Goal: Task Accomplishment & Management: Manage account settings

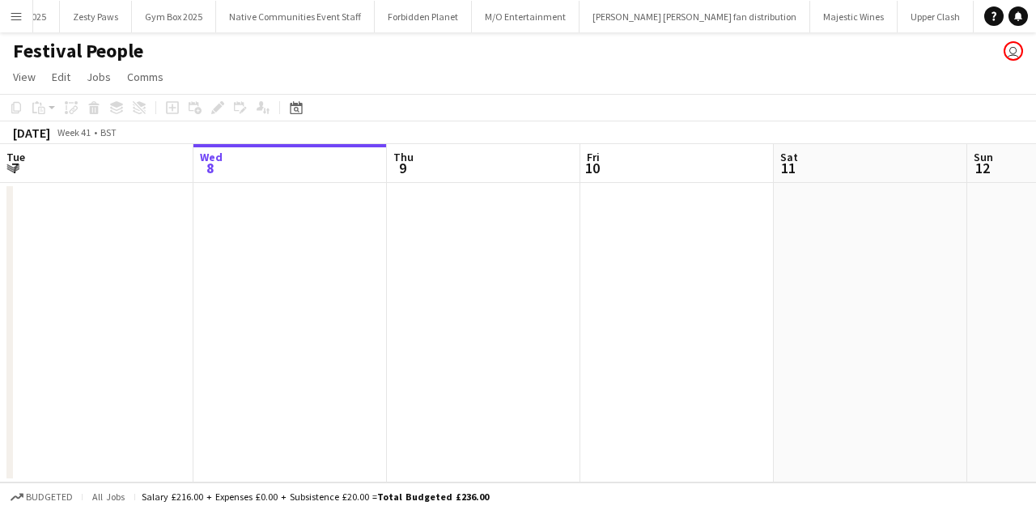
scroll to position [0, 901]
click at [7, 9] on button "Menu" at bounding box center [16, 16] width 32 height 32
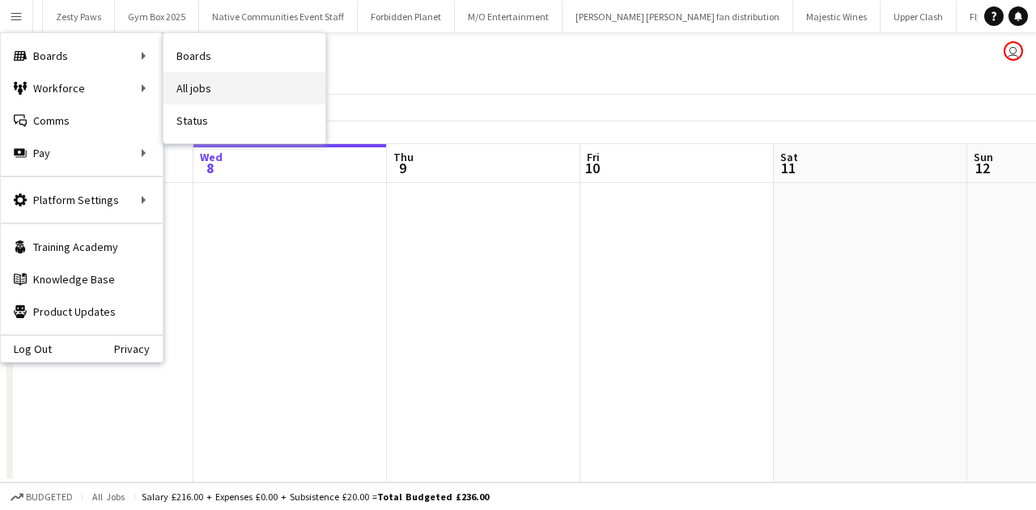
click at [172, 78] on link "All jobs" at bounding box center [244, 88] width 162 height 32
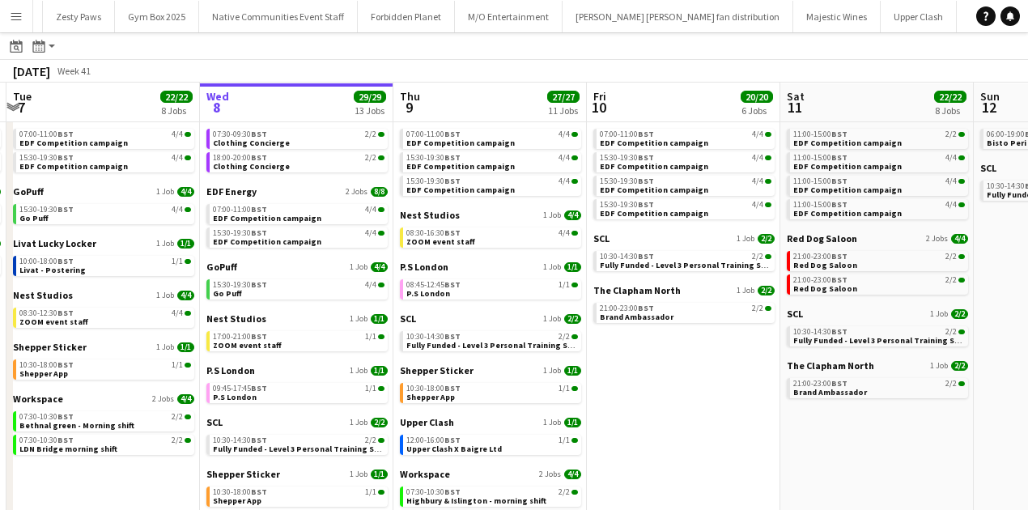
scroll to position [63, 0]
click at [238, 130] on span "07:30-09:30 BST" at bounding box center [240, 134] width 54 height 8
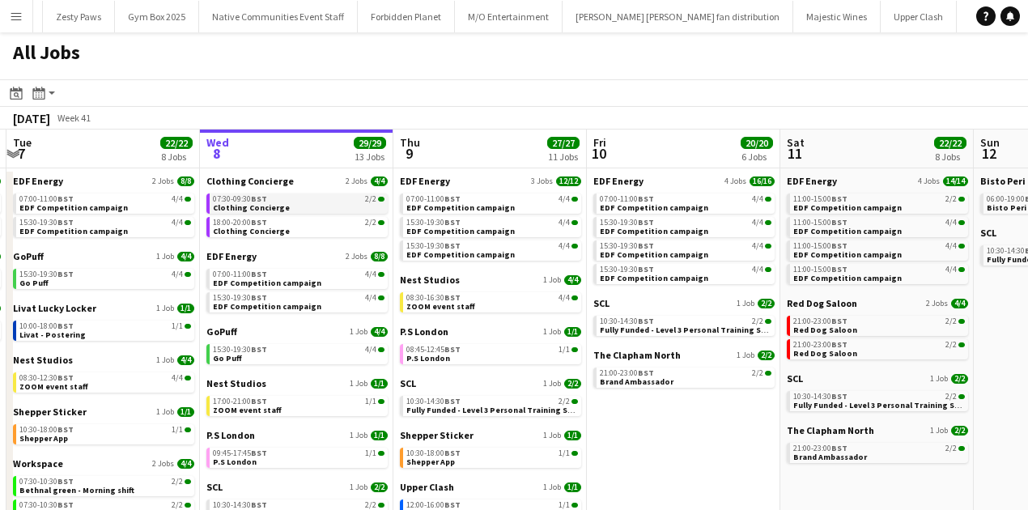
scroll to position [206, 0]
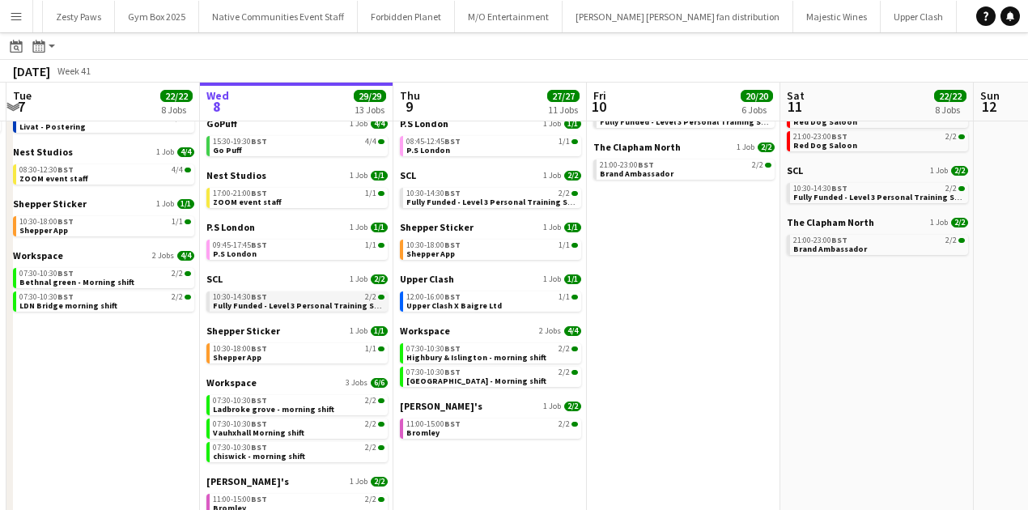
drag, startPoint x: 887, startPoint y: 4, endPoint x: 253, endPoint y: 308, distance: 703.4
click at [253, 308] on span "Fully Funded - Level 3 Personal Training Skills Bootcamp" at bounding box center [323, 305] width 221 height 11
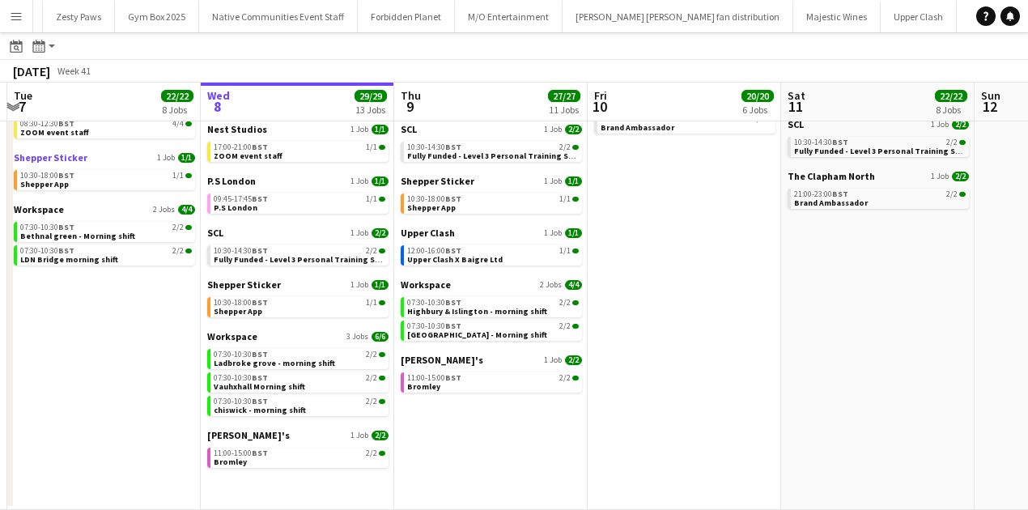
scroll to position [0, 338]
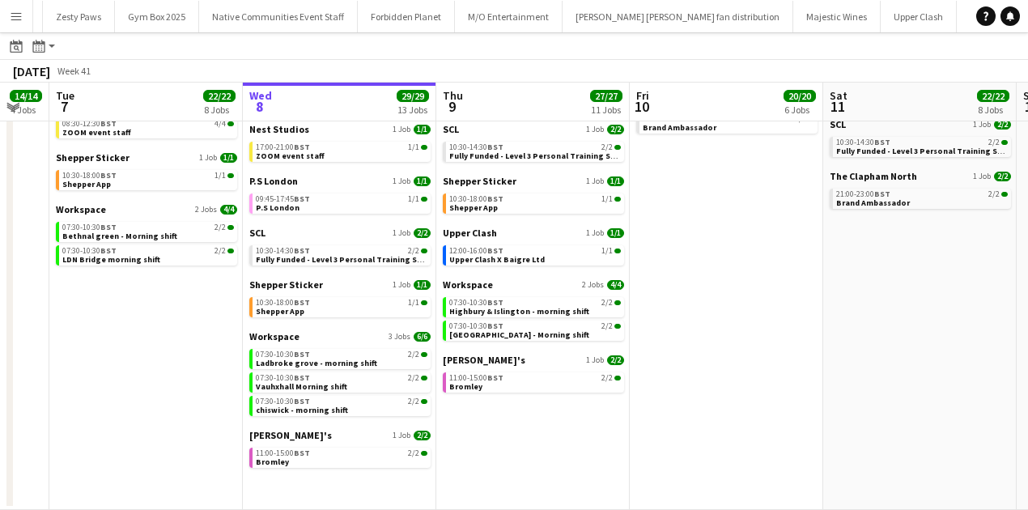
click at [6, 9] on button "Menu" at bounding box center [16, 16] width 32 height 32
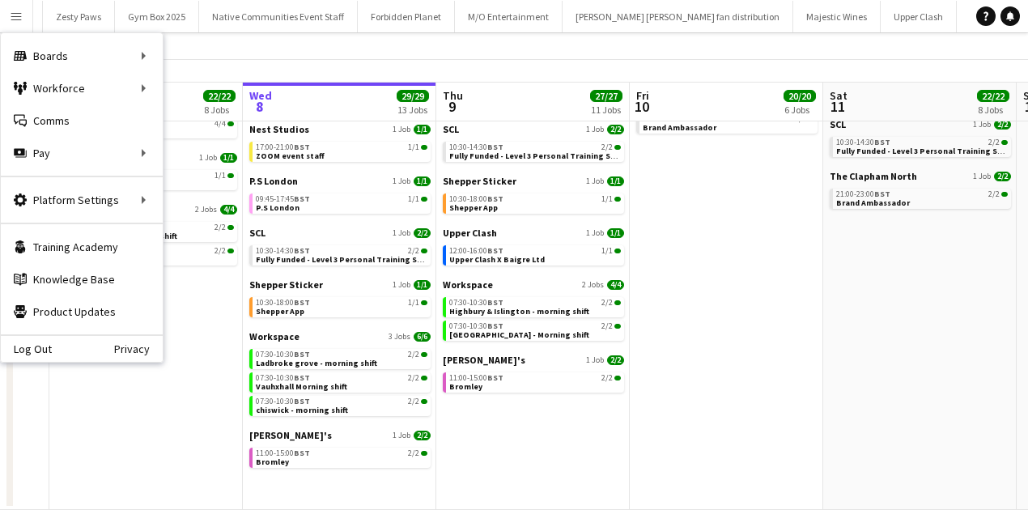
click at [6, 10] on button "Menu" at bounding box center [16, 16] width 32 height 32
click at [15, 19] on app-icon "Menu" at bounding box center [16, 16] width 13 height 13
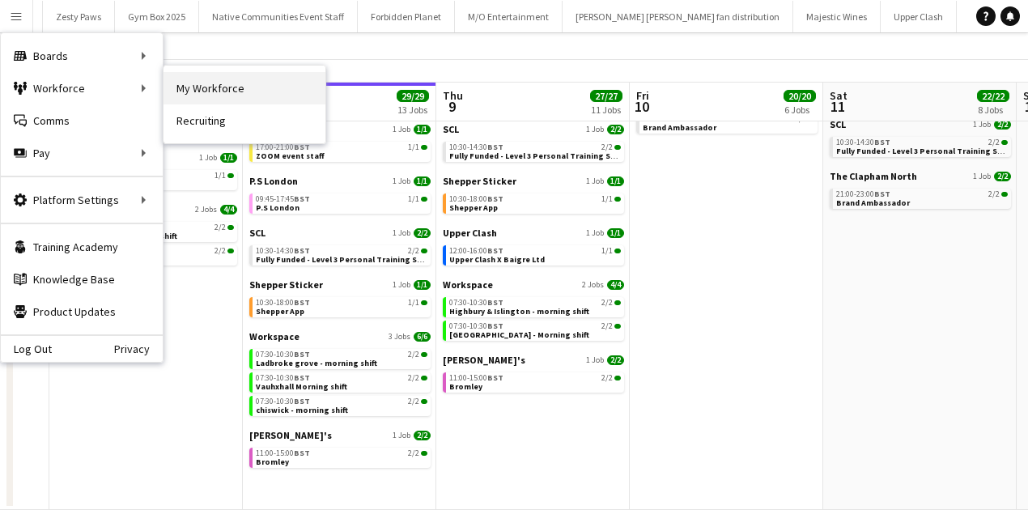
click at [245, 94] on link "My Workforce" at bounding box center [244, 88] width 162 height 32
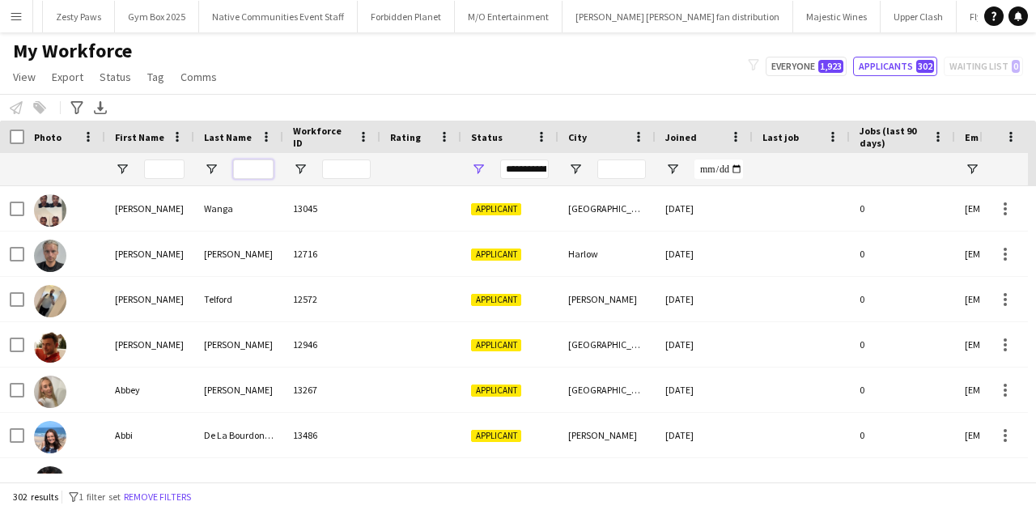
click at [247, 166] on input "Last Name Filter Input" at bounding box center [253, 168] width 40 height 19
click at [633, 181] on div at bounding box center [621, 169] width 49 height 32
click at [633, 180] on div at bounding box center [621, 169] width 49 height 32
click at [633, 178] on input "City Filter Input" at bounding box center [621, 168] width 49 height 19
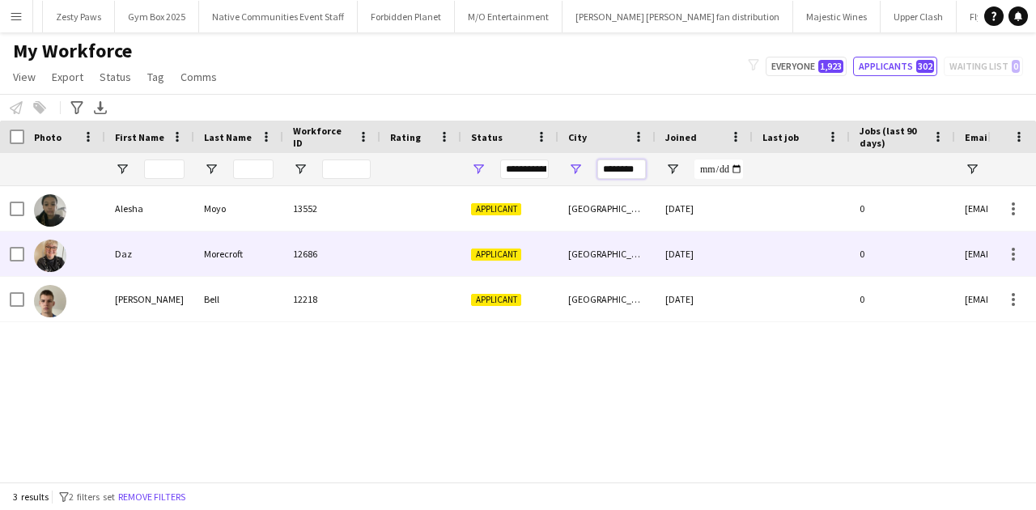
type input "********"
click at [544, 253] on div "Applicant" at bounding box center [509, 253] width 97 height 45
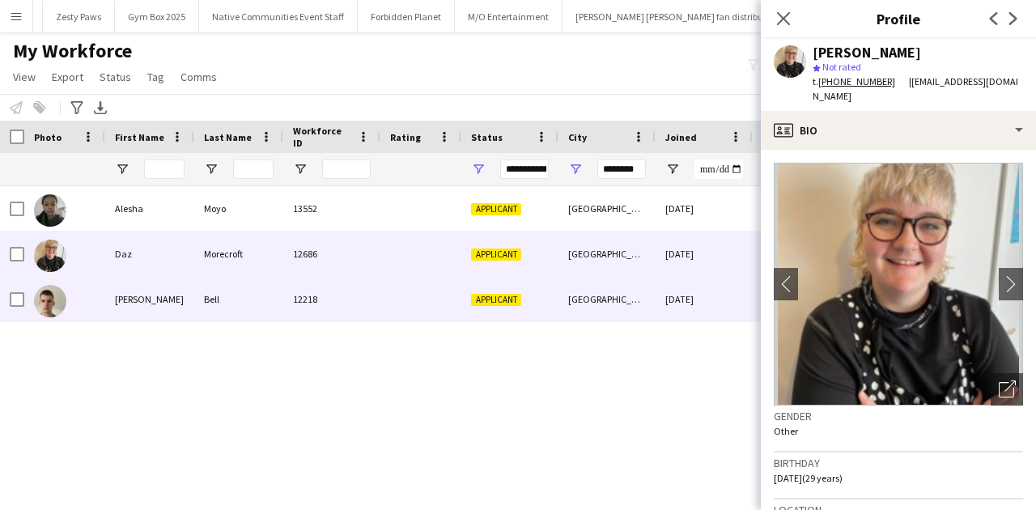
click at [559, 295] on div "Brighton" at bounding box center [606, 299] width 97 height 45
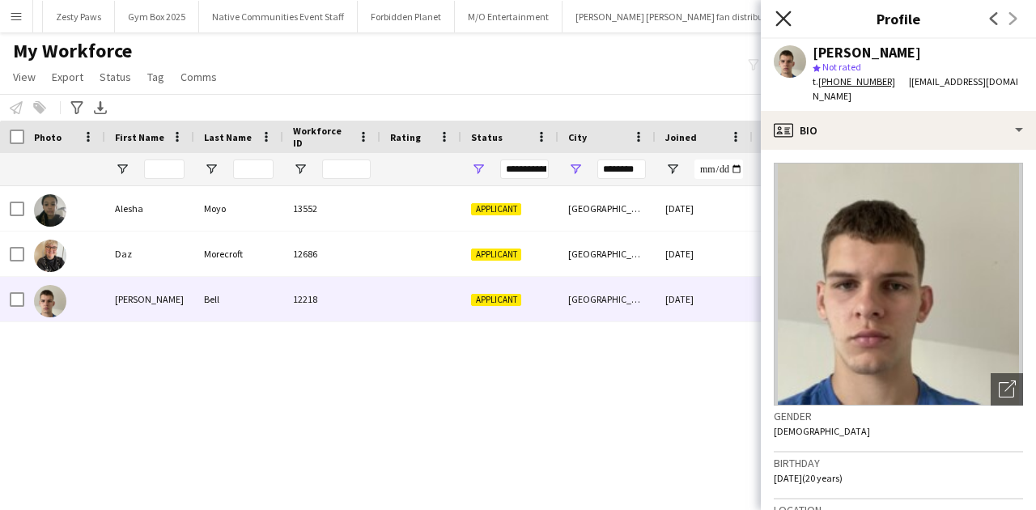
click at [790, 13] on icon at bounding box center [782, 18] width 15 height 15
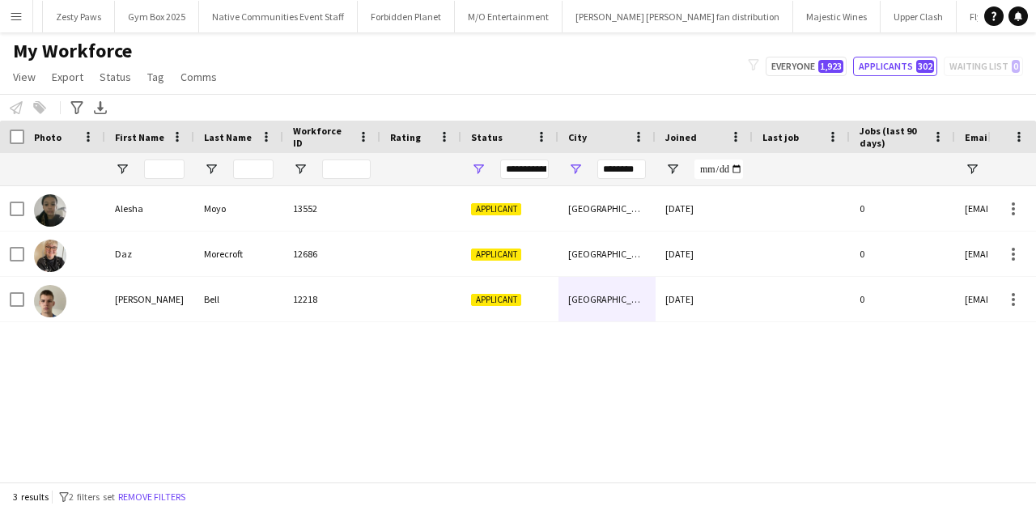
click at [813, 53] on div "My Workforce View Views Default view New view Update view Delete view Edit name…" at bounding box center [518, 66] width 1036 height 55
click at [817, 70] on button "Everyone 1,923" at bounding box center [806, 66] width 81 height 19
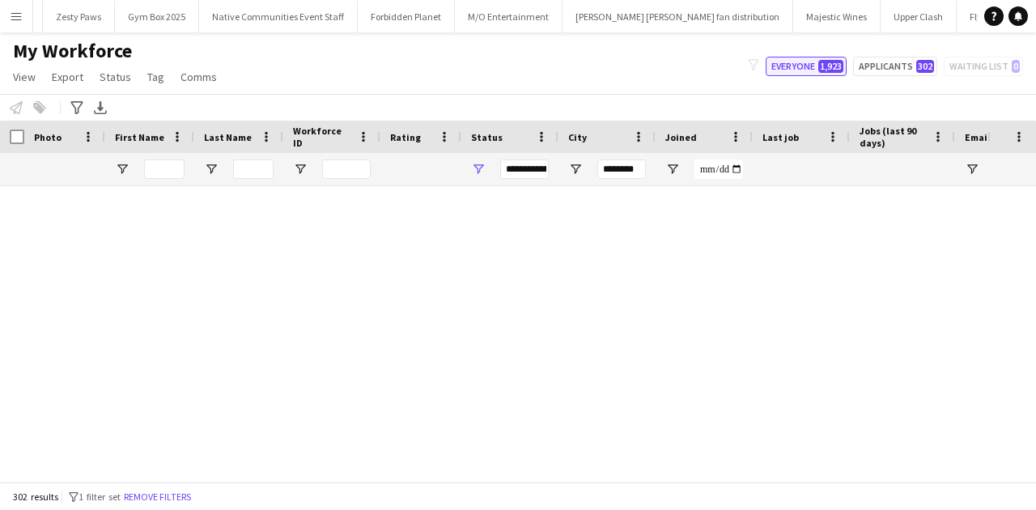
type input "**********"
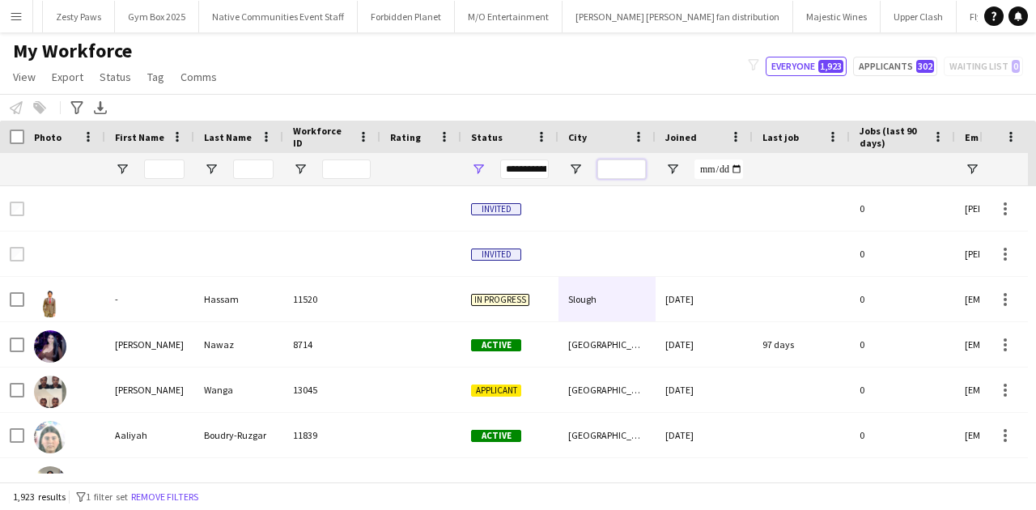
click at [604, 171] on input "City Filter Input" at bounding box center [621, 168] width 49 height 19
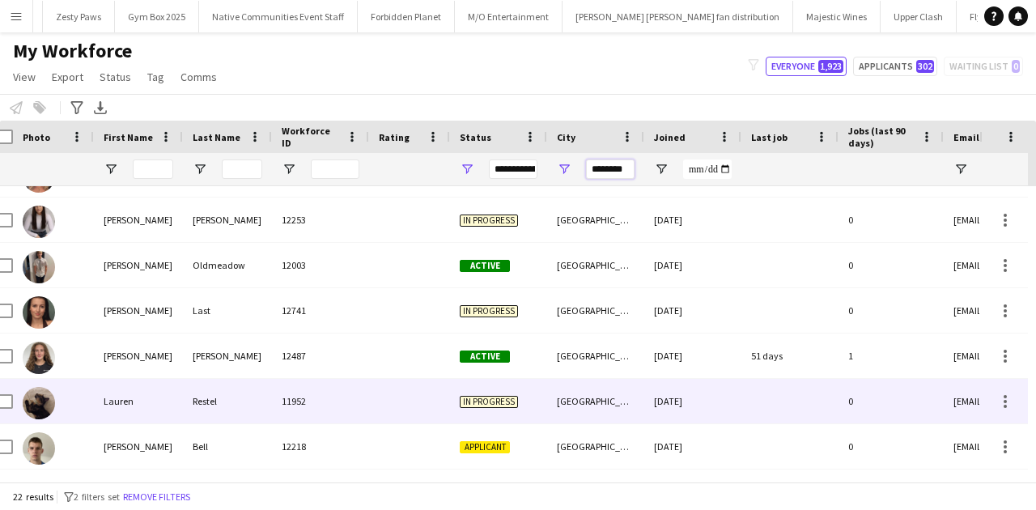
scroll to position [398, 0]
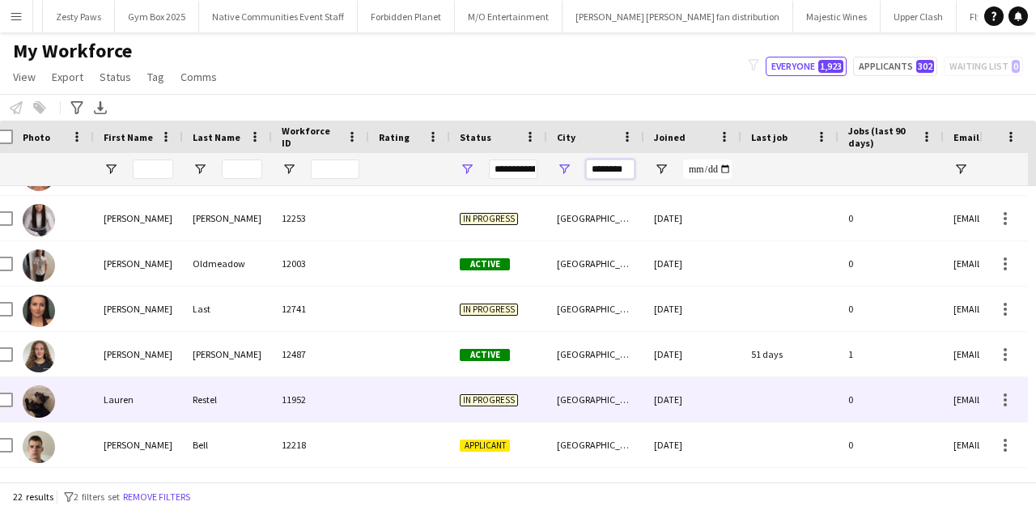
type input "********"
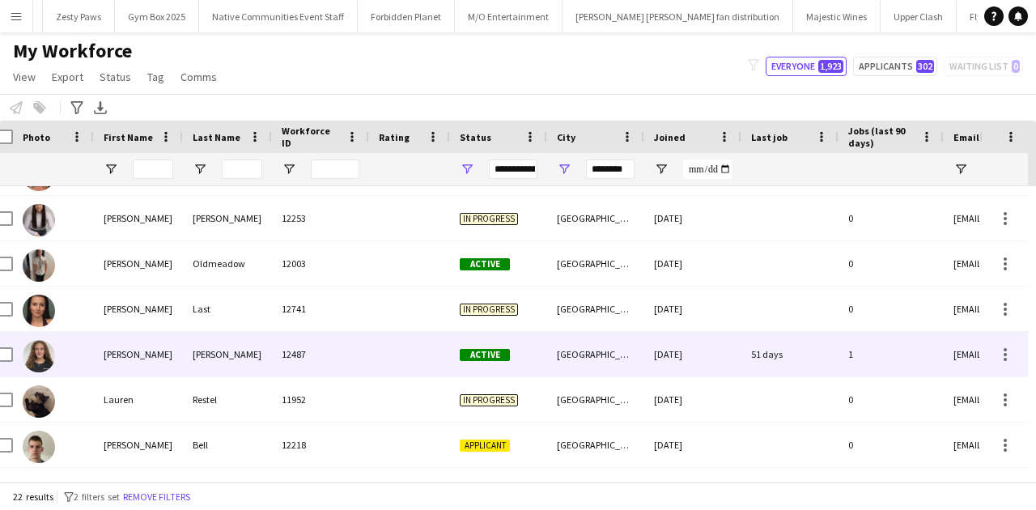
click at [363, 364] on div "12487" at bounding box center [320, 354] width 97 height 45
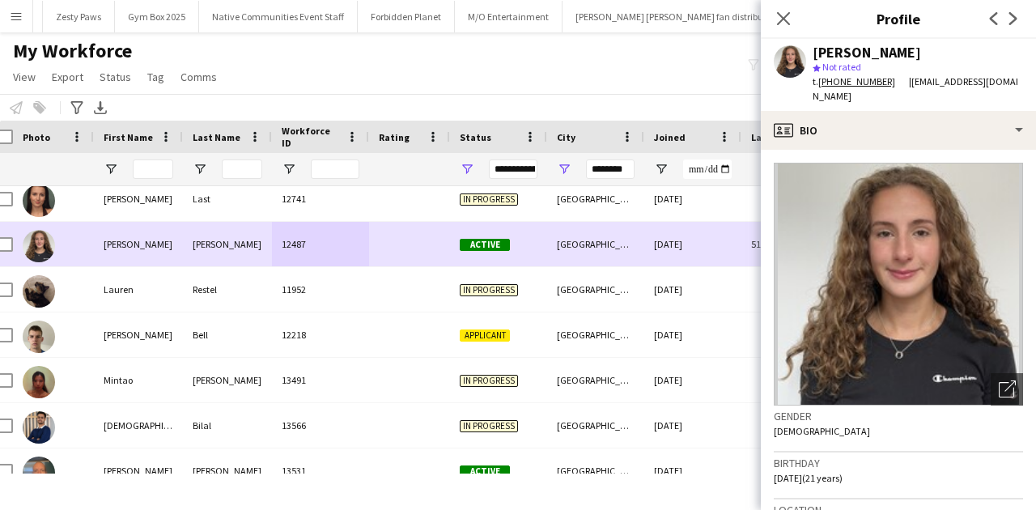
scroll to position [550, 0]
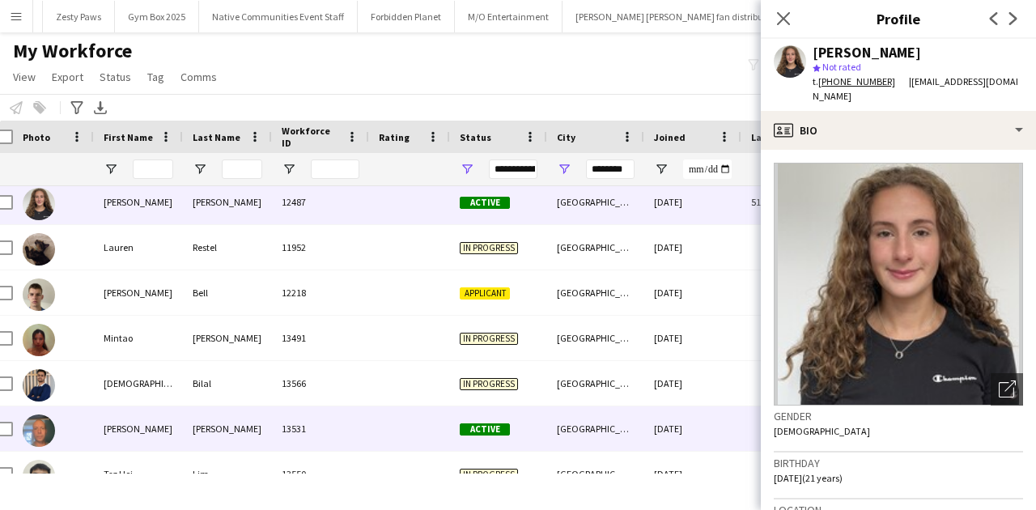
click at [379, 417] on div at bounding box center [409, 428] width 81 height 45
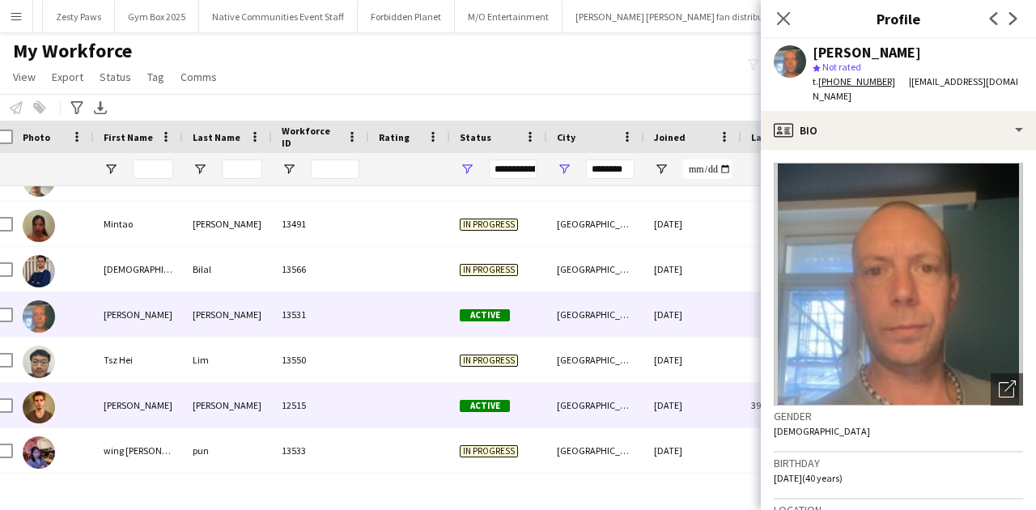
click at [341, 413] on div "12515" at bounding box center [320, 405] width 97 height 45
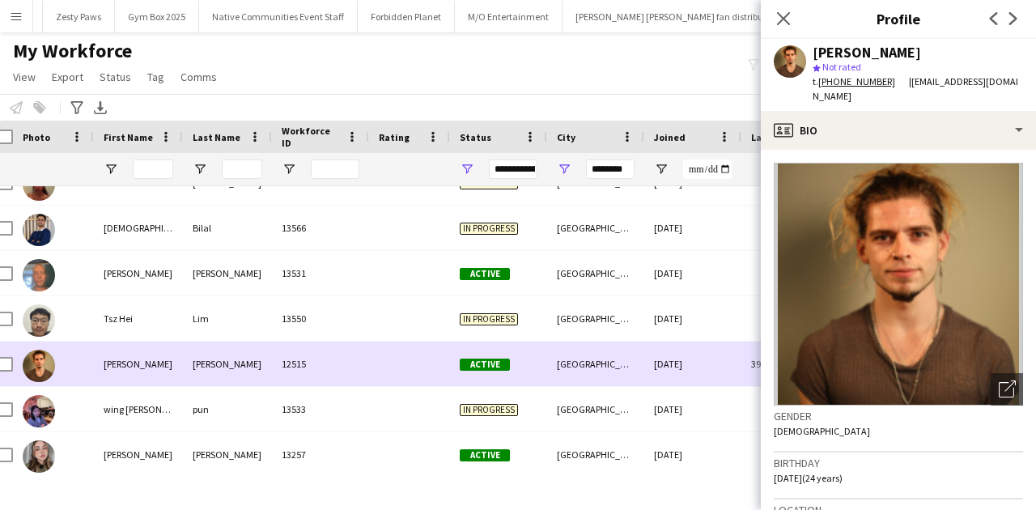
click at [266, 354] on div "Bryant" at bounding box center [227, 364] width 89 height 45
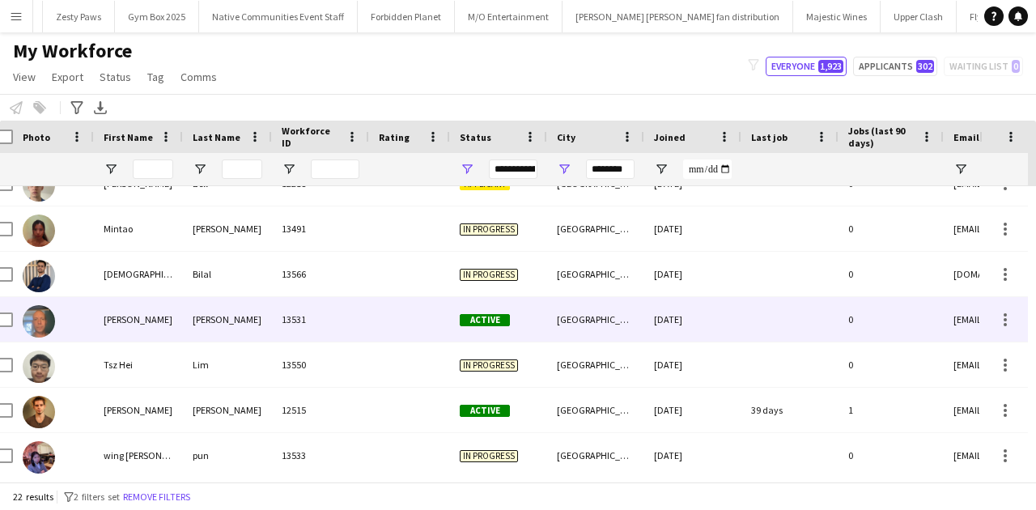
click at [265, 339] on div "Bray" at bounding box center [227, 319] width 89 height 45
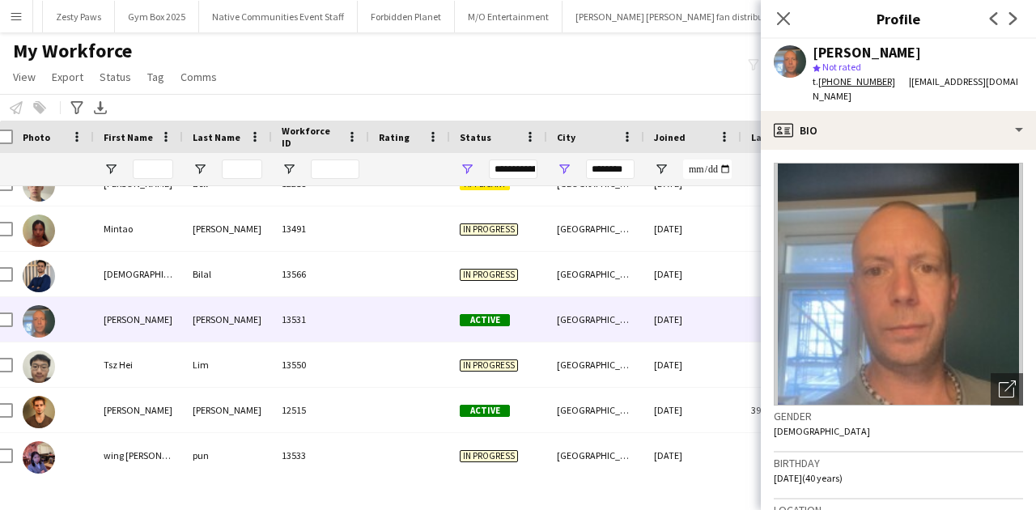
click at [6, 5] on button "Menu" at bounding box center [16, 16] width 32 height 32
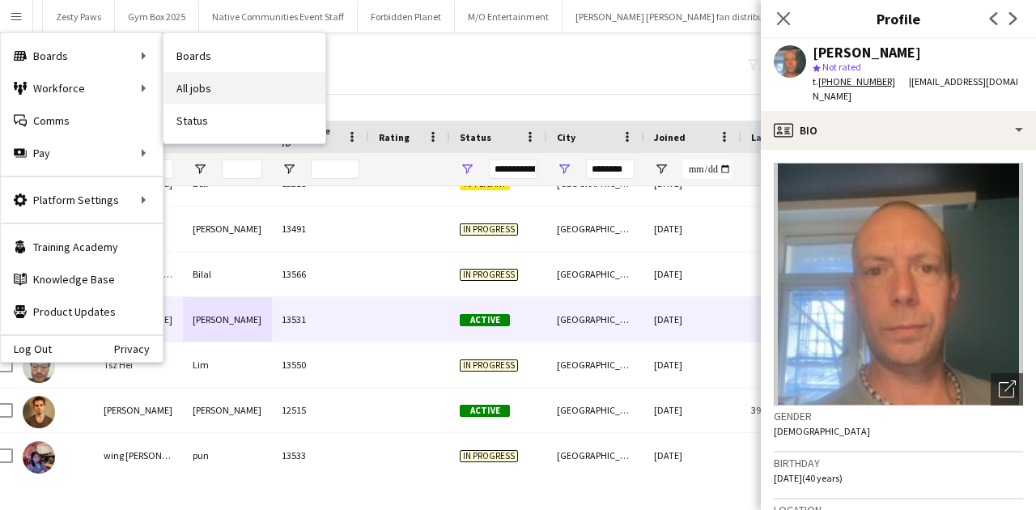
click at [169, 78] on link "All jobs" at bounding box center [244, 88] width 162 height 32
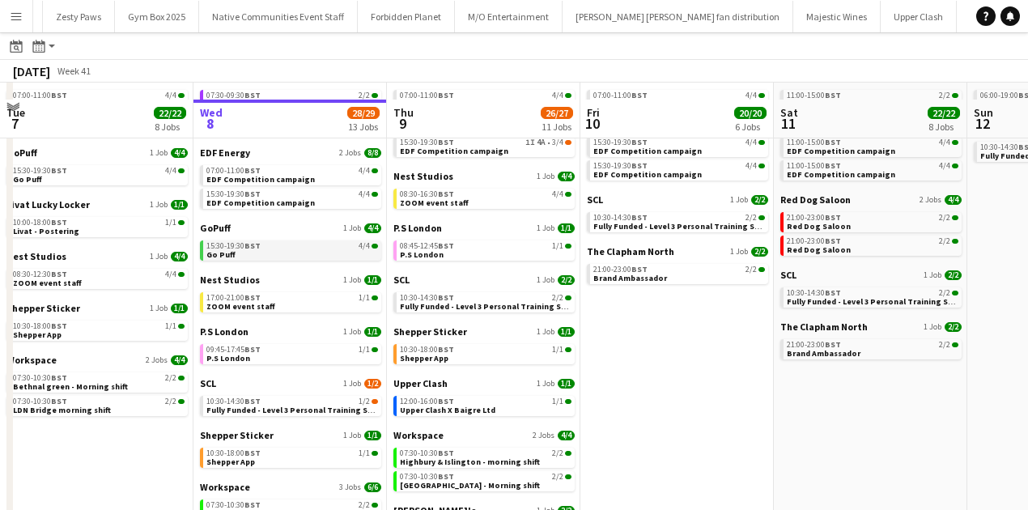
scroll to position [121, 0]
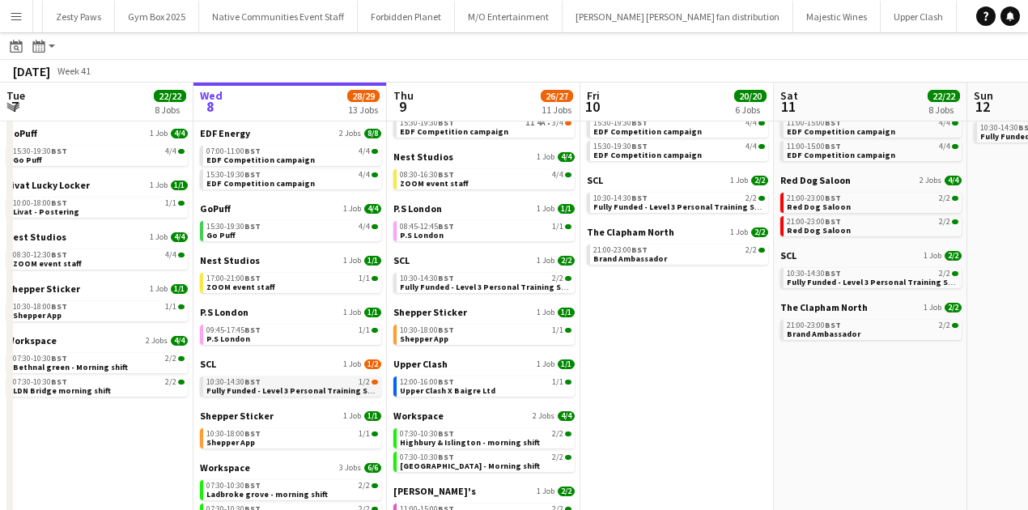
click at [264, 377] on link "10:30-14:30 BST 1/2 Fully Funded - Level 3 Personal Training Skills Bootcamp" at bounding box center [292, 385] width 172 height 19
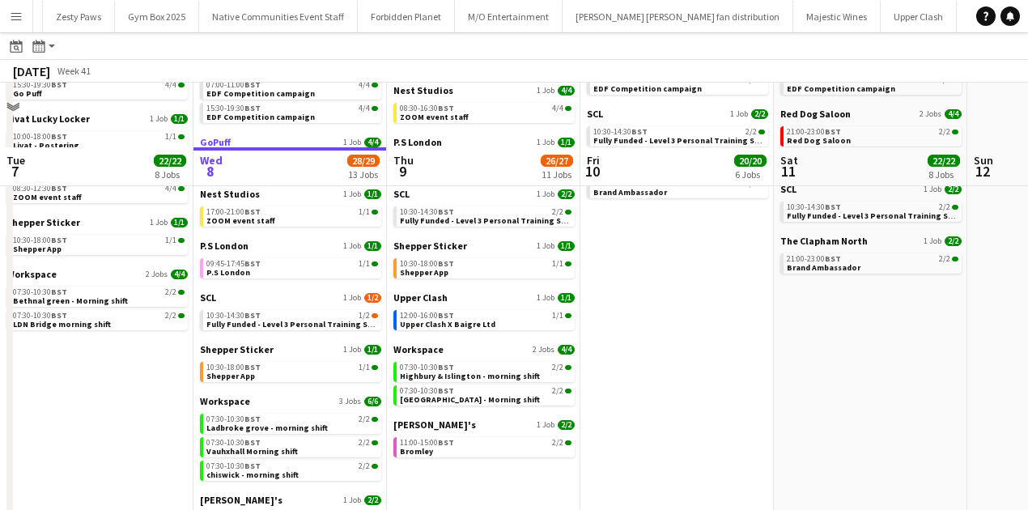
scroll to position [253, 0]
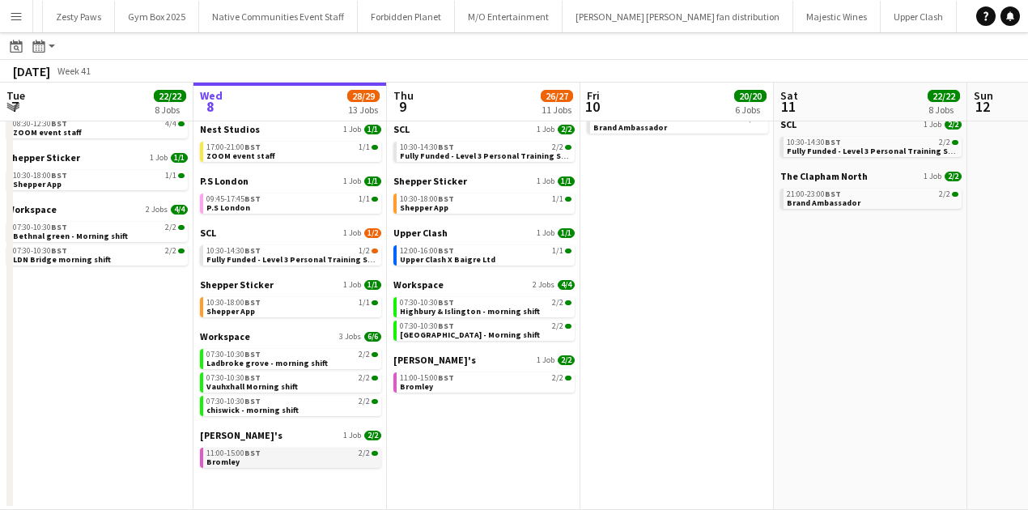
click at [308, 448] on link "11:00-15:00 BST 2/2 Bromley" at bounding box center [292, 457] width 172 height 19
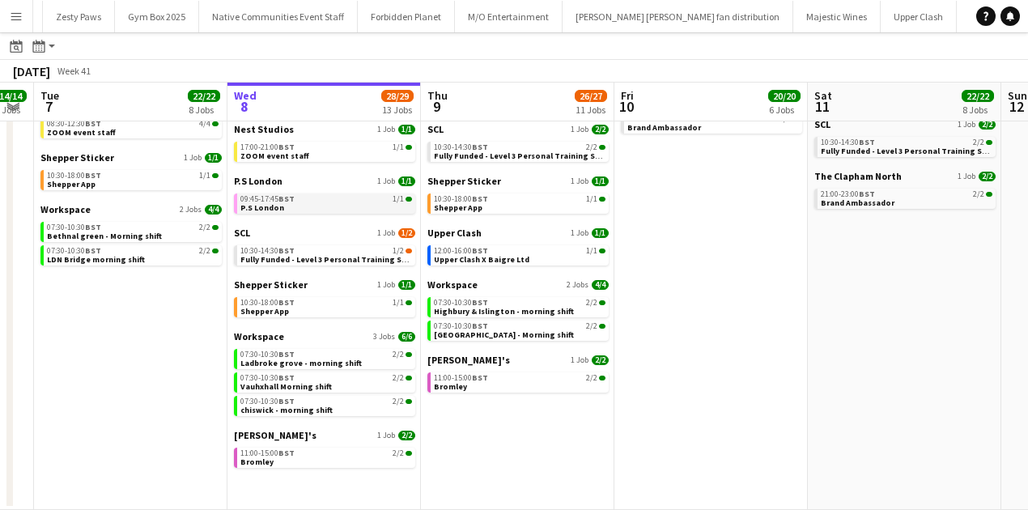
scroll to position [0, 352]
click at [492, 380] on div "11:00-15:00 BST 2/2" at bounding box center [521, 378] width 172 height 8
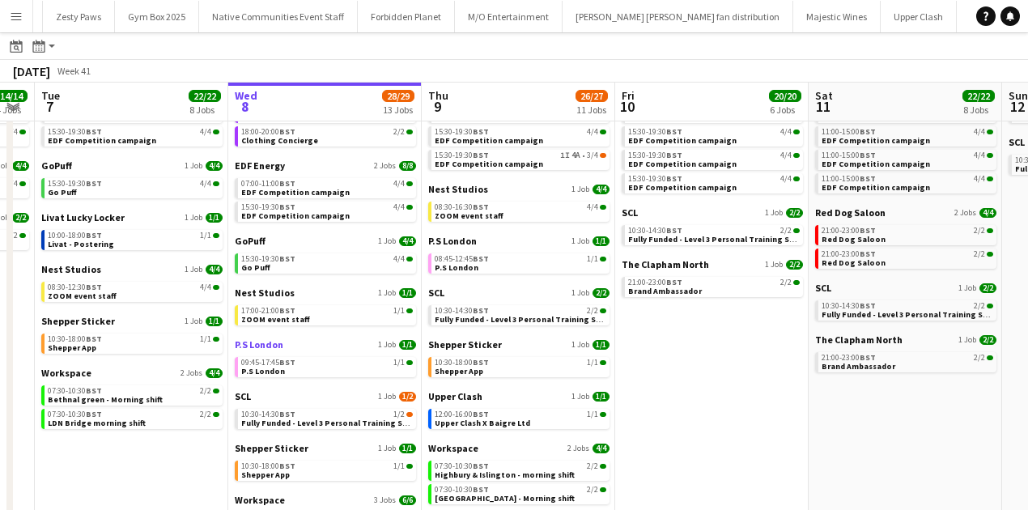
scroll to position [36, 0]
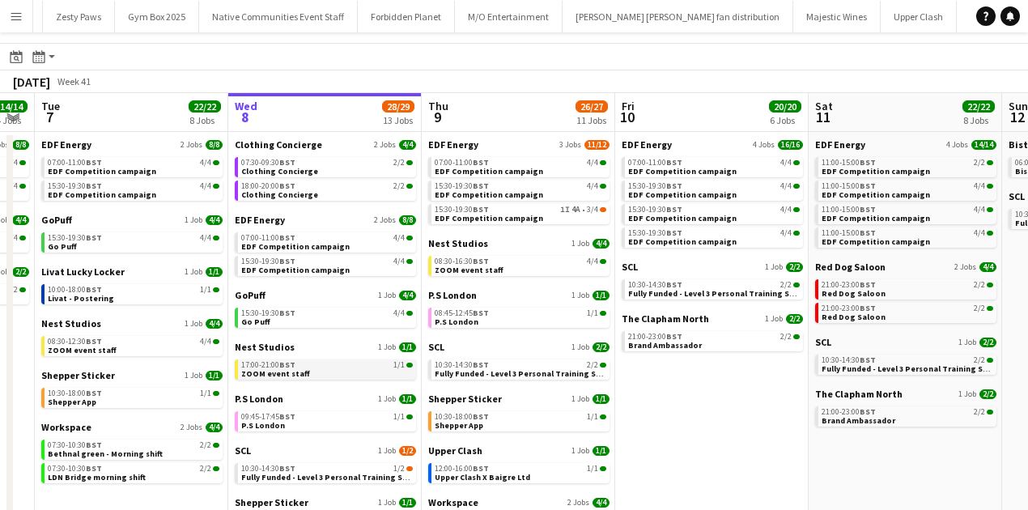
click at [308, 376] on link "17:00-21:00 BST 1/1 ZOOM event staff" at bounding box center [327, 368] width 172 height 19
click at [855, 283] on span "21:00-23:00 BST" at bounding box center [848, 285] width 54 height 8
click at [677, 340] on span "Brand Ambassador" at bounding box center [665, 345] width 74 height 11
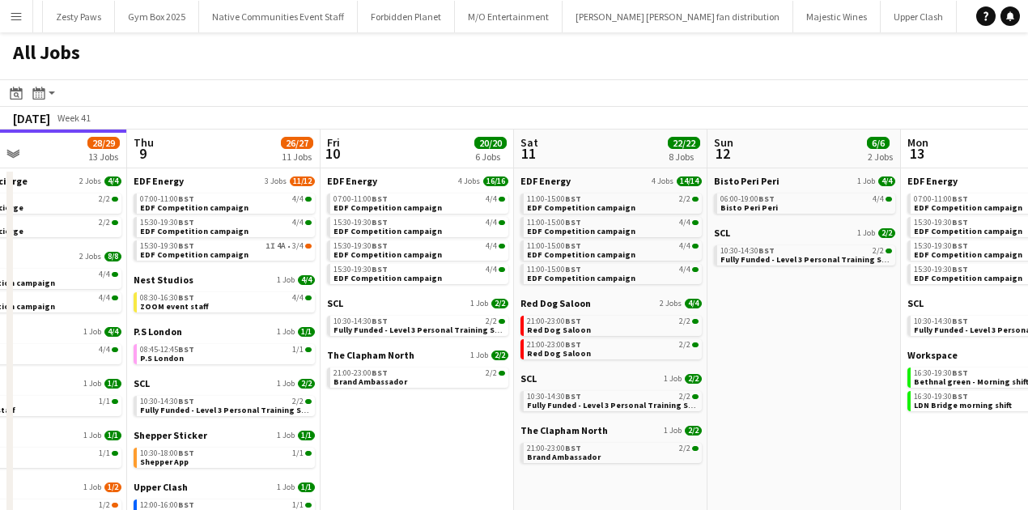
scroll to position [0, 647]
click at [743, 249] on span "10:30-14:30 BST" at bounding box center [747, 251] width 54 height 8
click at [809, 207] on link "06:00-19:00 BST 4/4 Bisto Peri Peri" at bounding box center [806, 202] width 172 height 19
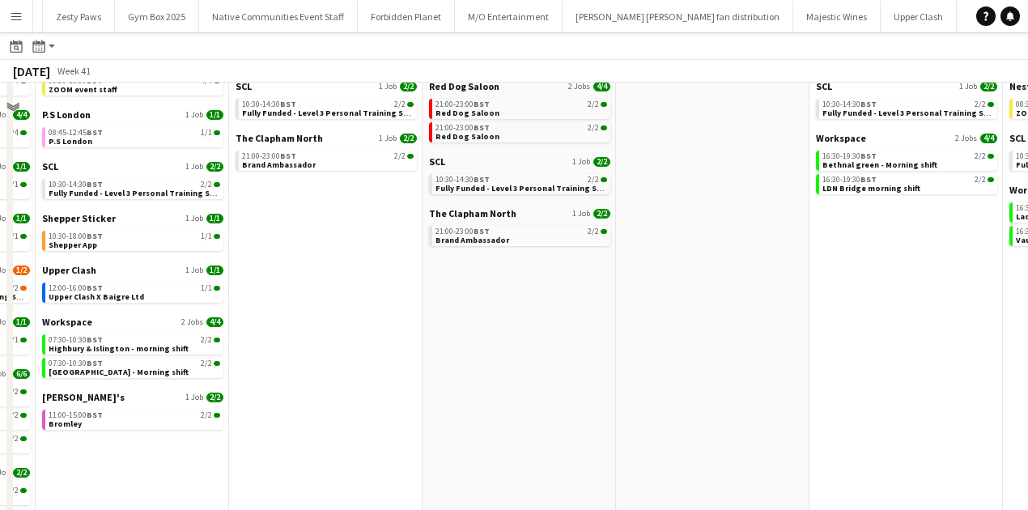
scroll to position [0, 0]
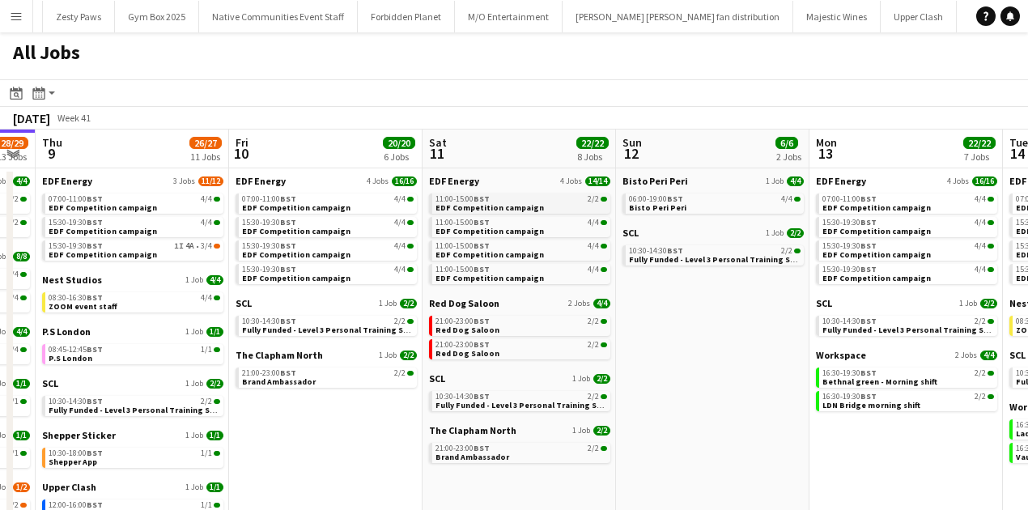
click at [492, 206] on span "EDF Competition campaign" at bounding box center [489, 207] width 108 height 11
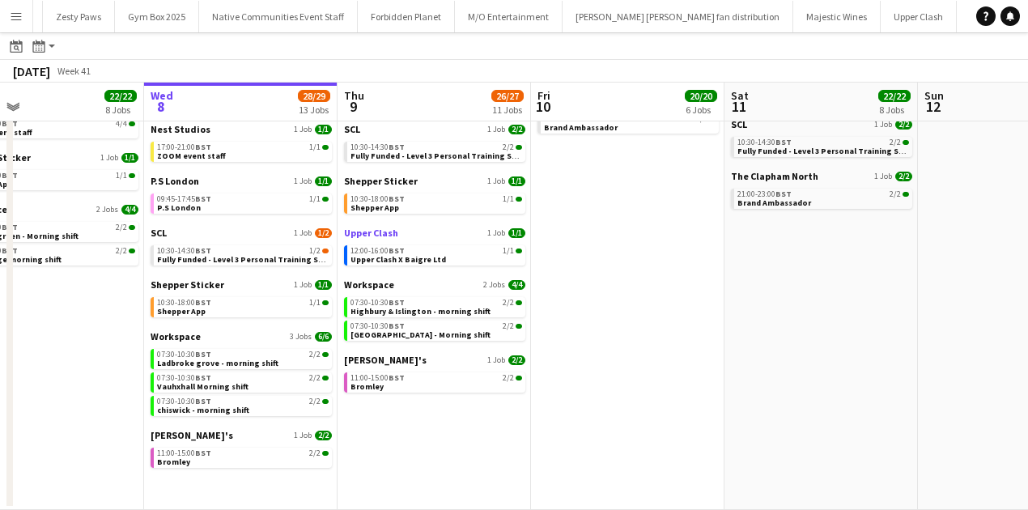
scroll to position [0, 481]
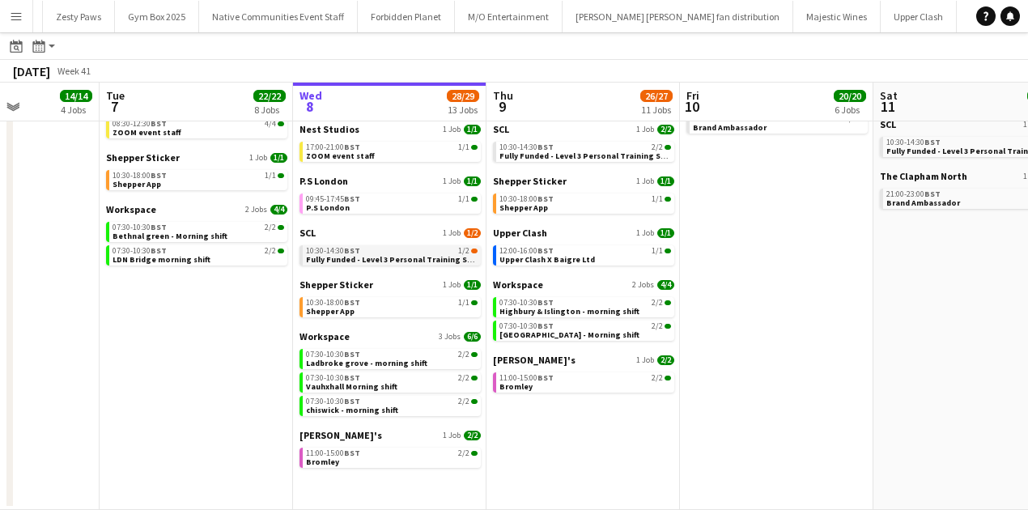
click at [433, 251] on div "10:30-14:30 BST 1/2" at bounding box center [392, 251] width 172 height 8
click at [23, 15] on button "Menu" at bounding box center [16, 16] width 32 height 32
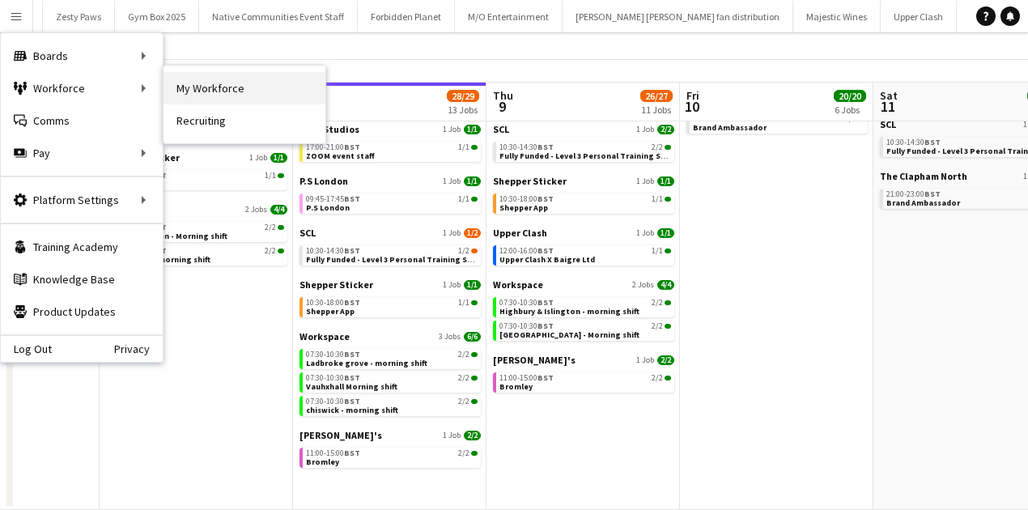
click at [165, 81] on link "My Workforce" at bounding box center [244, 88] width 162 height 32
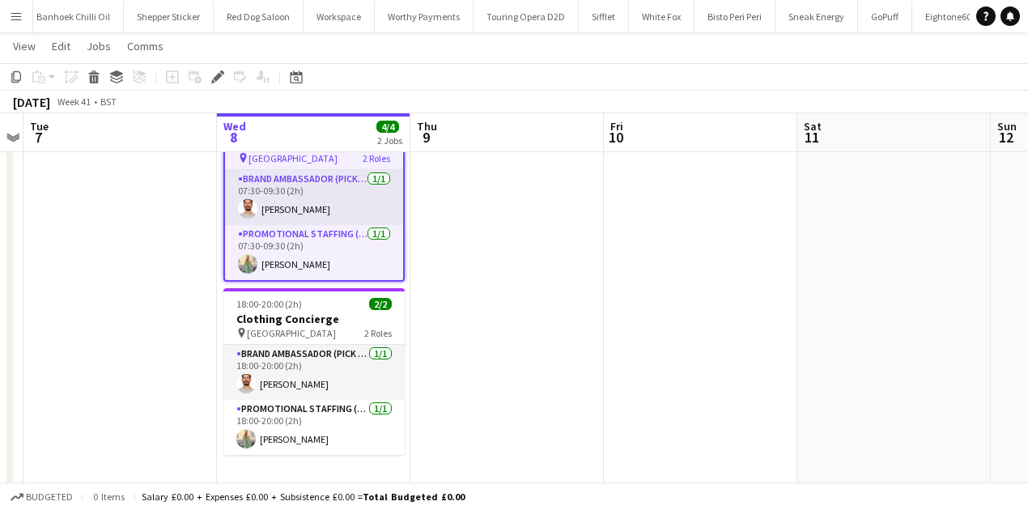
scroll to position [93, 0]
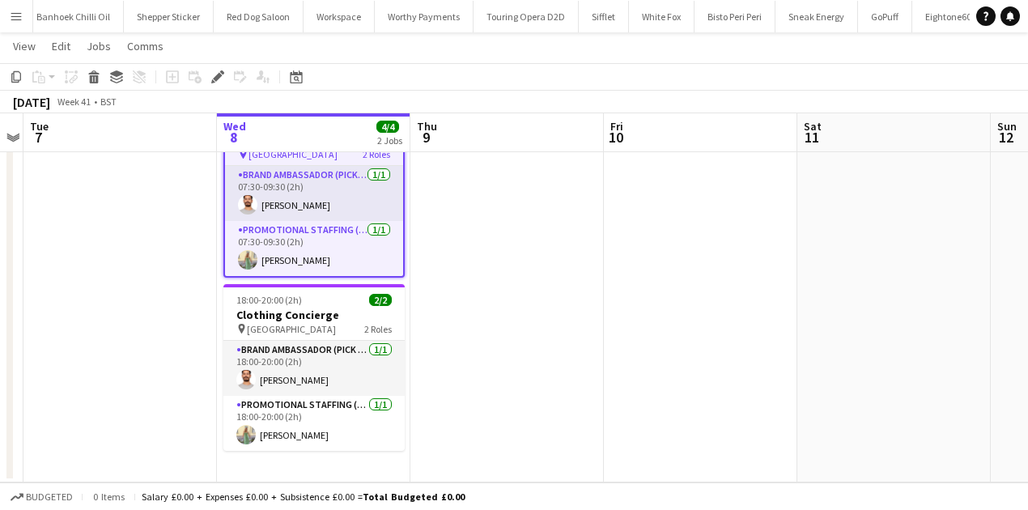
drag, startPoint x: 0, startPoint y: 0, endPoint x: 10, endPoint y: 16, distance: 18.9
click at [10, 16] on app-icon "Menu" at bounding box center [16, 16] width 13 height 13
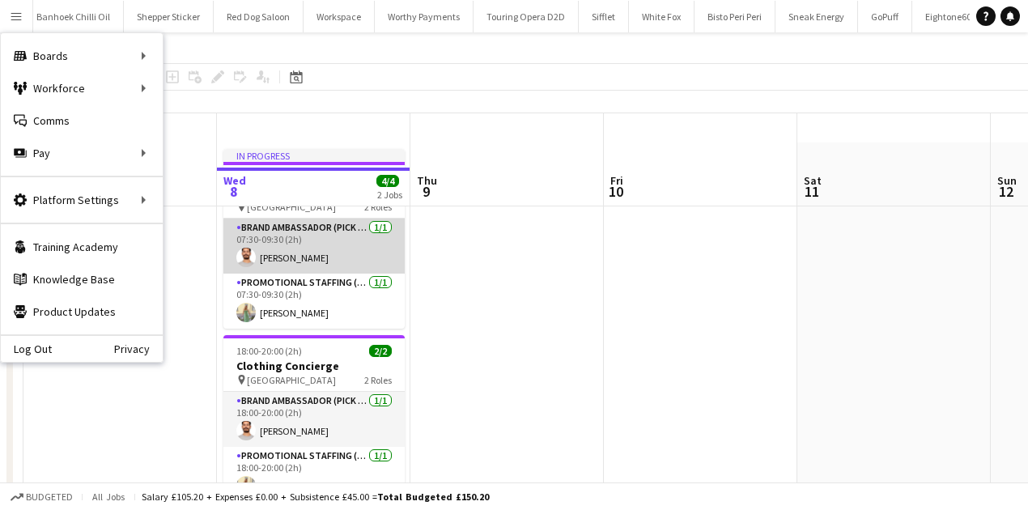
scroll to position [0, 0]
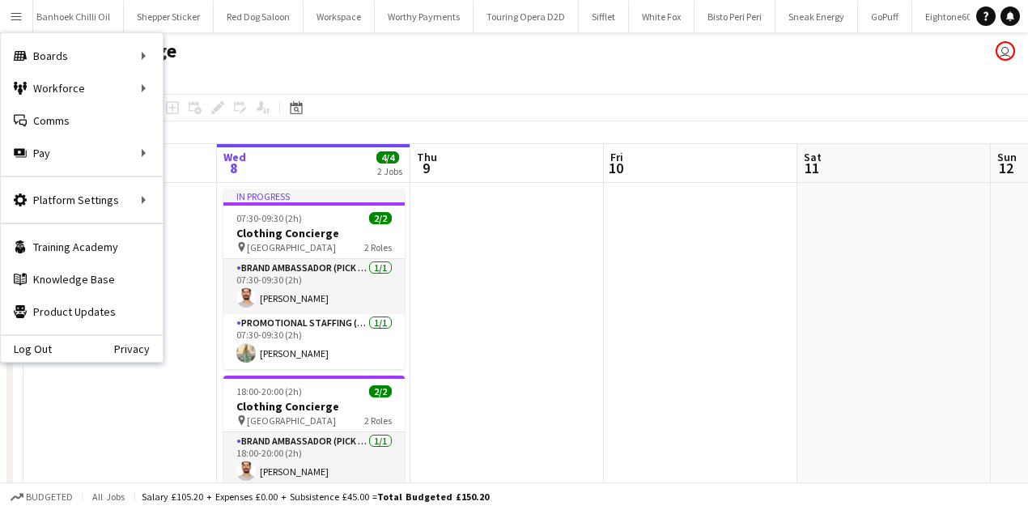
click at [353, 90] on app-page-menu "View Day view expanded Day view collapsed Month view Date picker Jump to today …" at bounding box center [514, 78] width 1028 height 31
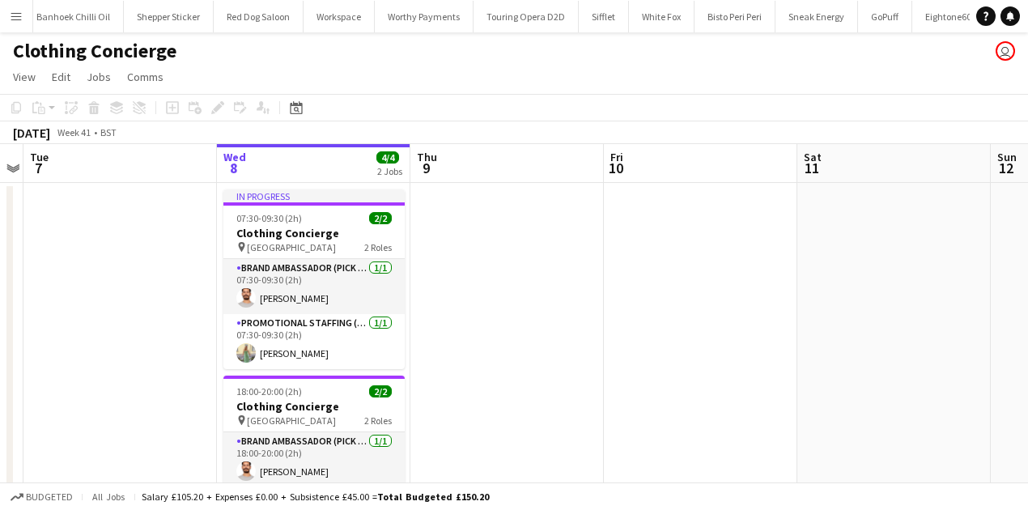
click at [19, 28] on button "Menu" at bounding box center [16, 16] width 32 height 32
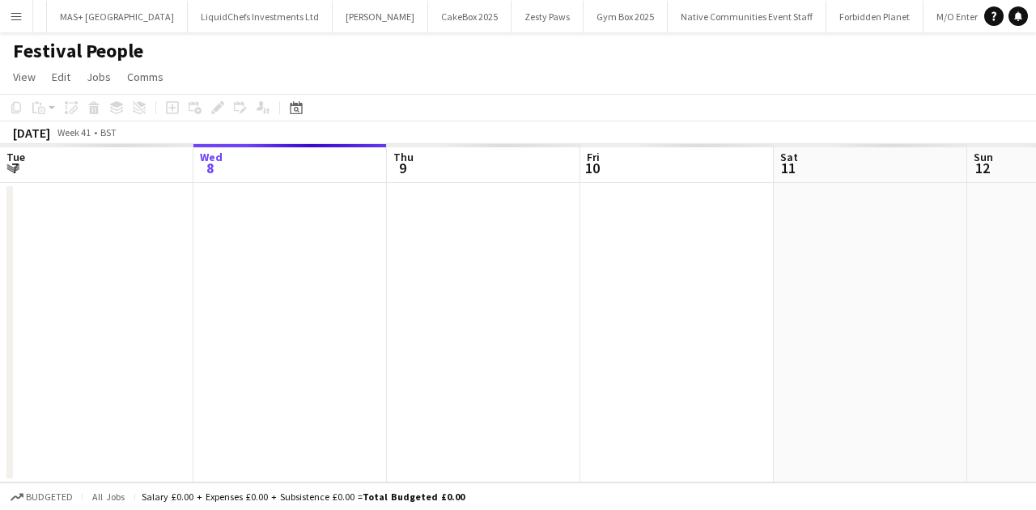
scroll to position [0, 728]
click at [23, 19] on button "Menu" at bounding box center [16, 16] width 32 height 32
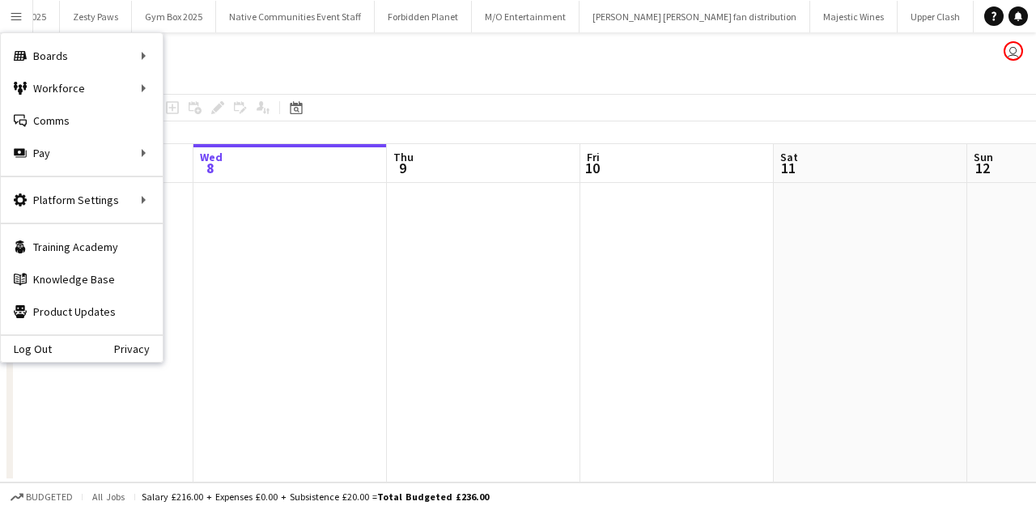
scroll to position [0, 901]
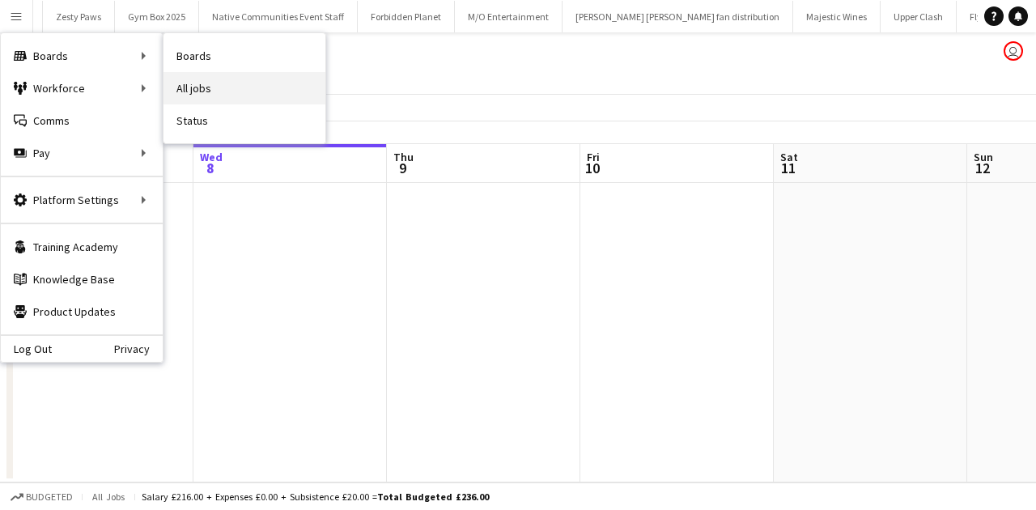
click at [201, 84] on link "All jobs" at bounding box center [244, 88] width 162 height 32
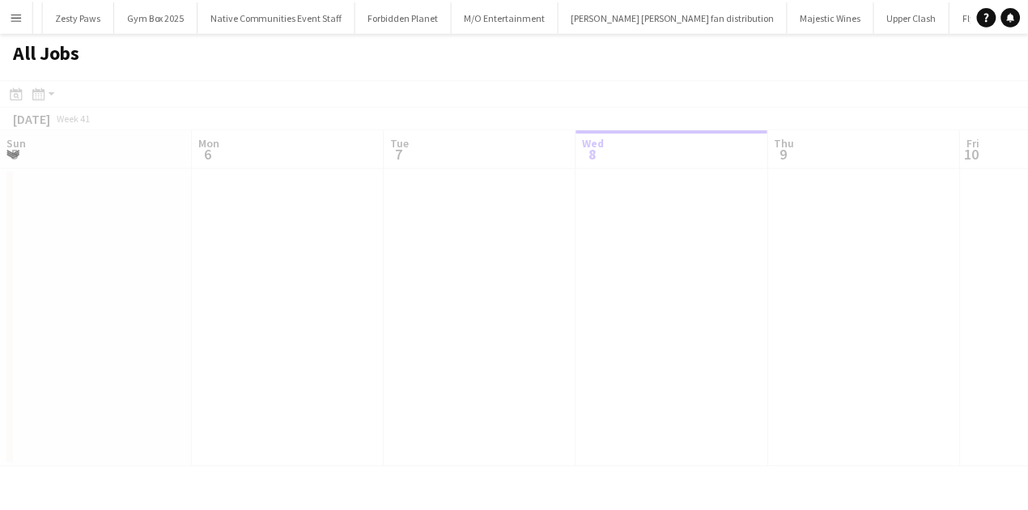
scroll to position [0, 387]
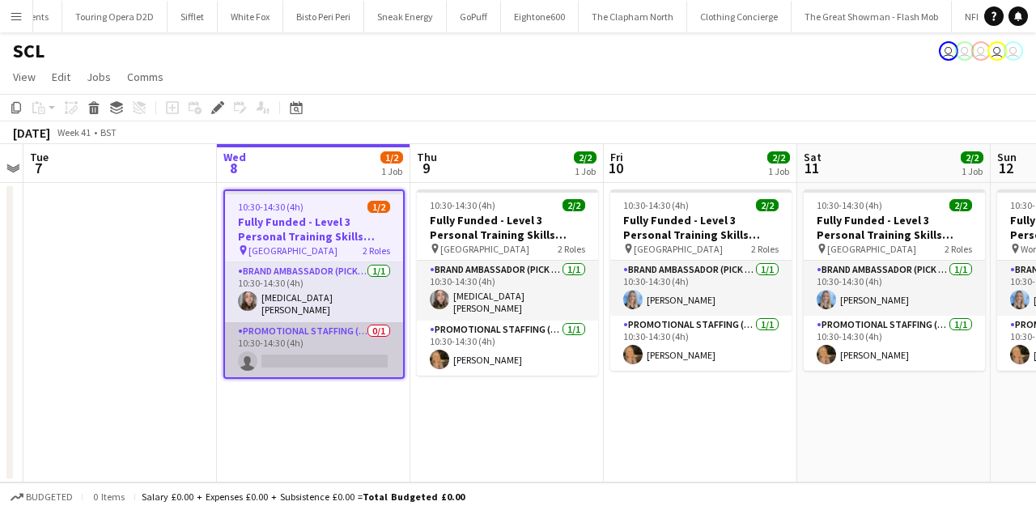
scroll to position [0, 2754]
click at [339, 348] on app-card-role "Promotional Staffing (Brand Ambassadors) 0/1 10:30-14:30 (4h) single-neutral-ac…" at bounding box center [314, 349] width 178 height 55
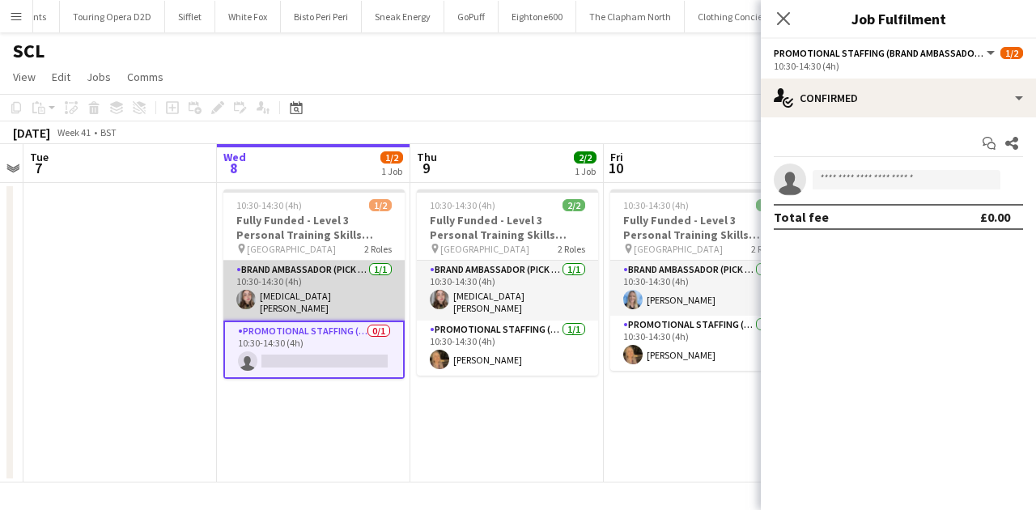
click at [340, 295] on app-card-role "Brand Ambassador (Pick up) 1/1 10:30-14:30 (4h) Yasmin Evans" at bounding box center [313, 291] width 181 height 60
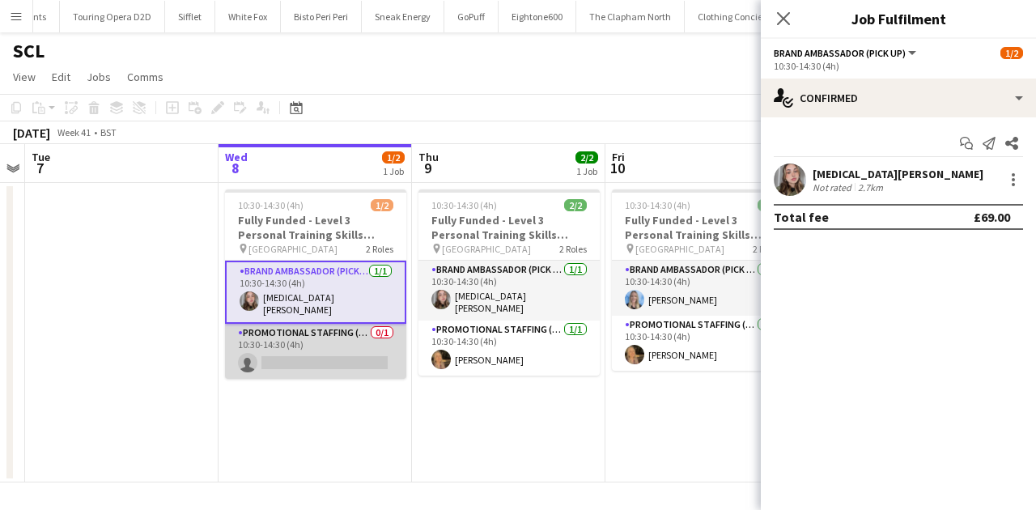
click at [347, 345] on app-card-role "Promotional Staffing (Brand Ambassadors) 0/1 10:30-14:30 (4h) single-neutral-ac…" at bounding box center [315, 351] width 181 height 55
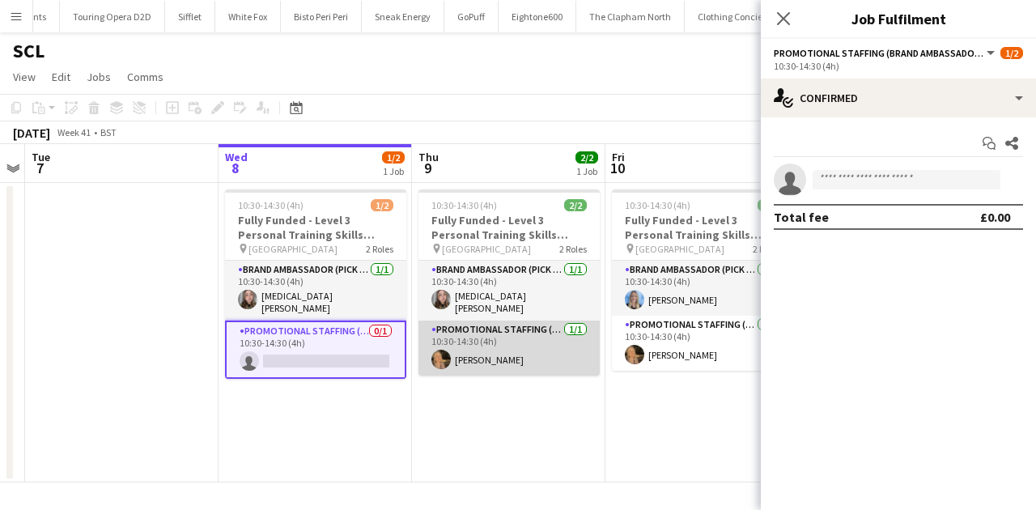
click at [466, 332] on app-card-role "Promotional Staffing (Brand Ambassadors) 1/1 10:30-14:30 (4h) Hannah Vine" at bounding box center [508, 348] width 181 height 55
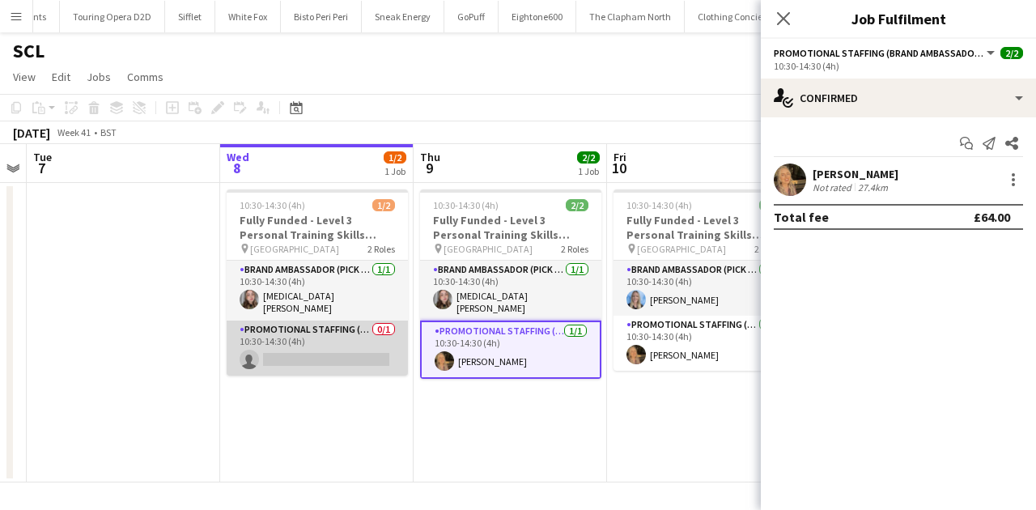
click at [358, 322] on app-card-role "Promotional Staffing (Brand Ambassadors) 0/1 10:30-14:30 (4h) single-neutral-ac…" at bounding box center [317, 348] width 181 height 55
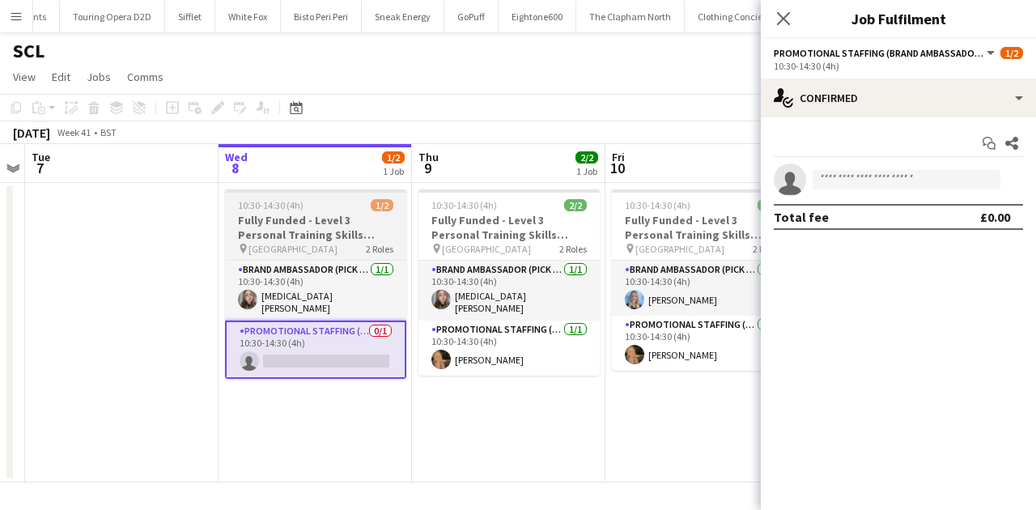
click at [346, 236] on h3 "Fully Funded - Level 3 Personal Training Skills Bootcamp" at bounding box center [315, 227] width 181 height 29
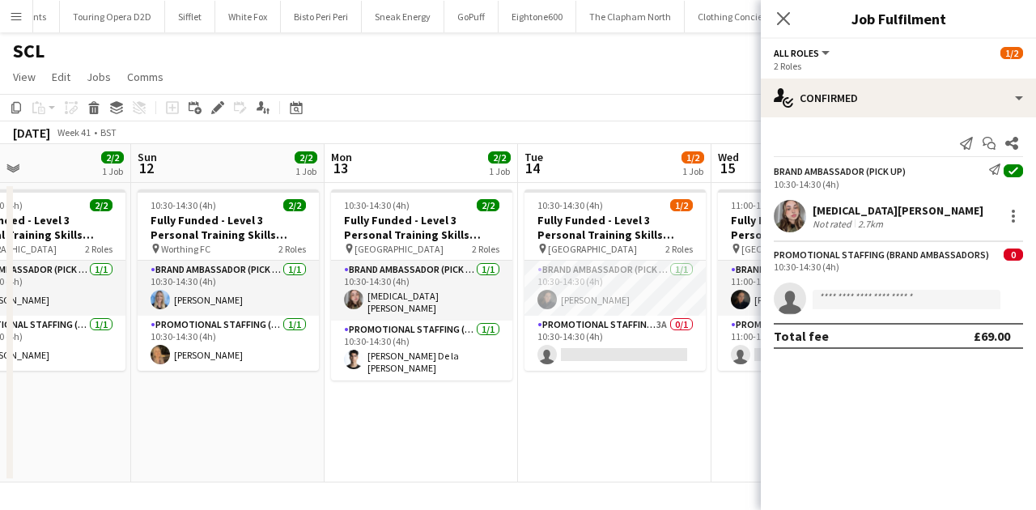
scroll to position [0, 448]
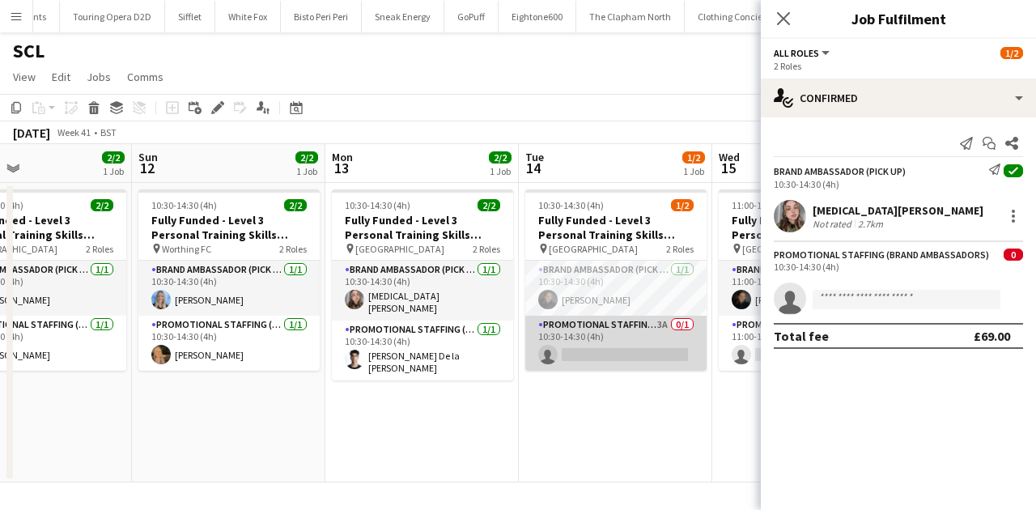
click at [596, 342] on app-card-role "Promotional Staffing (Brand Ambassadors) 3A 0/1 10:30-14:30 (4h) single-neutral…" at bounding box center [615, 343] width 181 height 55
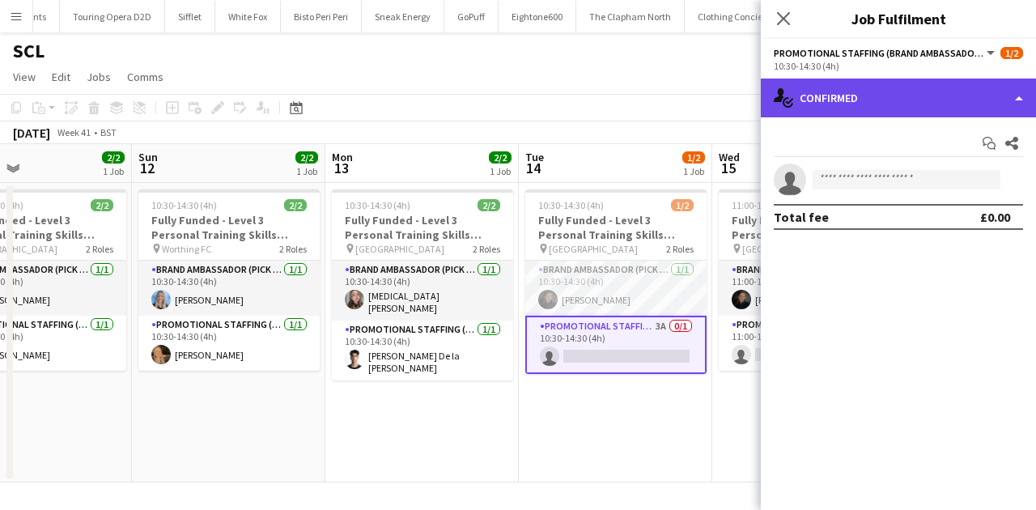
click at [885, 87] on div "single-neutral-actions-check-2 Confirmed" at bounding box center [898, 98] width 275 height 39
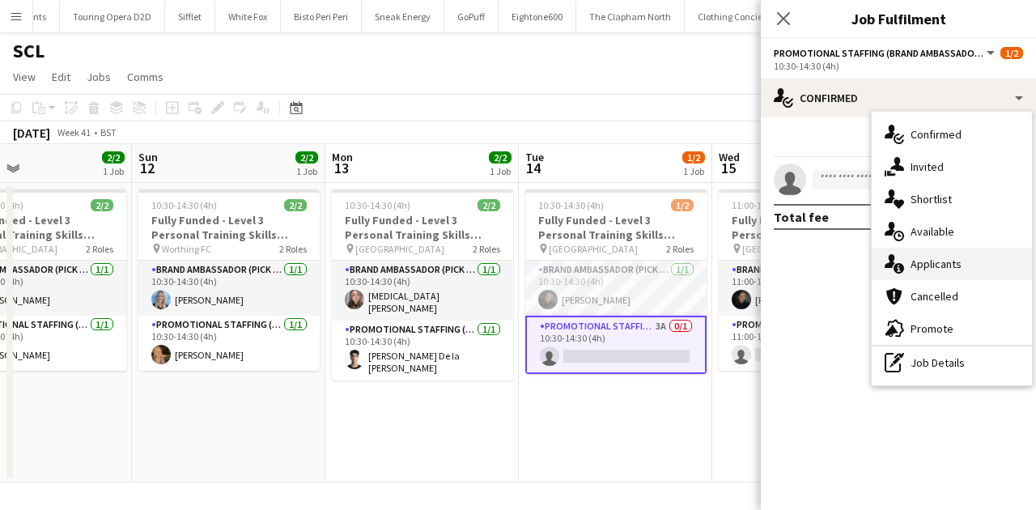
click at [939, 257] on span "Applicants" at bounding box center [936, 264] width 51 height 15
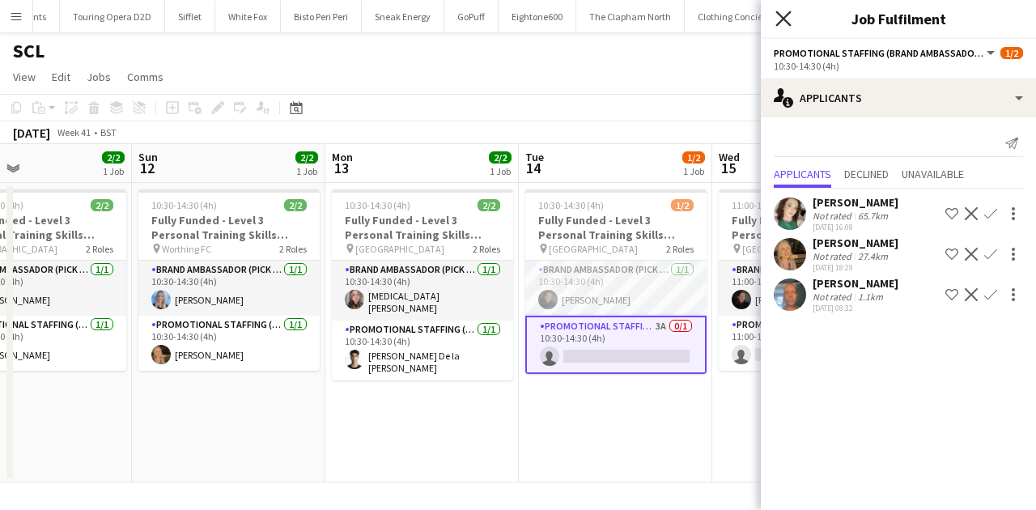
click at [780, 13] on icon "Close pop-in" at bounding box center [782, 18] width 15 height 15
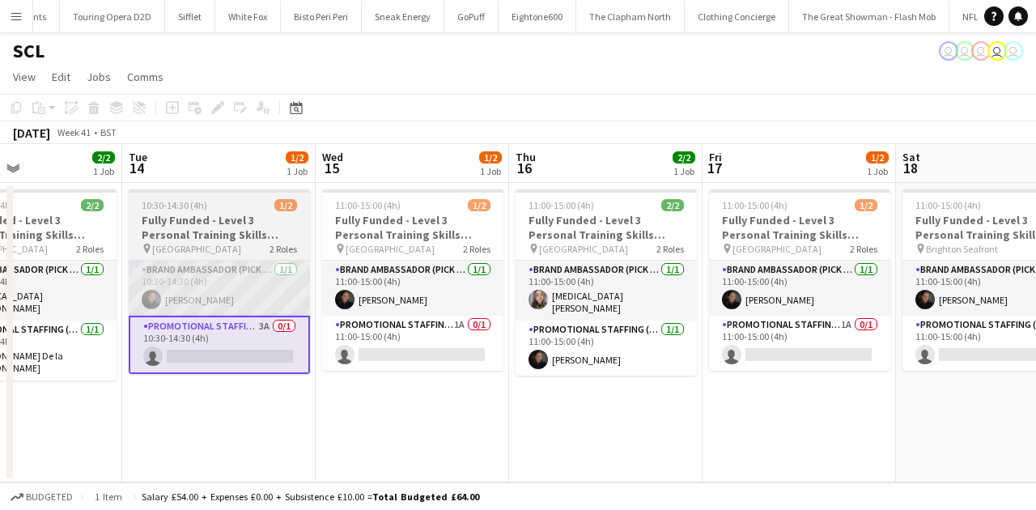
scroll to position [0, 458]
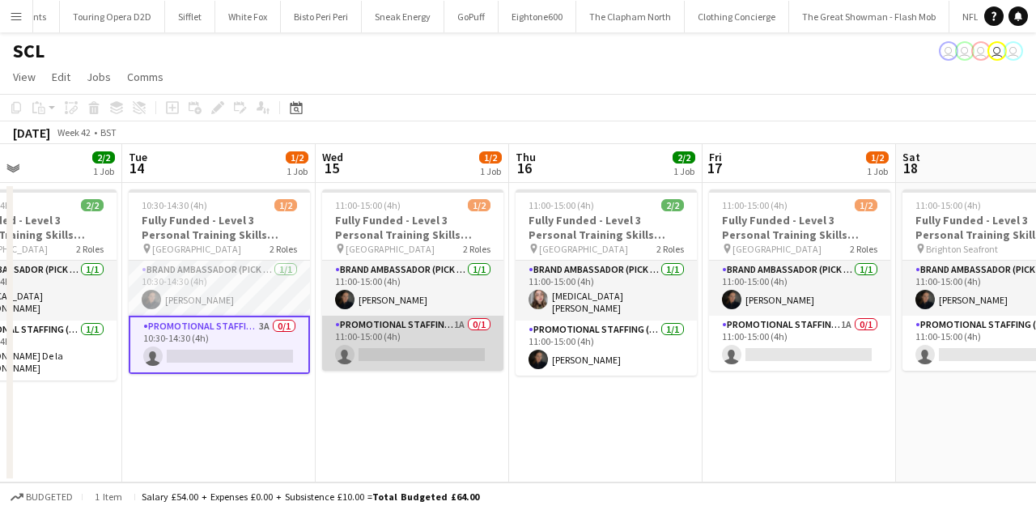
click at [461, 359] on app-card-role "Promotional Staffing (Brand Ambassadors) 1A 0/1 11:00-15:00 (4h) single-neutral…" at bounding box center [412, 343] width 181 height 55
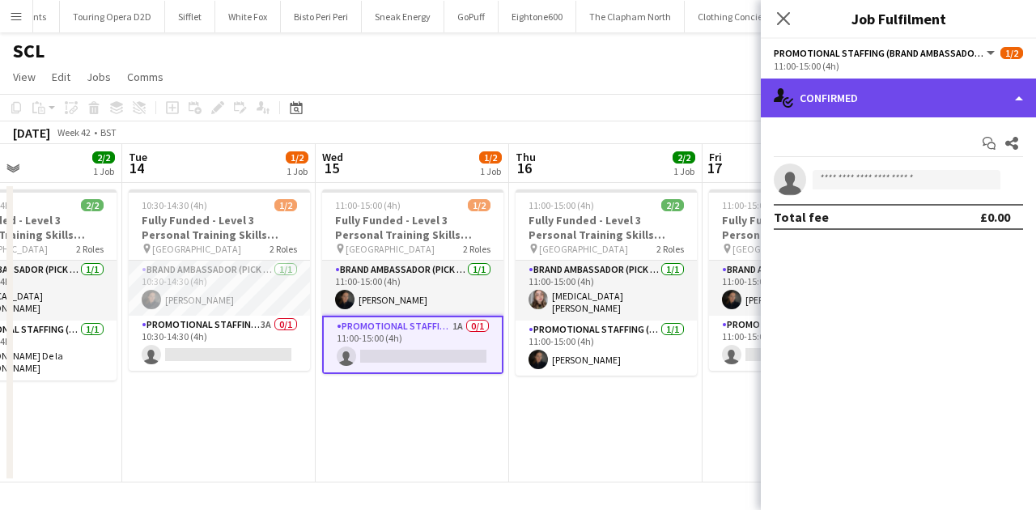
click at [830, 107] on div "single-neutral-actions-check-2 Confirmed" at bounding box center [898, 98] width 275 height 39
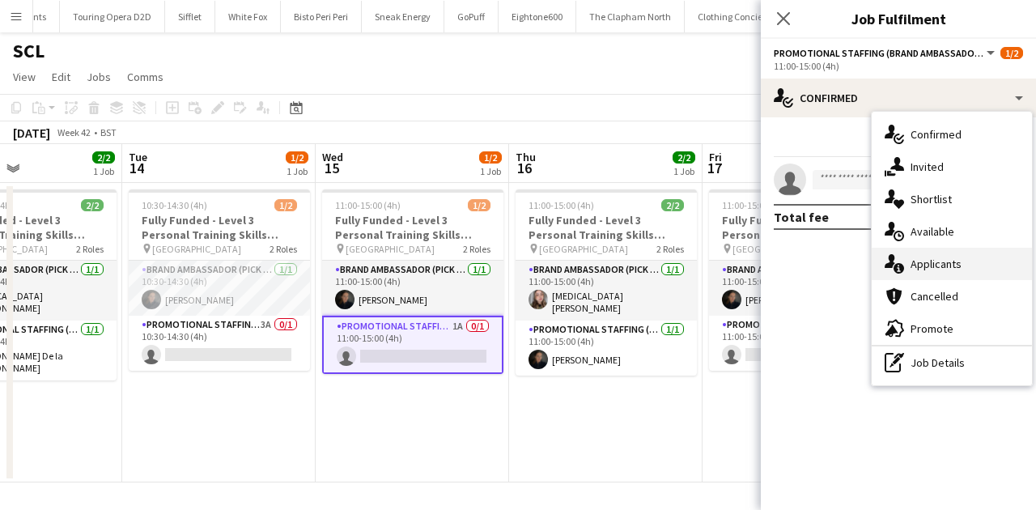
click at [919, 269] on span "Applicants" at bounding box center [936, 264] width 51 height 15
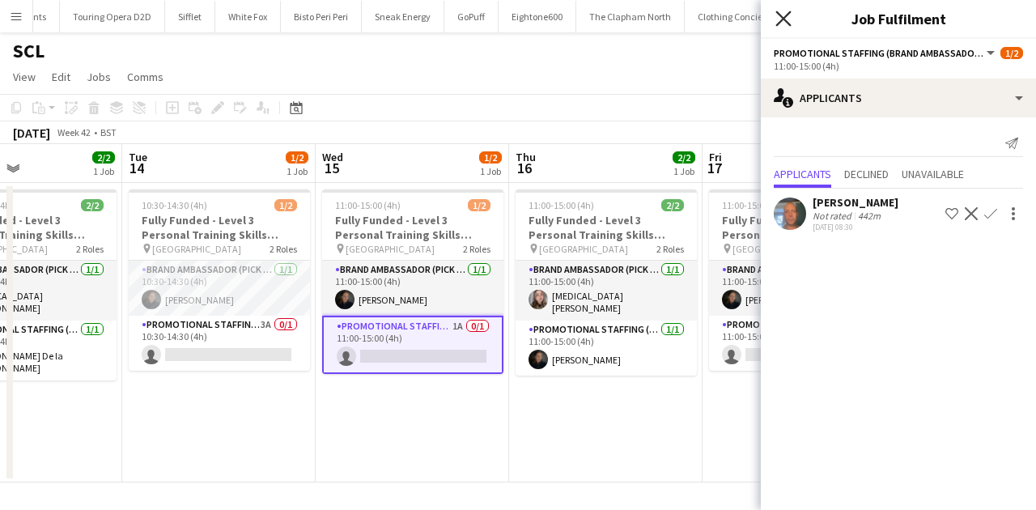
click at [779, 19] on icon "Close pop-in" at bounding box center [782, 18] width 15 height 15
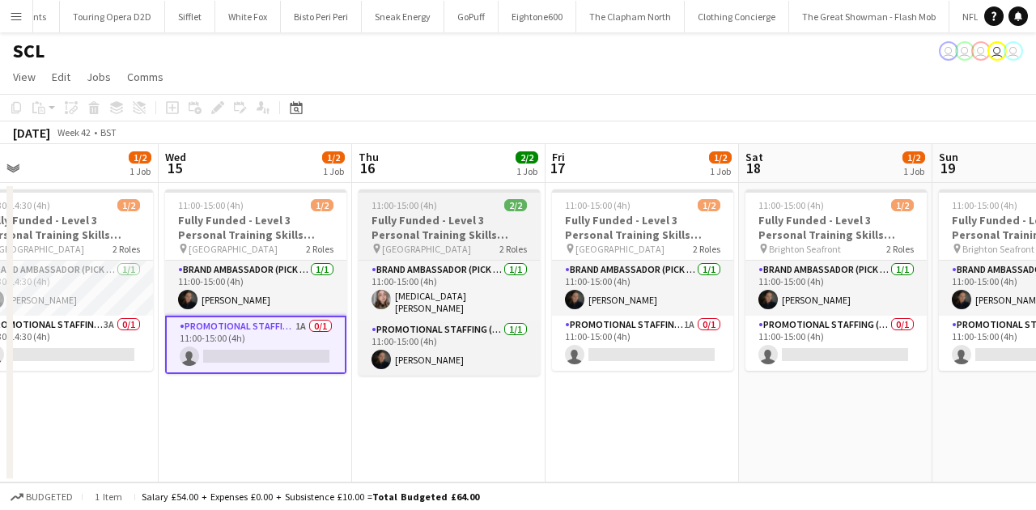
scroll to position [0, 615]
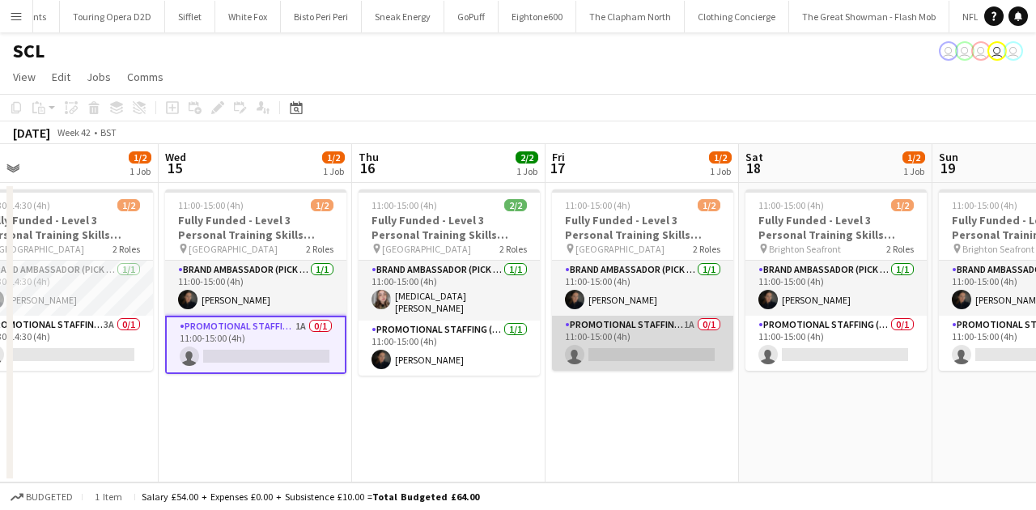
click at [681, 327] on app-card-role "Promotional Staffing (Brand Ambassadors) 1A 0/1 11:00-15:00 (4h) single-neutral…" at bounding box center [642, 343] width 181 height 55
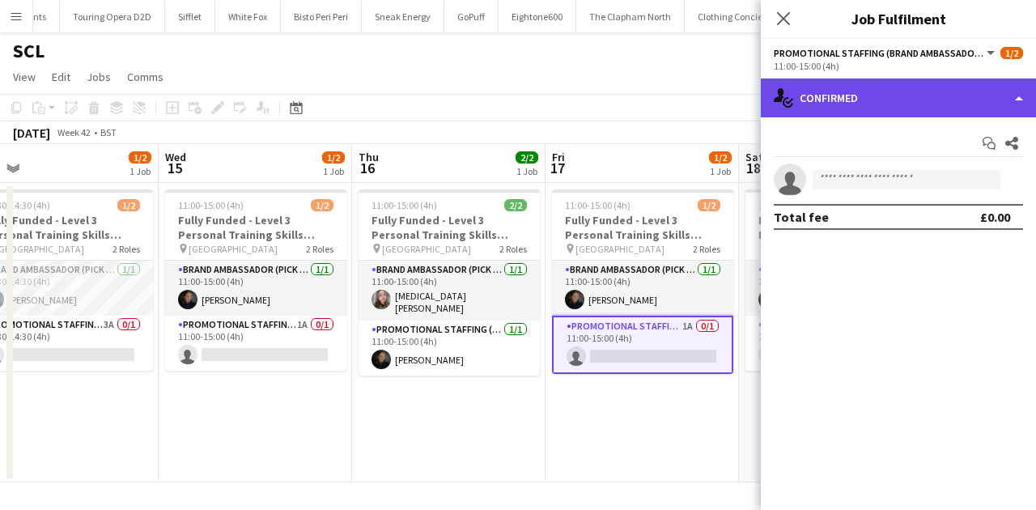
click at [834, 91] on div "single-neutral-actions-check-2 Confirmed" at bounding box center [898, 98] width 275 height 39
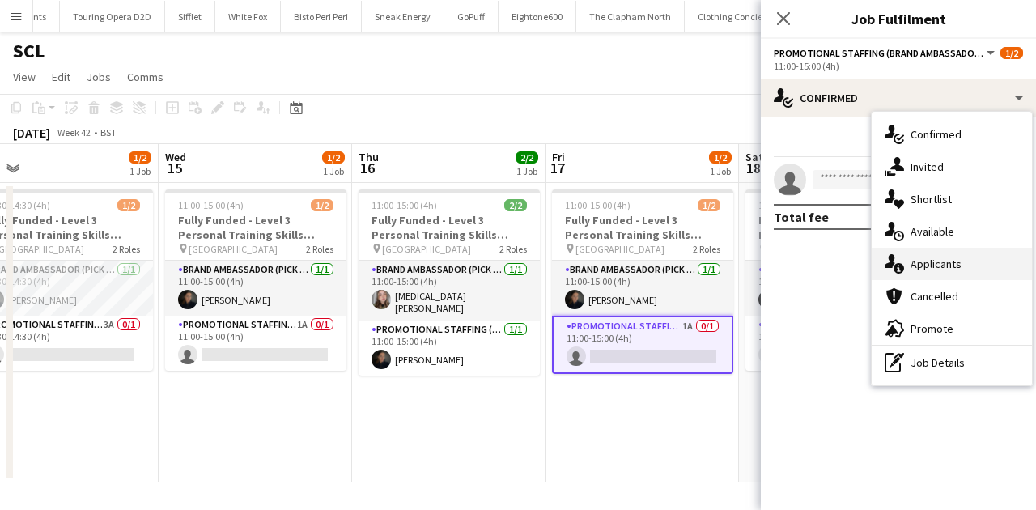
click at [926, 262] on span "Applicants" at bounding box center [936, 264] width 51 height 15
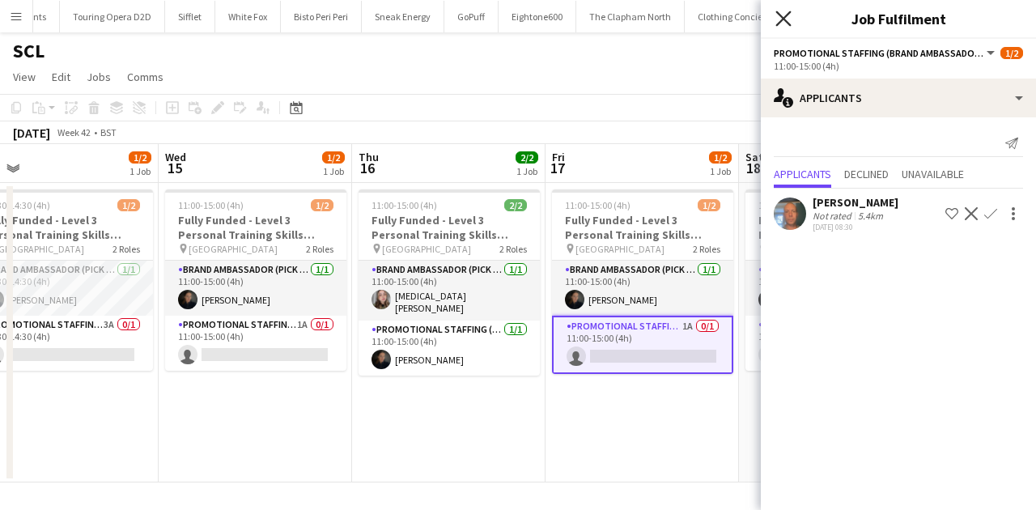
click at [776, 20] on icon "Close pop-in" at bounding box center [782, 18] width 15 height 15
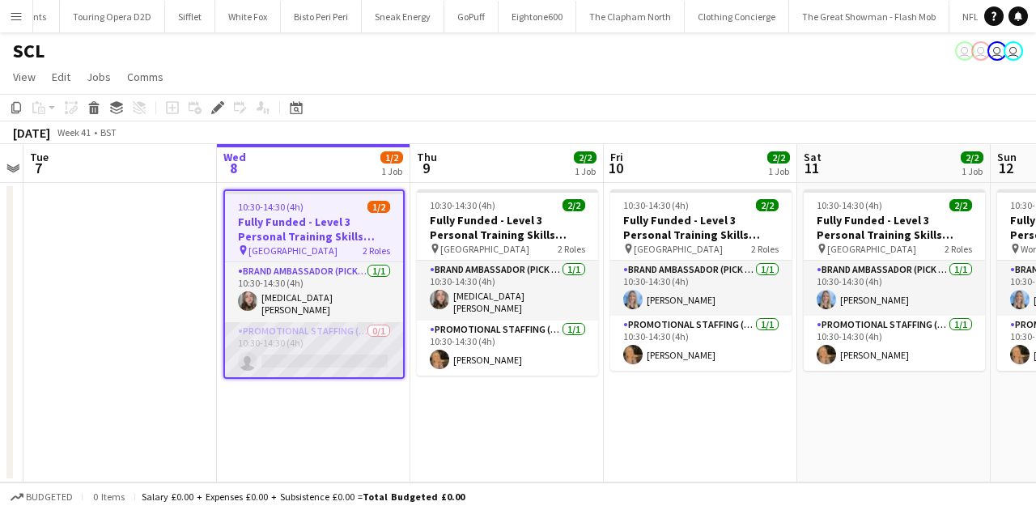
scroll to position [0, 552]
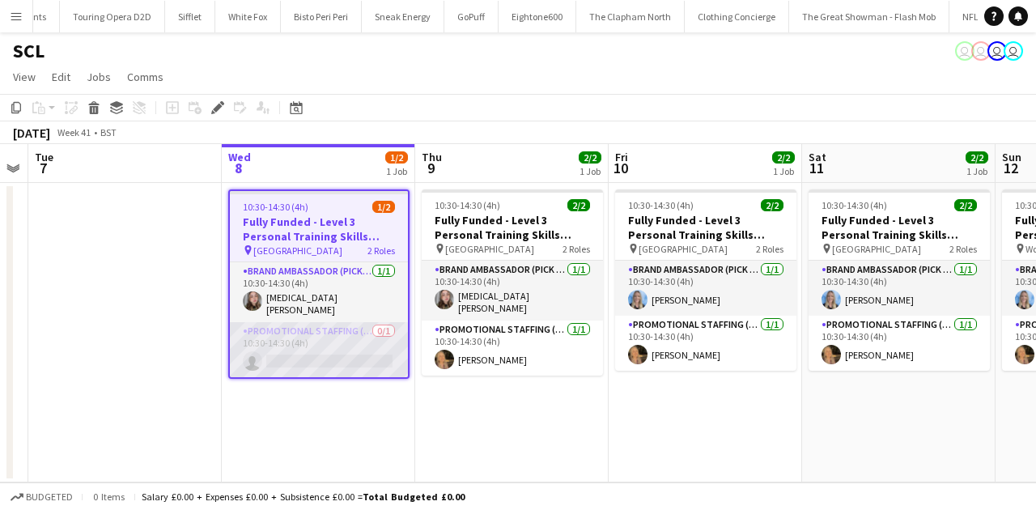
click at [377, 337] on app-calendar-viewport "Sat 4 Sun 5 Mon 6 Tue 7 Wed 8 1/2 1 Job Thu 9 2/2 1 Job Fri 10 2/2 1 Job Sat 11…" at bounding box center [518, 313] width 1036 height 338
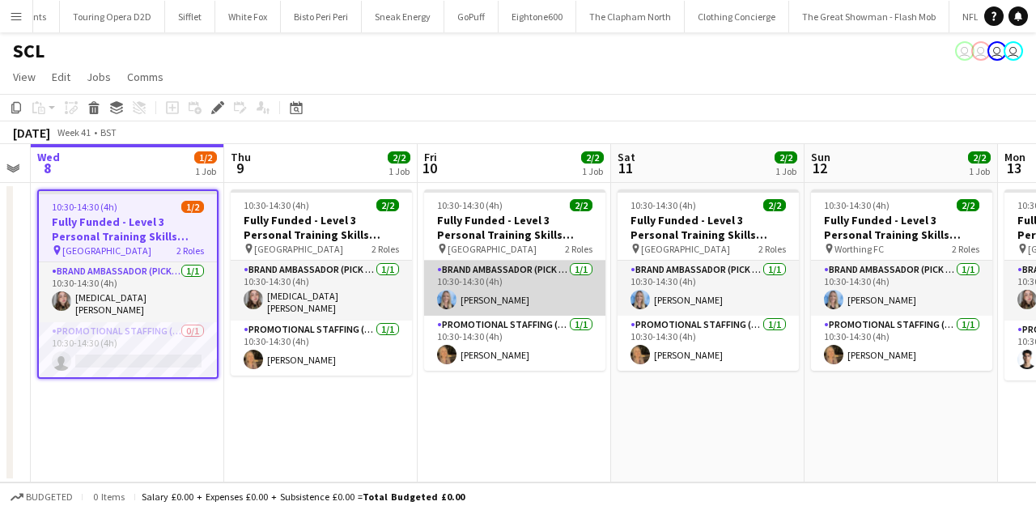
scroll to position [0, 355]
click at [560, 306] on app-card-role "Brand Ambassador (Pick up) [DATE] 10:30-14:30 (4h) [PERSON_NAME]" at bounding box center [515, 288] width 181 height 55
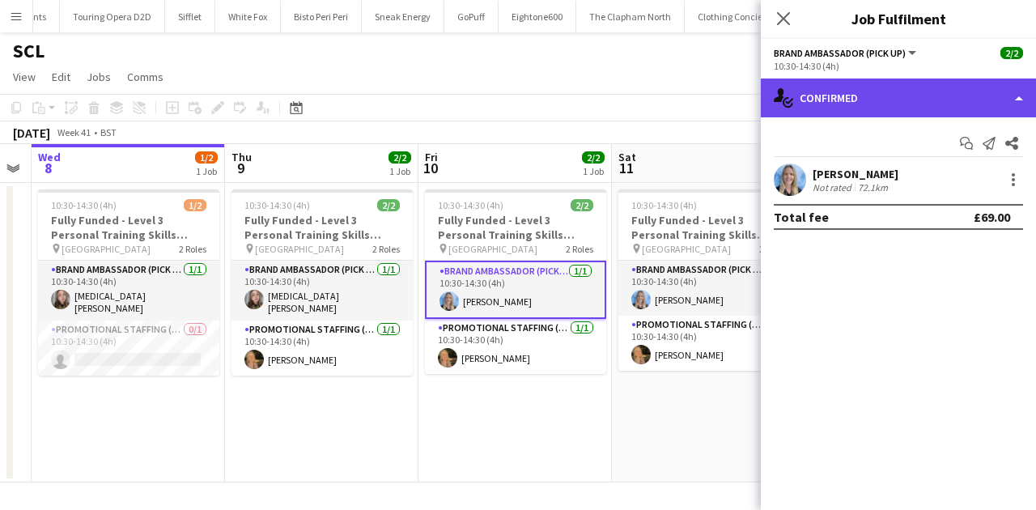
click at [872, 104] on div "single-neutral-actions-check-2 Confirmed" at bounding box center [898, 98] width 275 height 39
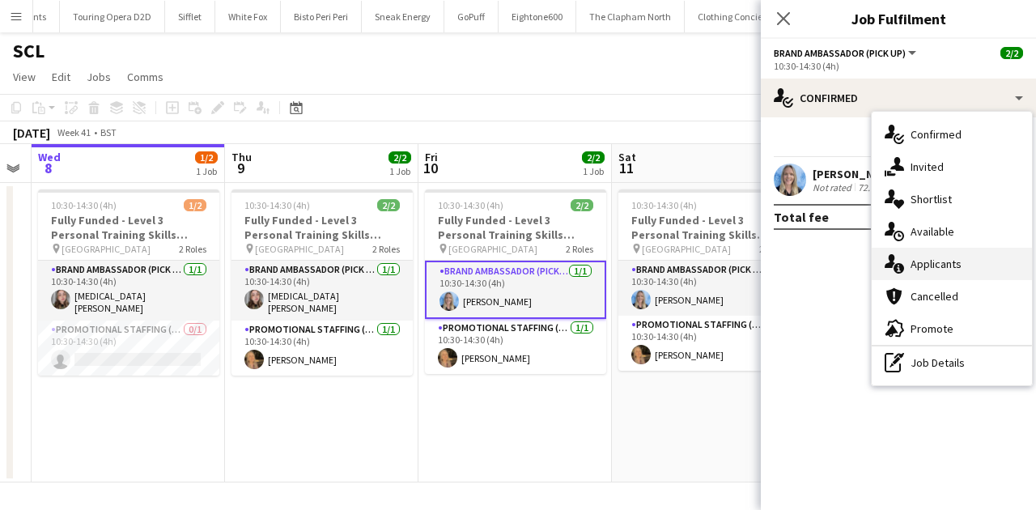
click at [926, 270] on span "Applicants" at bounding box center [936, 264] width 51 height 15
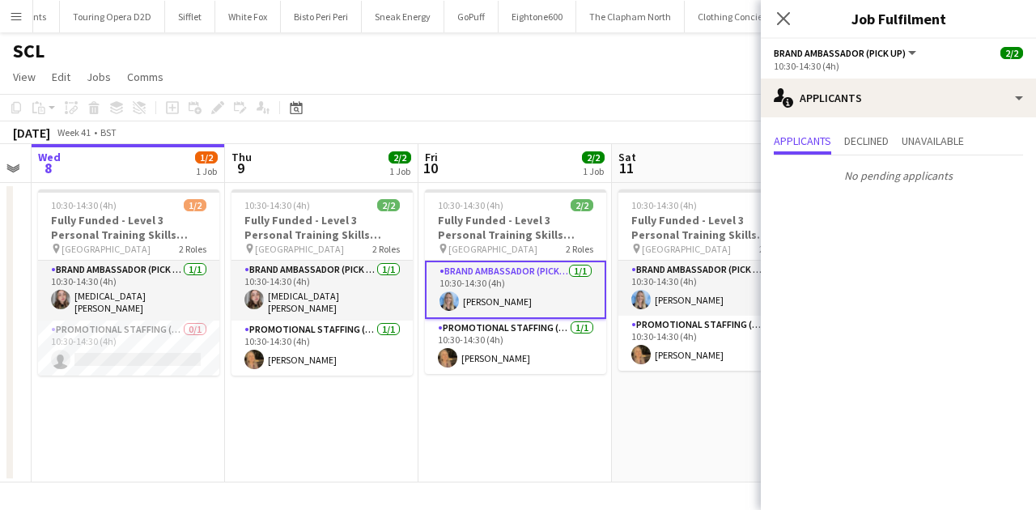
drag, startPoint x: 788, startPoint y: 20, endPoint x: 728, endPoint y: 138, distance: 132.1
click at [787, 20] on icon "Close pop-in" at bounding box center [783, 18] width 13 height 13
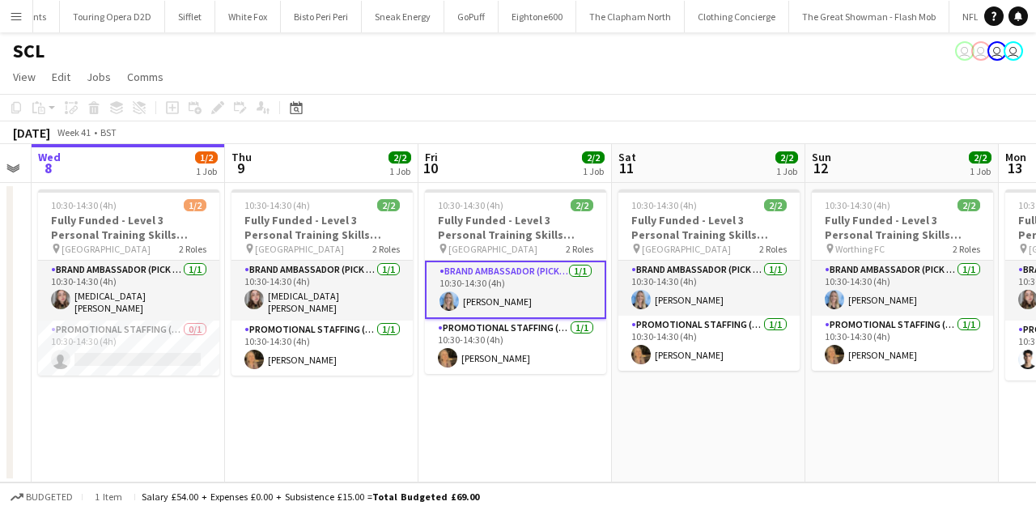
click at [563, 285] on app-card-role "Brand Ambassador (Pick up) 1/1 10:30-14:30 (4h) Katrina Donaldson" at bounding box center [515, 290] width 181 height 58
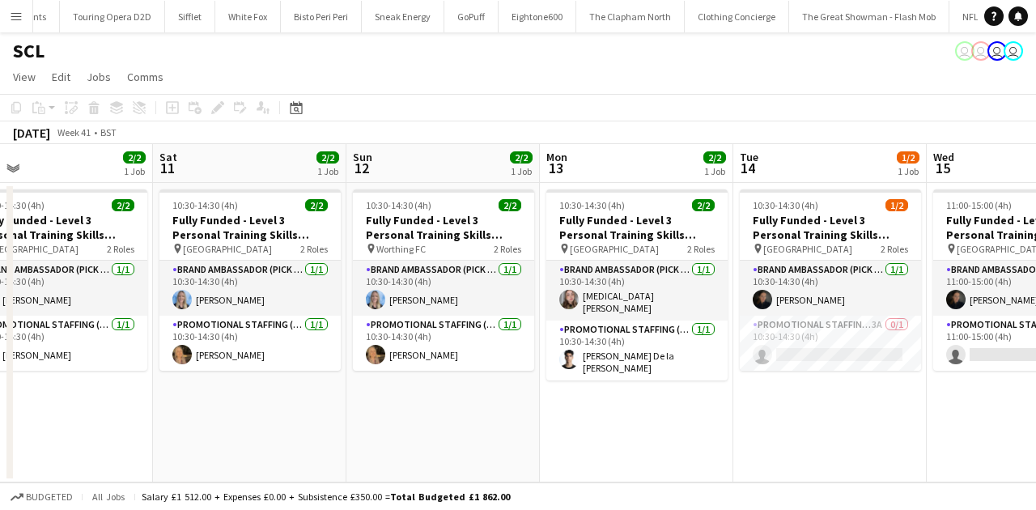
scroll to position [0, 427]
click at [876, 377] on app-date-cell "10:30-14:30 (4h) 1/2 Fully Funded - Level 3 Personal Training Skills Bootcamp p…" at bounding box center [829, 332] width 193 height 299
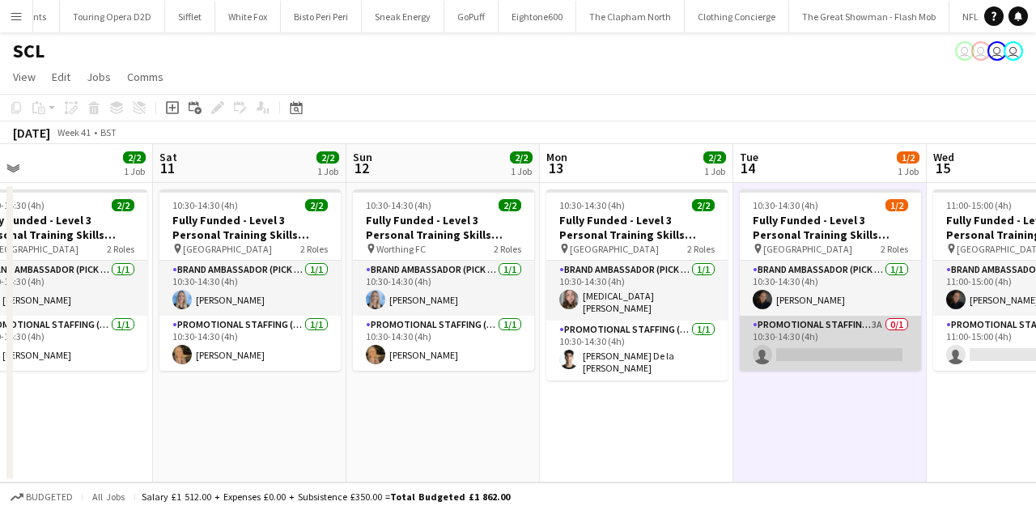
click at [856, 348] on app-card-role "Promotional Staffing (Brand Ambassadors) 3A 0/1 10:30-14:30 (4h) single-neutral…" at bounding box center [830, 343] width 181 height 55
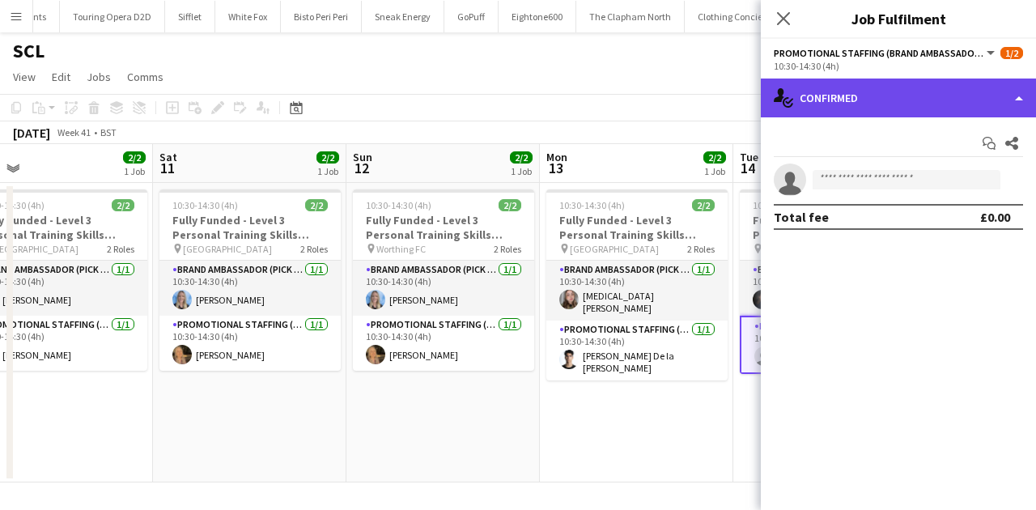
click at [872, 86] on div "single-neutral-actions-check-2 Confirmed" at bounding box center [898, 98] width 275 height 39
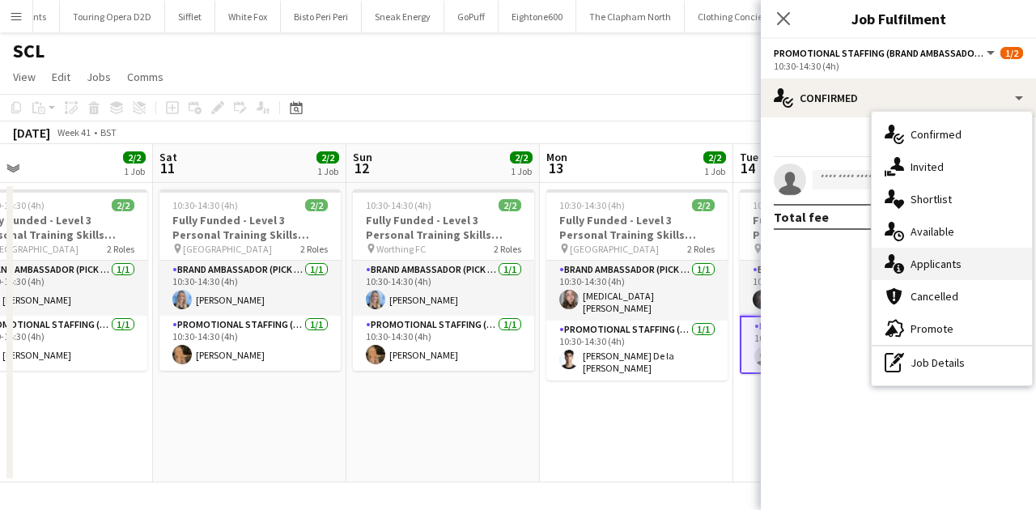
click at [905, 256] on div "single-neutral-actions-information Applicants" at bounding box center [952, 264] width 160 height 32
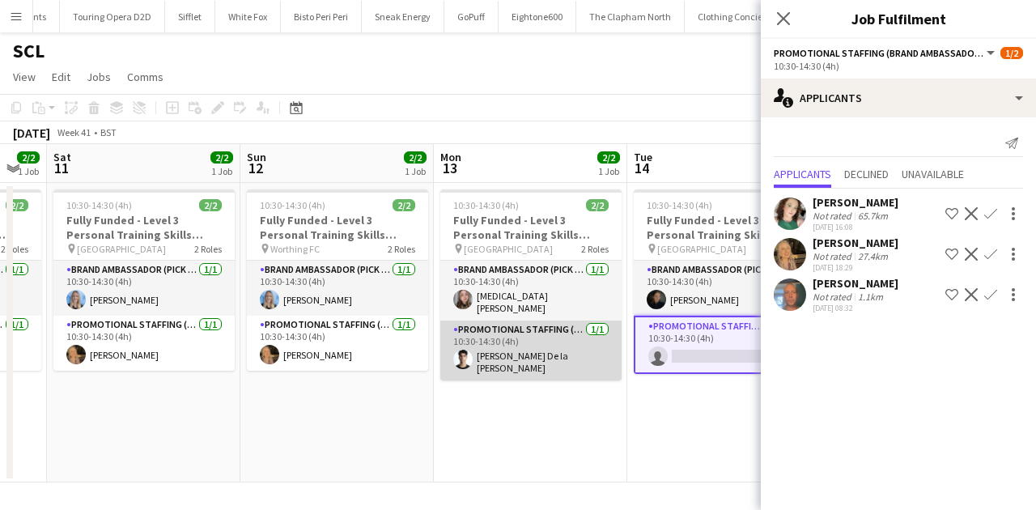
scroll to position [0, 534]
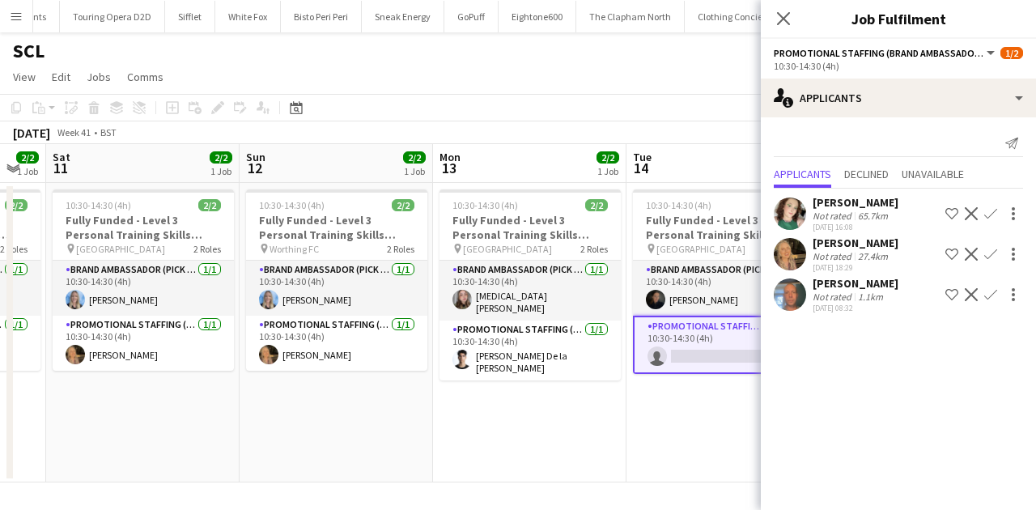
click at [792, 280] on app-user-avatar at bounding box center [790, 294] width 32 height 32
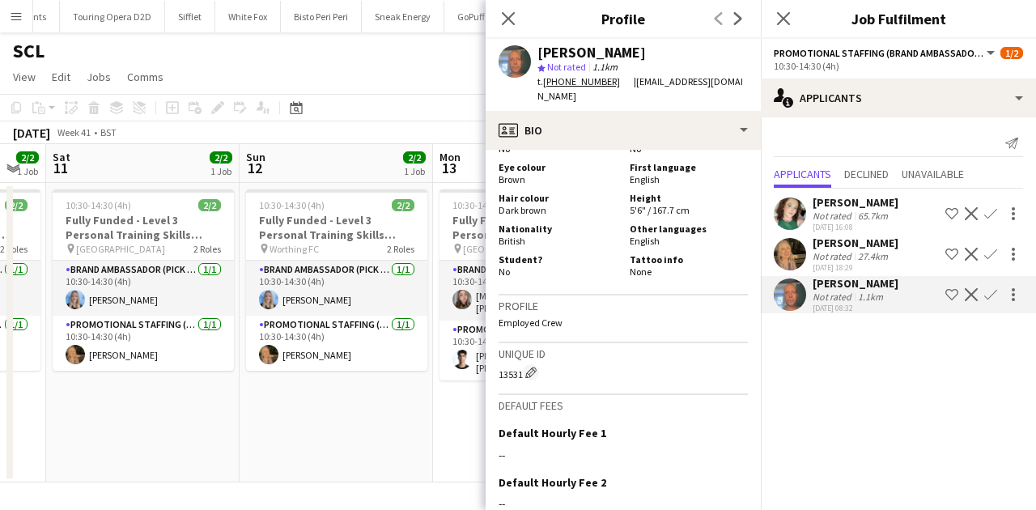
scroll to position [840, 0]
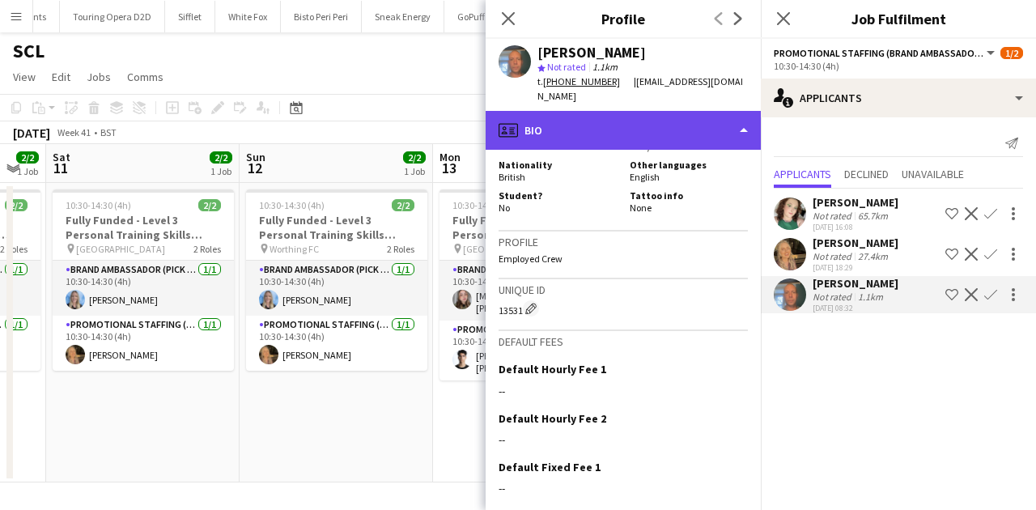
click at [581, 121] on div "profile Bio" at bounding box center [623, 130] width 275 height 39
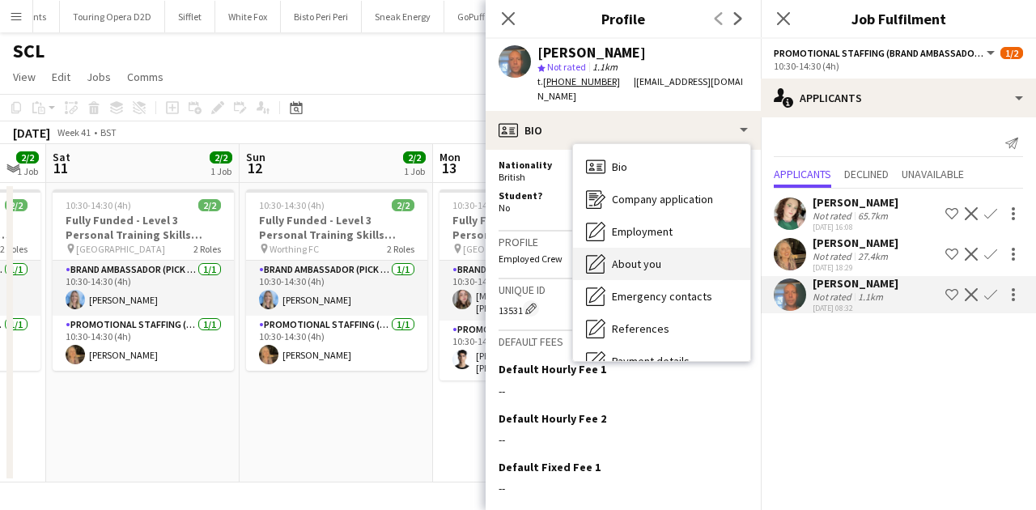
click at [606, 248] on div "About you About you" at bounding box center [661, 264] width 177 height 32
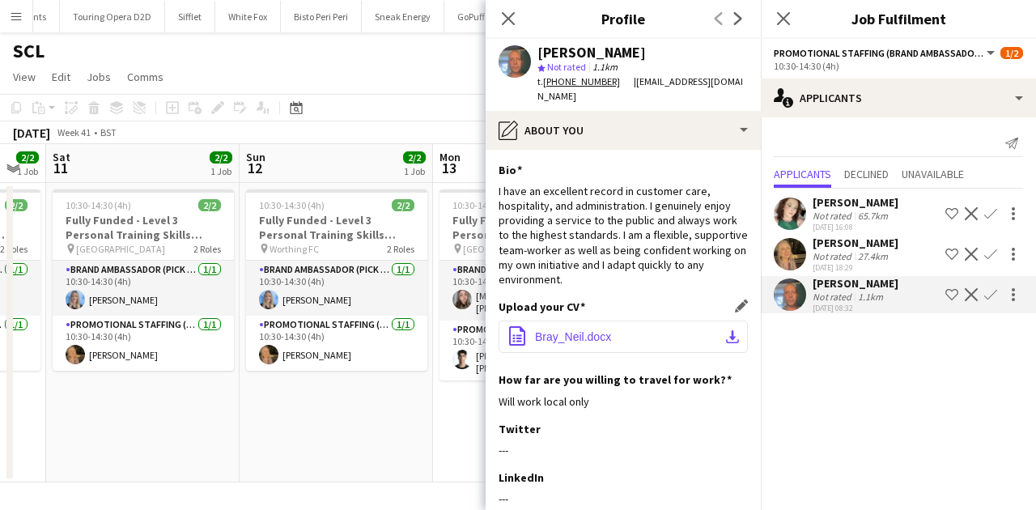
click at [576, 333] on span "Bray_Neil.docx" at bounding box center [573, 336] width 76 height 13
click at [507, 10] on app-icon "Close pop-in" at bounding box center [508, 18] width 23 height 23
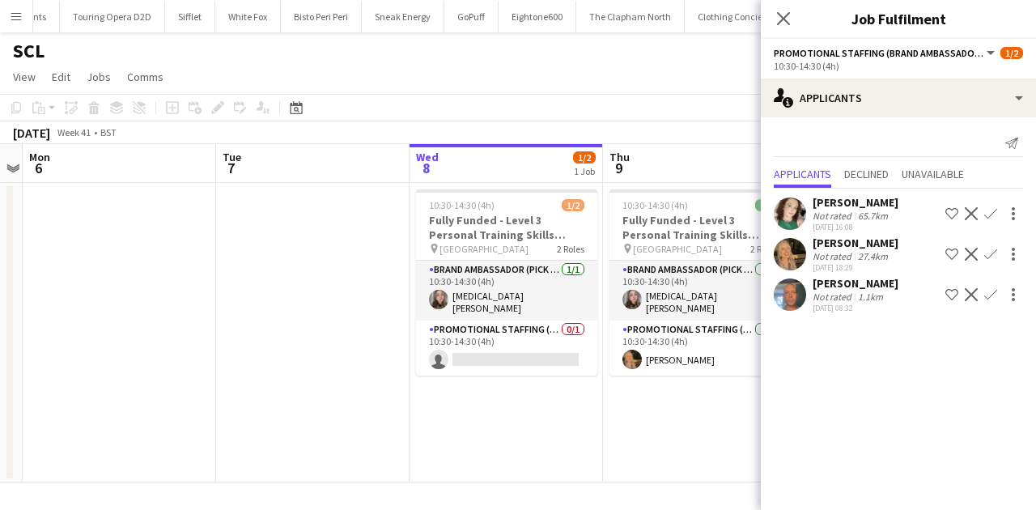
scroll to position [0, 364]
click at [495, 353] on app-card-role "Promotional Staffing (Brand Ambassadors) 0/1 10:30-14:30 (4h) single-neutral-ac…" at bounding box center [506, 348] width 181 height 55
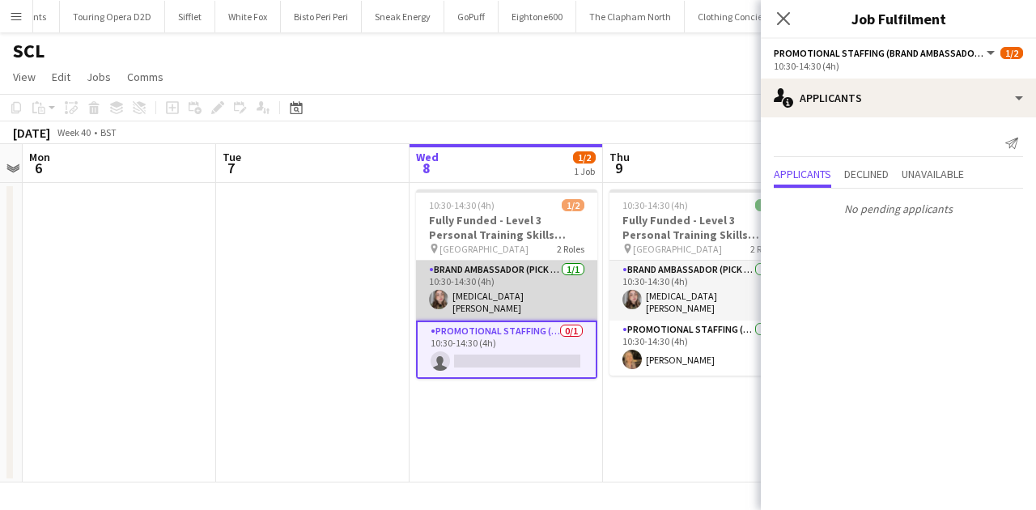
click at [502, 314] on app-card-role "Brand Ambassador (Pick up) 1/1 10:30-14:30 (4h) Yasmin Evans" at bounding box center [506, 291] width 181 height 60
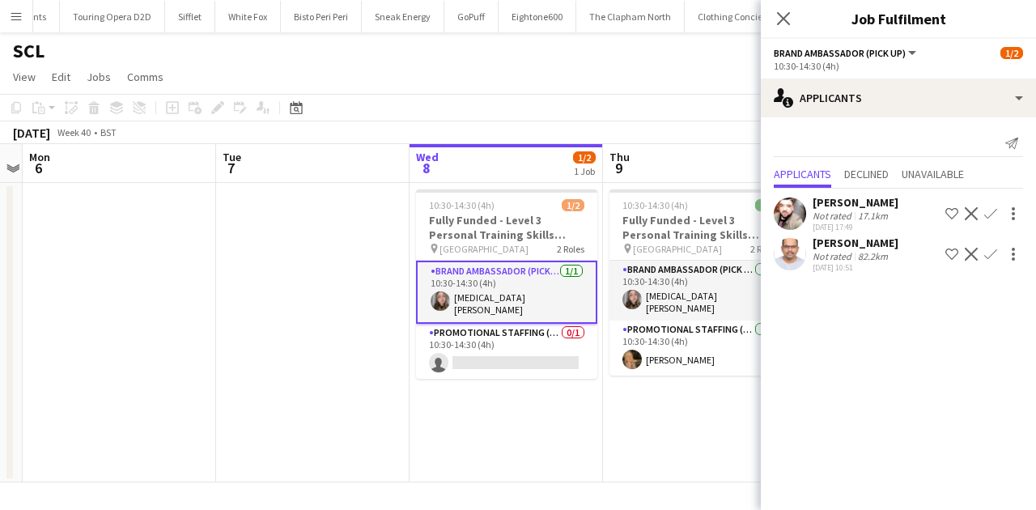
click at [822, 213] on div "Not rated" at bounding box center [834, 216] width 42 height 12
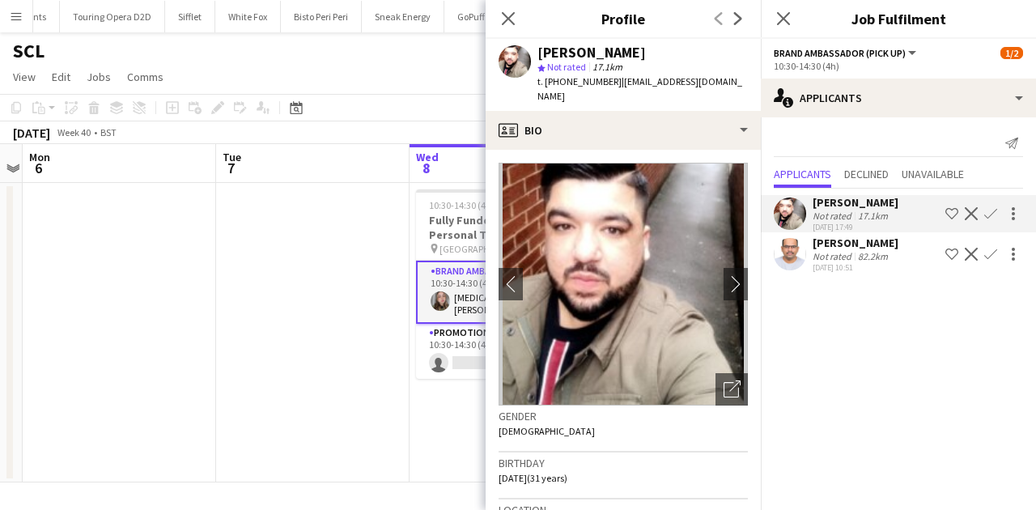
click at [813, 244] on div "Kiran Padinjarevarium" at bounding box center [856, 243] width 86 height 15
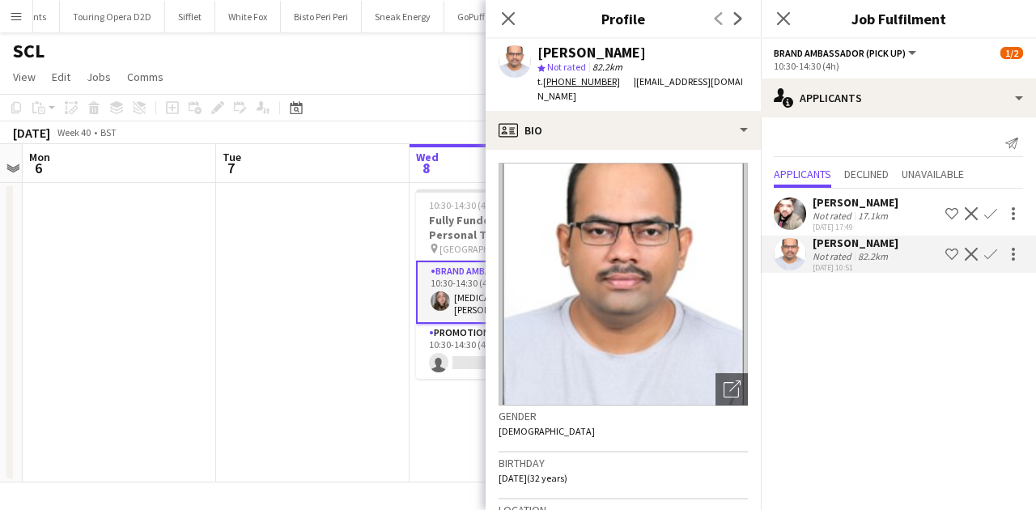
click at [811, 223] on div "Cinik Cinik Not rated 17.1km 02-10-2025 17:49 Shortlist crew Decline Confirm" at bounding box center [898, 213] width 275 height 37
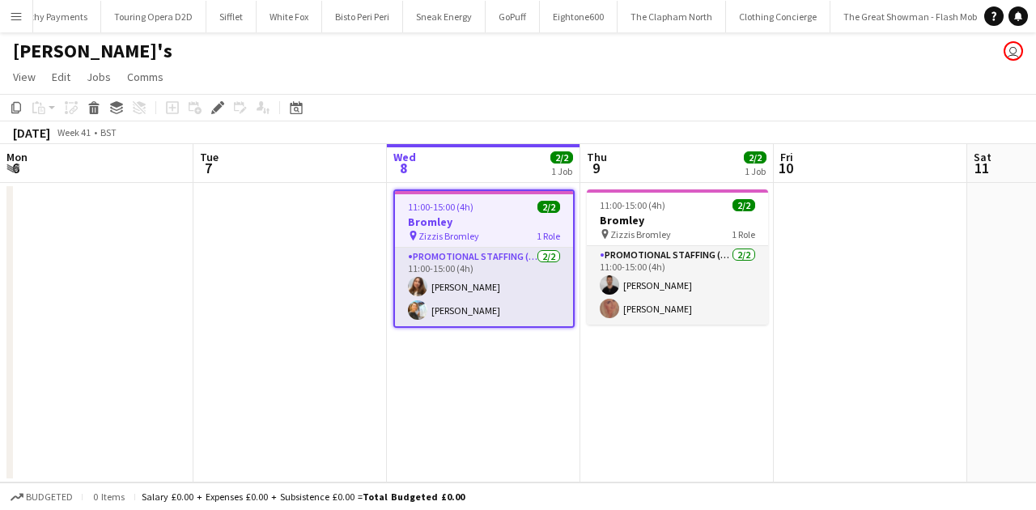
scroll to position [0, 557]
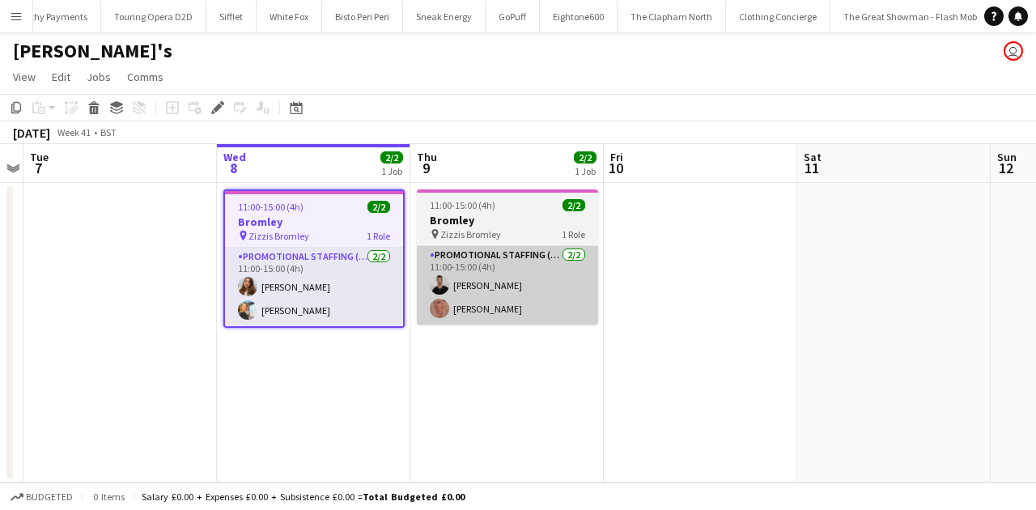
click at [418, 271] on app-card-role "Promotional Staffing (Brand Ambassadors) [DATE] 11:00-15:00 (4h) [PERSON_NAME] …" at bounding box center [507, 285] width 181 height 79
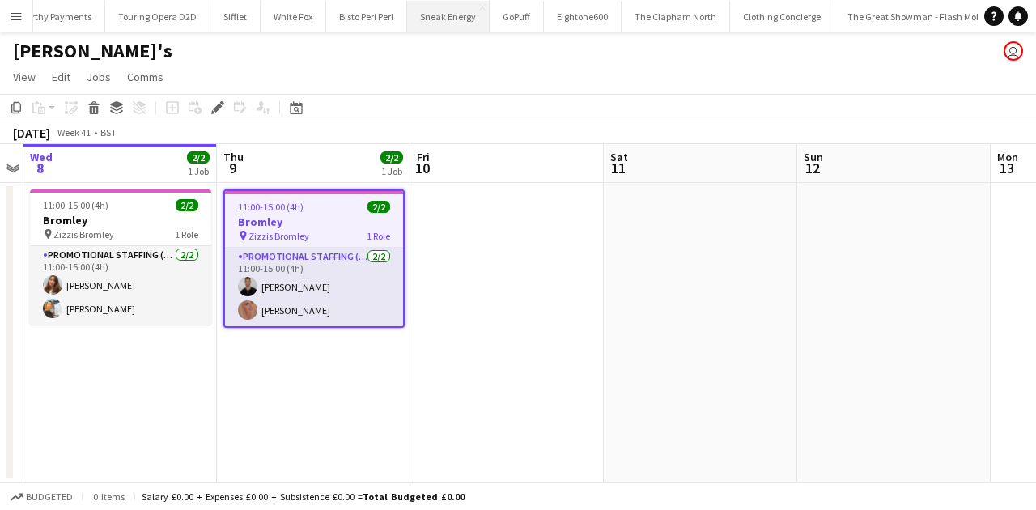
scroll to position [0, 2713]
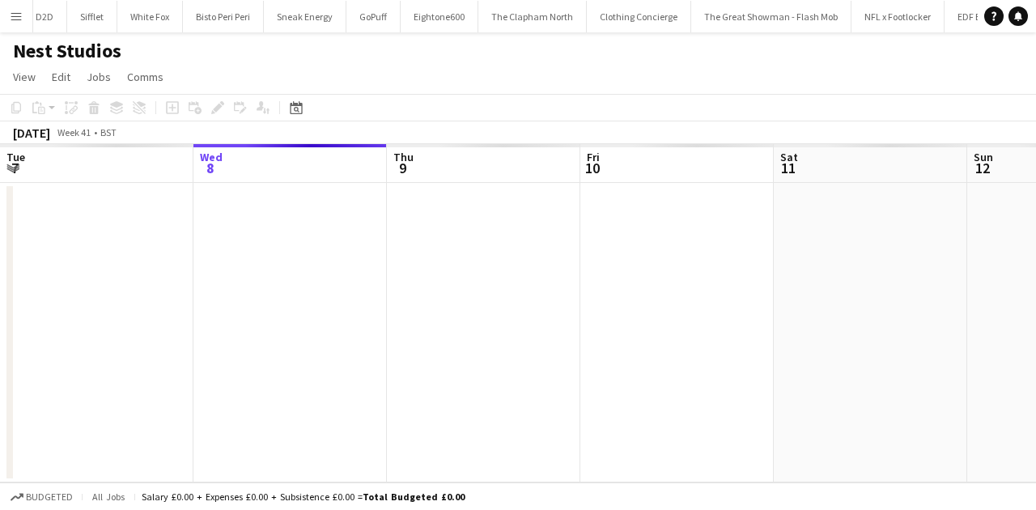
scroll to position [0, 557]
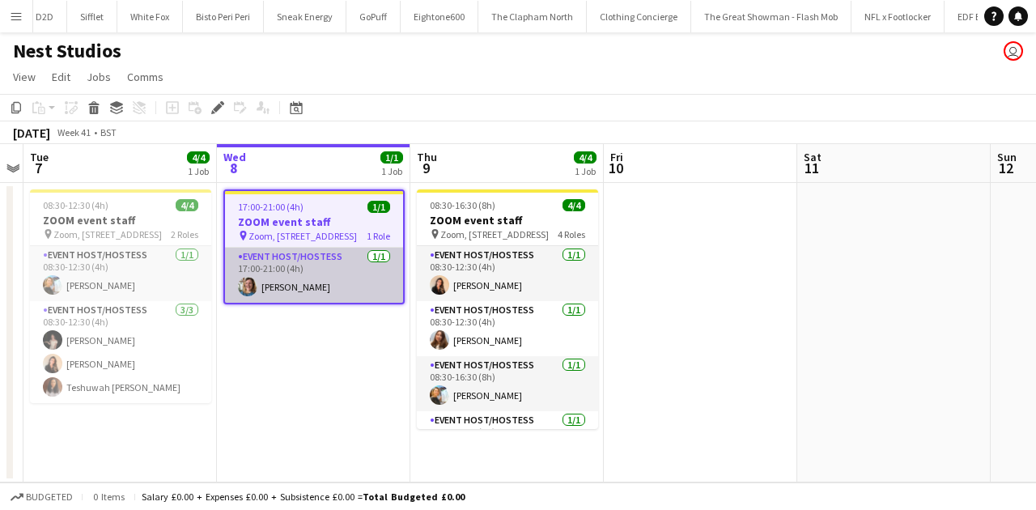
click at [326, 284] on app-card-role "Event Host/Hostess 1/1 17:00-21:00 (4h) Nadia Rich" at bounding box center [314, 275] width 178 height 55
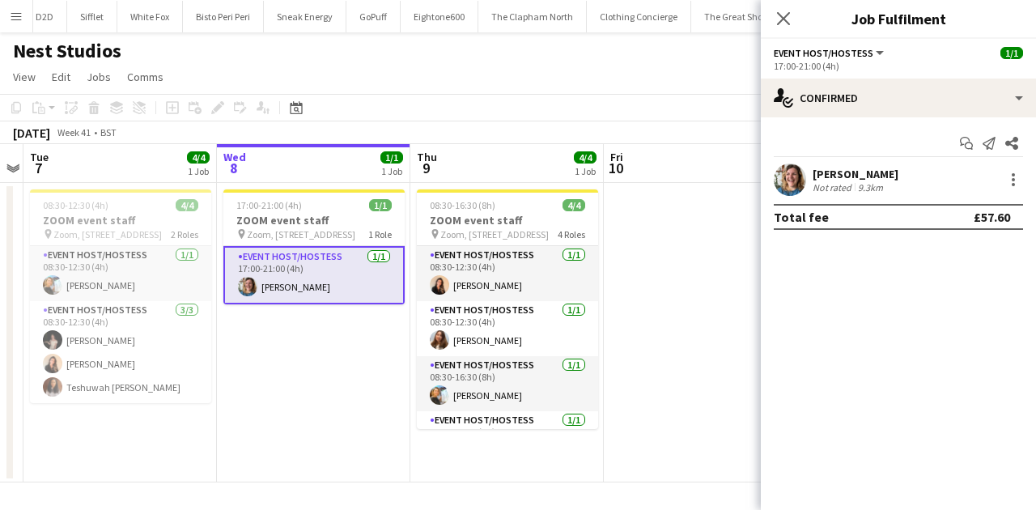
drag, startPoint x: 788, startPoint y: 15, endPoint x: 657, endPoint y: 2, distance: 131.0
click at [786, 15] on icon at bounding box center [783, 18] width 13 height 13
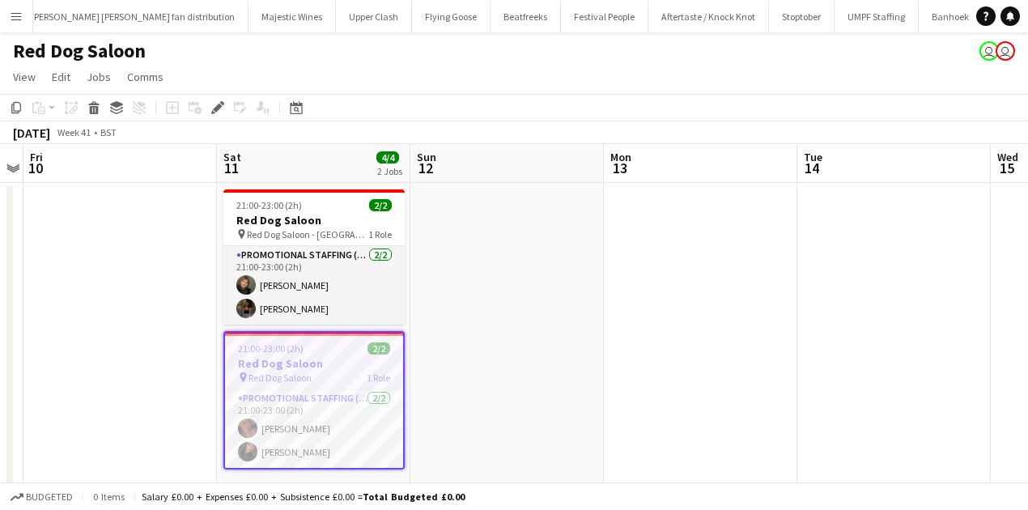
scroll to position [0, 1449]
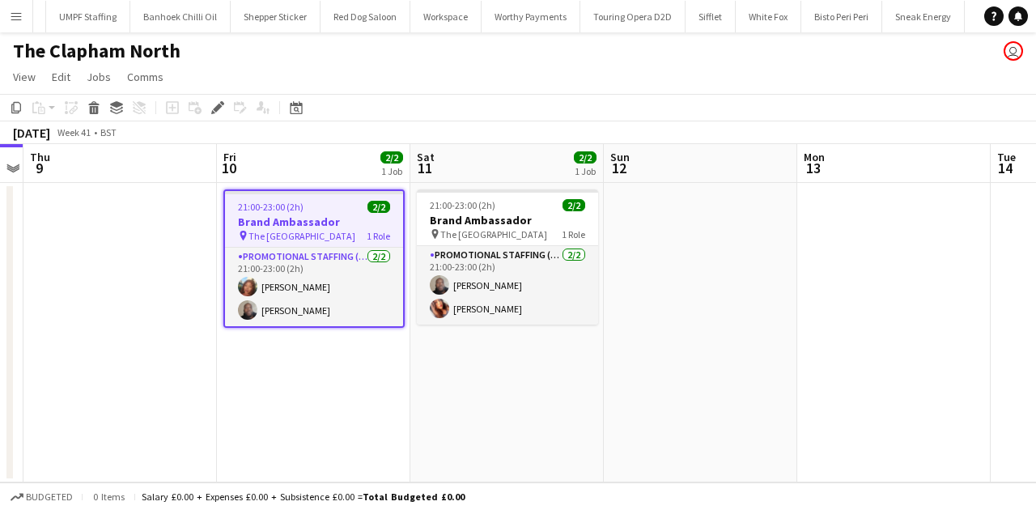
scroll to position [0, 2237]
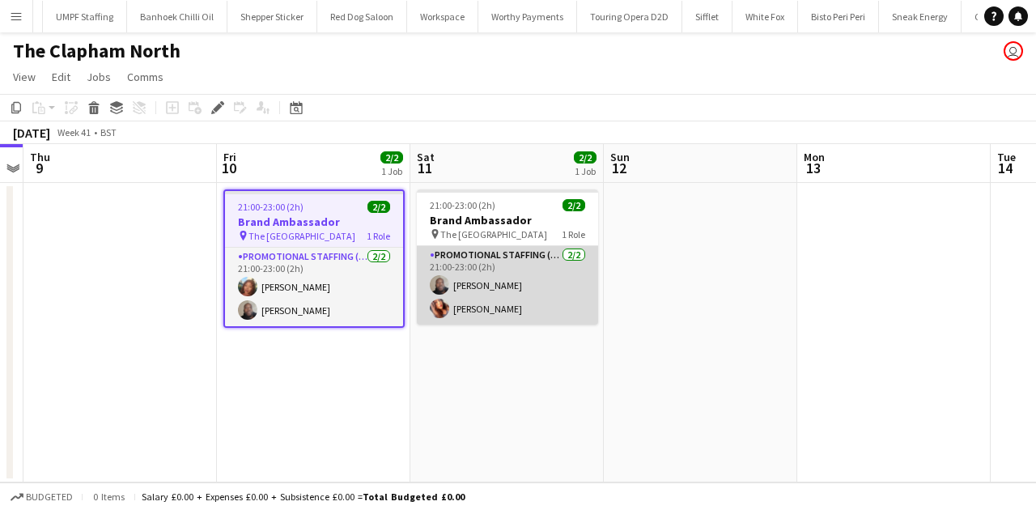
click at [476, 295] on app-card-role "Promotional Staffing (Brand Ambassadors) [DATE] 21:00-23:00 (2h) [PERSON_NAME] …" at bounding box center [507, 285] width 181 height 79
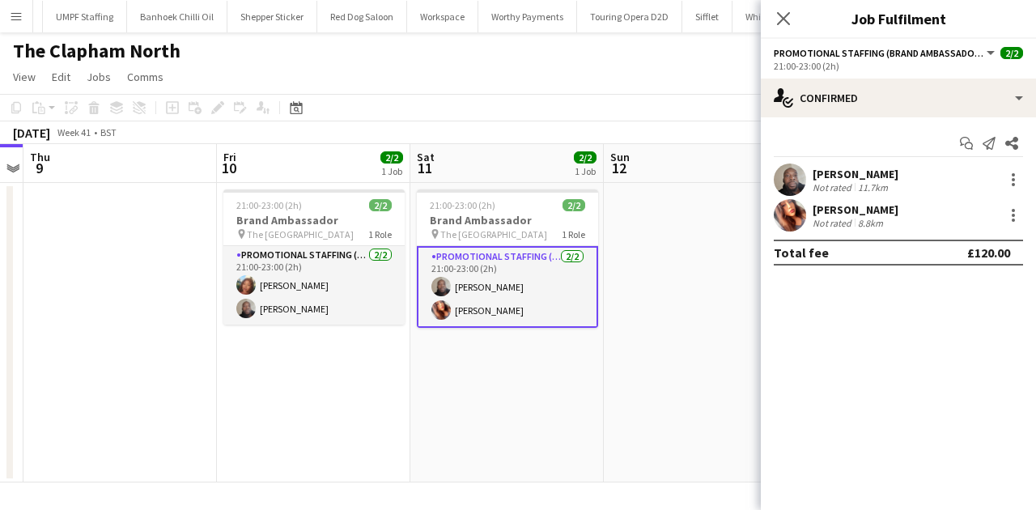
click at [832, 232] on app-confirmed-crew "[PERSON_NAME] Not rated 11.7km [GEOGRAPHIC_DATA][PERSON_NAME][GEOGRAPHIC_DATA] …" at bounding box center [898, 214] width 275 height 102
click at [834, 221] on div "Not rated" at bounding box center [834, 223] width 42 height 12
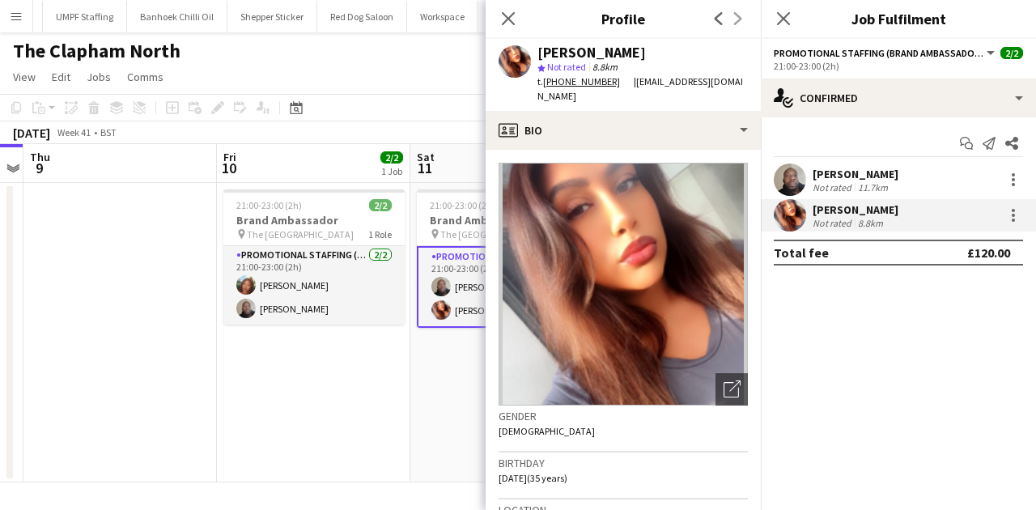
drag, startPoint x: 503, startPoint y: 16, endPoint x: 453, endPoint y: 2, distance: 51.5
click at [499, 15] on app-icon "Close pop-in" at bounding box center [508, 18] width 19 height 19
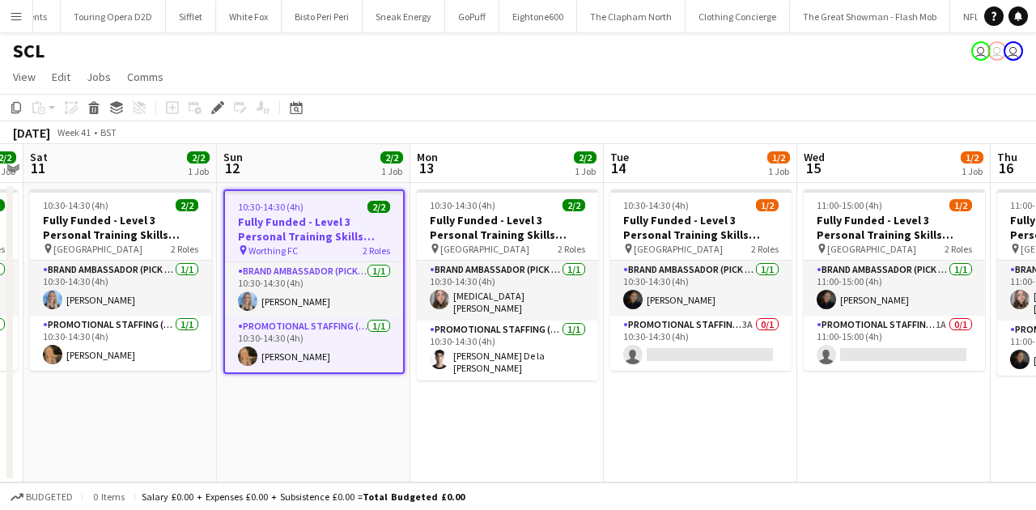
scroll to position [0, 2754]
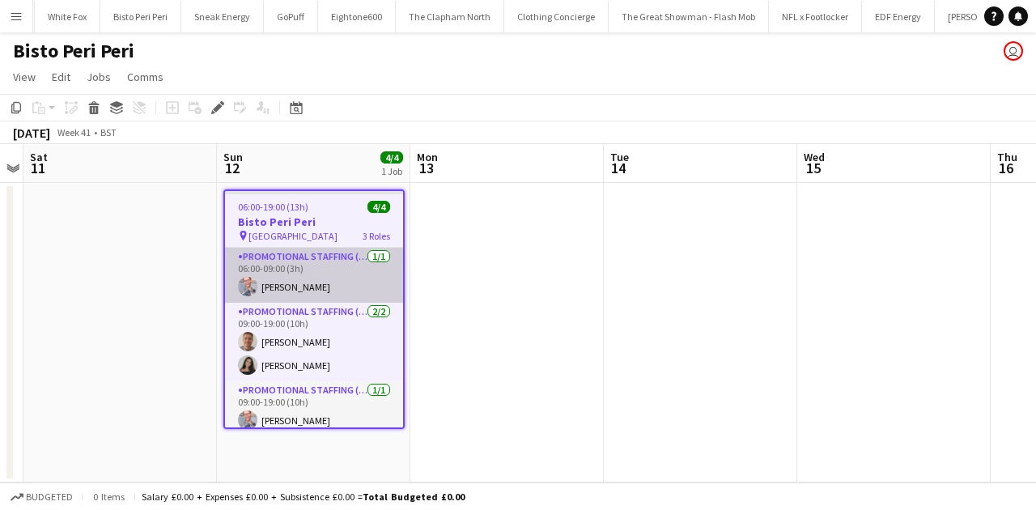
click at [324, 277] on app-card-role "Promotional Staffing (Team Leader) 1/1 06:00-09:00 (3h) SIMON GREIFF" at bounding box center [314, 275] width 178 height 55
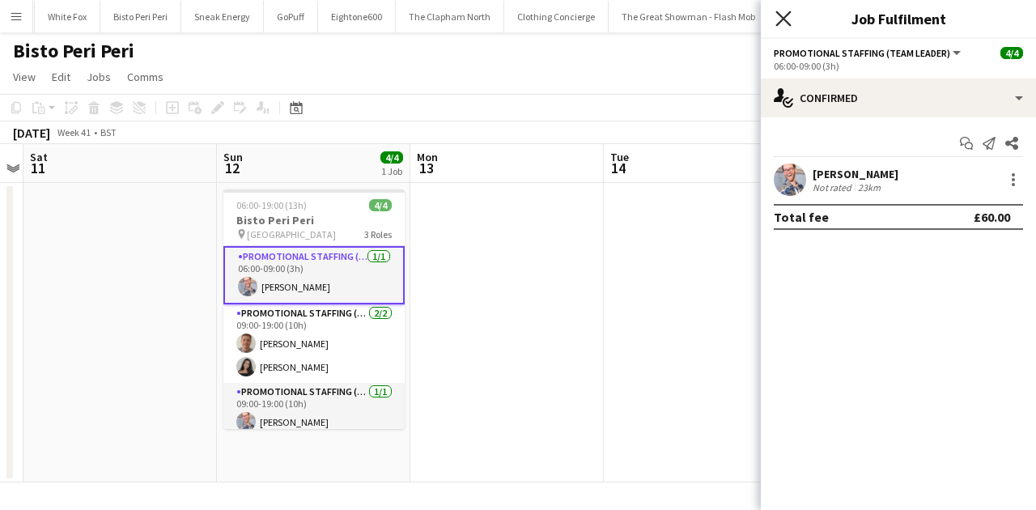
click at [777, 15] on icon "Close pop-in" at bounding box center [782, 18] width 15 height 15
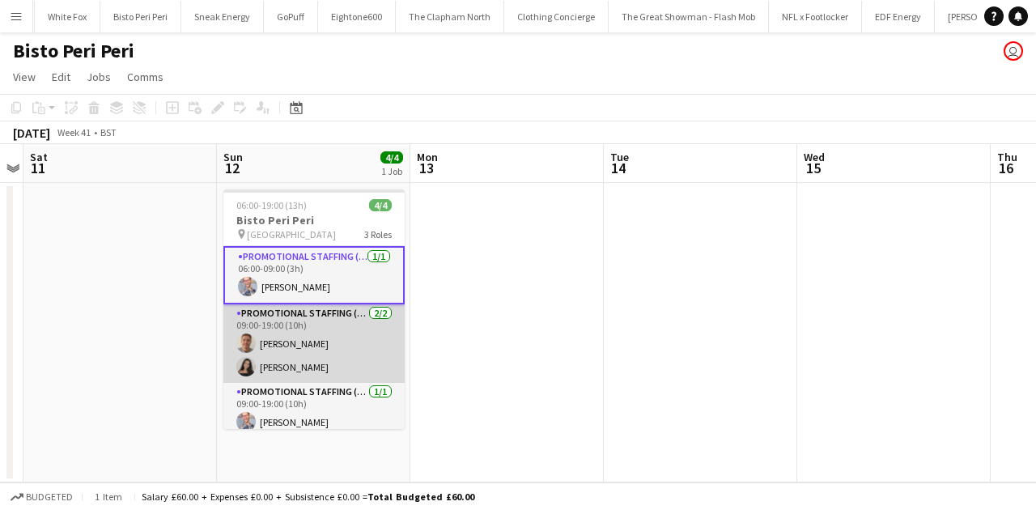
scroll to position [8, 0]
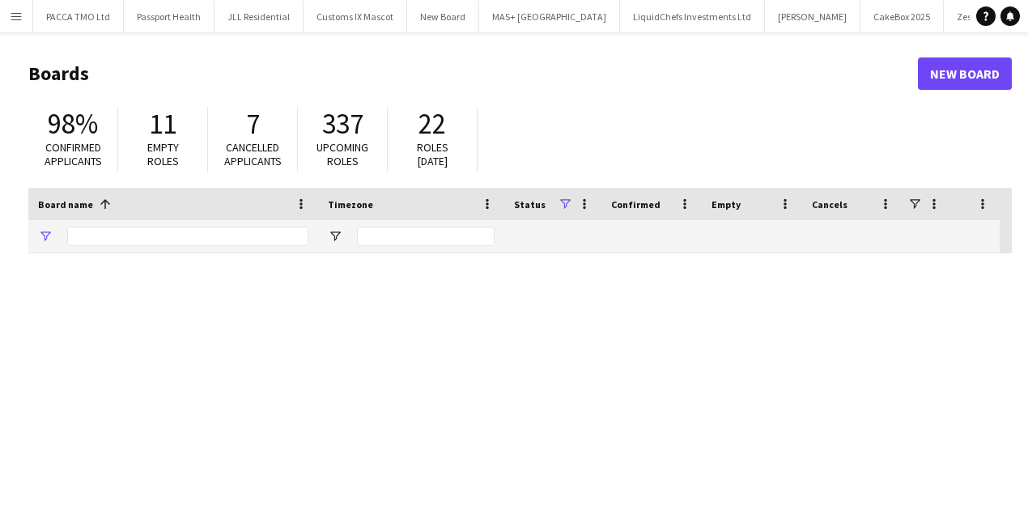
type input "*********"
click at [123, 244] on input "*********" at bounding box center [187, 236] width 241 height 19
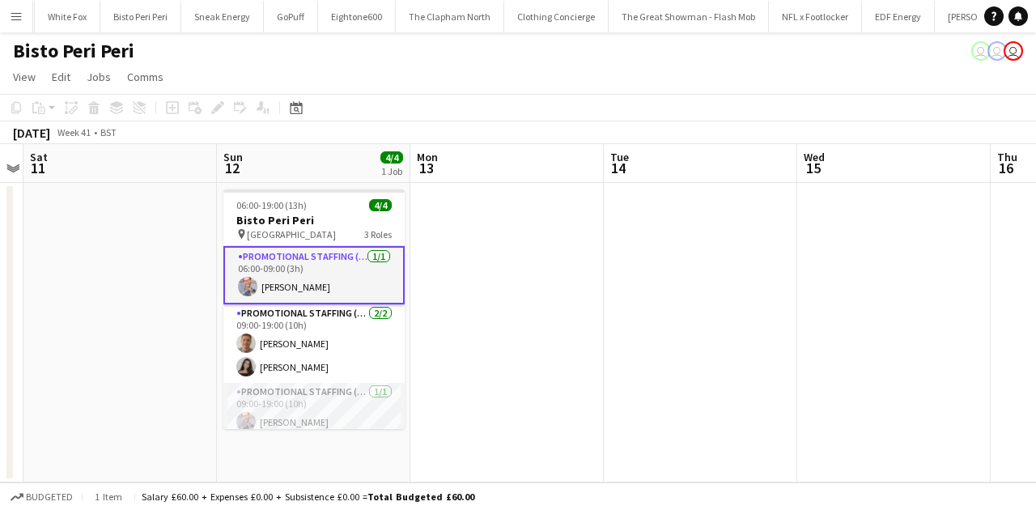
click at [19, 11] on app-icon "Menu" at bounding box center [16, 16] width 13 height 13
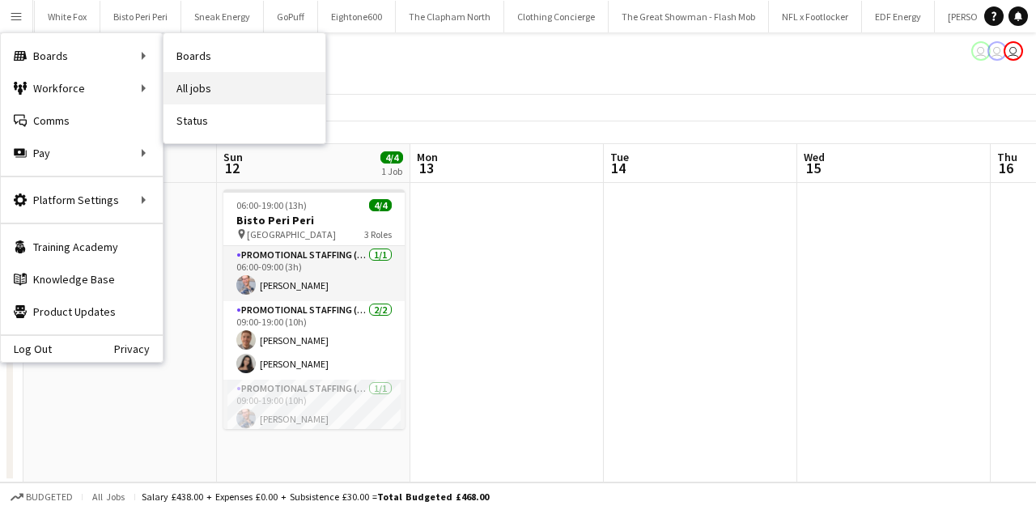
click at [176, 85] on link "All jobs" at bounding box center [244, 88] width 162 height 32
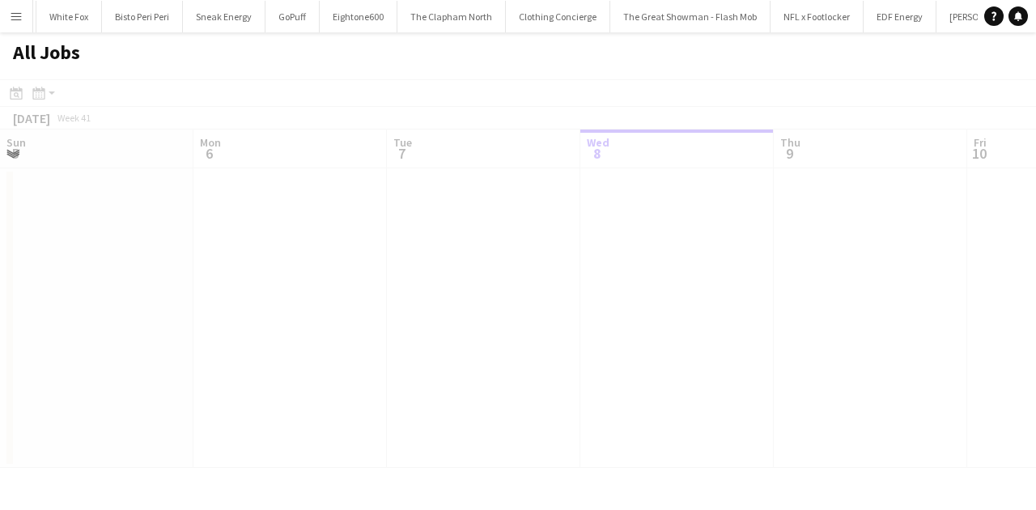
scroll to position [0, 387]
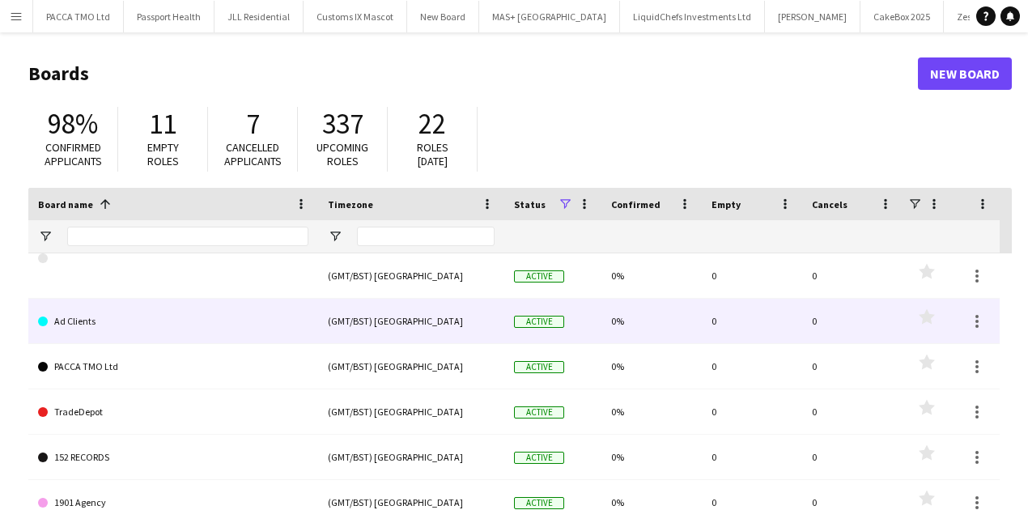
click at [441, 337] on div "(GMT/BST) [GEOGRAPHIC_DATA]" at bounding box center [411, 321] width 186 height 45
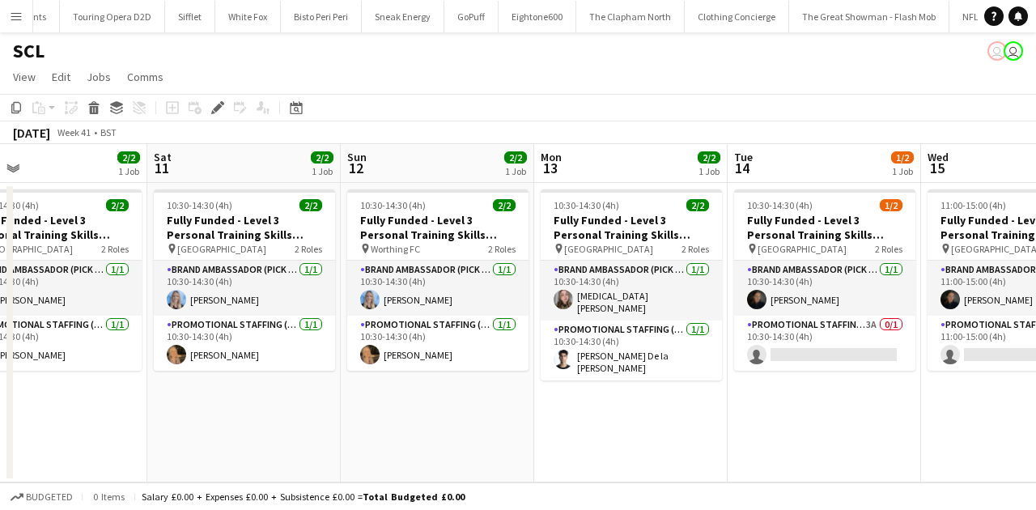
scroll to position [0, 434]
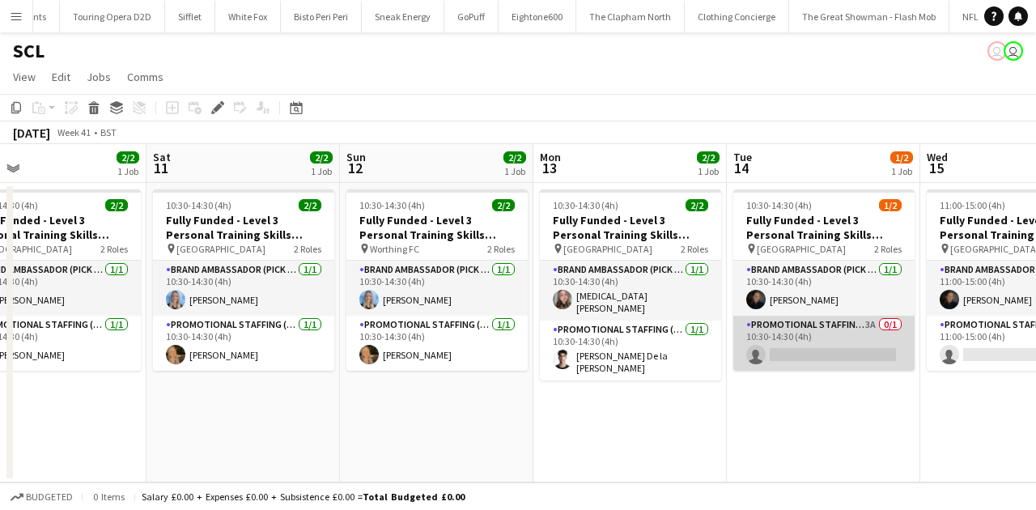
click at [775, 329] on app-card-role "Promotional Staffing (Brand Ambassadors) 3A 0/1 10:30-14:30 (4h) single-neutral…" at bounding box center [823, 343] width 181 height 55
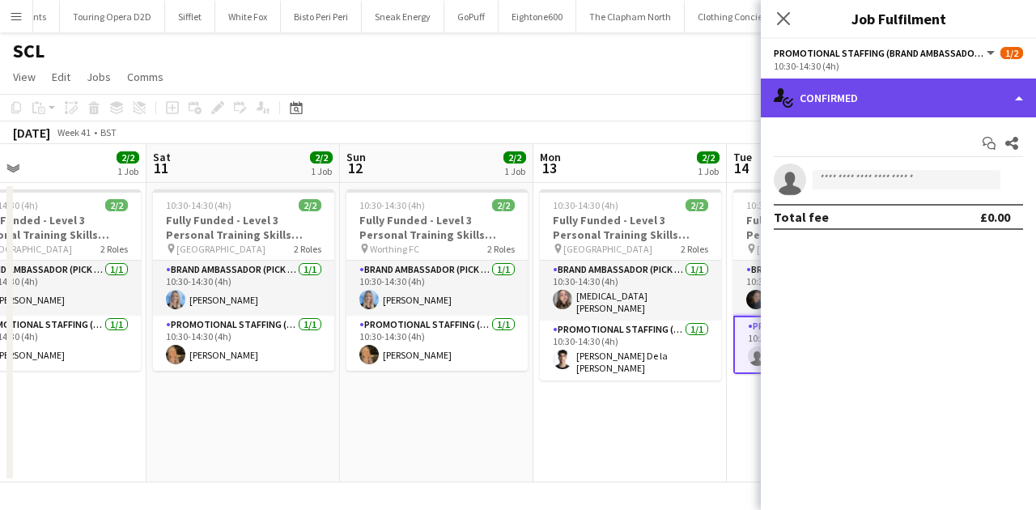
click at [819, 108] on div "single-neutral-actions-check-2 Confirmed" at bounding box center [898, 98] width 275 height 39
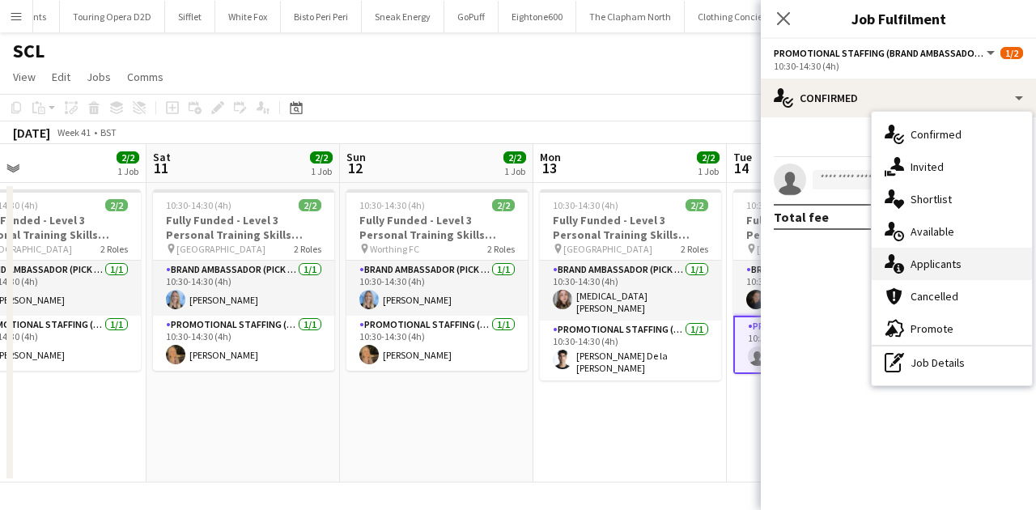
click at [922, 262] on span "Applicants" at bounding box center [936, 264] width 51 height 15
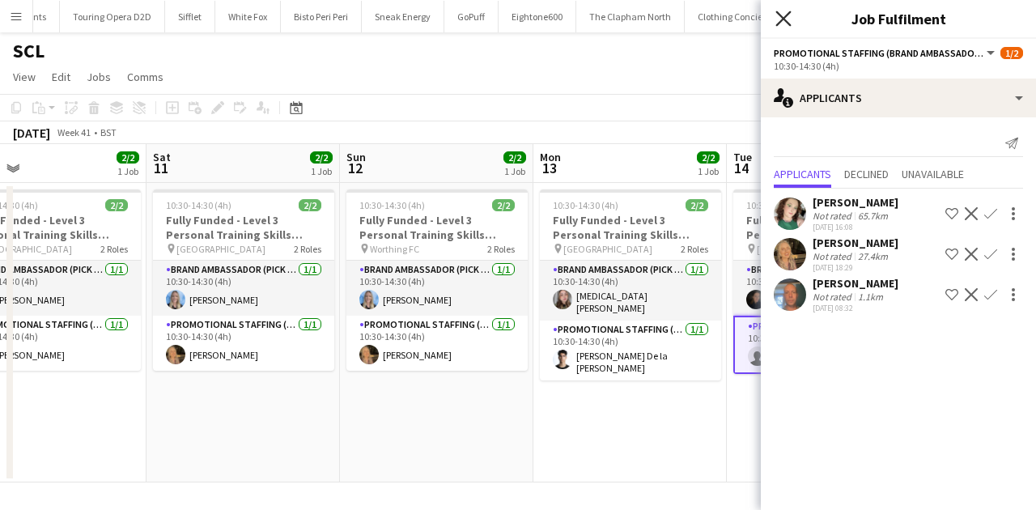
click at [783, 19] on icon at bounding box center [782, 18] width 15 height 15
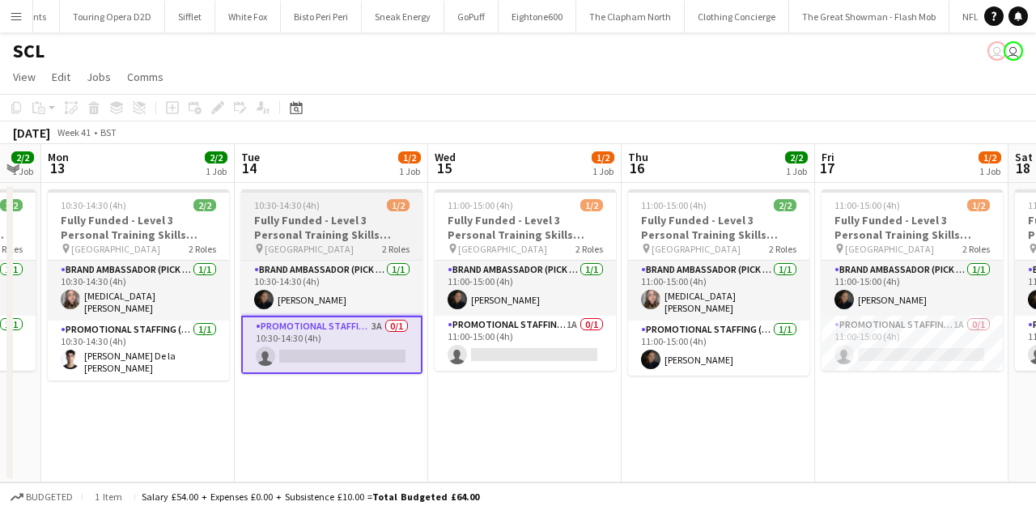
scroll to position [0, 540]
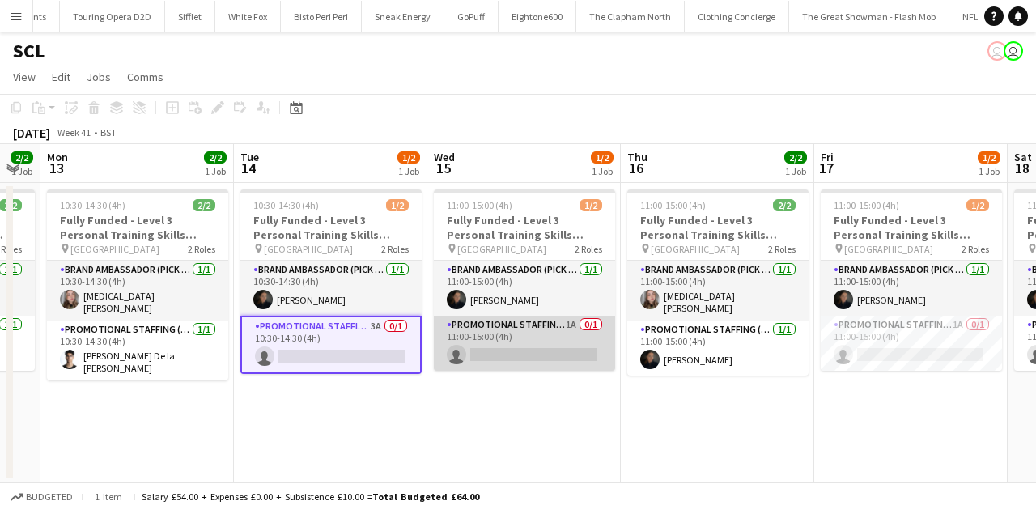
click at [531, 367] on app-card-role "Promotional Staffing (Brand Ambassadors) 1A 0/1 11:00-15:00 (4h) single-neutral…" at bounding box center [524, 343] width 181 height 55
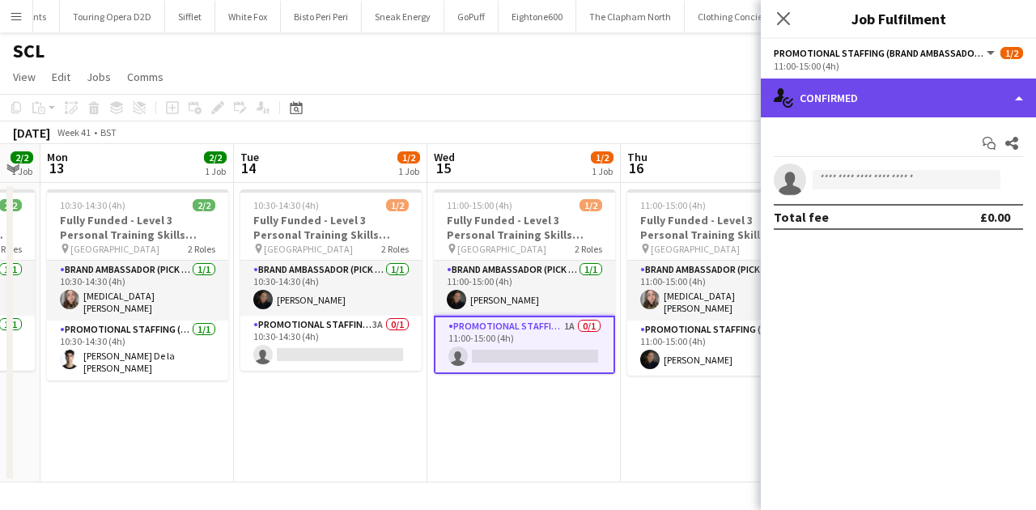
click at [881, 89] on div "single-neutral-actions-check-2 Confirmed" at bounding box center [898, 98] width 275 height 39
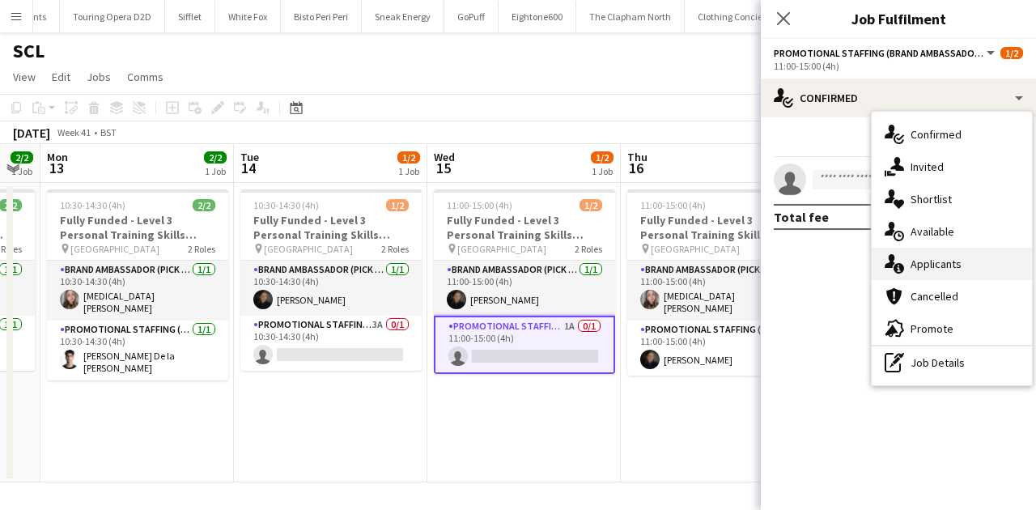
click at [950, 257] on span "Applicants" at bounding box center [936, 264] width 51 height 15
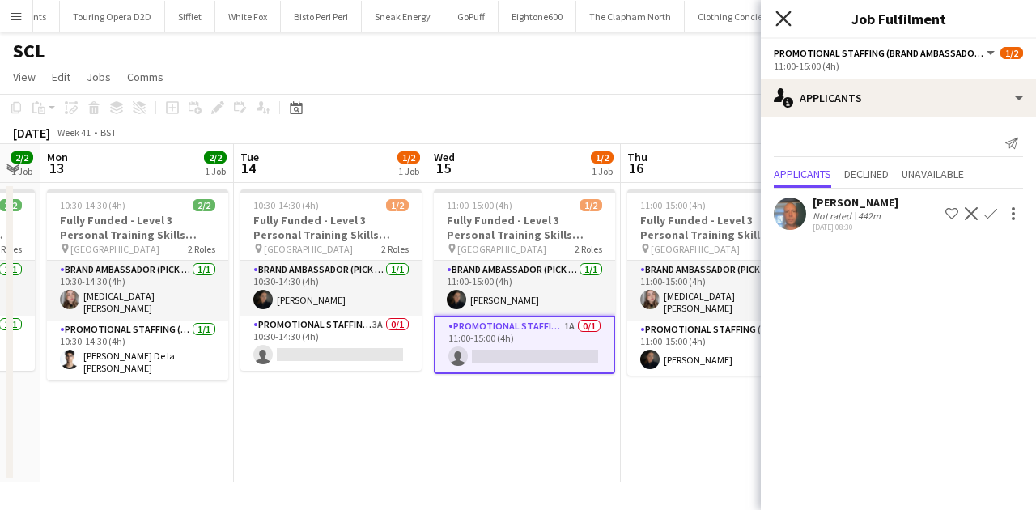
click at [783, 16] on icon "Close pop-in" at bounding box center [782, 18] width 15 height 15
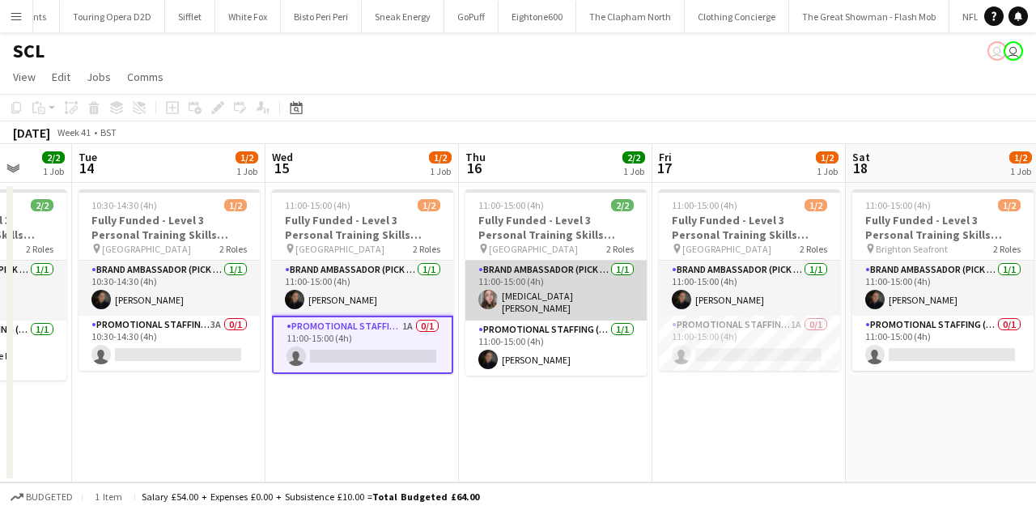
scroll to position [0, 703]
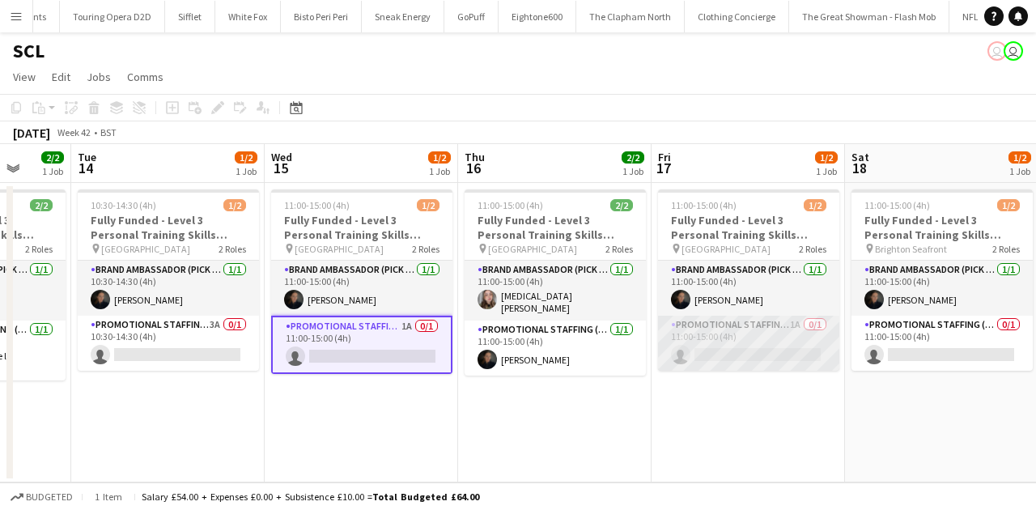
click at [755, 319] on app-card-role "Promotional Staffing (Brand Ambassadors) 1A 0/1 11:00-15:00 (4h) single-neutral…" at bounding box center [748, 343] width 181 height 55
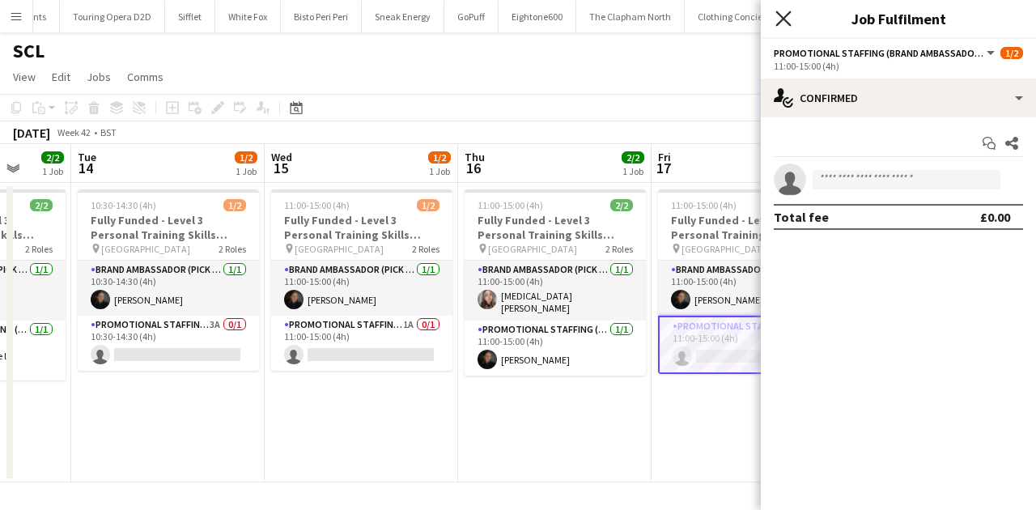
click at [780, 23] on icon at bounding box center [782, 18] width 15 height 15
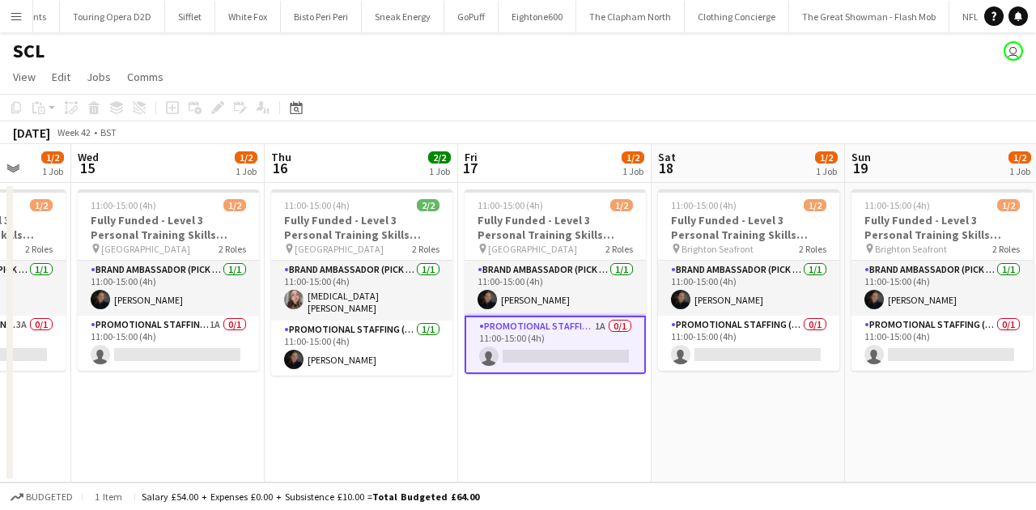
drag, startPoint x: 9, startPoint y: 16, endPoint x: 21, endPoint y: 29, distance: 17.8
click at [9, 16] on button "Menu" at bounding box center [16, 16] width 32 height 32
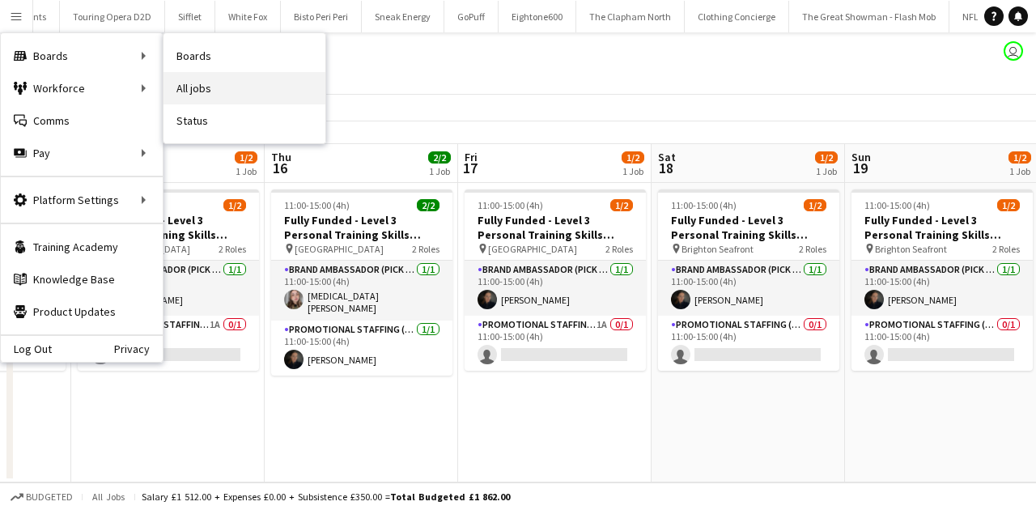
click at [179, 84] on link "All jobs" at bounding box center [244, 88] width 162 height 32
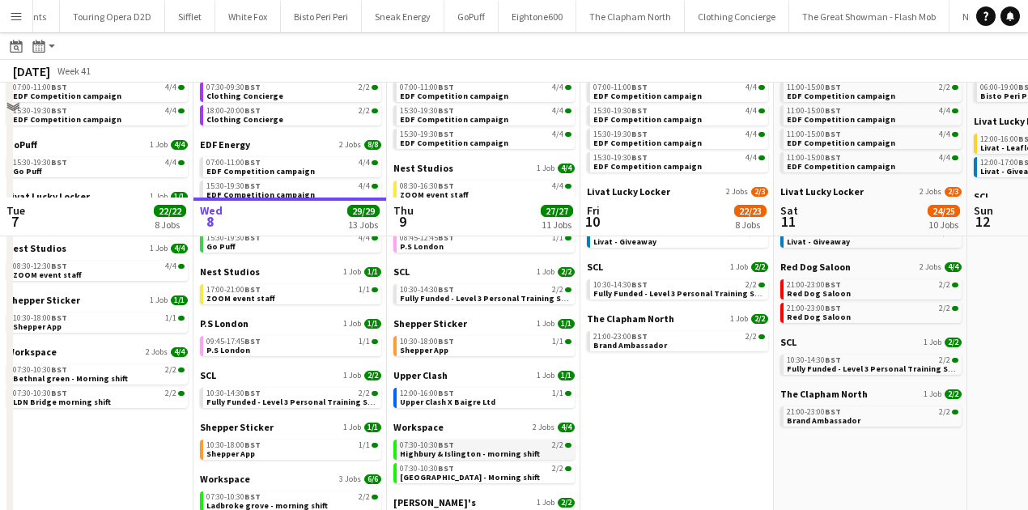
scroll to position [110, 0]
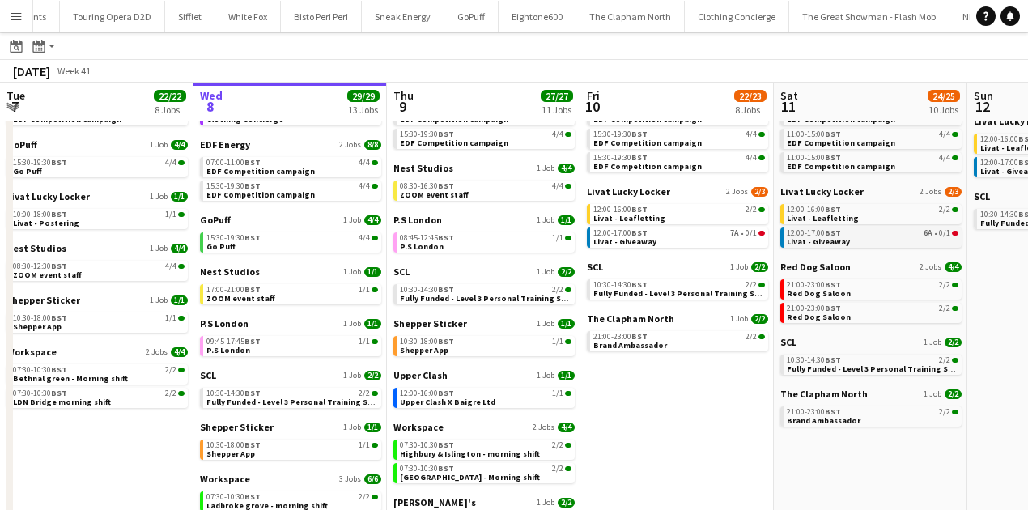
click at [812, 236] on span "Livat - Giveaway" at bounding box center [818, 241] width 63 height 11
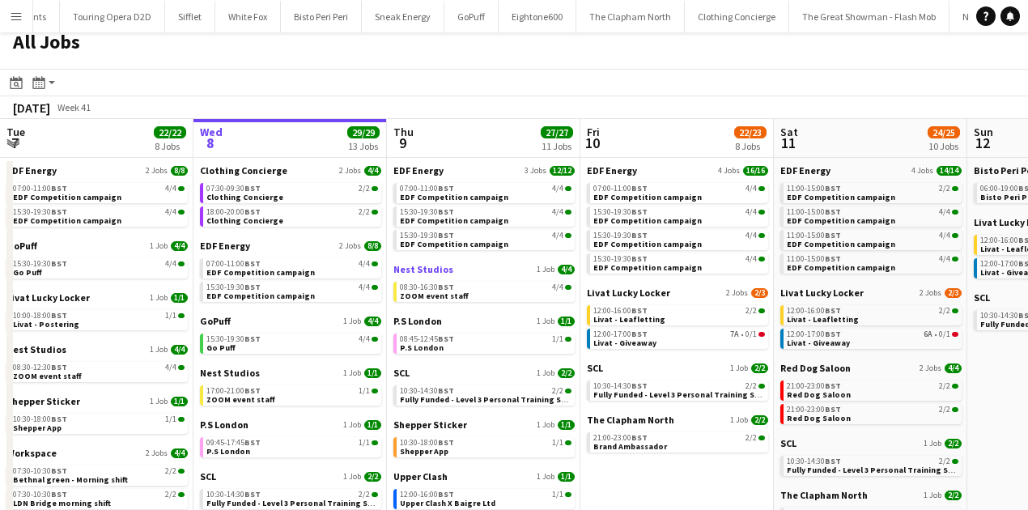
scroll to position [150, 0]
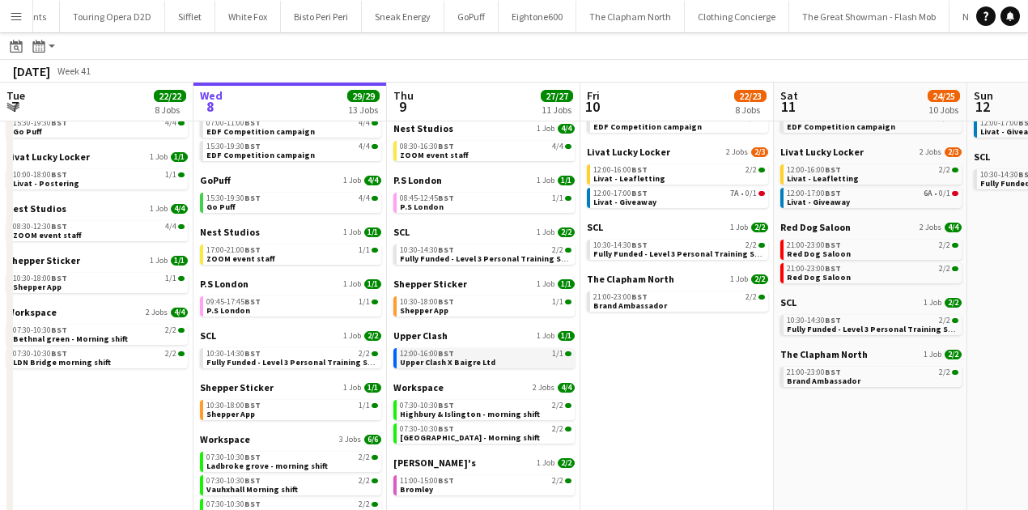
click at [486, 360] on link "12:00-16:00 BST 1/1 Upper Clash X Baigre Ltd" at bounding box center [486, 357] width 172 height 19
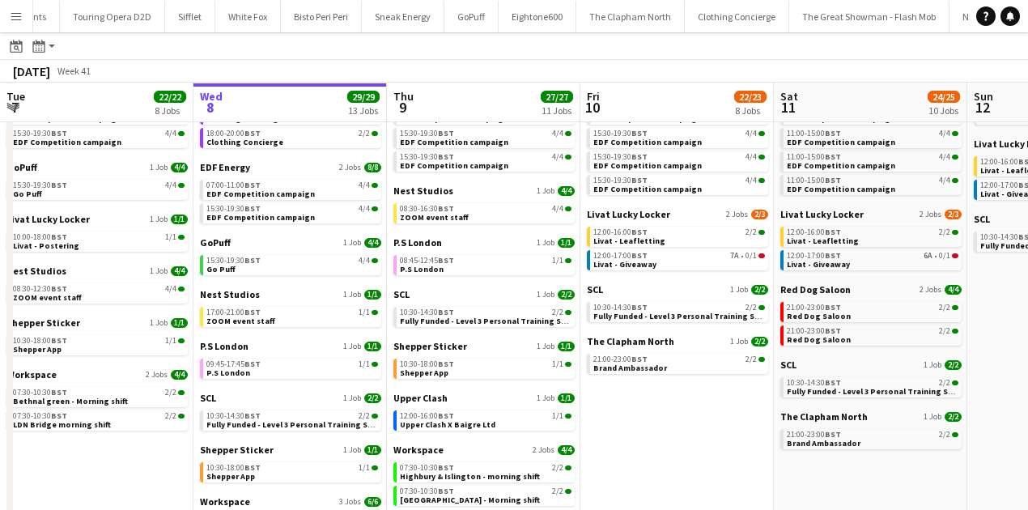
scroll to position [88, 0]
click at [325, 414] on div "10:30-14:30 BST 2/2" at bounding box center [292, 415] width 172 height 8
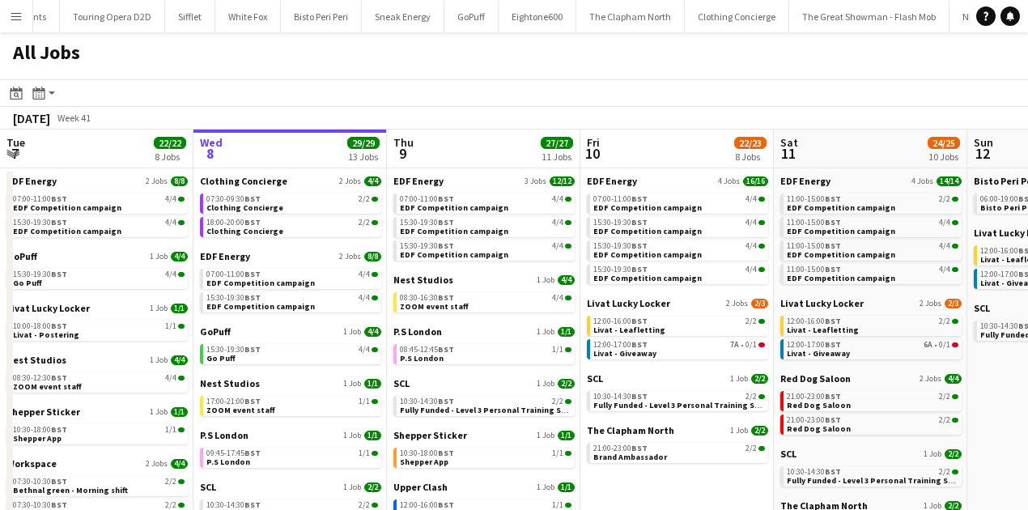
scroll to position [0, 0]
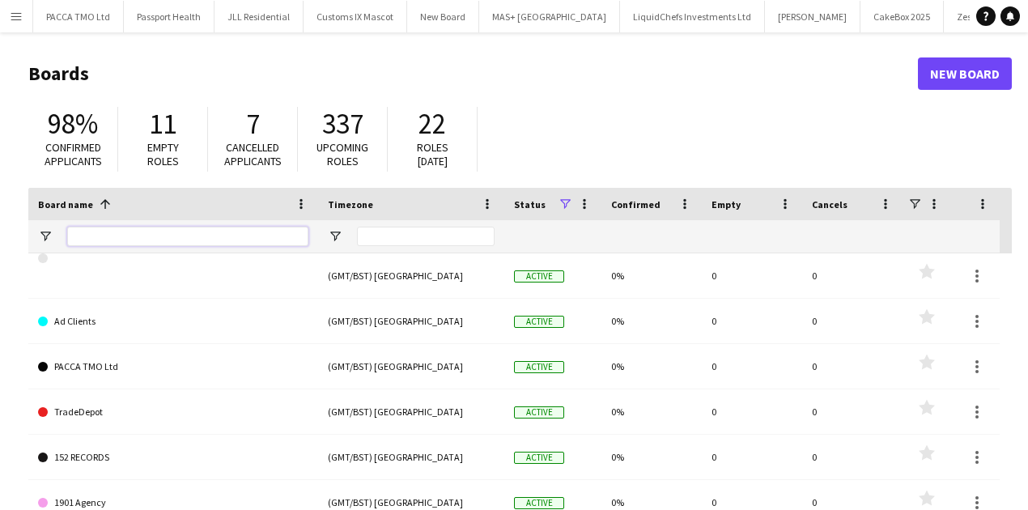
click at [131, 233] on input "Board name Filter Input" at bounding box center [187, 236] width 241 height 19
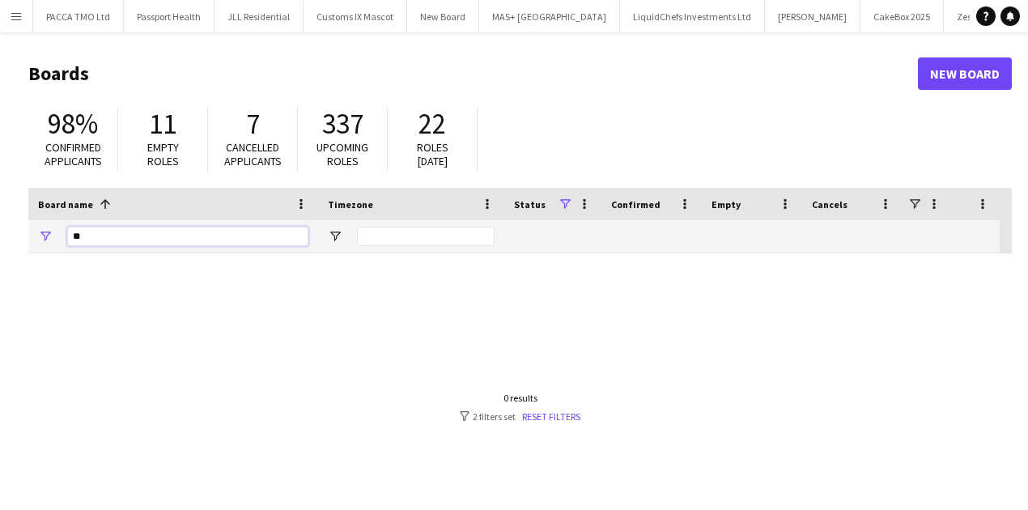
type input "*"
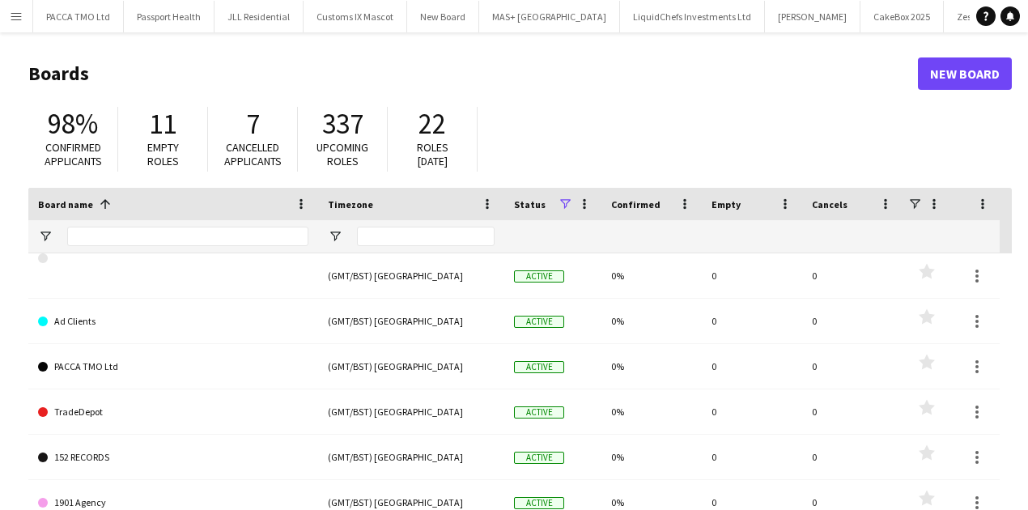
click at [11, 13] on app-icon "Menu" at bounding box center [16, 16] width 13 height 13
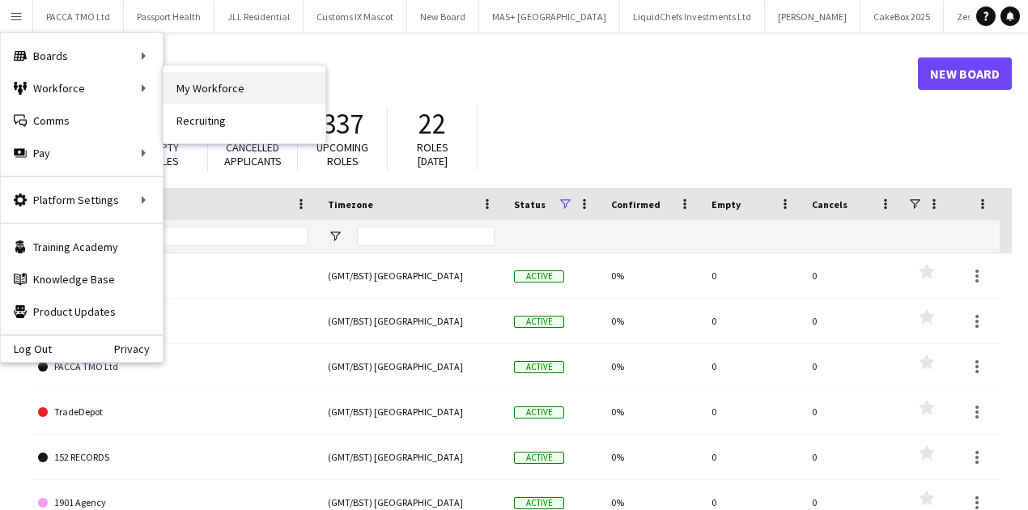
click at [178, 90] on link "My Workforce" at bounding box center [244, 88] width 162 height 32
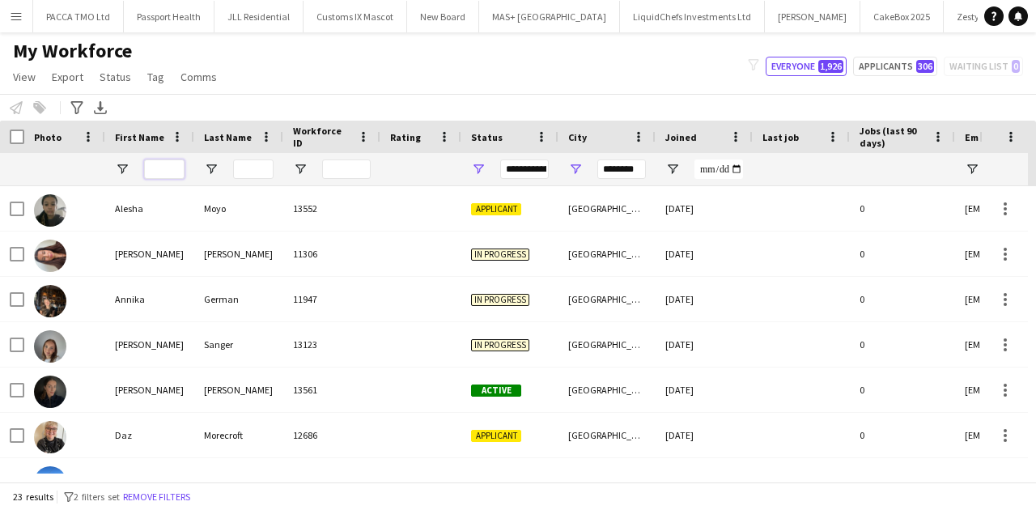
click at [177, 163] on input "First Name Filter Input" at bounding box center [164, 168] width 40 height 19
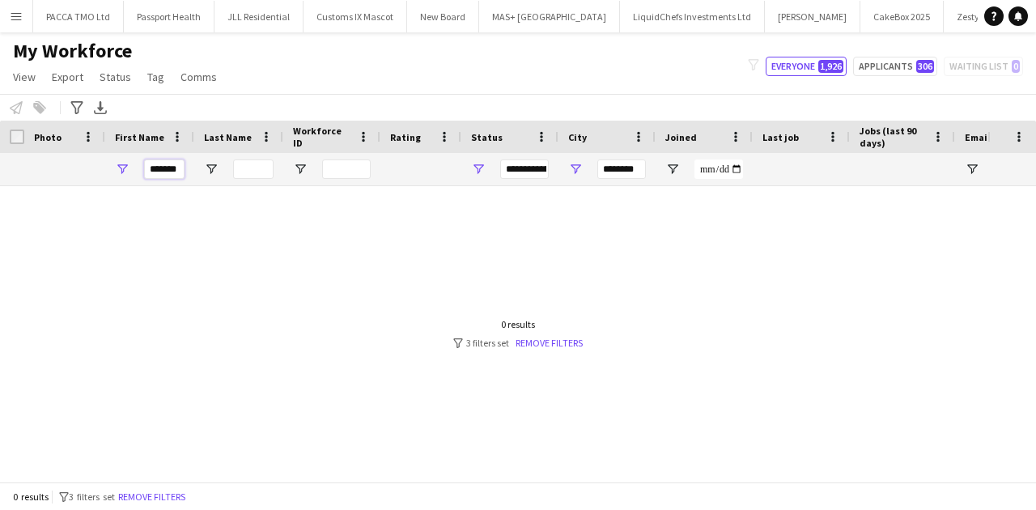
type input "*******"
click at [609, 169] on input "********" at bounding box center [621, 168] width 49 height 19
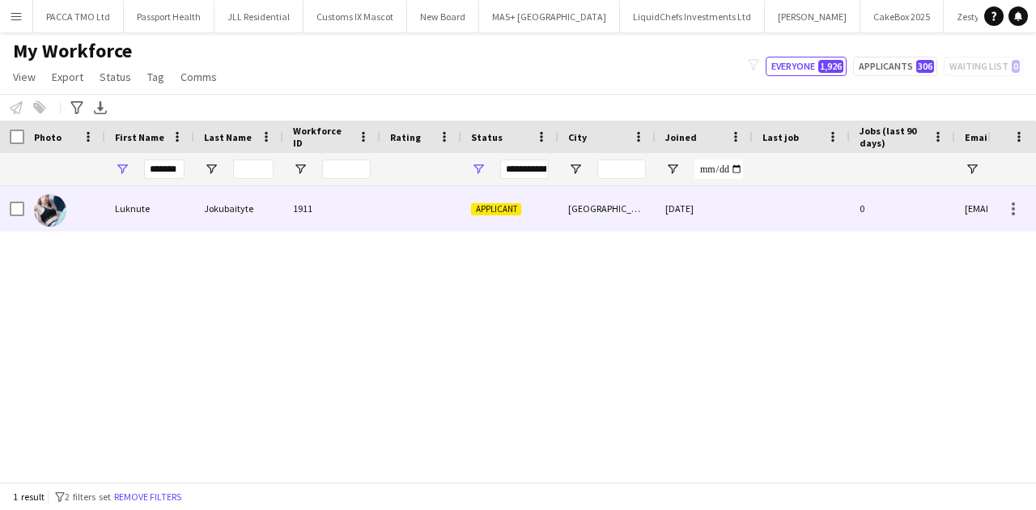
click at [346, 203] on div "1911" at bounding box center [331, 208] width 97 height 45
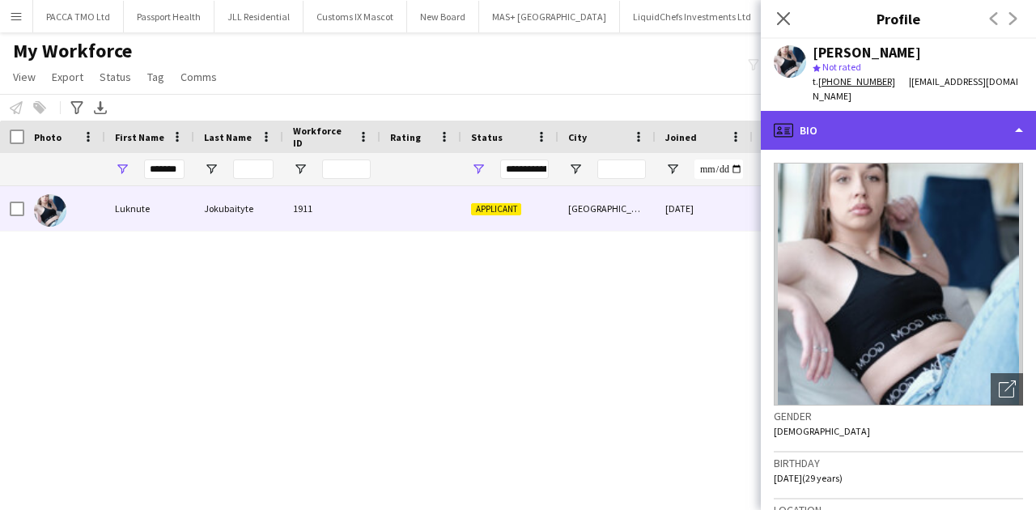
click at [923, 111] on div "profile Bio" at bounding box center [898, 130] width 275 height 39
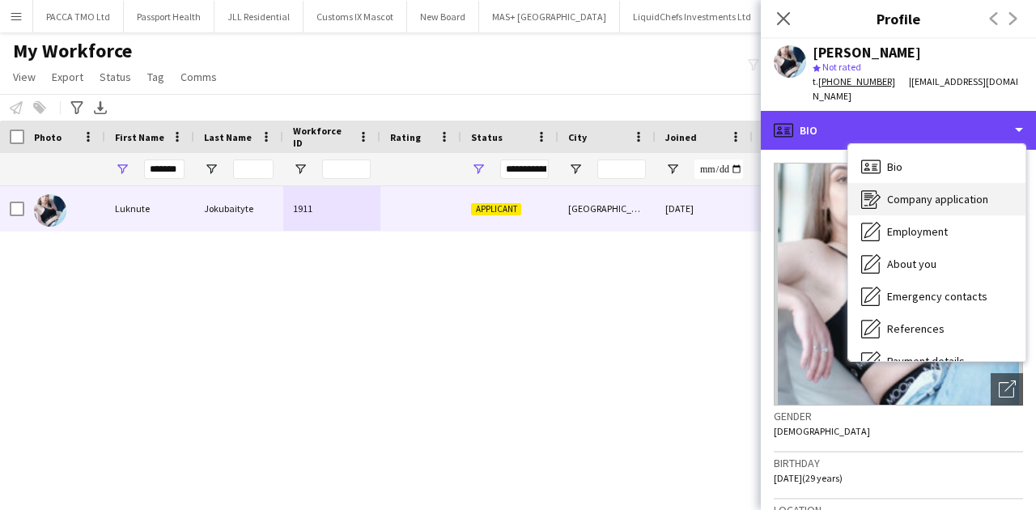
scroll to position [53, 0]
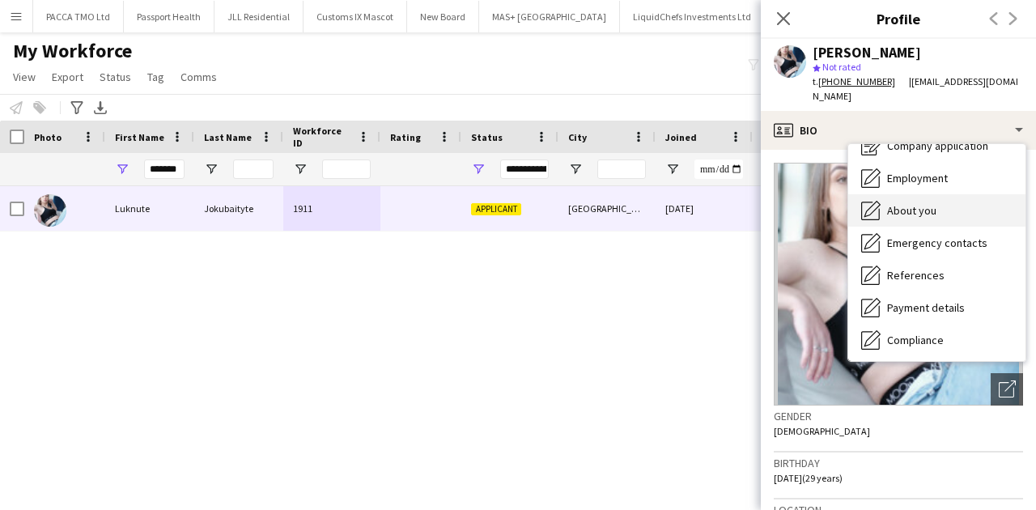
click at [910, 203] on span "About you" at bounding box center [911, 210] width 49 height 15
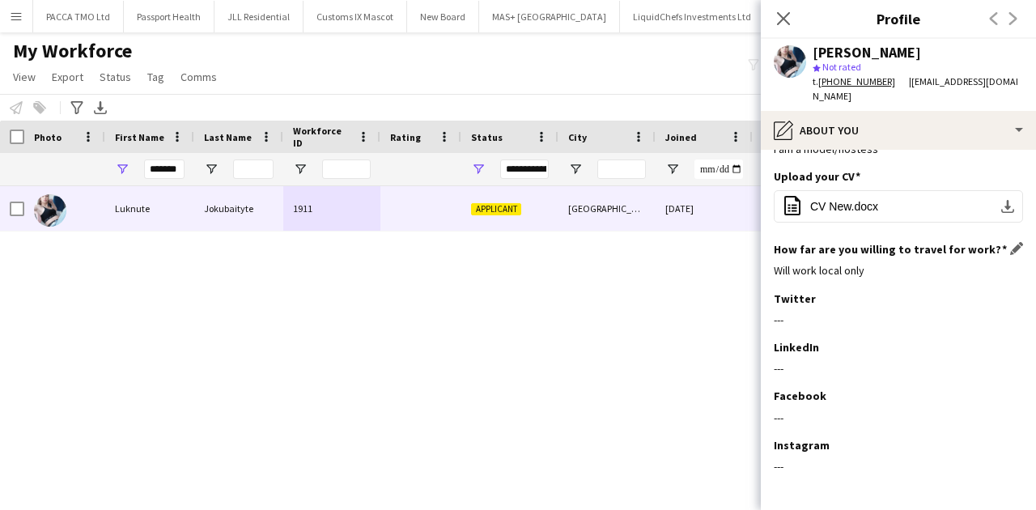
scroll to position [95, 0]
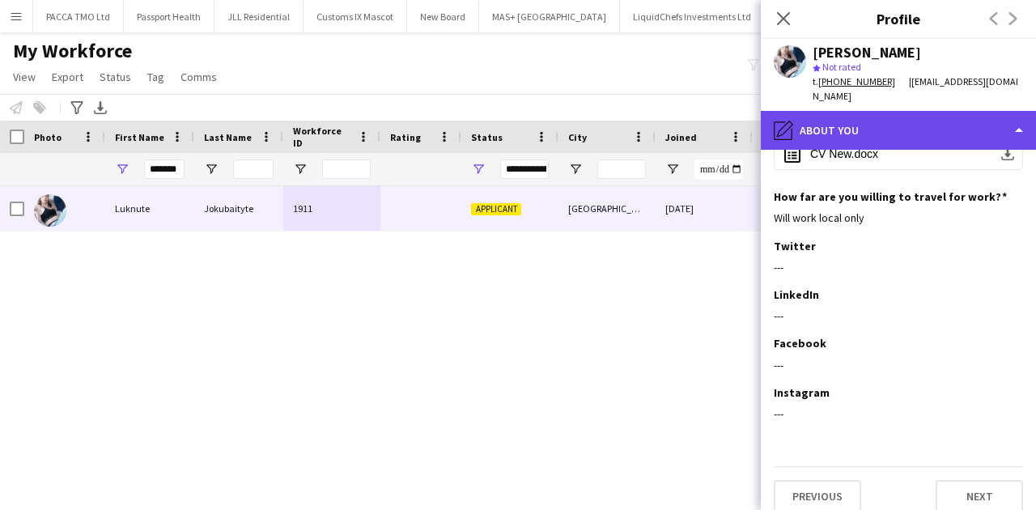
click at [872, 111] on div "pencil4 About you" at bounding box center [898, 130] width 275 height 39
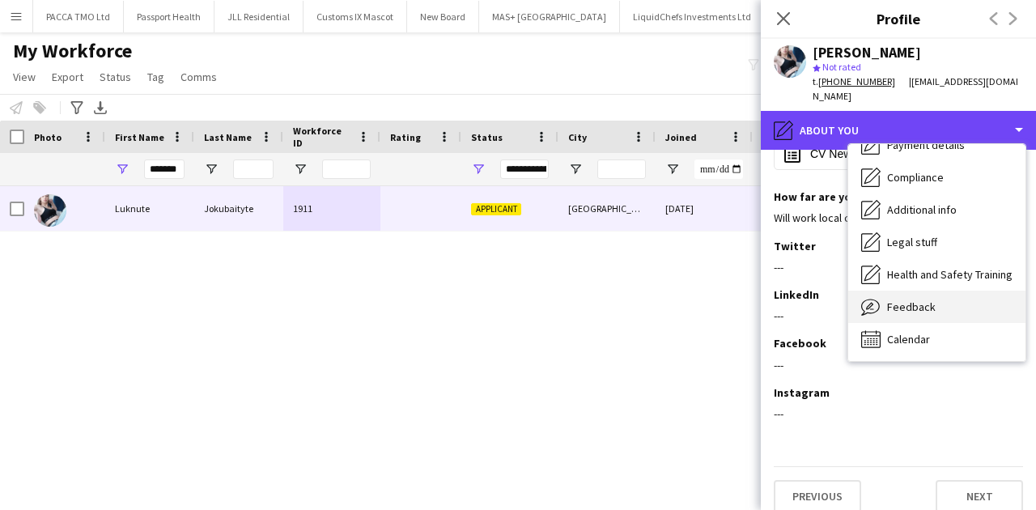
scroll to position [217, 0]
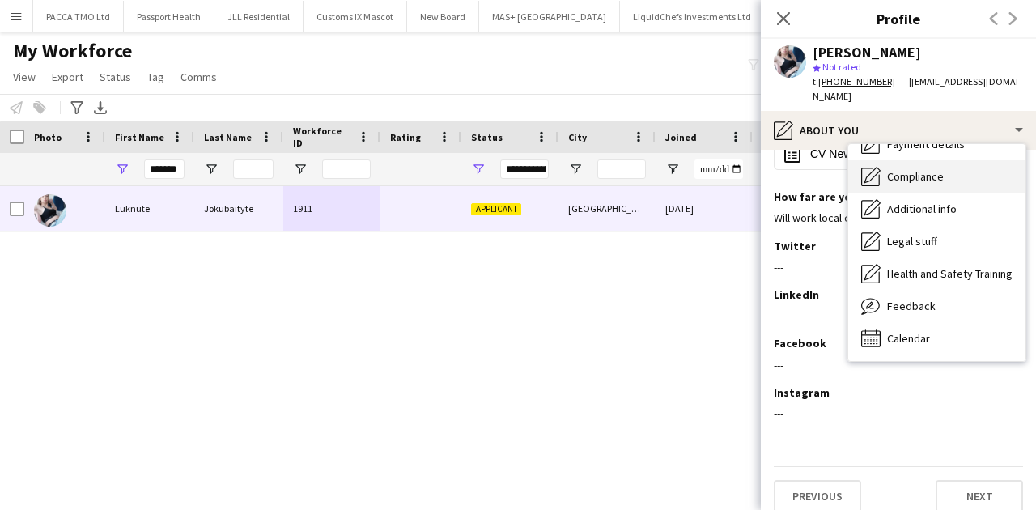
click at [920, 169] on span "Compliance" at bounding box center [915, 176] width 57 height 15
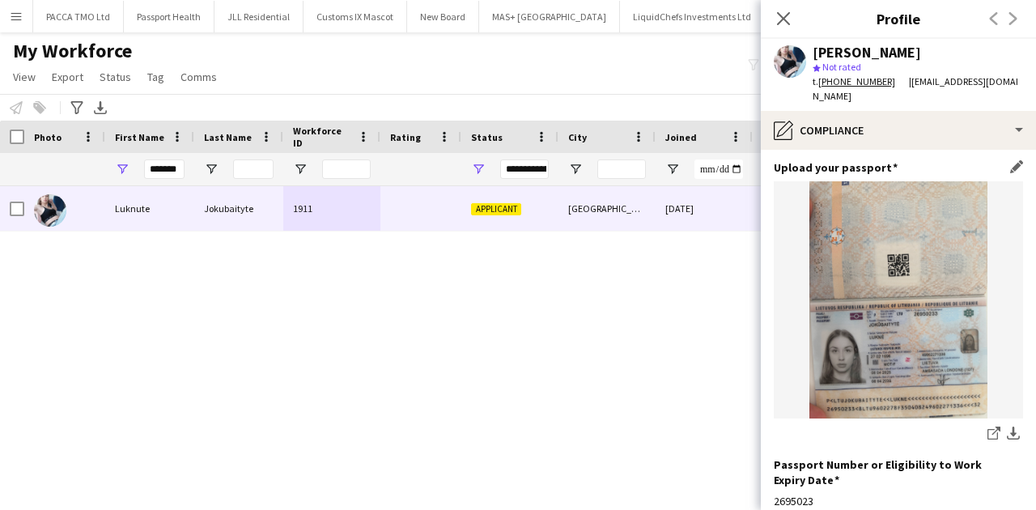
scroll to position [89, 0]
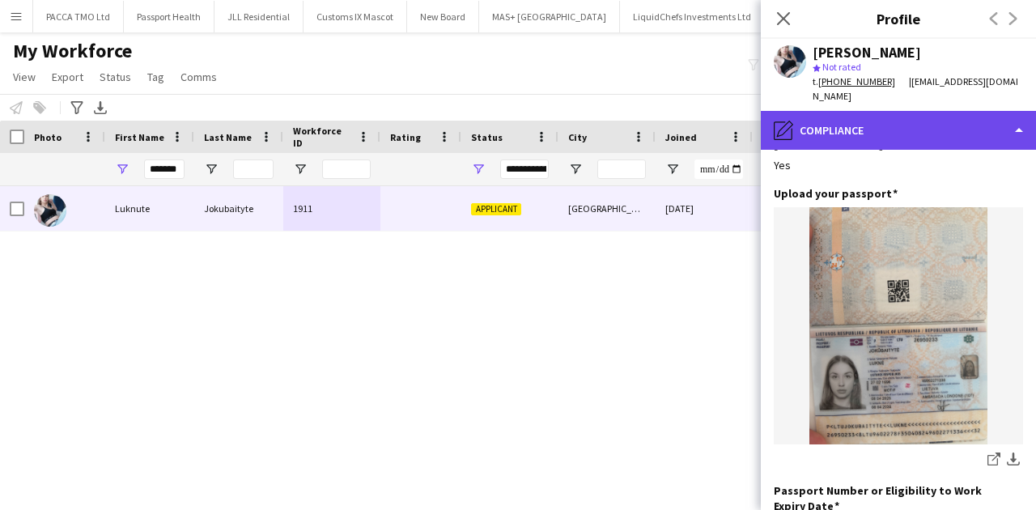
click at [827, 117] on div "pencil4 Compliance" at bounding box center [898, 130] width 275 height 39
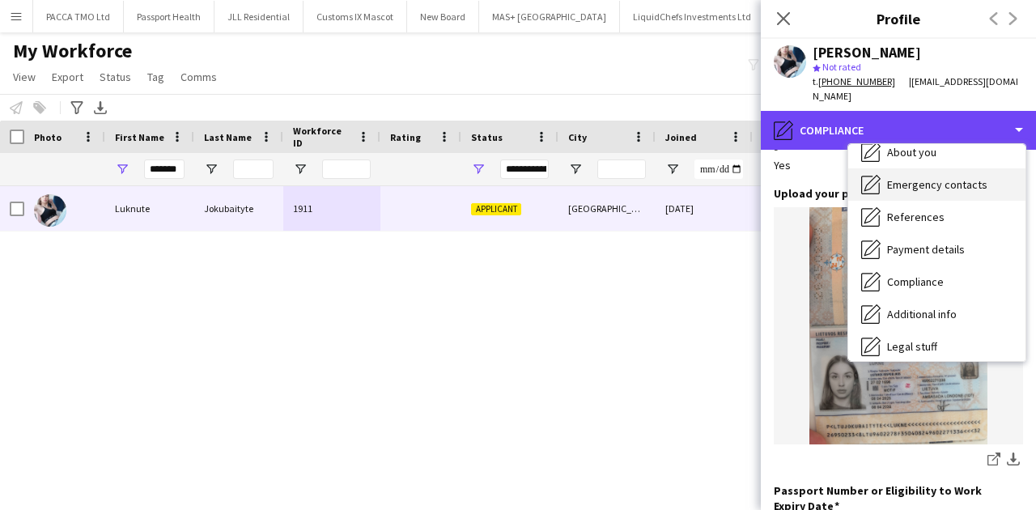
scroll to position [55, 0]
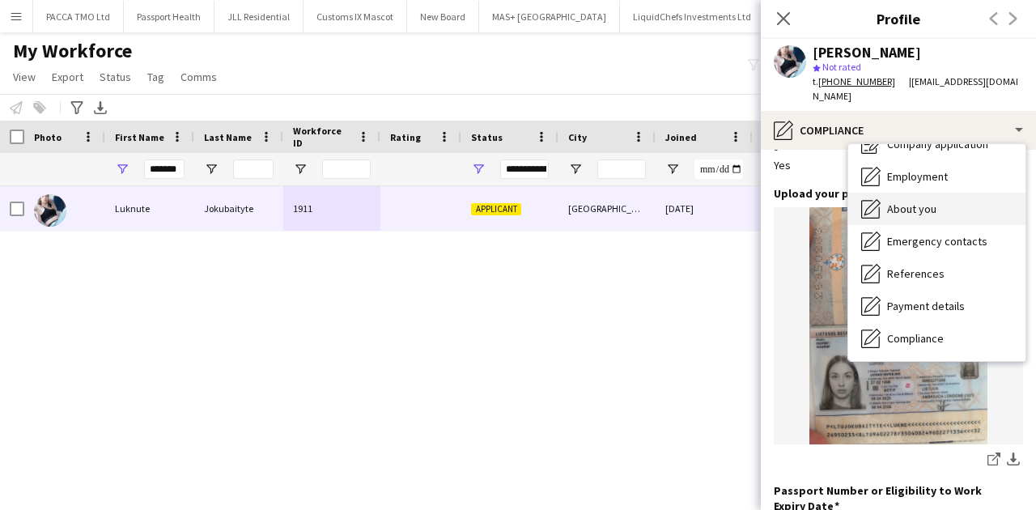
click at [895, 202] on span "About you" at bounding box center [911, 209] width 49 height 15
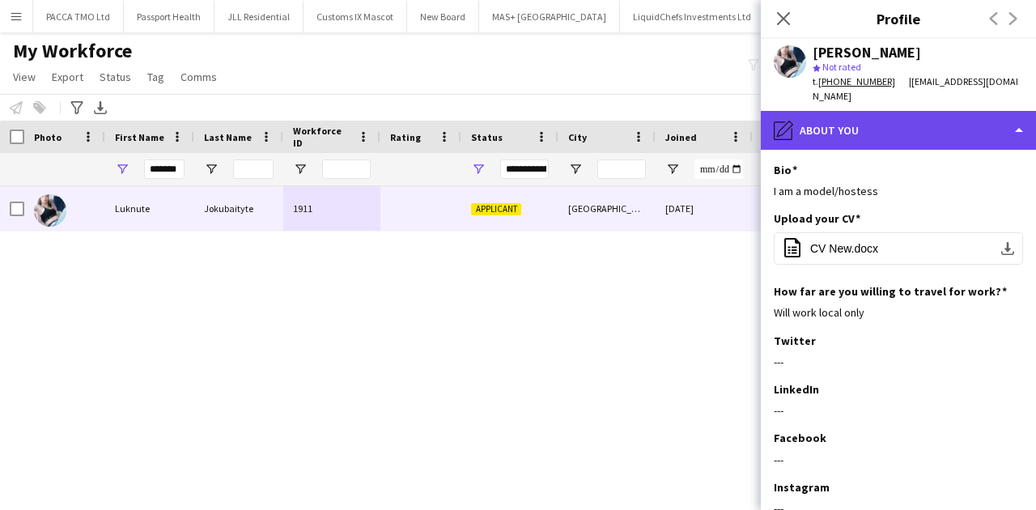
click at [858, 132] on div "pencil4 About you" at bounding box center [898, 130] width 275 height 39
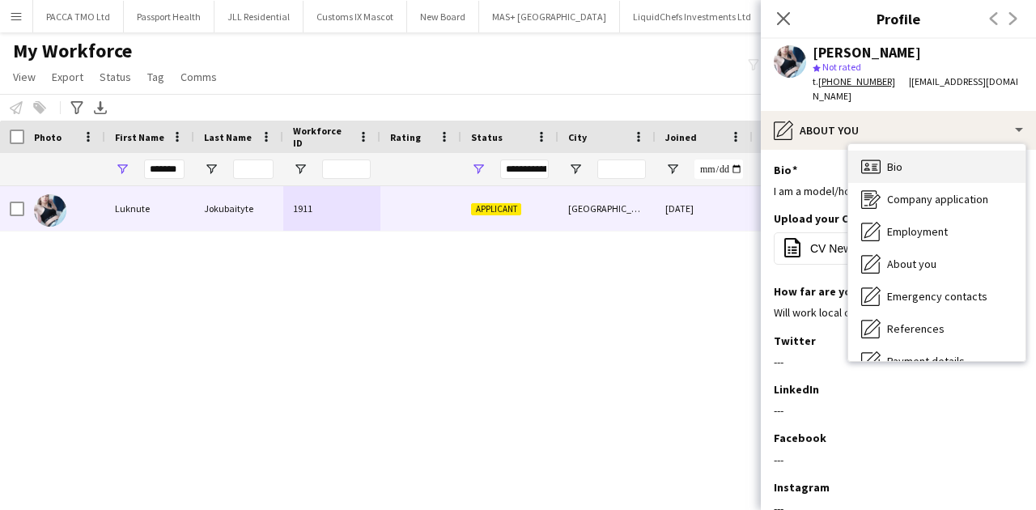
click at [898, 159] on span "Bio" at bounding box center [894, 166] width 15 height 15
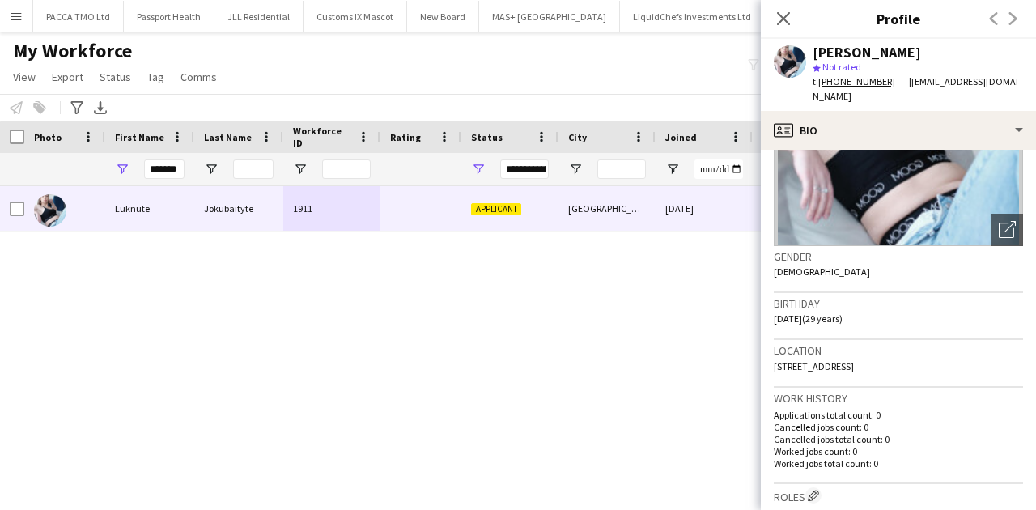
scroll to position [162, 0]
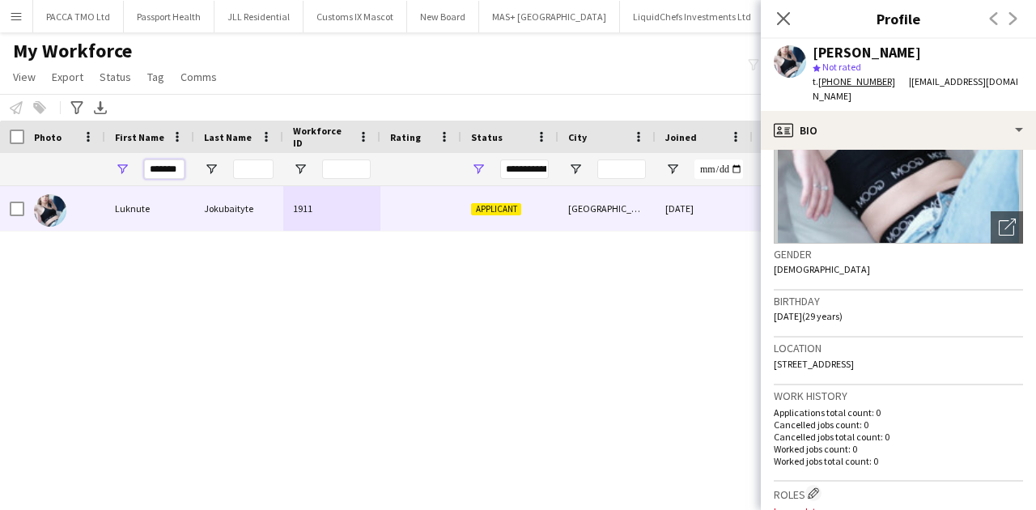
click at [156, 164] on input "*******" at bounding box center [164, 168] width 40 height 19
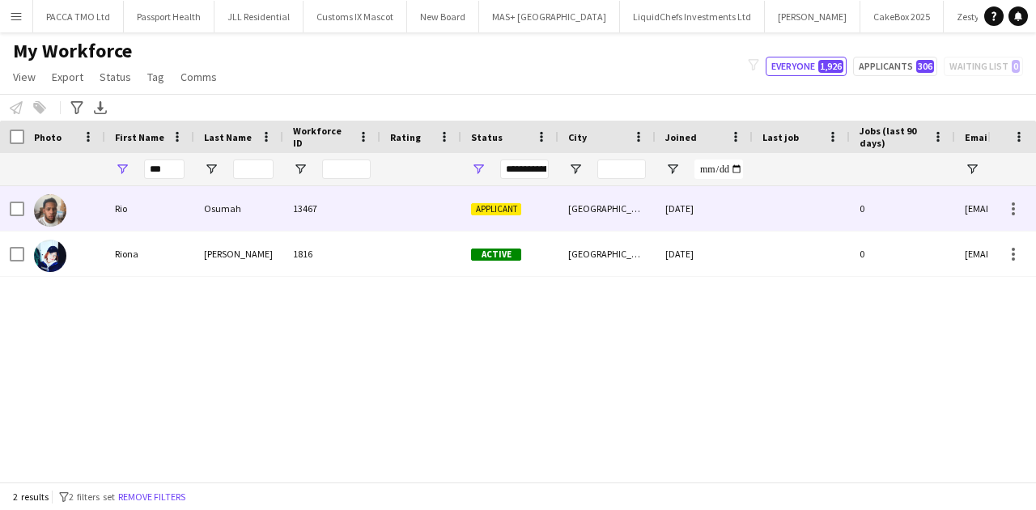
click at [222, 206] on div "Osumah" at bounding box center [238, 208] width 89 height 45
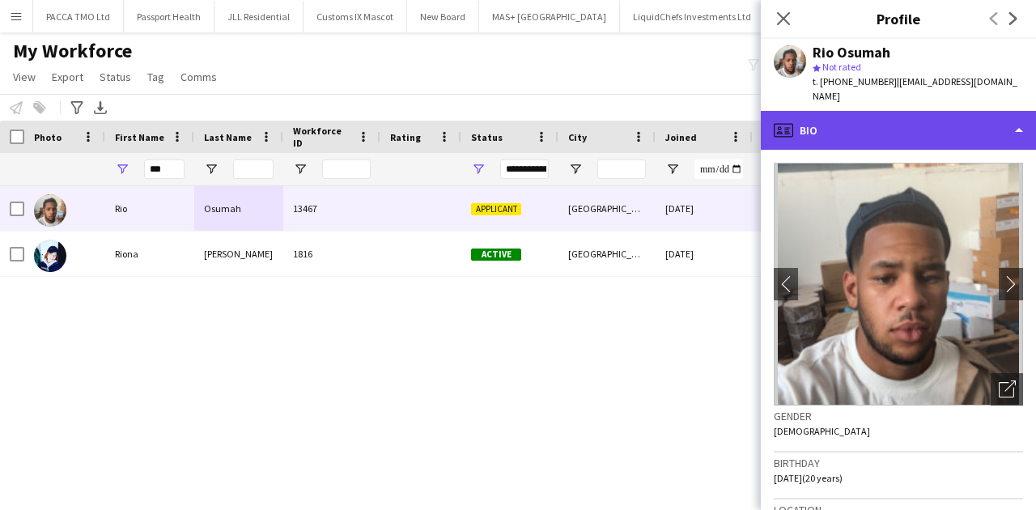
click at [845, 125] on div "profile Bio" at bounding box center [898, 130] width 275 height 39
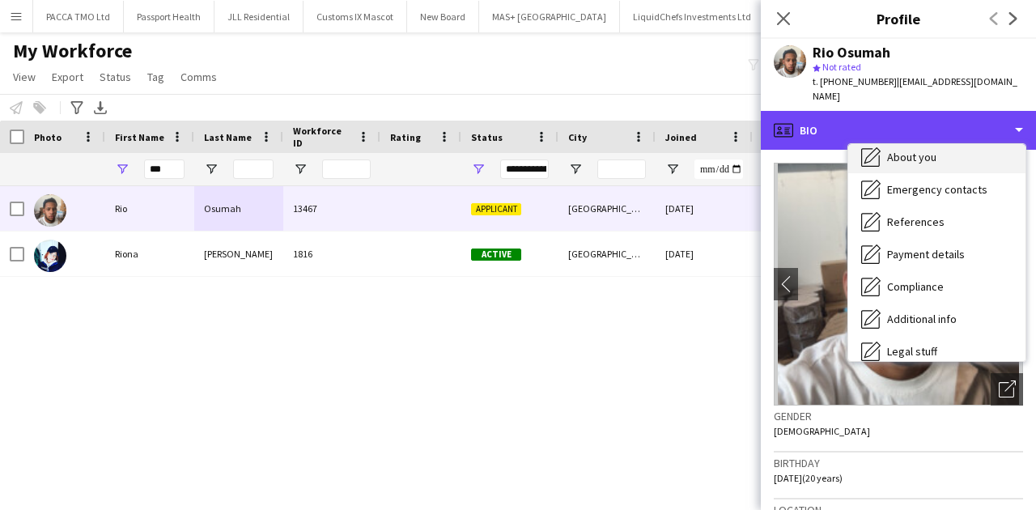
scroll to position [108, 0]
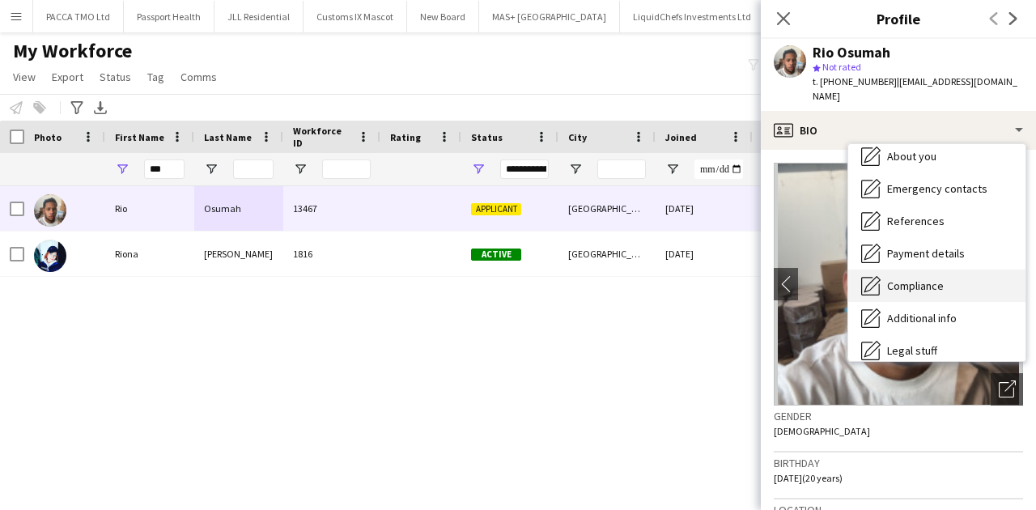
click at [902, 278] on span "Compliance" at bounding box center [915, 285] width 57 height 15
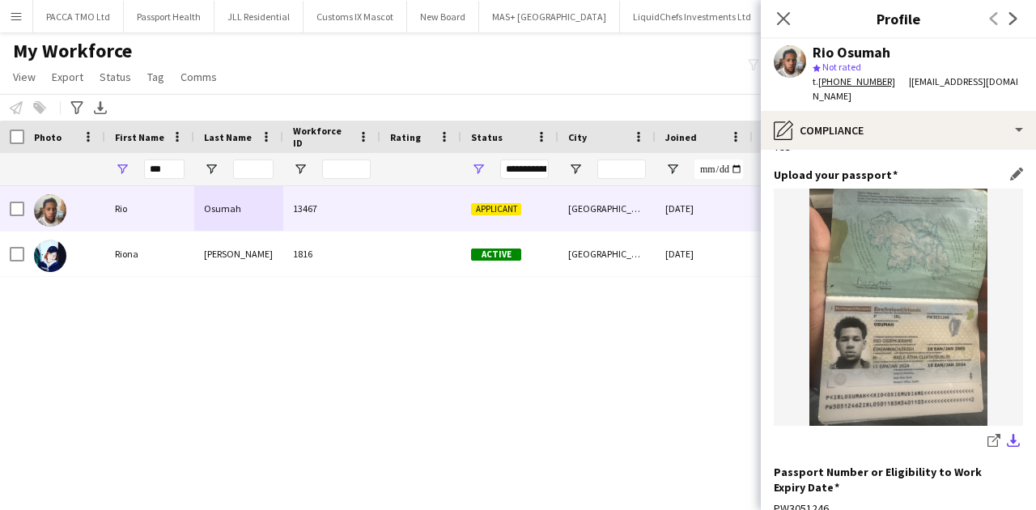
click at [1007, 434] on app-icon "download-bottom" at bounding box center [1013, 441] width 13 height 15
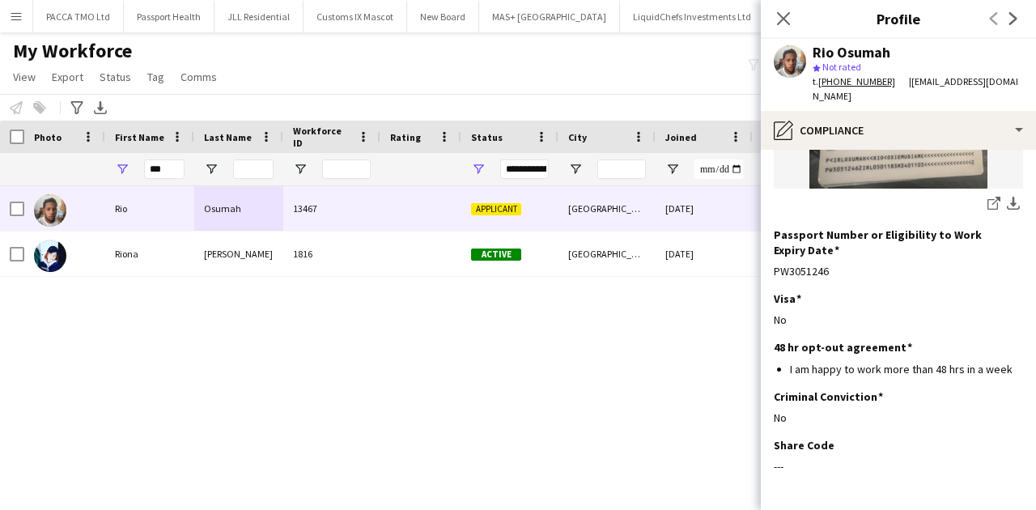
scroll to position [329, 0]
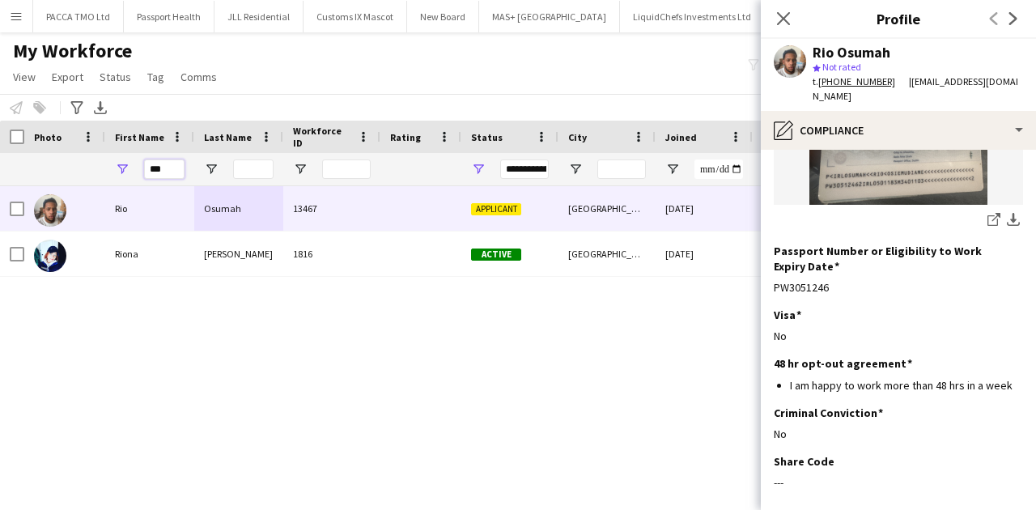
click at [175, 167] on input "***" at bounding box center [164, 168] width 40 height 19
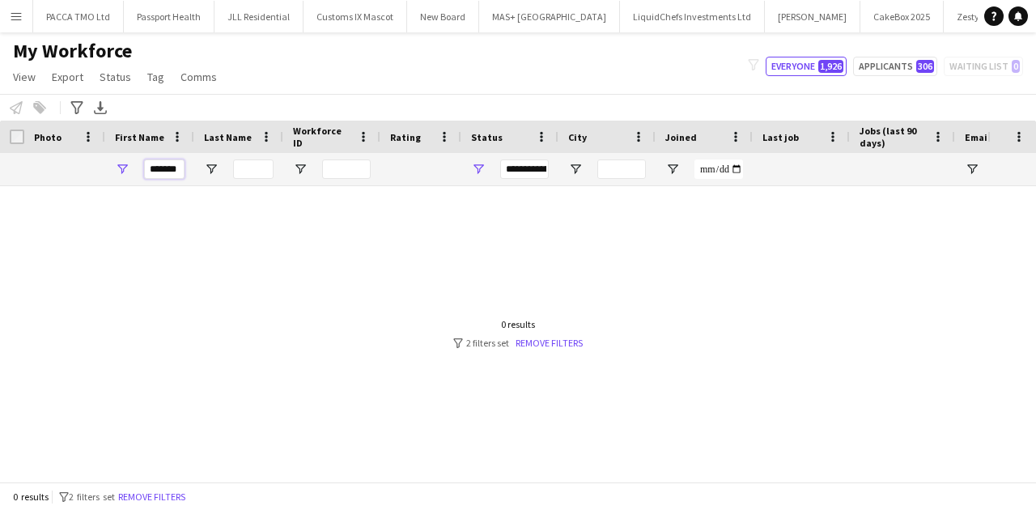
scroll to position [0, 0]
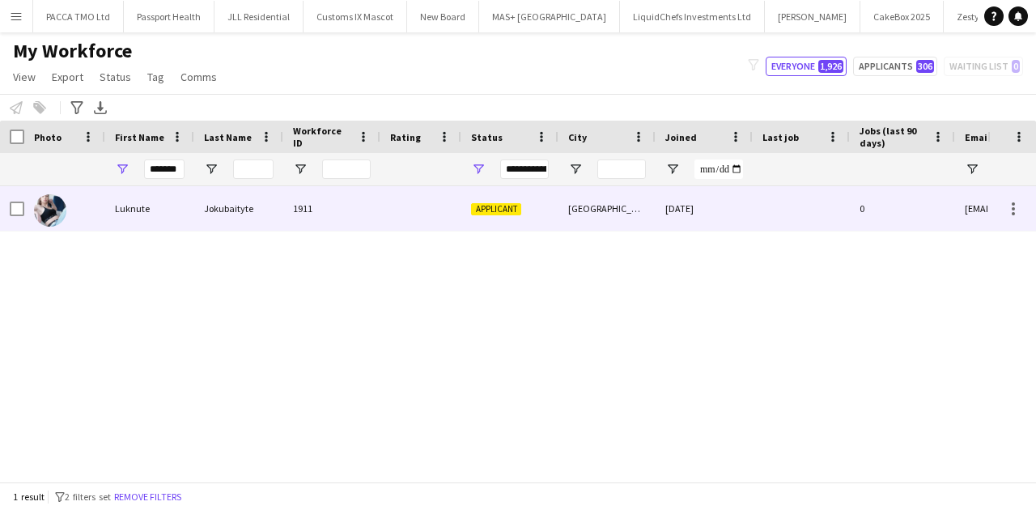
click at [122, 207] on div "Luknute" at bounding box center [149, 208] width 89 height 45
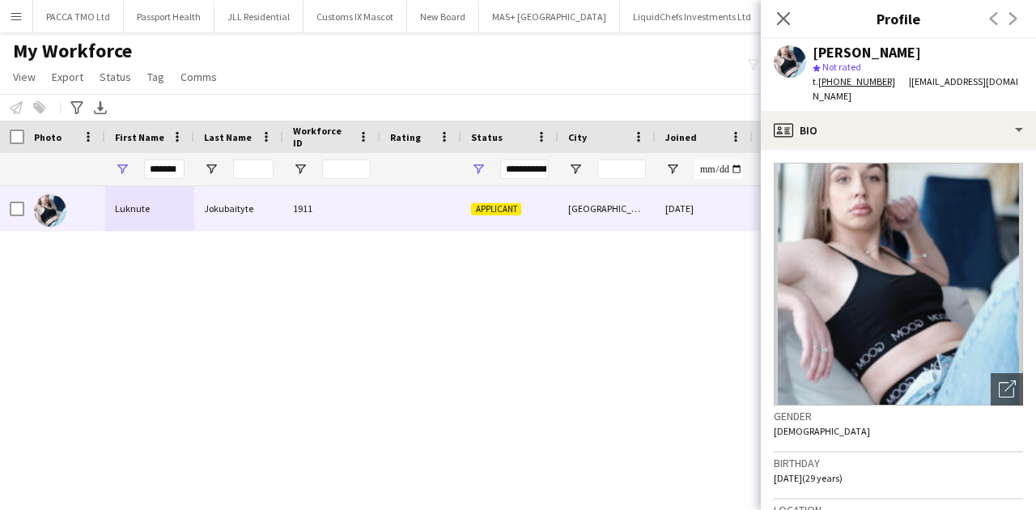
click at [885, 83] on link "+447463479865" at bounding box center [863, 81] width 91 height 12
drag, startPoint x: 817, startPoint y: 79, endPoint x: 881, endPoint y: 90, distance: 64.9
click at [882, 90] on div "Luknute Jokubaityte star Not rated t. +447463479865 | lukntzz@gmail.com" at bounding box center [898, 75] width 275 height 72
copy div "+447463479865"
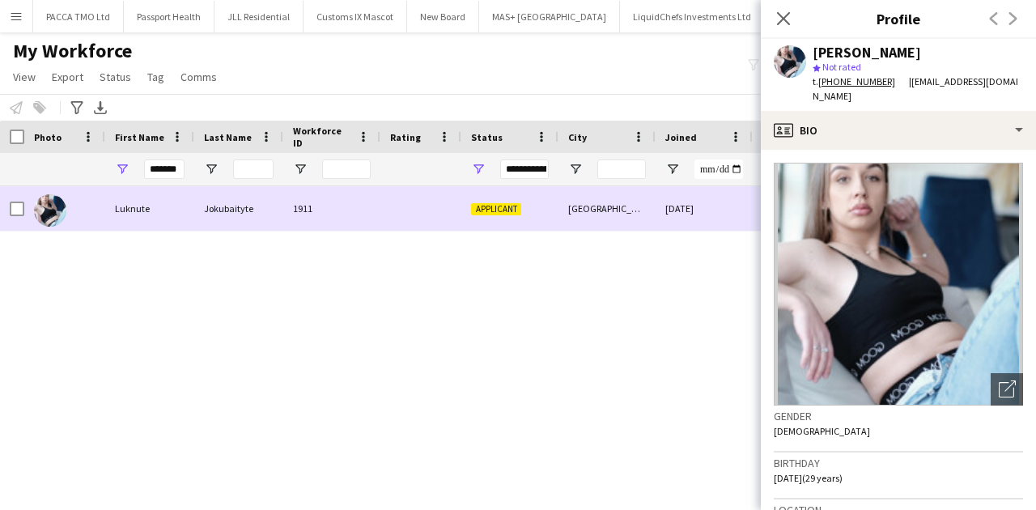
drag, startPoint x: 176, startPoint y: 188, endPoint x: 173, endPoint y: 170, distance: 18.1
click at [173, 182] on div "Workforce Details Photo First Name" at bounding box center [518, 301] width 1036 height 361
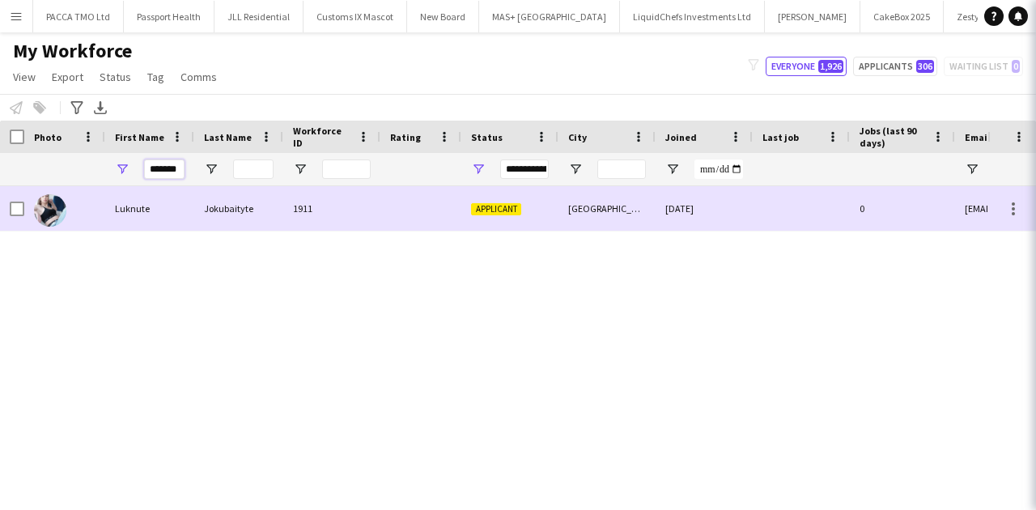
click at [175, 170] on input "*******" at bounding box center [164, 168] width 40 height 19
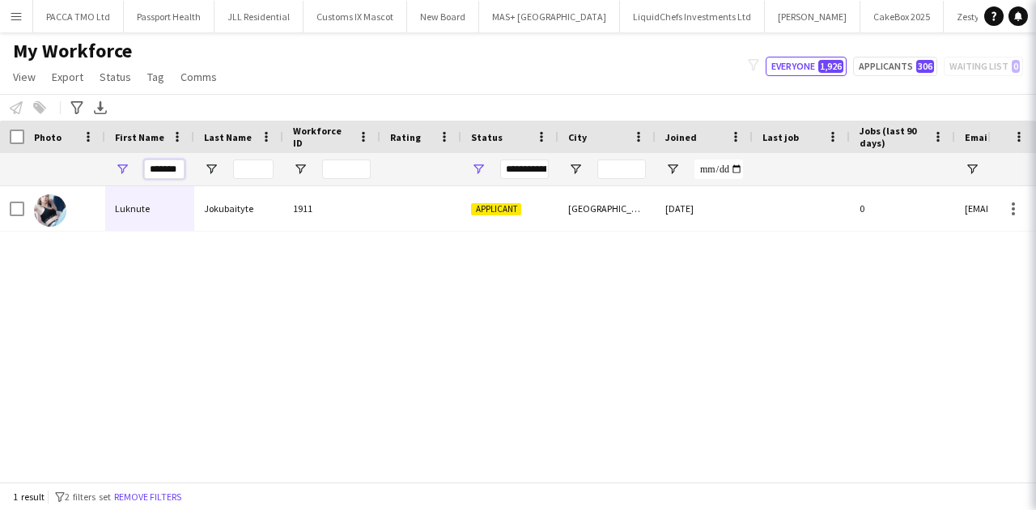
click at [175, 170] on input "*******" at bounding box center [164, 168] width 40 height 19
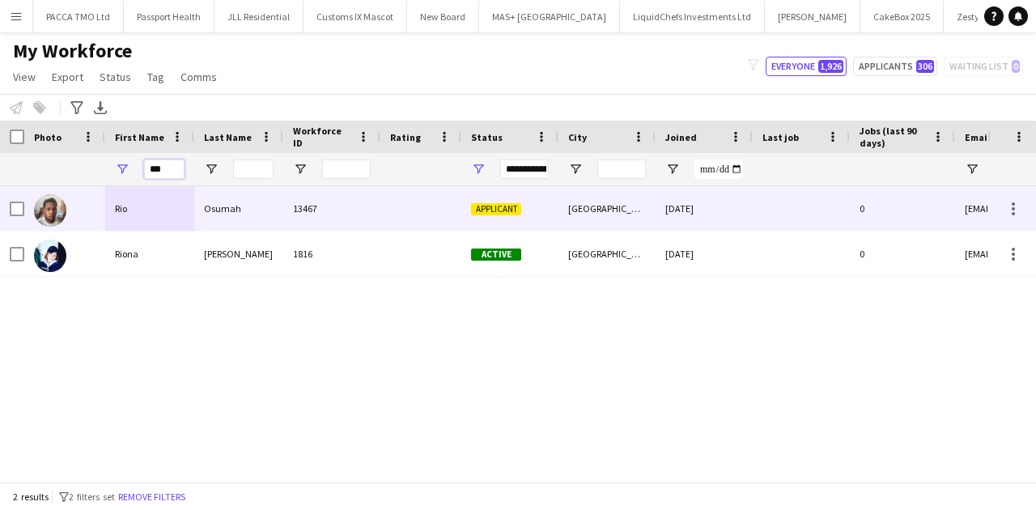
type input "***"
click at [496, 199] on div "Applicant" at bounding box center [509, 208] width 97 height 45
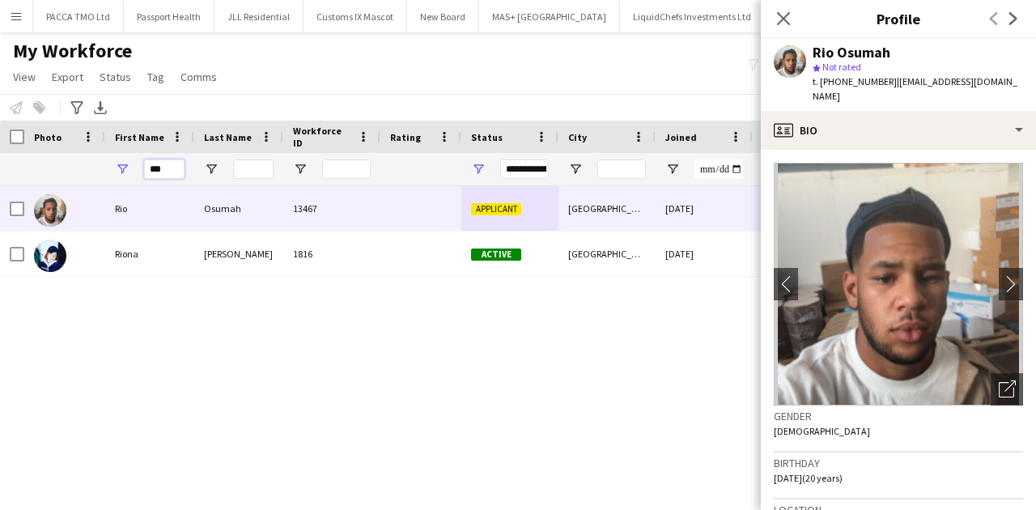
click at [156, 172] on input "***" at bounding box center [164, 168] width 40 height 19
click at [156, 173] on input "***" at bounding box center [164, 168] width 40 height 19
type input "*"
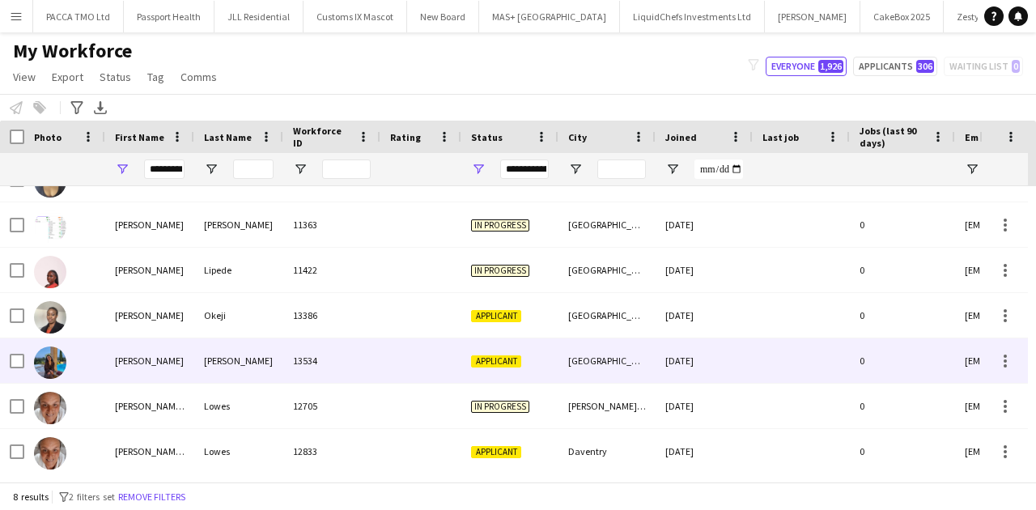
click at [222, 351] on div "Smith" at bounding box center [238, 360] width 89 height 45
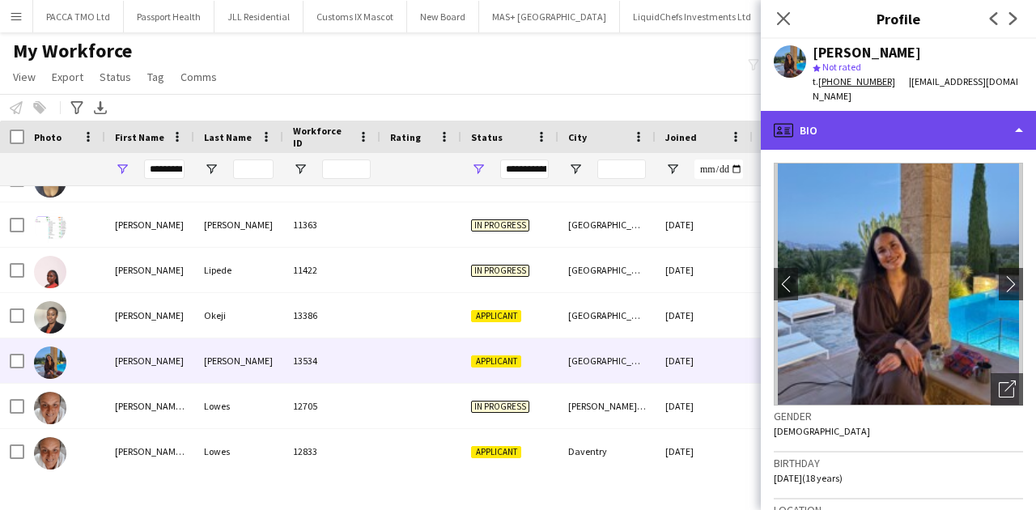
click at [863, 121] on div "profile Bio" at bounding box center [898, 130] width 275 height 39
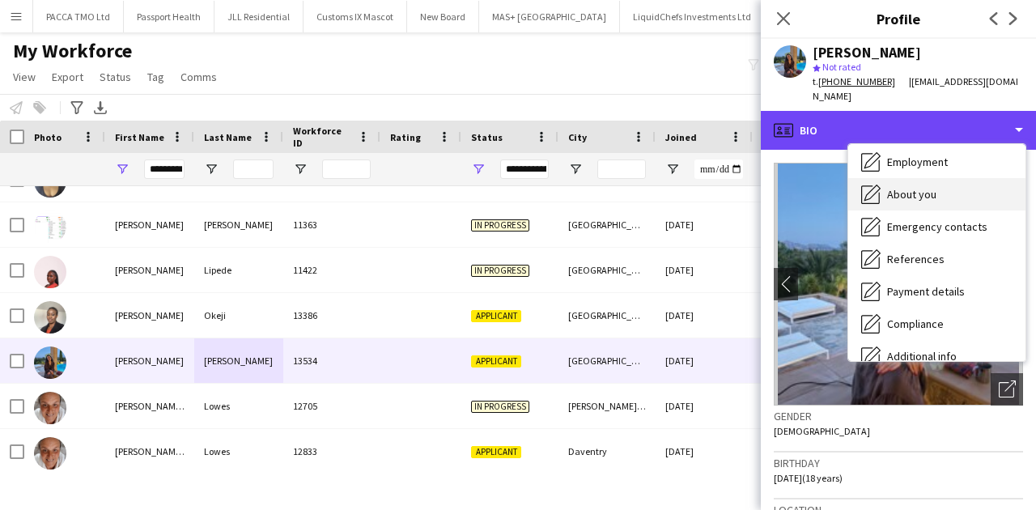
scroll to position [70, 0]
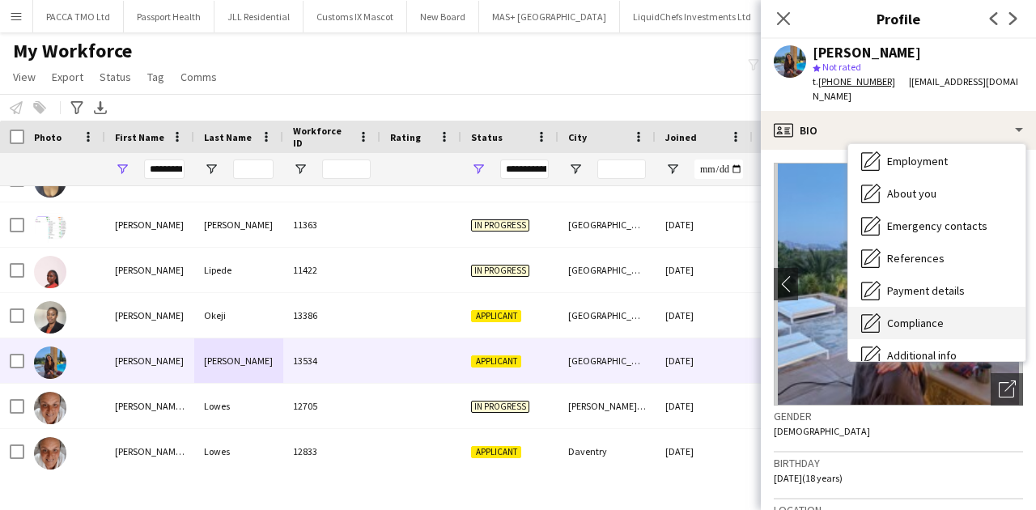
click at [923, 316] on span "Compliance" at bounding box center [915, 323] width 57 height 15
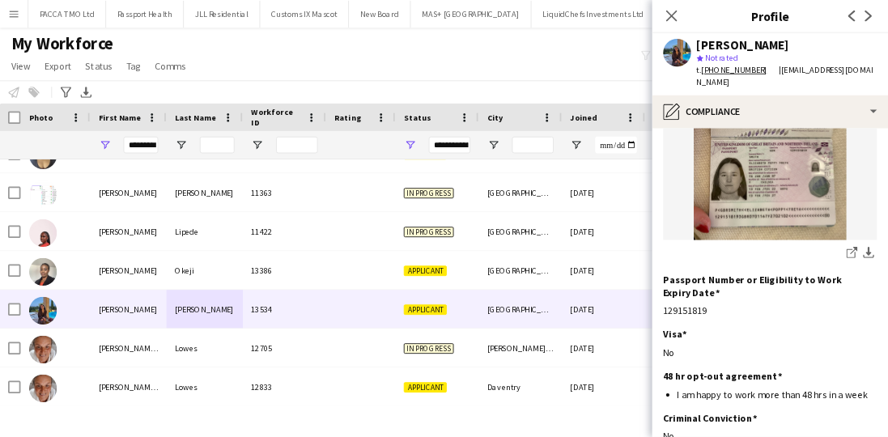
scroll to position [174, 0]
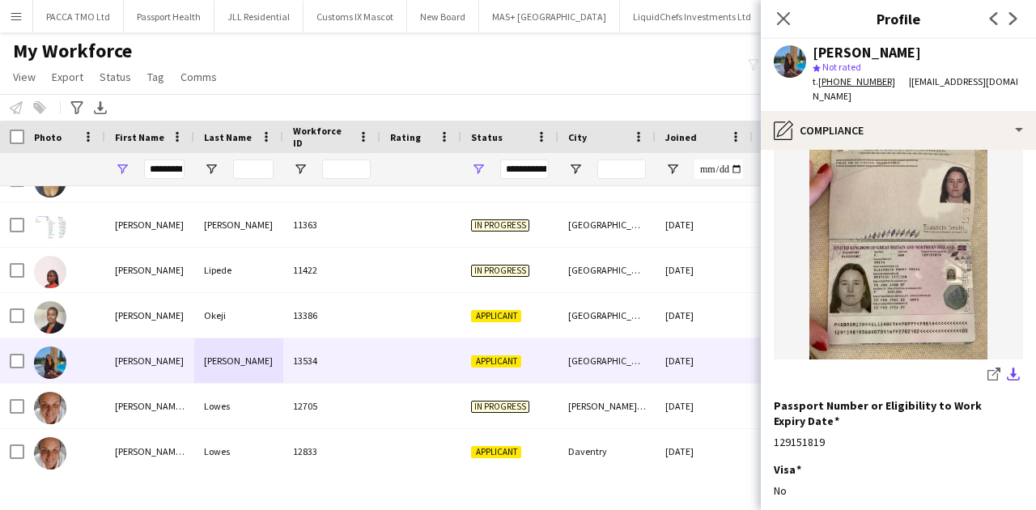
click at [1007, 367] on app-icon "download-bottom" at bounding box center [1013, 374] width 13 height 15
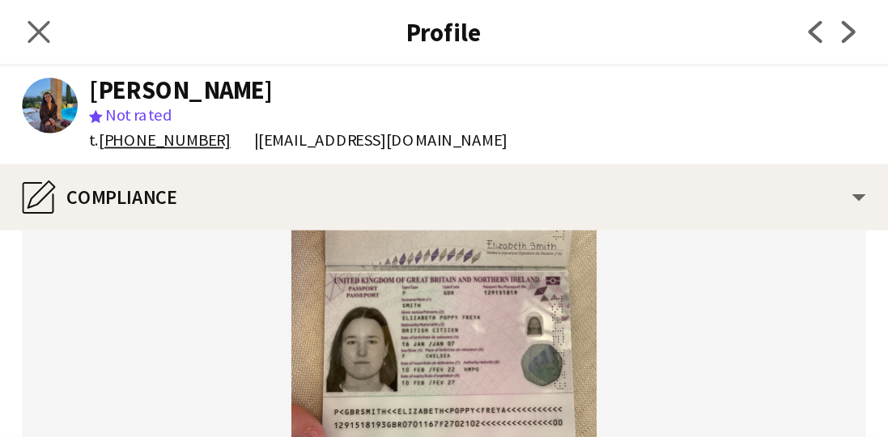
scroll to position [228, 0]
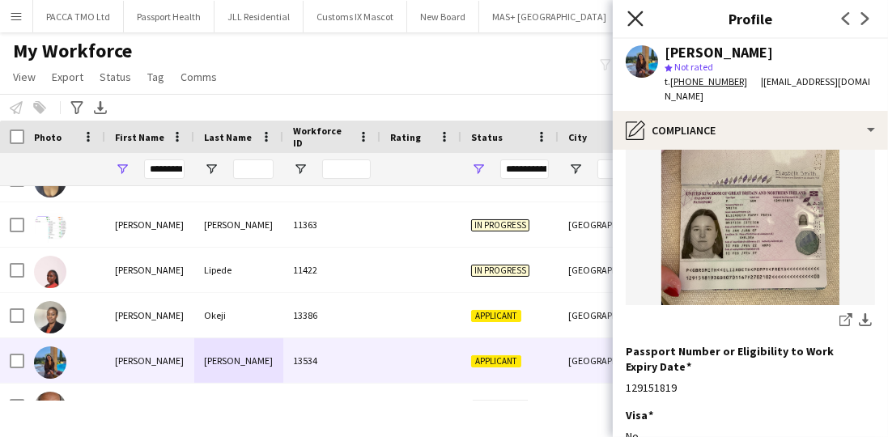
click at [635, 15] on icon "Close pop-in" at bounding box center [634, 18] width 15 height 15
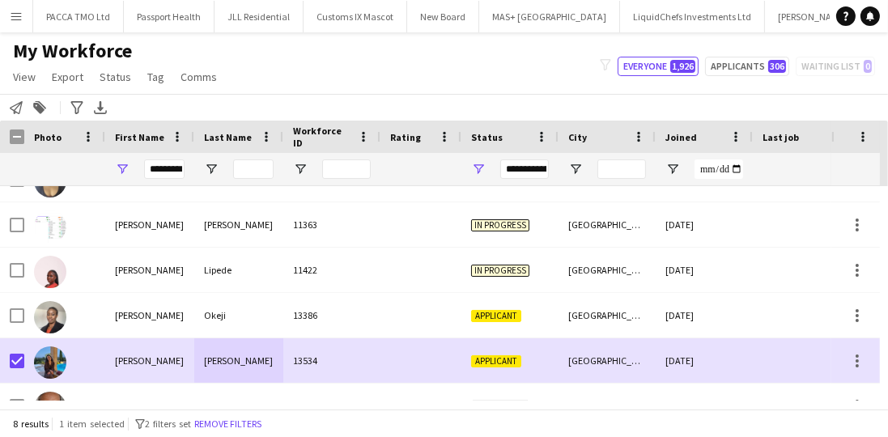
drag, startPoint x: 117, startPoint y: 79, endPoint x: 129, endPoint y: 104, distance: 28.3
click at [117, 79] on span "Status" at bounding box center [116, 77] width 32 height 15
click at [131, 111] on link "Edit" at bounding box center [149, 112] width 113 height 34
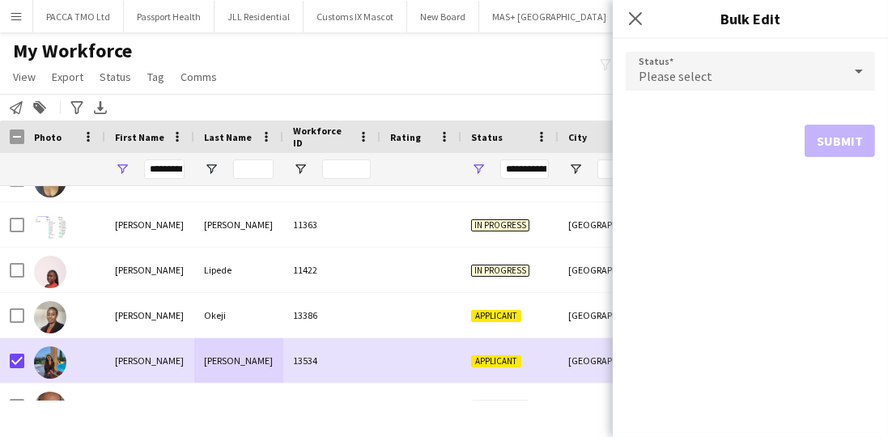
click at [677, 73] on span "Please select" at bounding box center [676, 76] width 74 height 16
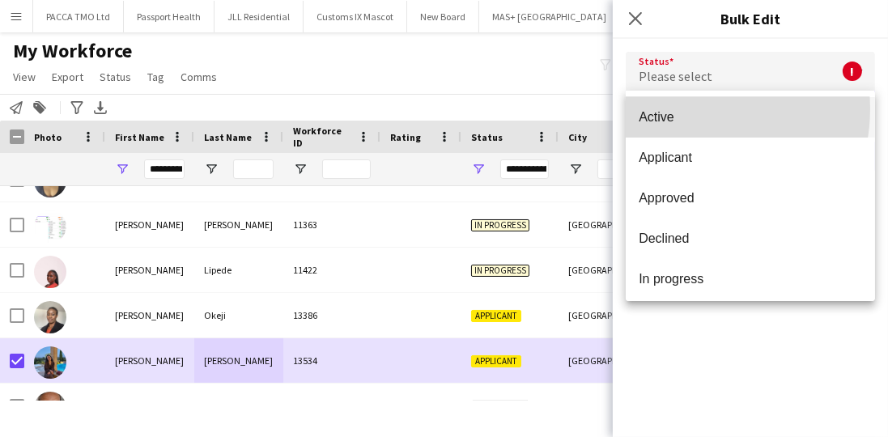
drag, startPoint x: 679, startPoint y: 108, endPoint x: 716, endPoint y: 122, distance: 39.7
click at [679, 108] on mat-option "Active" at bounding box center [750, 117] width 249 height 40
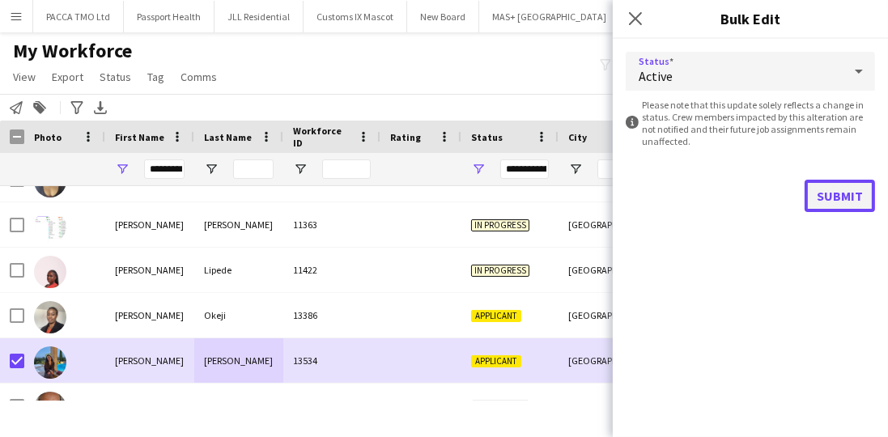
click at [826, 193] on button "Submit" at bounding box center [840, 196] width 70 height 32
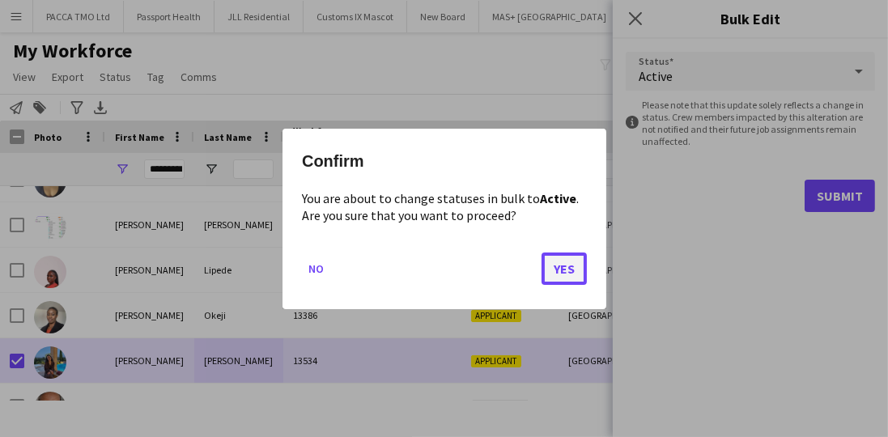
click at [579, 263] on button "Yes" at bounding box center [563, 268] width 45 height 32
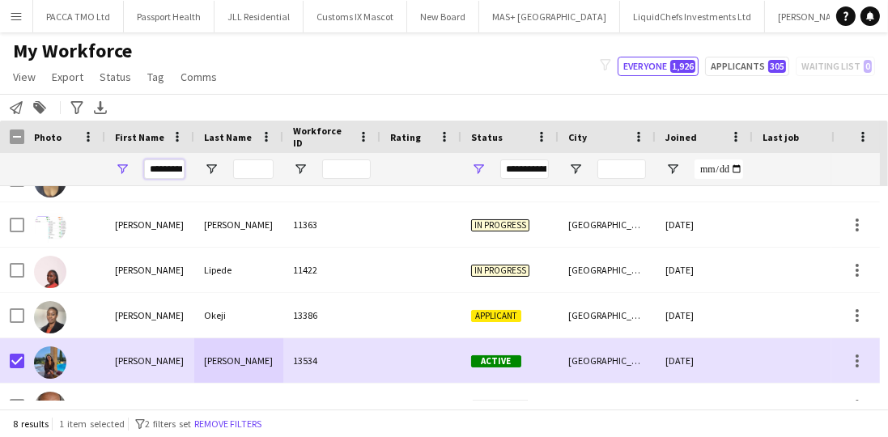
click at [157, 168] on input "*********" at bounding box center [164, 168] width 40 height 19
type input "*******"
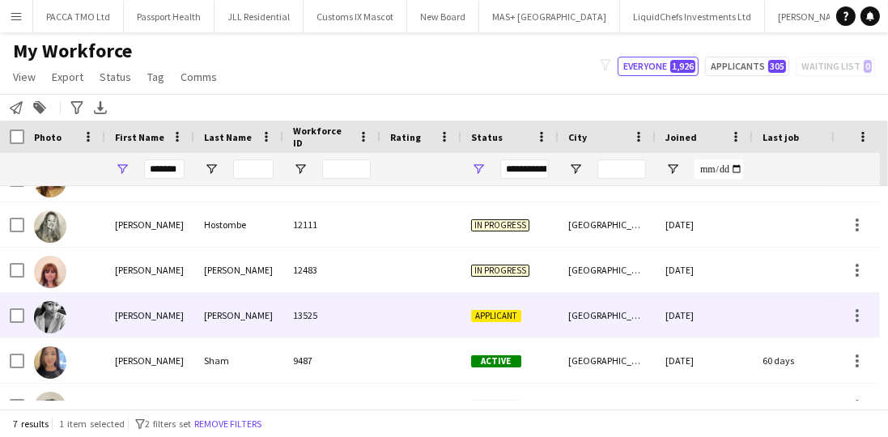
click at [251, 306] on div "McFarlane" at bounding box center [238, 315] width 89 height 45
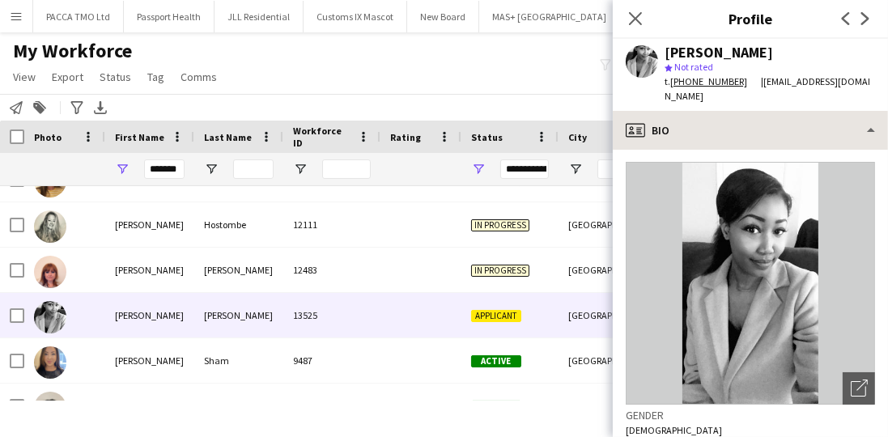
scroll to position [0, 0]
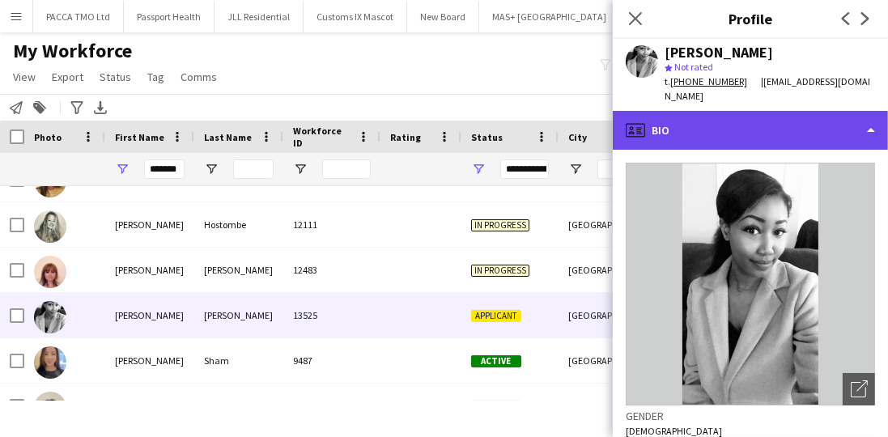
click at [694, 124] on div "profile Bio" at bounding box center [750, 130] width 275 height 39
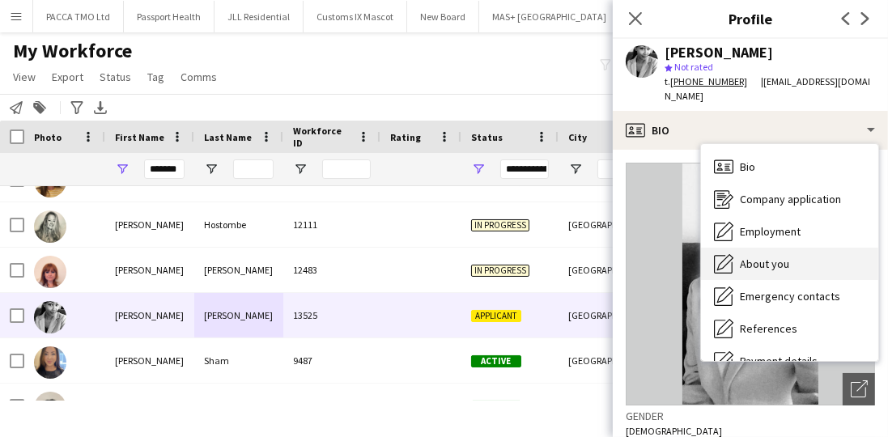
click at [745, 257] on span "About you" at bounding box center [764, 264] width 49 height 15
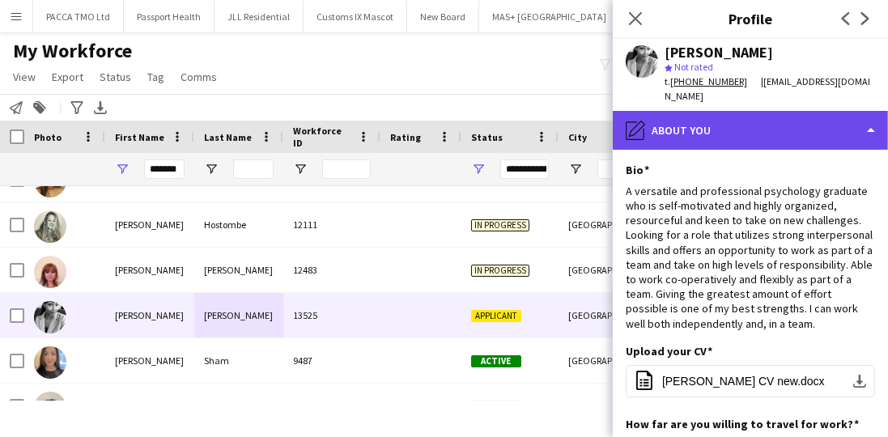
click at [710, 123] on div "pencil4 About you" at bounding box center [750, 130] width 275 height 39
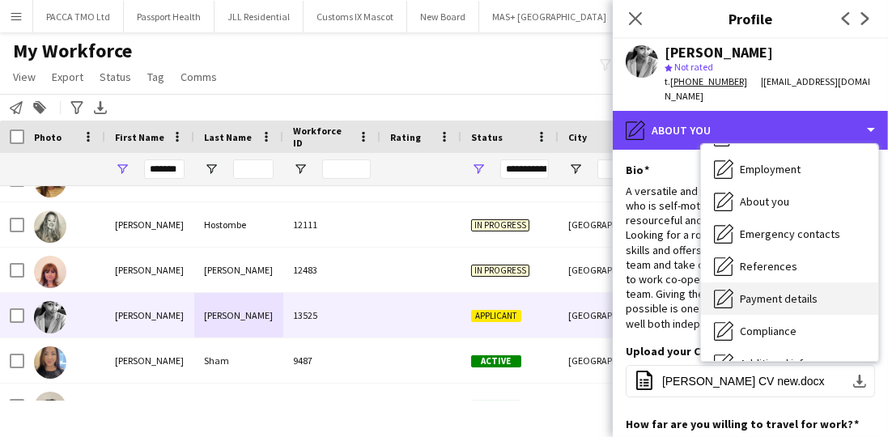
scroll to position [138, 0]
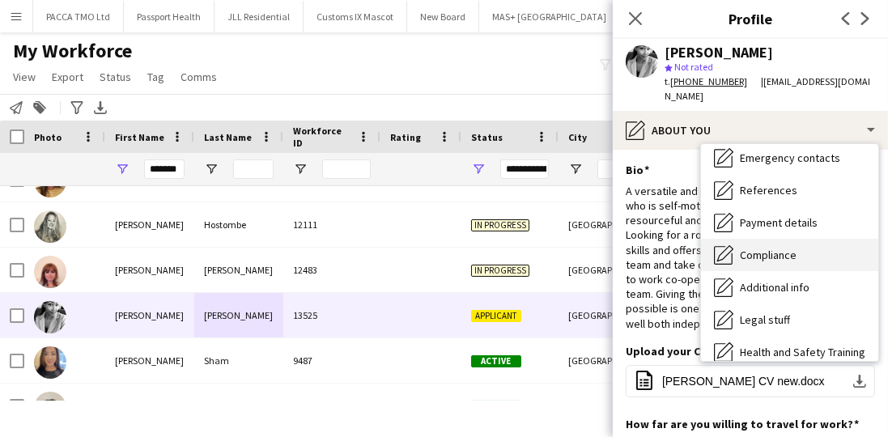
click at [738, 244] on div "Compliance Compliance" at bounding box center [789, 255] width 177 height 32
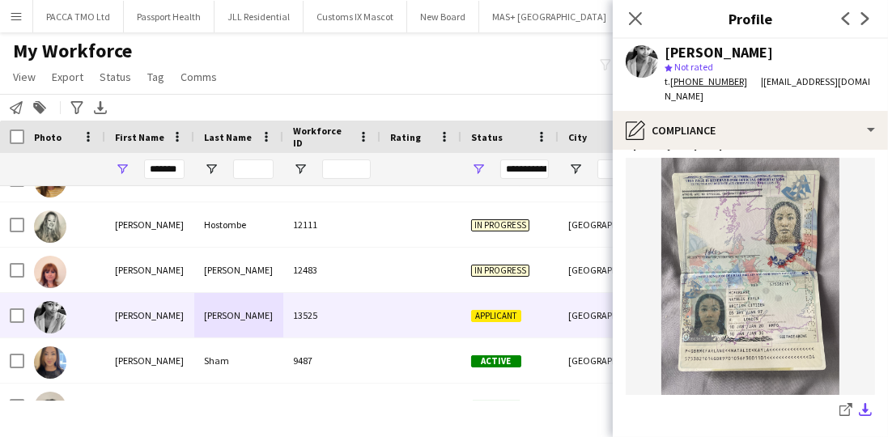
click at [859, 403] on app-icon "download-bottom" at bounding box center [865, 410] width 13 height 15
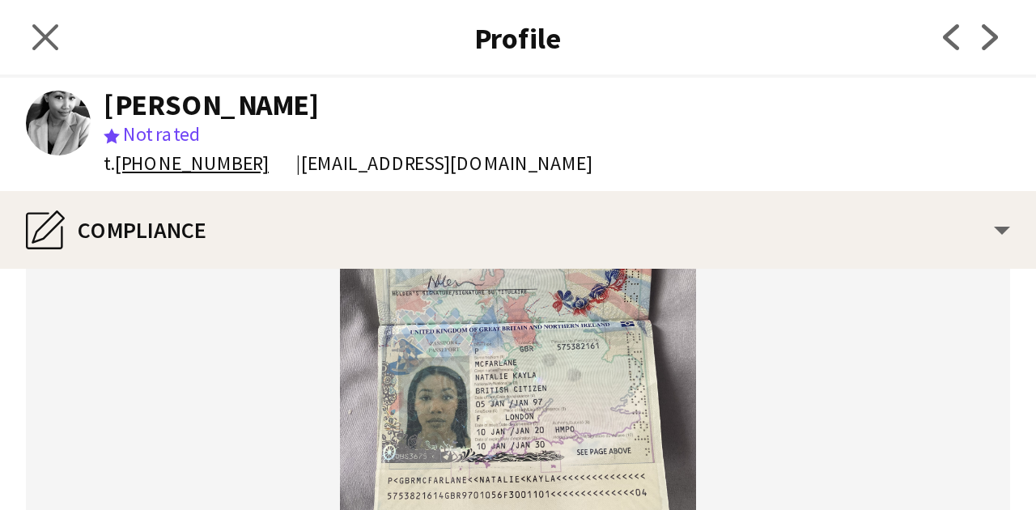
scroll to position [219, 0]
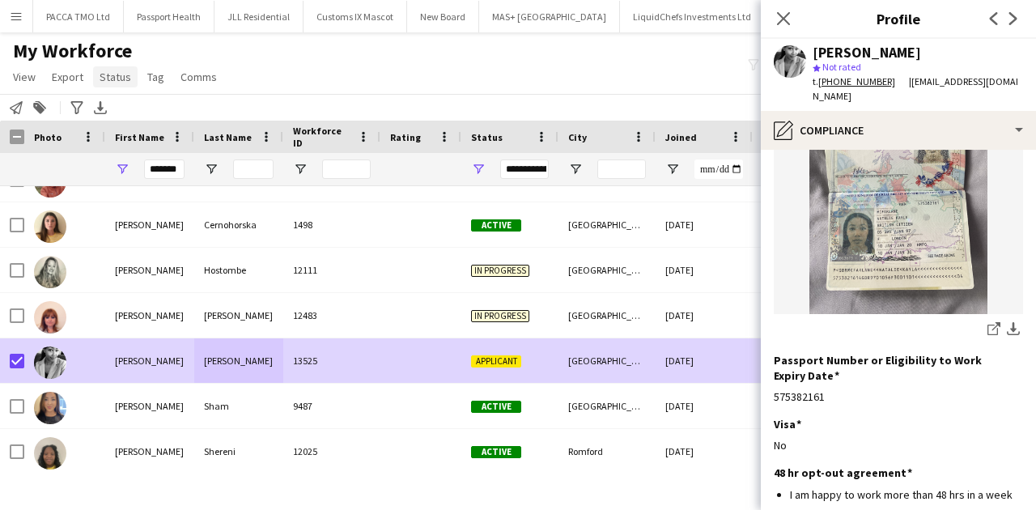
click at [129, 74] on link "Status" at bounding box center [115, 76] width 45 height 21
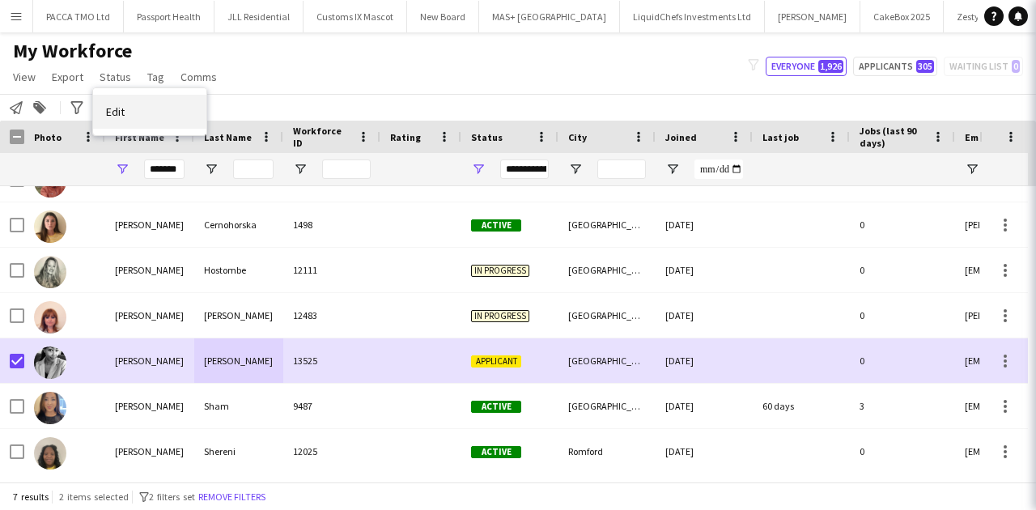
click at [139, 108] on link "Edit" at bounding box center [149, 112] width 113 height 34
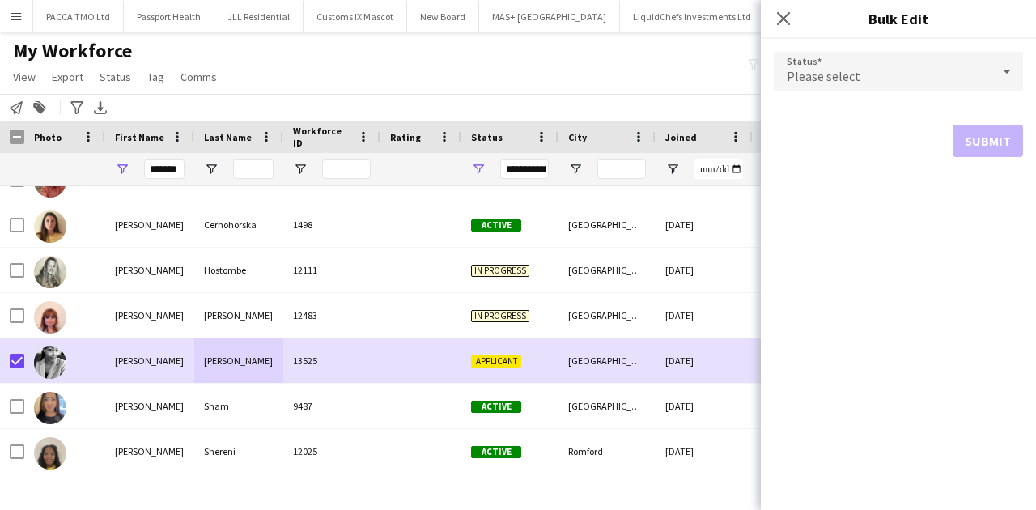
click at [832, 79] on span "Please select" at bounding box center [824, 76] width 74 height 16
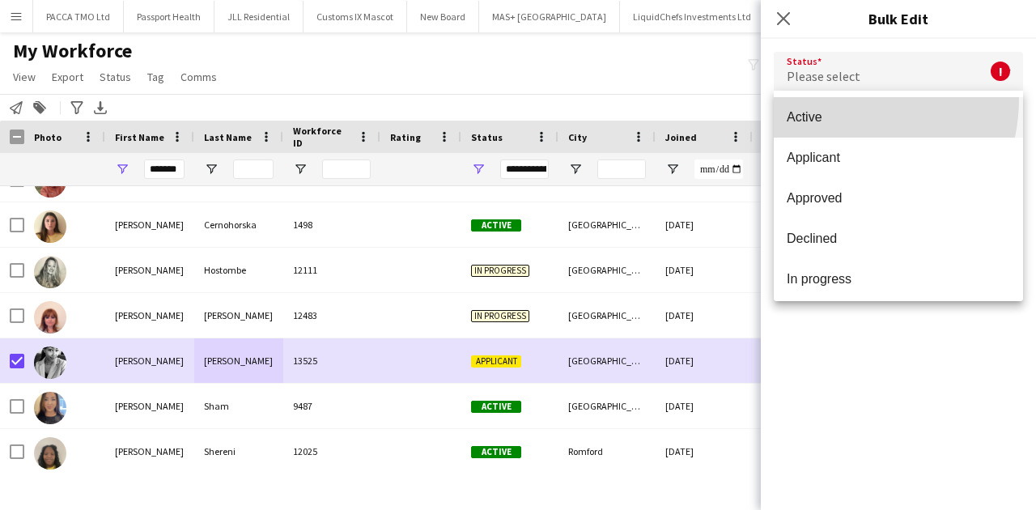
click at [834, 99] on mat-option "Active" at bounding box center [898, 117] width 249 height 40
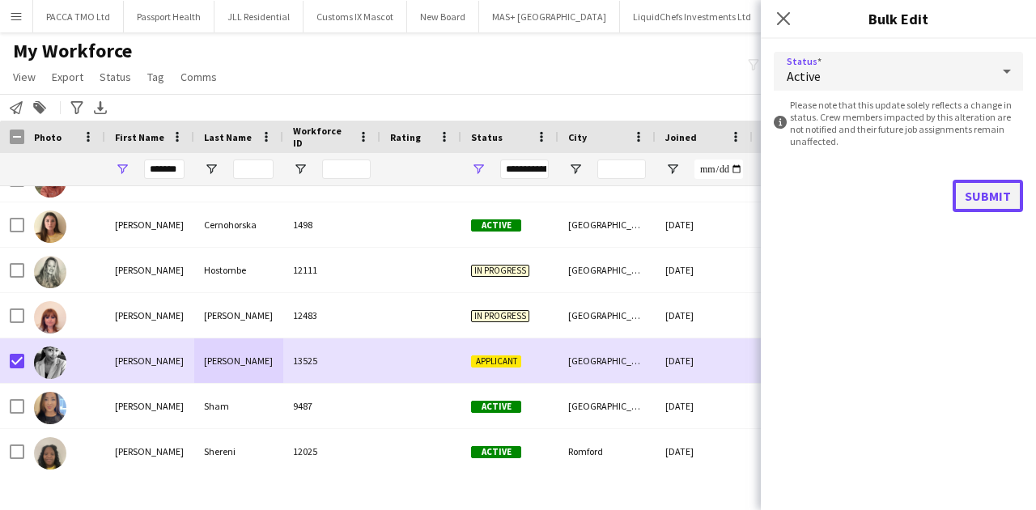
click at [995, 190] on button "Submit" at bounding box center [988, 196] width 70 height 32
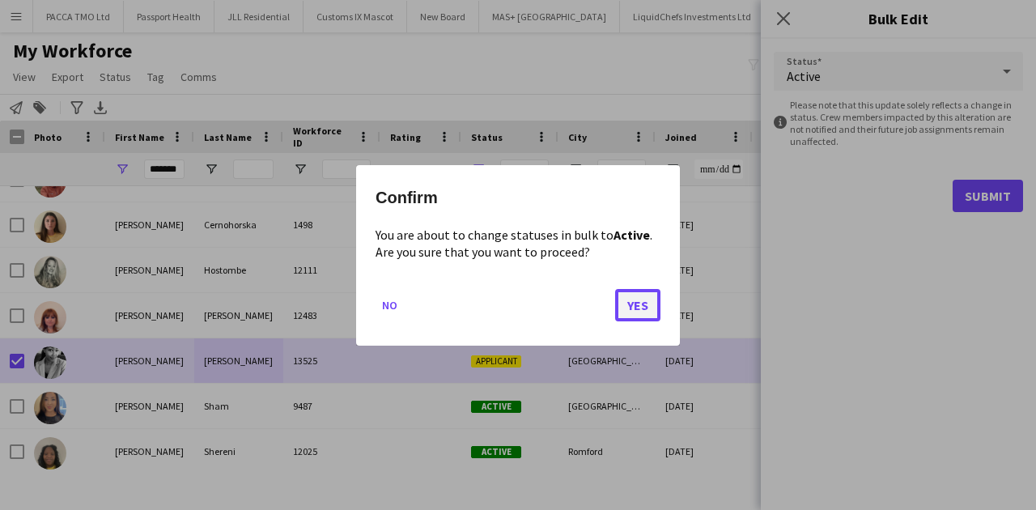
click at [644, 305] on button "Yes" at bounding box center [637, 304] width 45 height 32
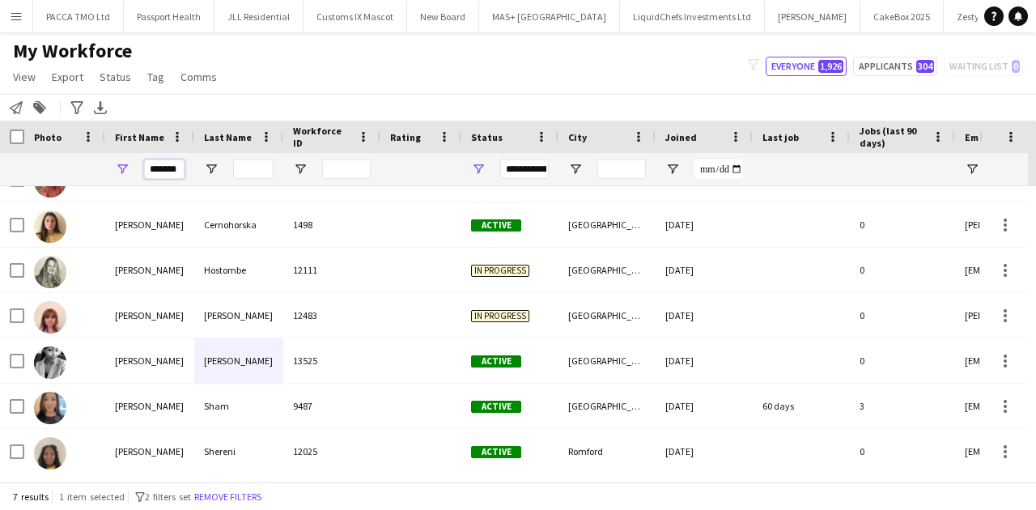
click at [164, 168] on input "*******" at bounding box center [164, 168] width 40 height 19
click at [167, 168] on input "*******" at bounding box center [164, 168] width 40 height 19
click at [166, 168] on input "*******" at bounding box center [164, 168] width 40 height 19
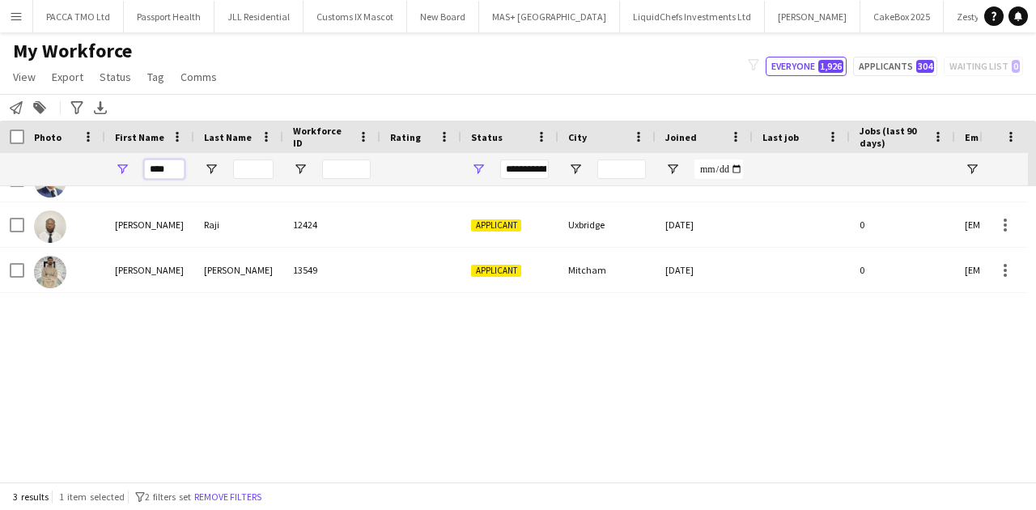
scroll to position [0, 0]
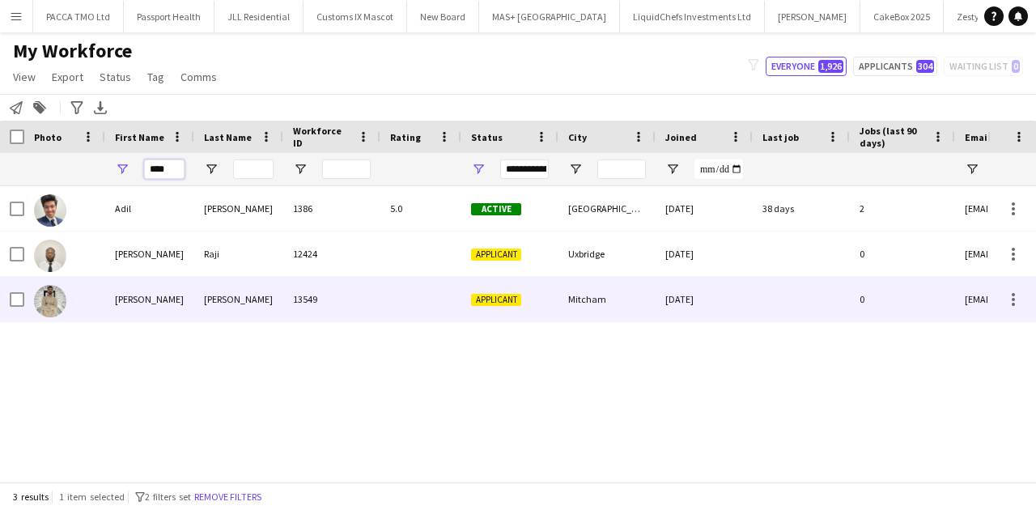
type input "****"
click at [261, 297] on div "Waqar" at bounding box center [238, 299] width 89 height 45
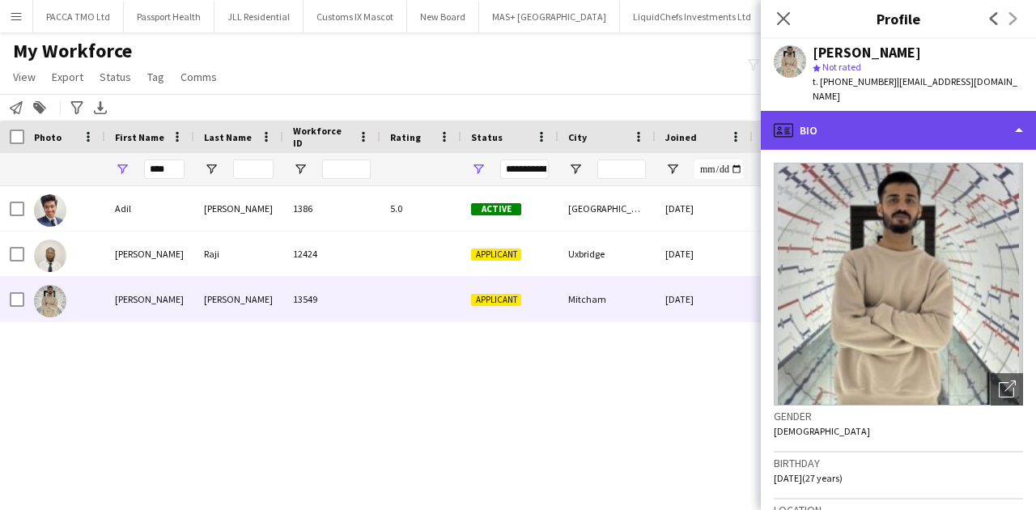
click at [831, 117] on div "profile Bio" at bounding box center [898, 130] width 275 height 39
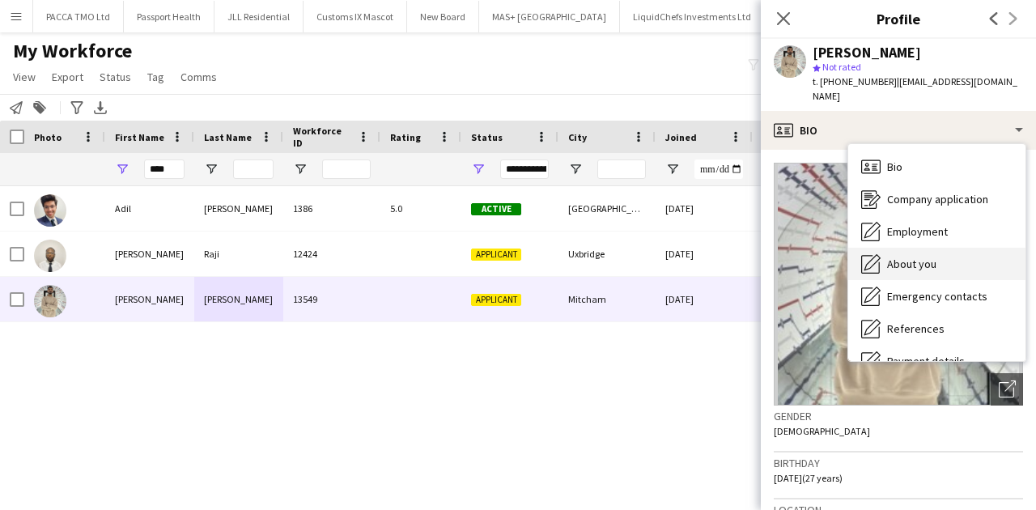
click at [900, 257] on span "About you" at bounding box center [911, 264] width 49 height 15
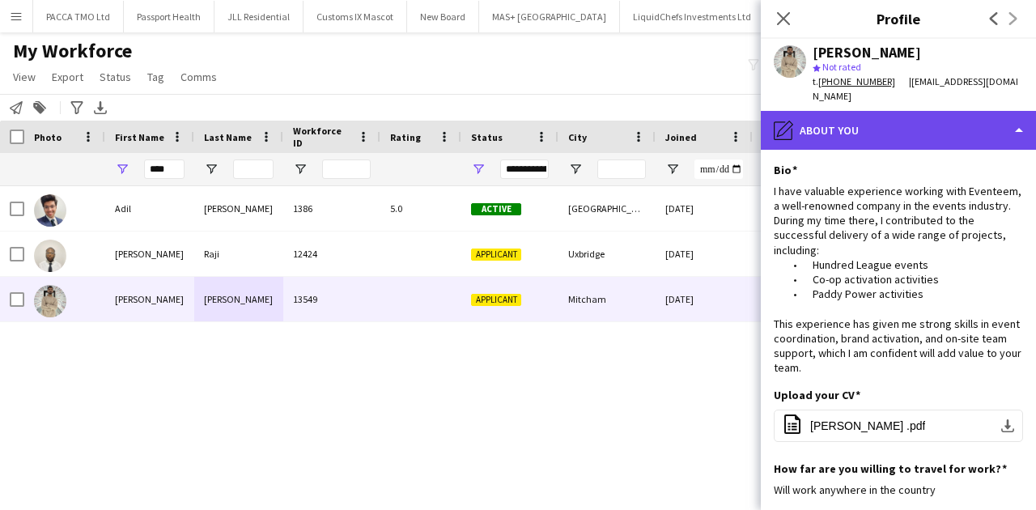
click at [857, 147] on div "pencil4 About you" at bounding box center [898, 130] width 275 height 39
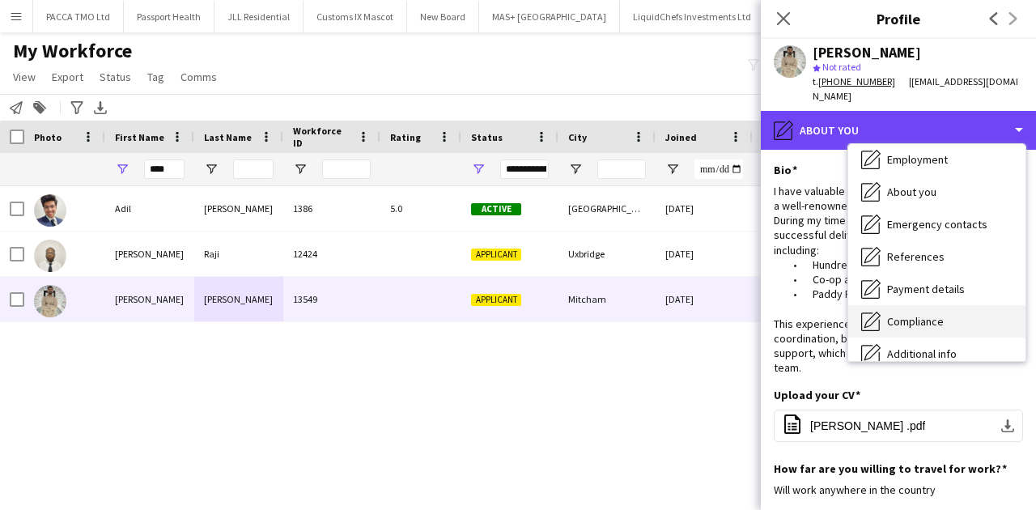
scroll to position [162, 0]
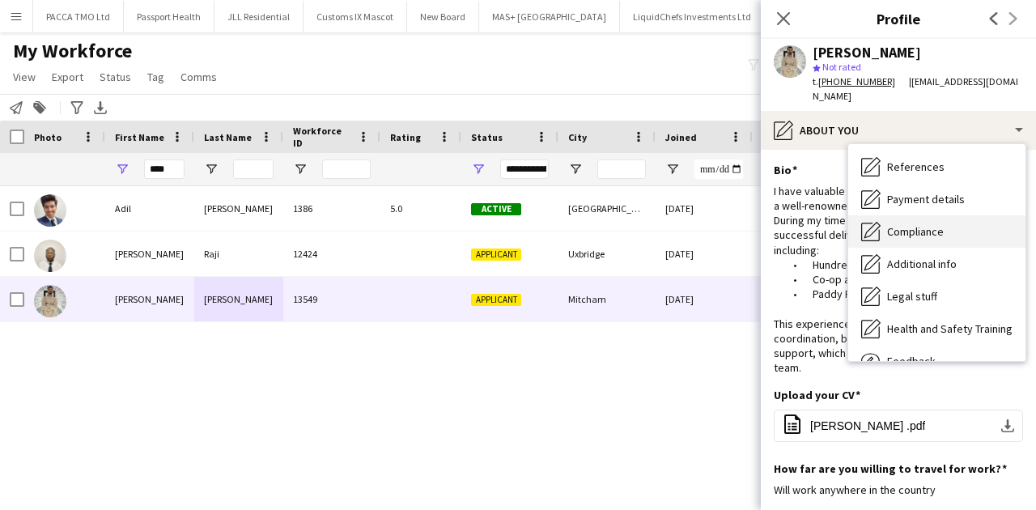
click at [895, 235] on span "Compliance" at bounding box center [915, 231] width 57 height 15
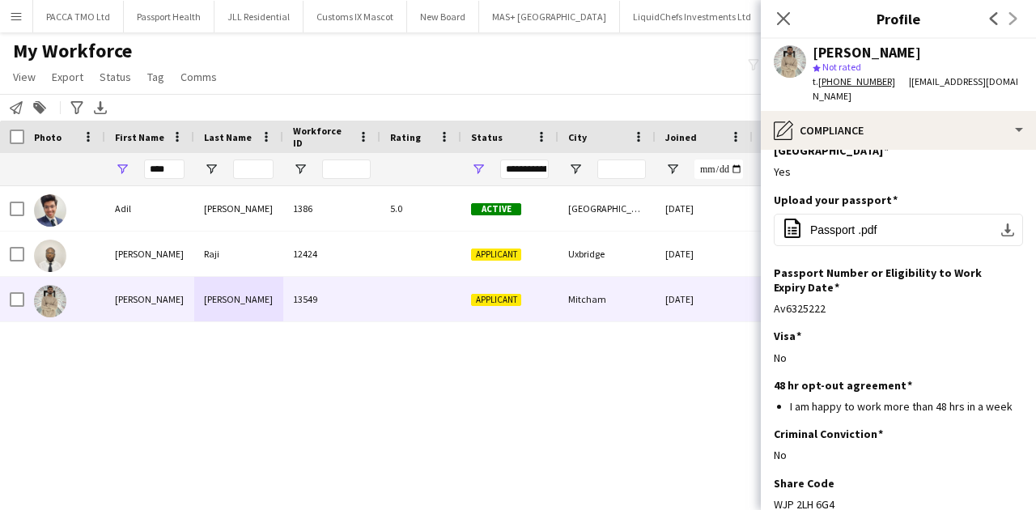
scroll to position [173, 0]
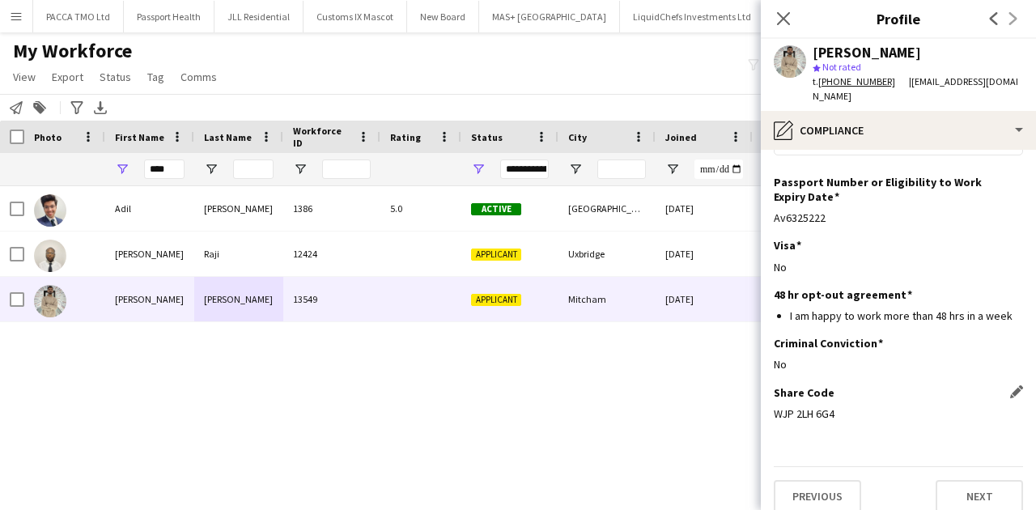
click at [791, 405] on div "Share Code Edit this field WJP 2LH 6G4" at bounding box center [898, 409] width 249 height 49
click at [791, 406] on div "WJP 2LH 6G4" at bounding box center [898, 413] width 249 height 15
click at [802, 406] on div "WJP 2LH 6G4" at bounding box center [898, 413] width 249 height 15
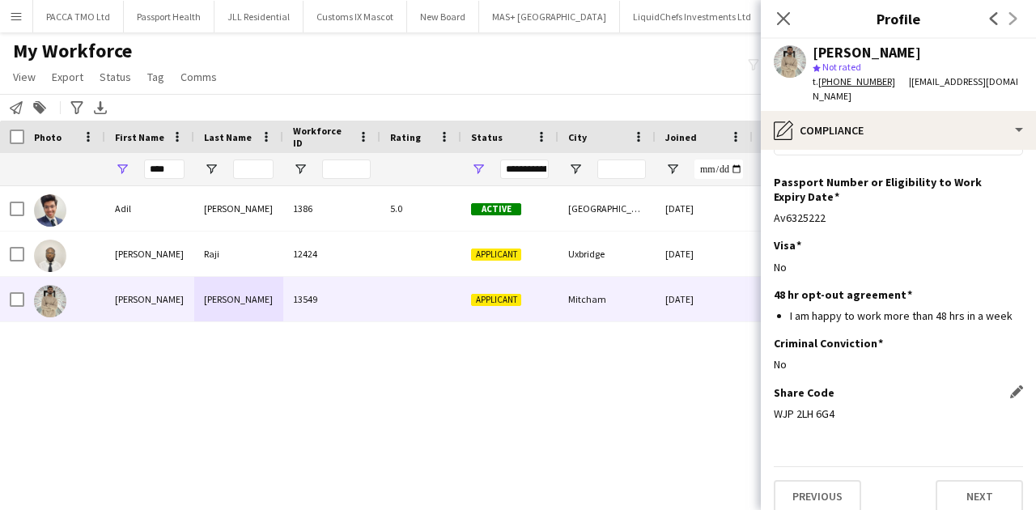
click at [802, 406] on div "WJP 2LH 6G4" at bounding box center [898, 413] width 249 height 15
copy div "WJP 2LH 6G4"
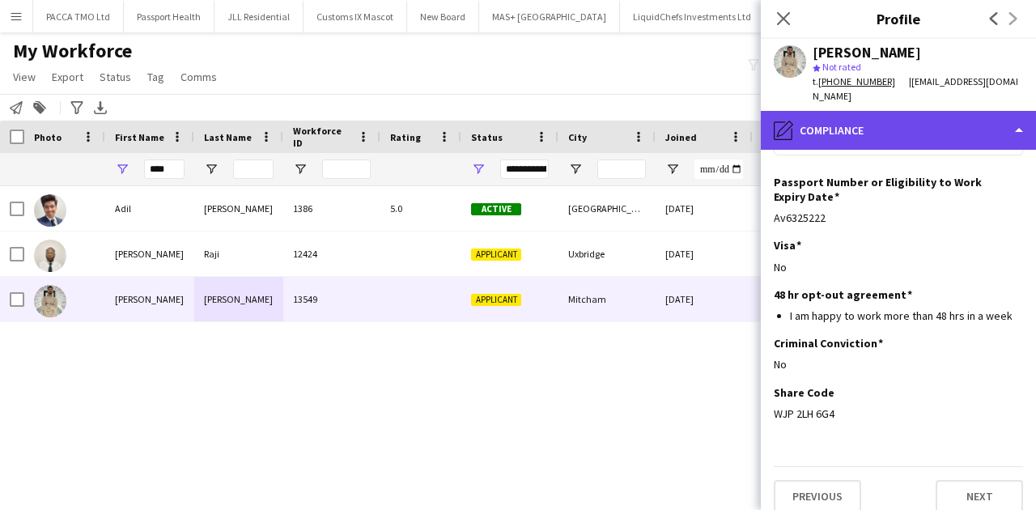
click at [866, 121] on div "pencil4 Compliance" at bounding box center [898, 130] width 275 height 39
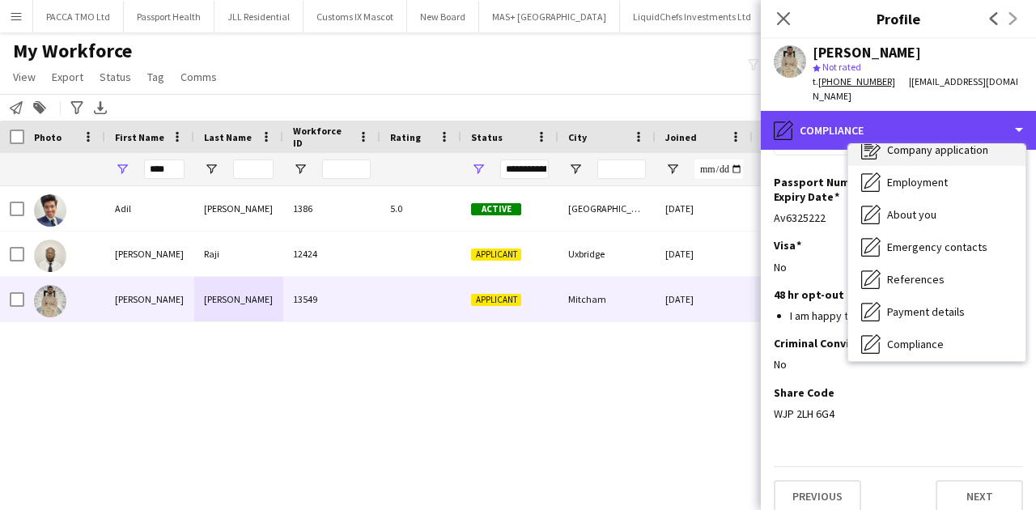
scroll to position [0, 0]
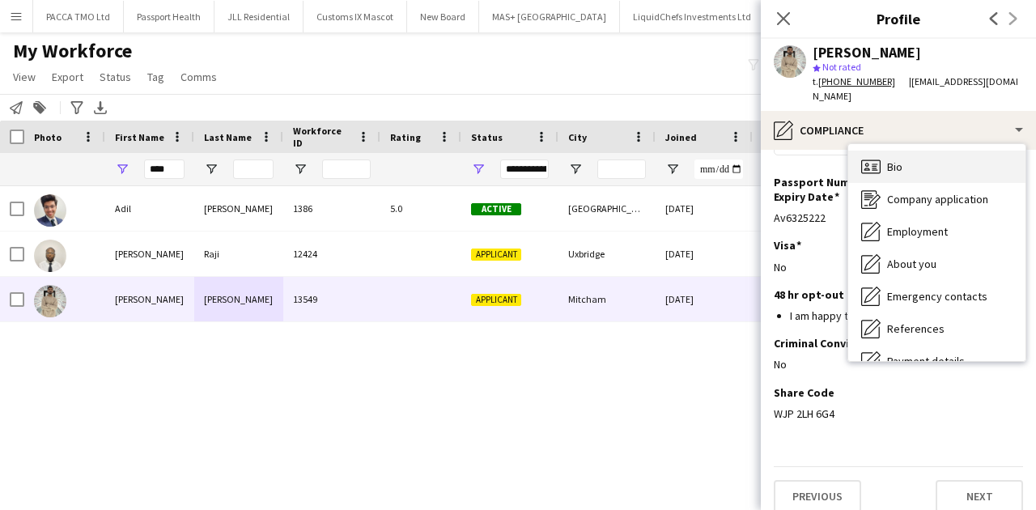
click at [898, 173] on span "Bio" at bounding box center [894, 166] width 15 height 15
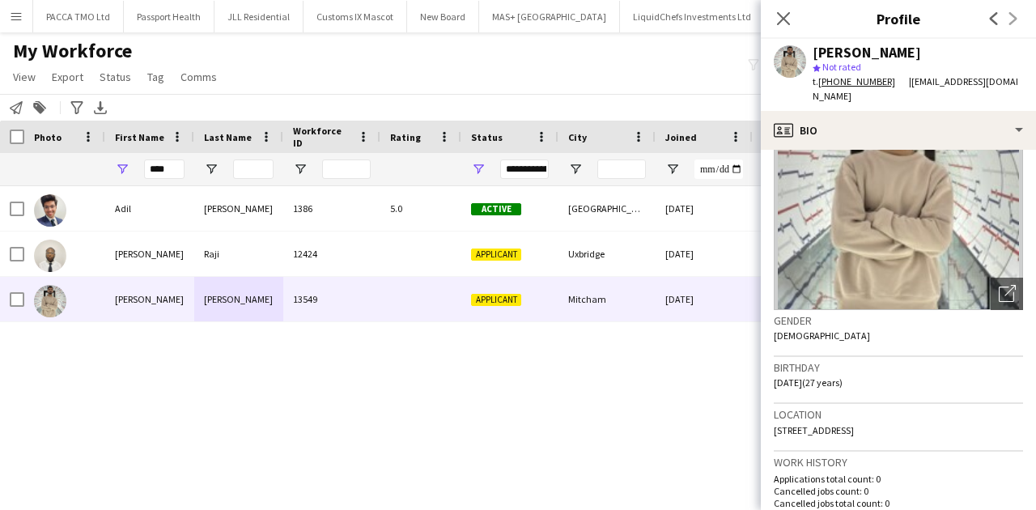
scroll to position [108, 0]
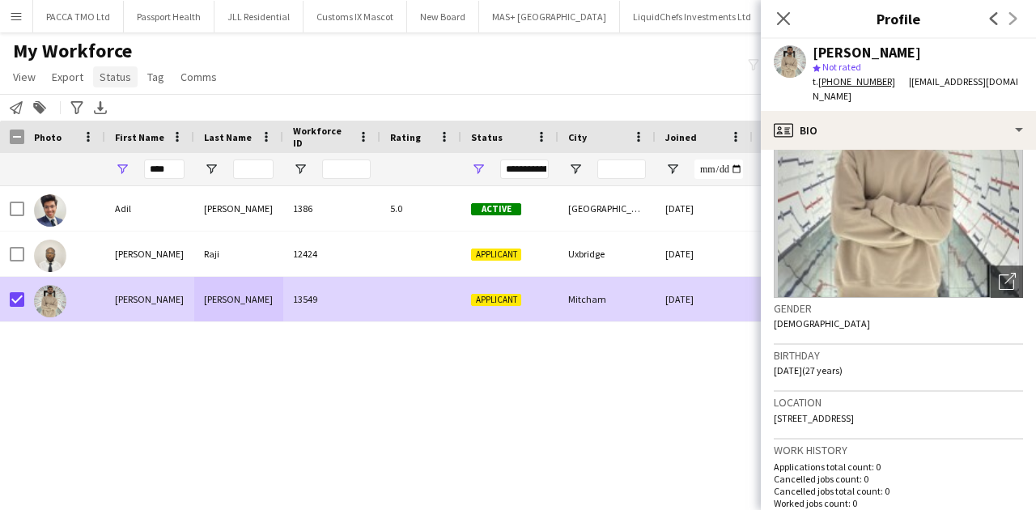
click at [129, 75] on link "Status" at bounding box center [115, 76] width 45 height 21
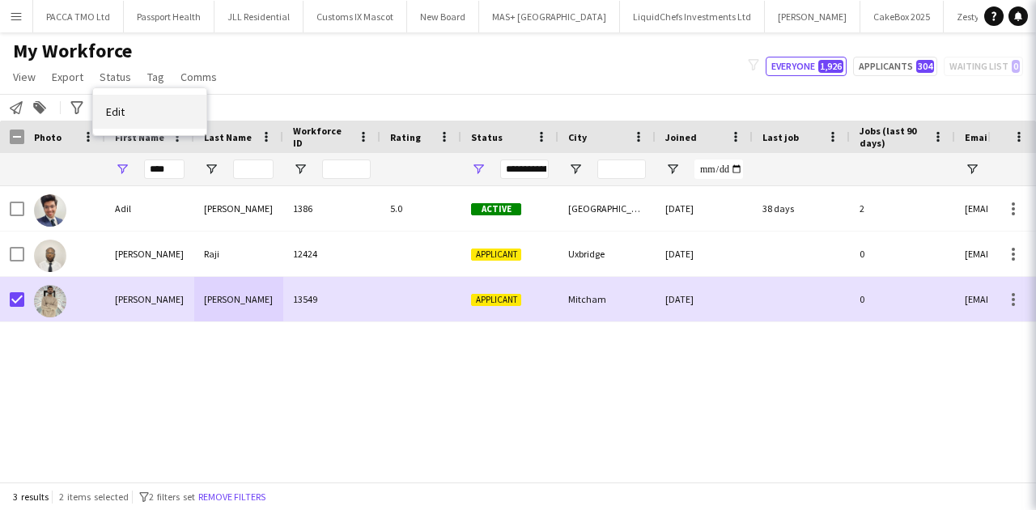
click at [129, 113] on link "Edit" at bounding box center [149, 112] width 113 height 34
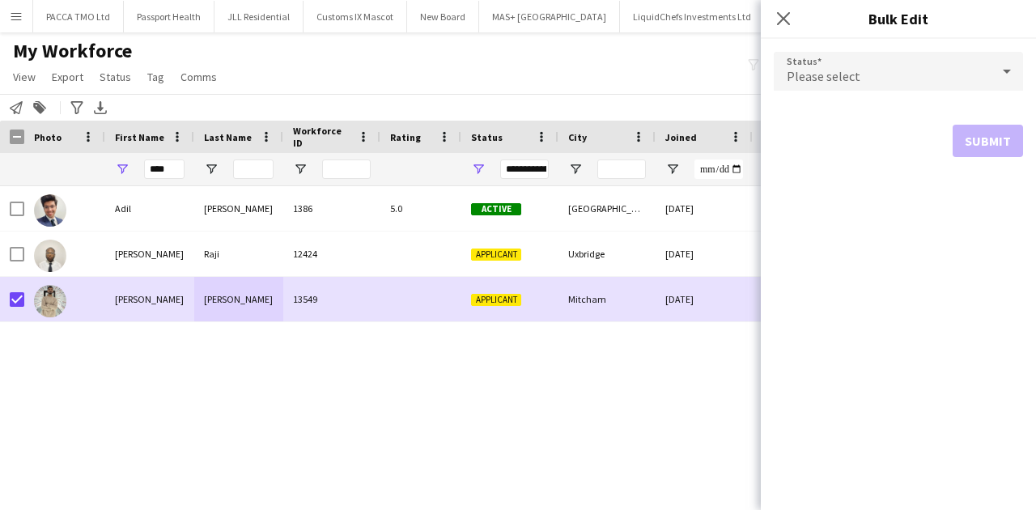
click at [879, 83] on div "Please select" at bounding box center [882, 71] width 217 height 39
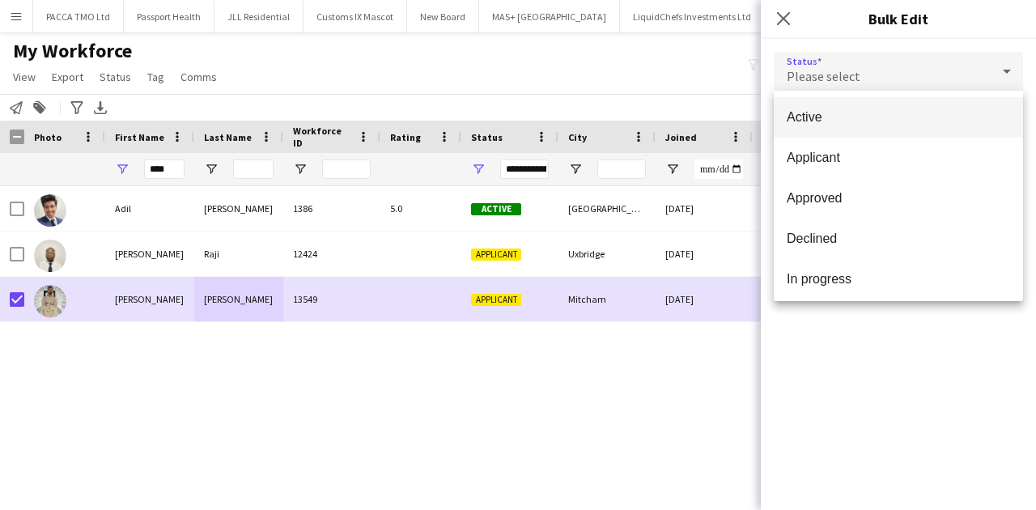
click at [874, 117] on span "Active" at bounding box center [898, 116] width 223 height 15
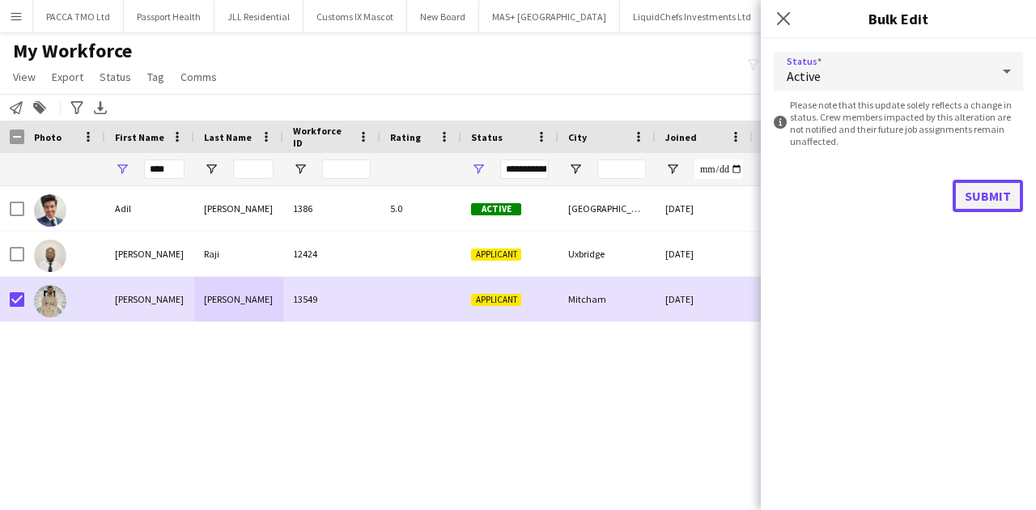
click at [987, 190] on button "Submit" at bounding box center [988, 196] width 70 height 32
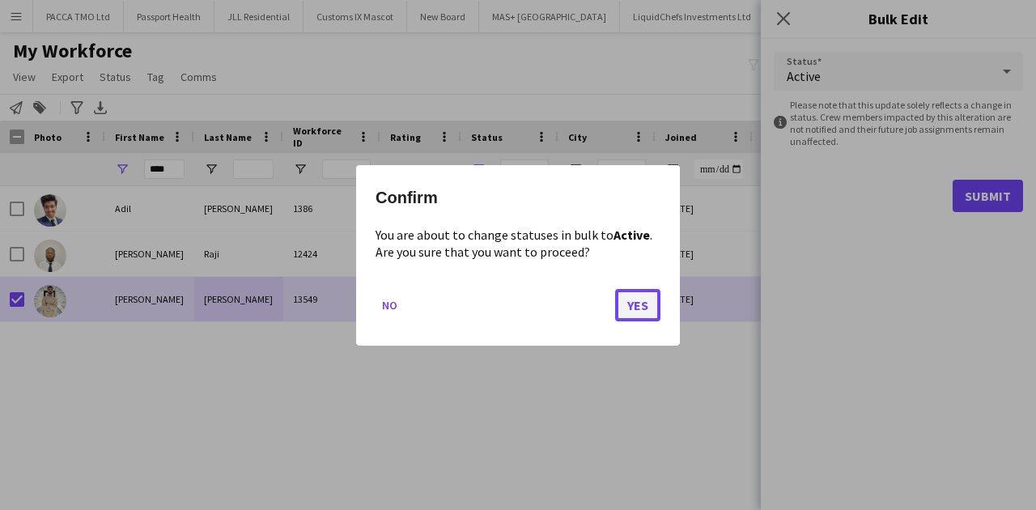
click at [623, 306] on button "Yes" at bounding box center [637, 304] width 45 height 32
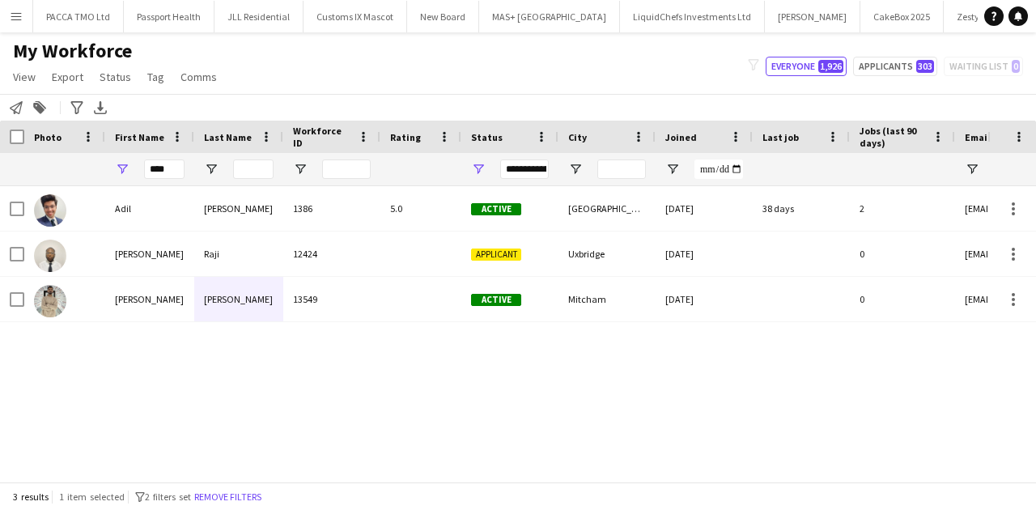
click at [157, 159] on div "****" at bounding box center [164, 169] width 40 height 32
click at [157, 167] on input "****" at bounding box center [164, 168] width 40 height 19
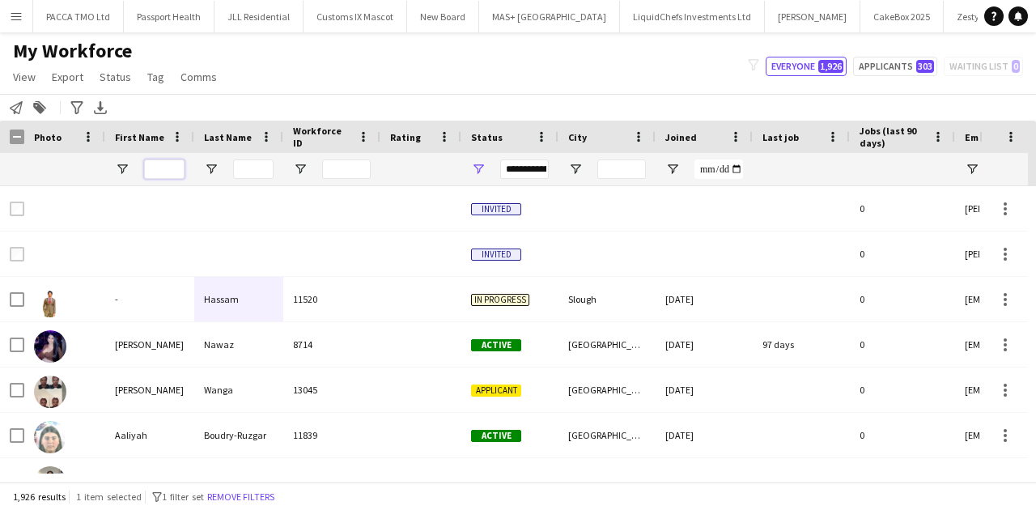
click at [168, 163] on input "First Name Filter Input" at bounding box center [164, 168] width 40 height 19
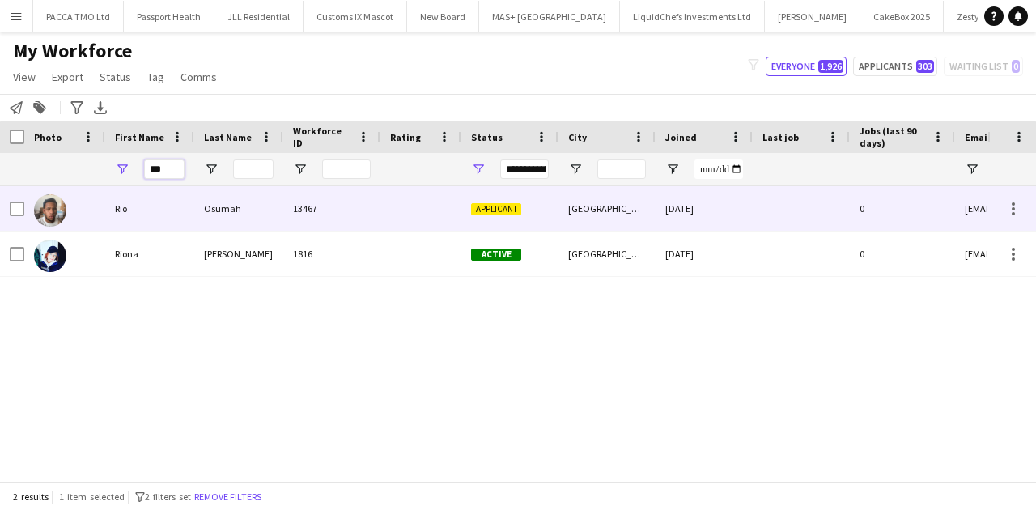
type input "***"
click at [413, 197] on div at bounding box center [420, 208] width 81 height 45
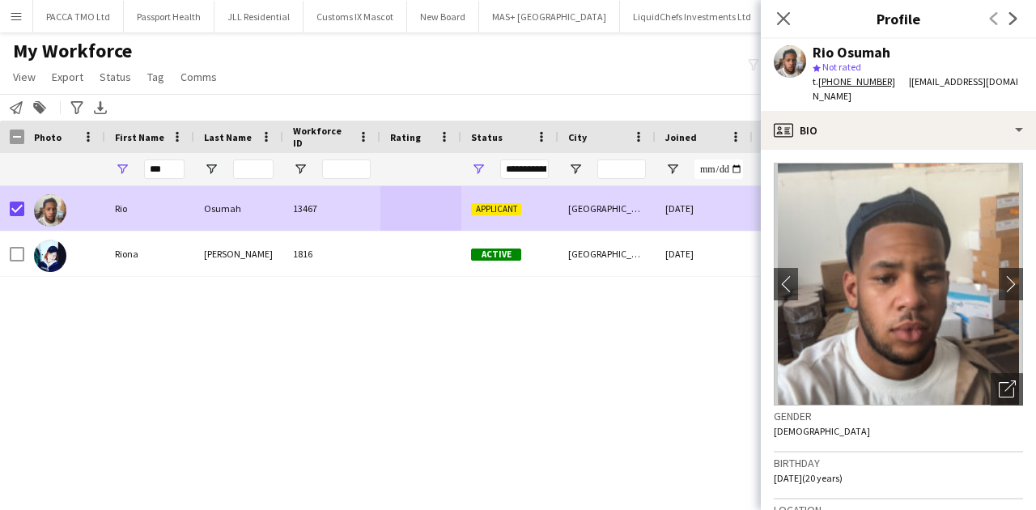
drag, startPoint x: 113, startPoint y: 73, endPoint x: 129, endPoint y: 113, distance: 43.6
click at [117, 76] on span "Status" at bounding box center [116, 77] width 32 height 15
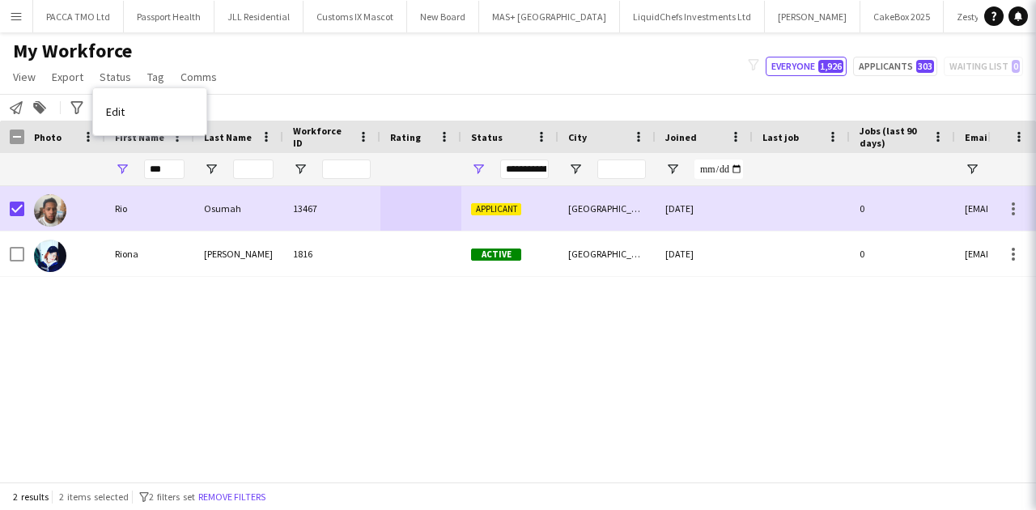
drag, startPoint x: 129, startPoint y: 115, endPoint x: 152, endPoint y: 117, distance: 22.7
click at [131, 115] on link "Edit" at bounding box center [149, 112] width 113 height 34
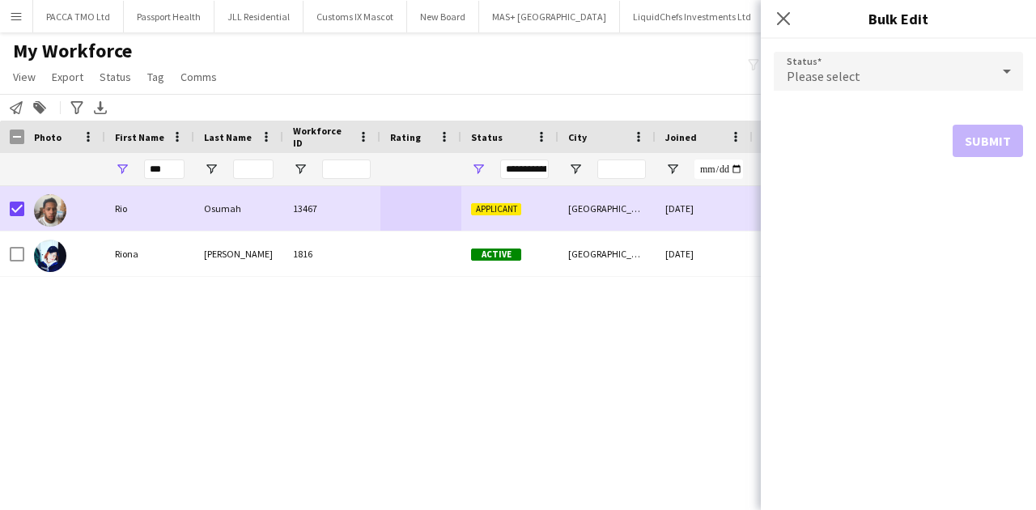
click at [848, 55] on div "Please select" at bounding box center [882, 71] width 217 height 39
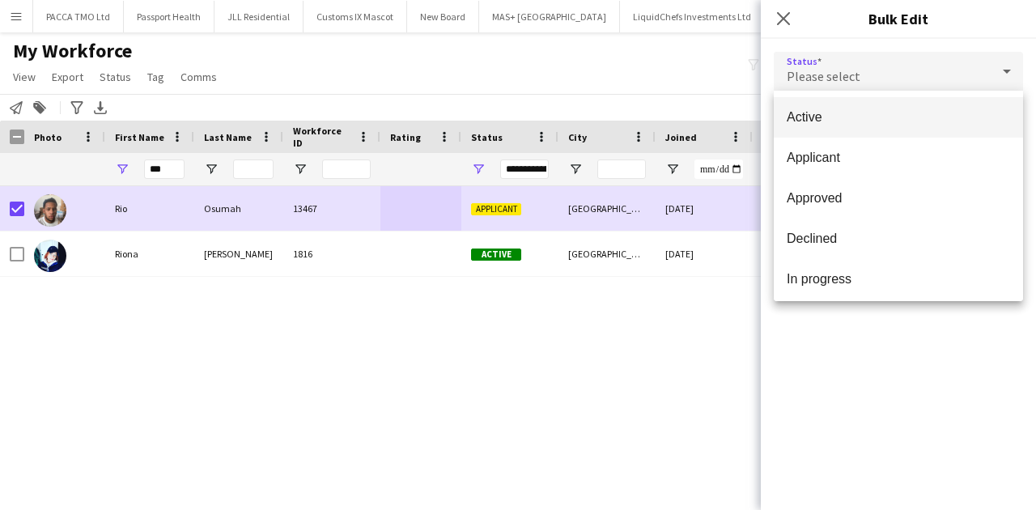
click at [848, 129] on mat-option "Active" at bounding box center [898, 117] width 249 height 40
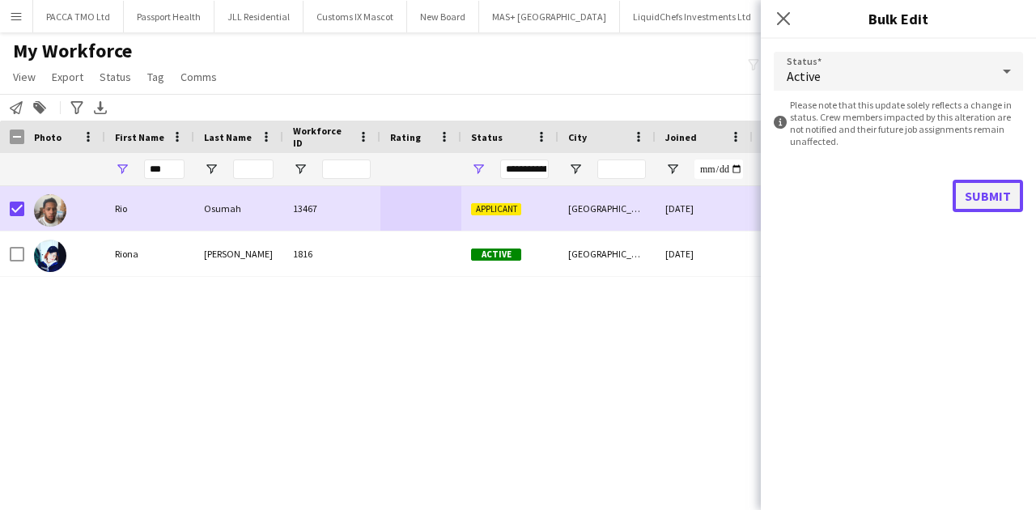
click at [984, 200] on button "Submit" at bounding box center [988, 196] width 70 height 32
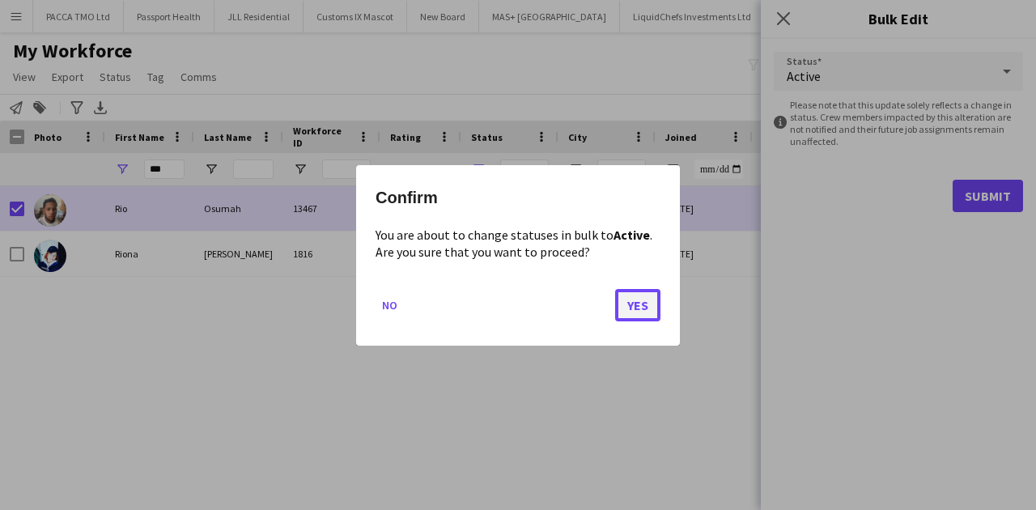
click at [643, 304] on button "Yes" at bounding box center [637, 304] width 45 height 32
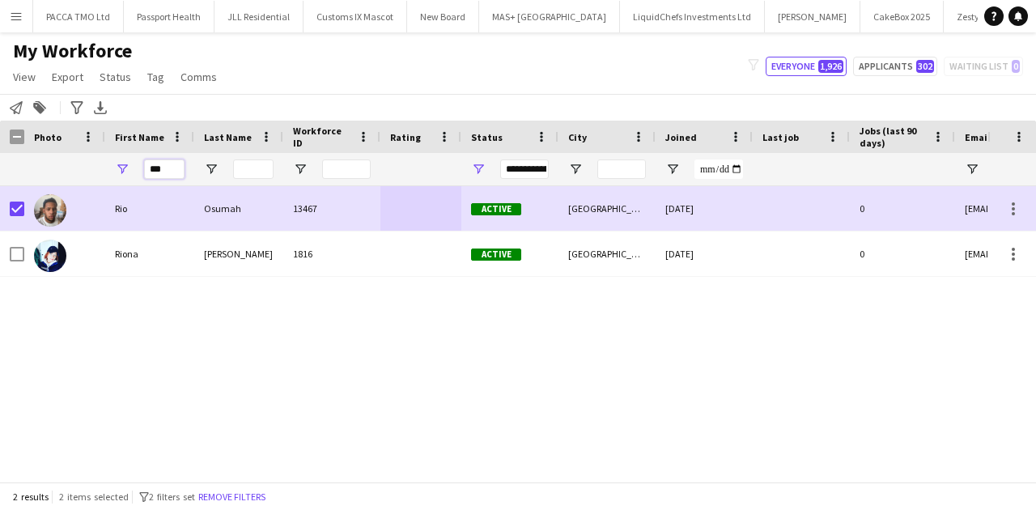
click at [163, 164] on input "***" at bounding box center [164, 168] width 40 height 19
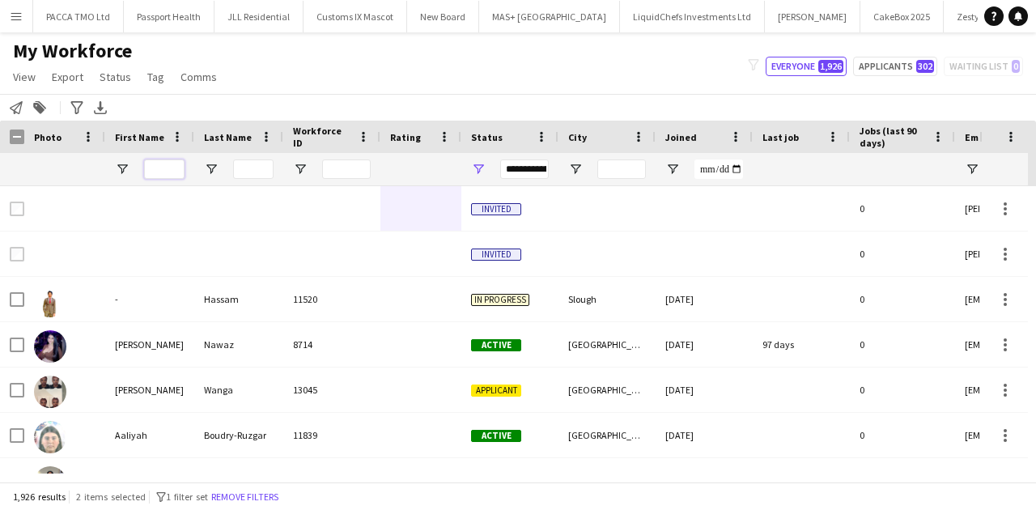
click at [173, 170] on input "First Name Filter Input" at bounding box center [164, 168] width 40 height 19
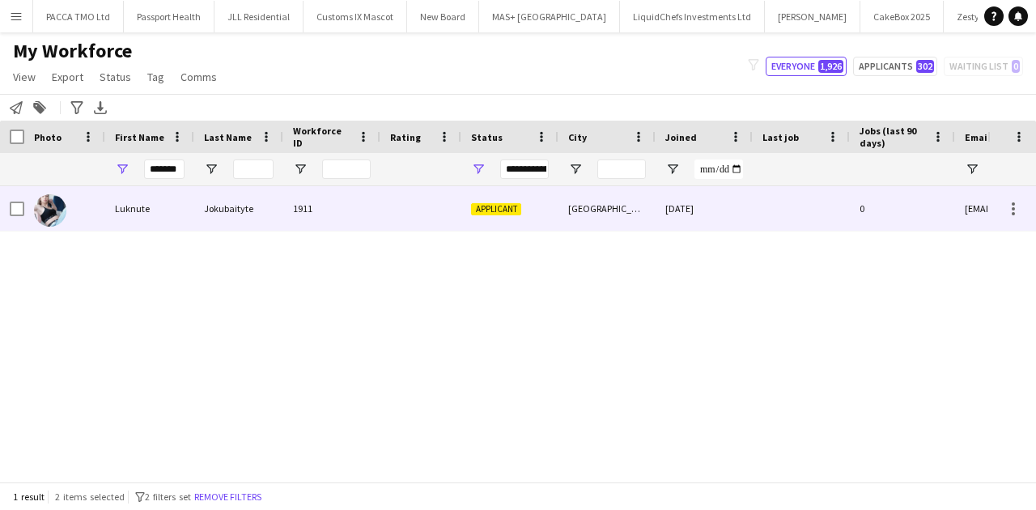
click at [55, 211] on img at bounding box center [50, 210] width 32 height 32
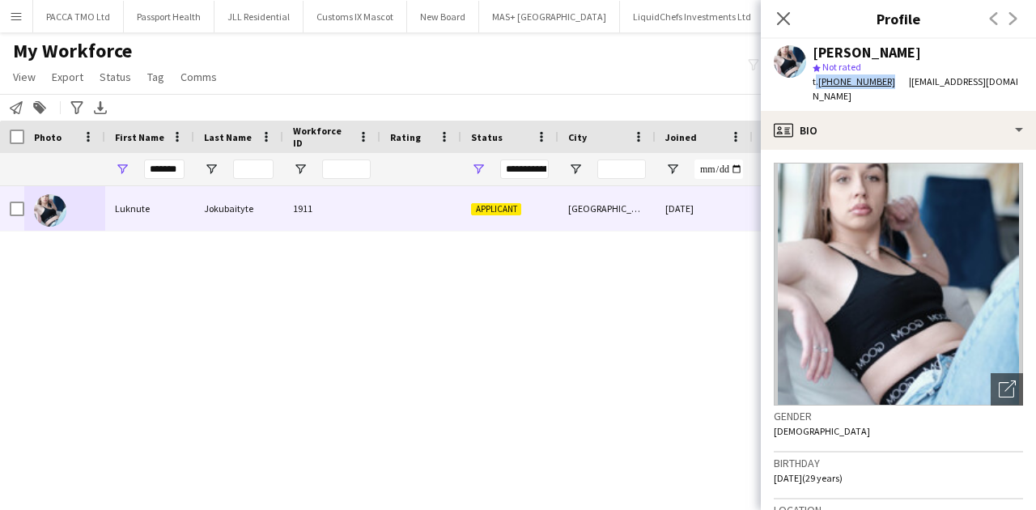
drag, startPoint x: 819, startPoint y: 82, endPoint x: 835, endPoint y: 88, distance: 17.4
click at [886, 86] on span "t. +447463479865" at bounding box center [861, 81] width 96 height 12
click at [834, 89] on div "Luknute Jokubaityte star Not rated t. +447463479865 | lukntzz@gmail.com" at bounding box center [898, 75] width 275 height 72
drag, startPoint x: 819, startPoint y: 83, endPoint x: 885, endPoint y: 87, distance: 66.5
click at [885, 87] on div "t. +447463479865" at bounding box center [861, 81] width 96 height 15
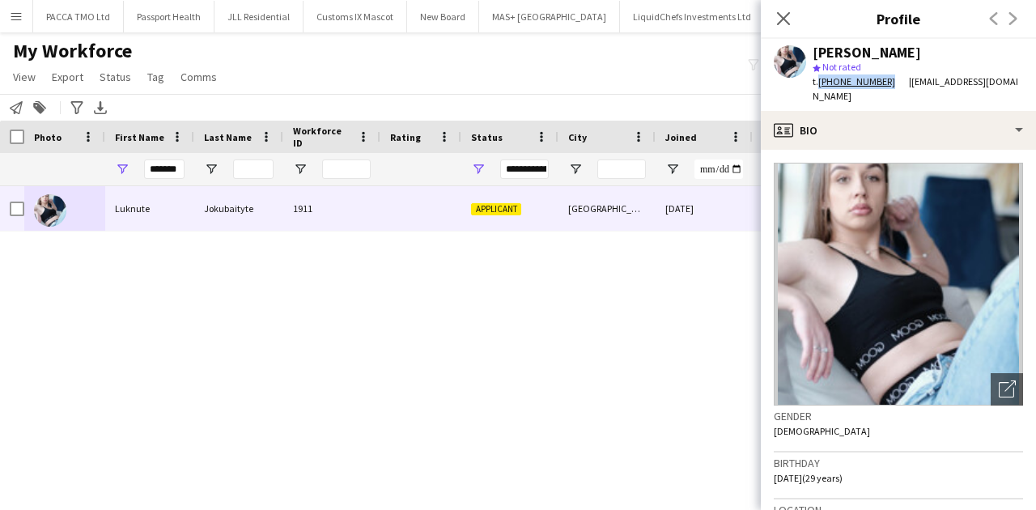
copy link "+447463479865"
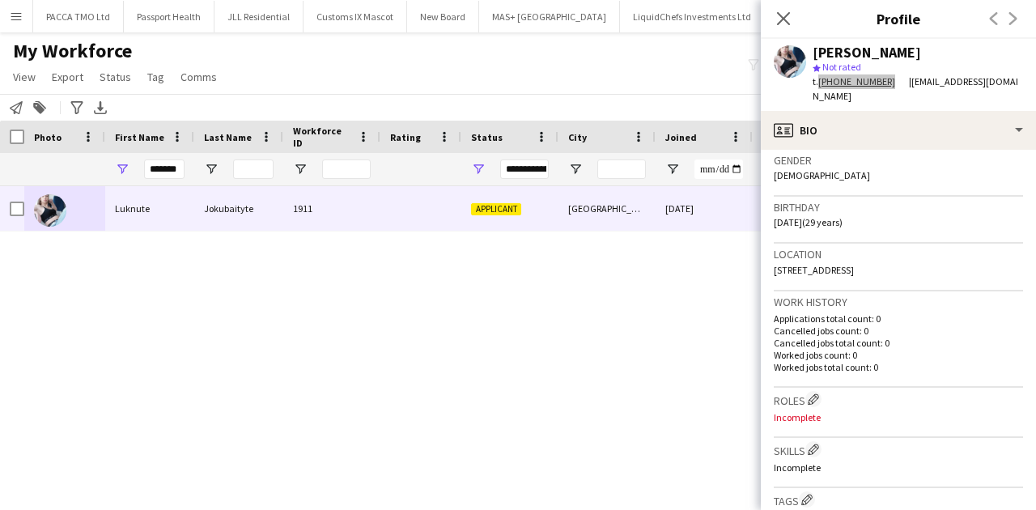
scroll to position [0, 0]
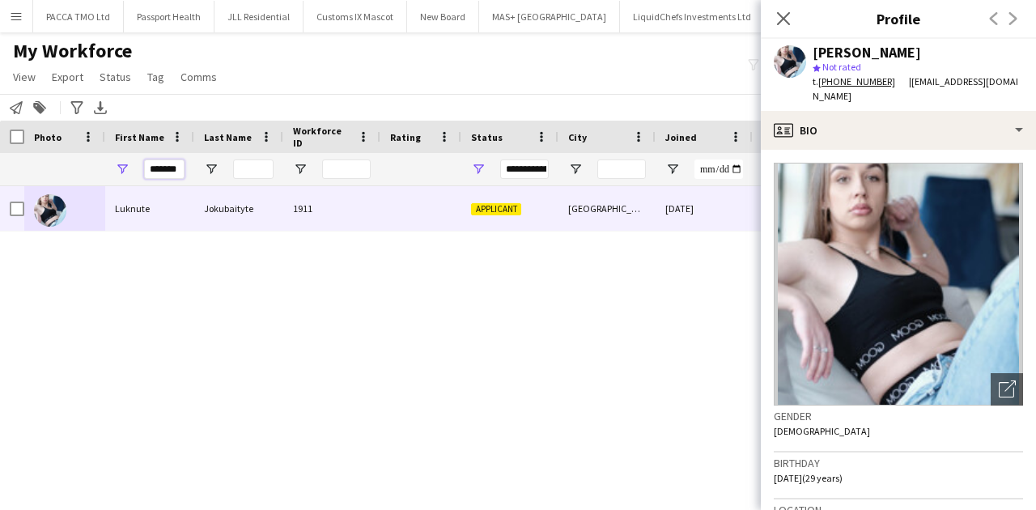
click at [154, 174] on input "*******" at bounding box center [164, 168] width 40 height 19
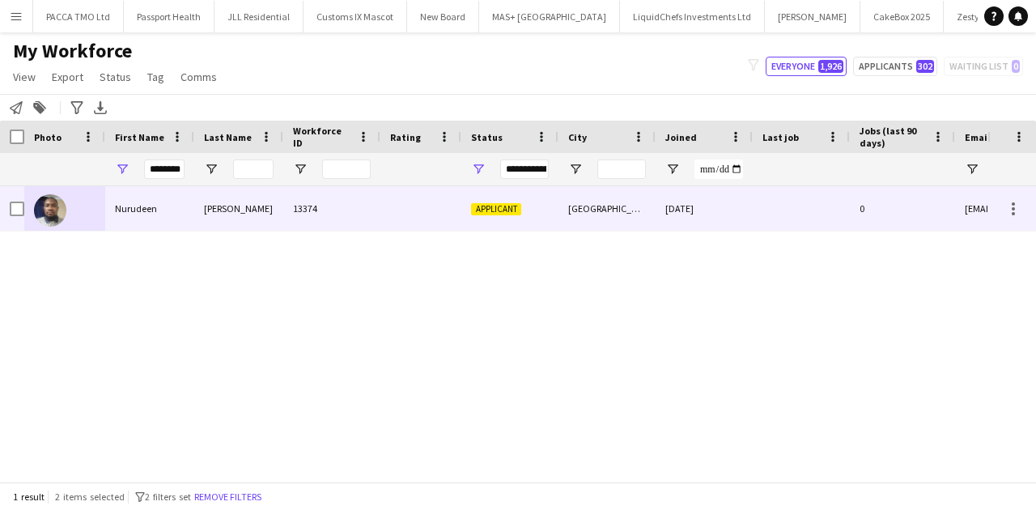
click at [571, 193] on div "Sheffield" at bounding box center [606, 208] width 97 height 45
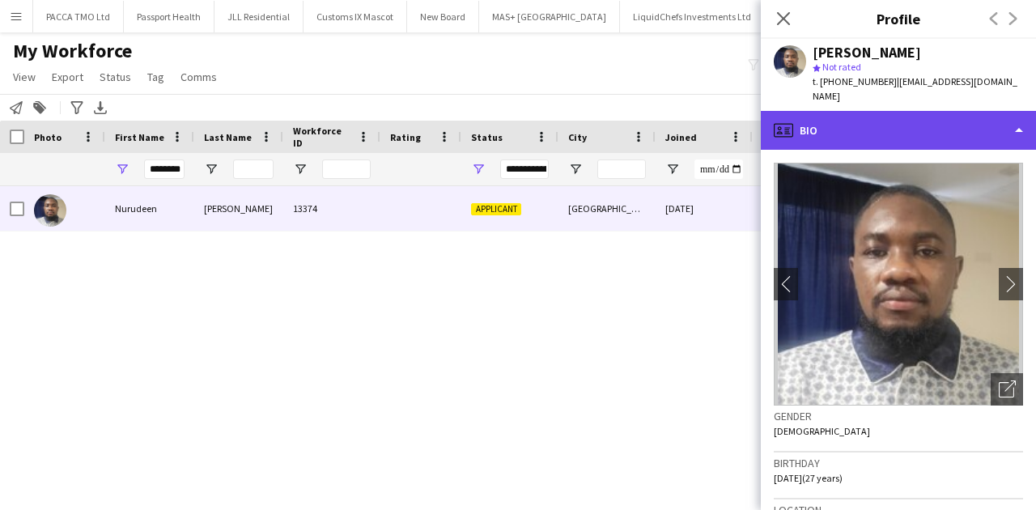
click at [852, 113] on div "profile Bio" at bounding box center [898, 130] width 275 height 39
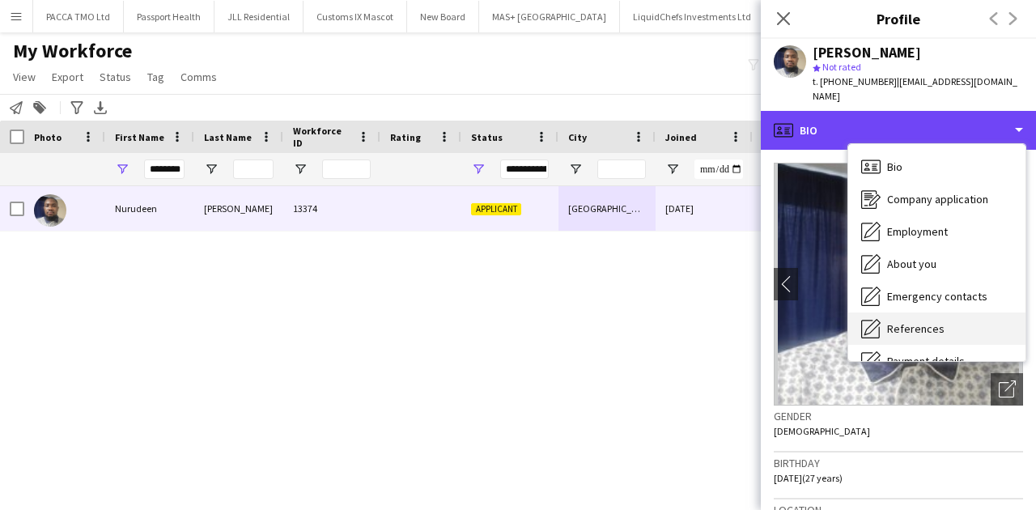
scroll to position [217, 0]
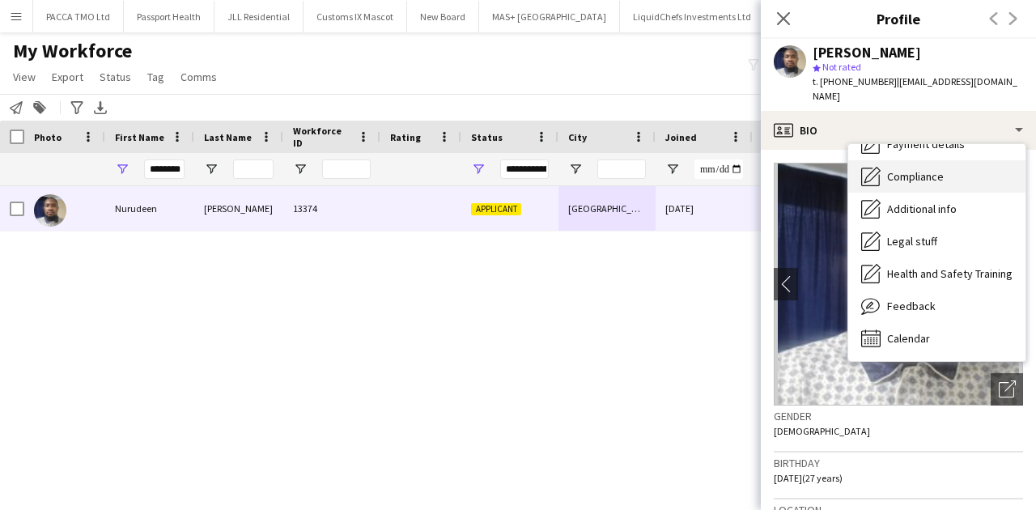
click at [915, 168] on div "Compliance Compliance" at bounding box center [936, 176] width 177 height 32
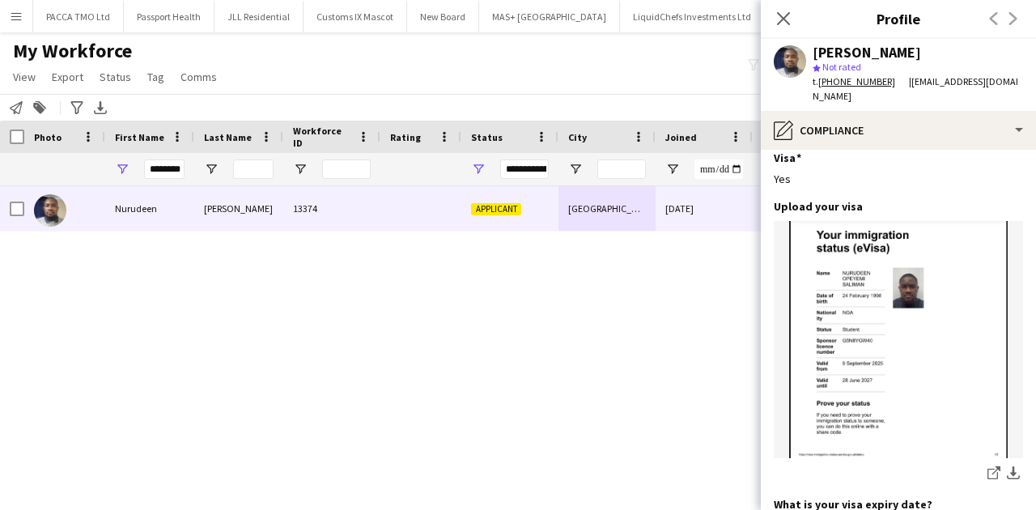
scroll to position [701, 0]
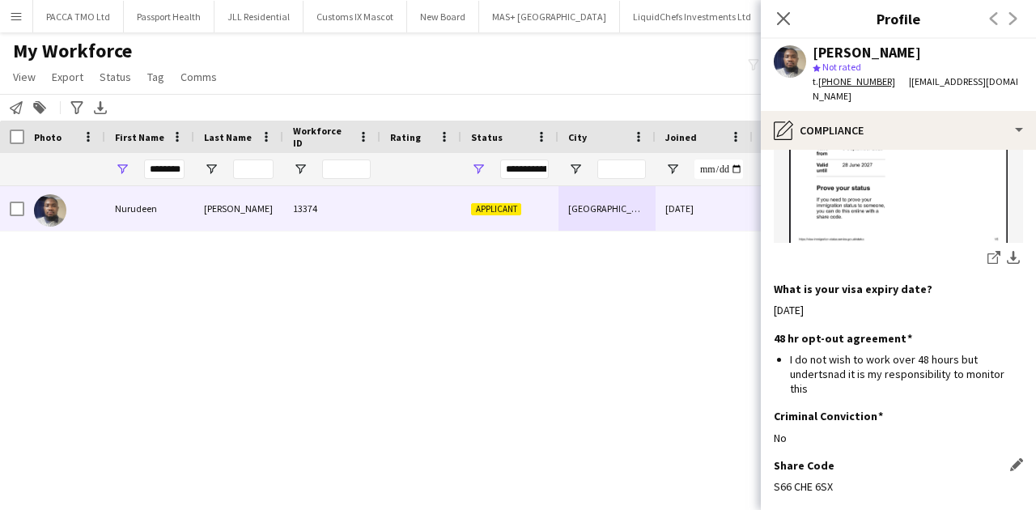
click at [811, 479] on div "S66 CHE 6SX" at bounding box center [898, 486] width 249 height 15
click at [810, 479] on div "S66 CHE 6SX" at bounding box center [898, 486] width 249 height 15
click at [812, 479] on div "S66 CHE 6SX" at bounding box center [898, 486] width 249 height 15
copy div "S66 CHE 6SX"
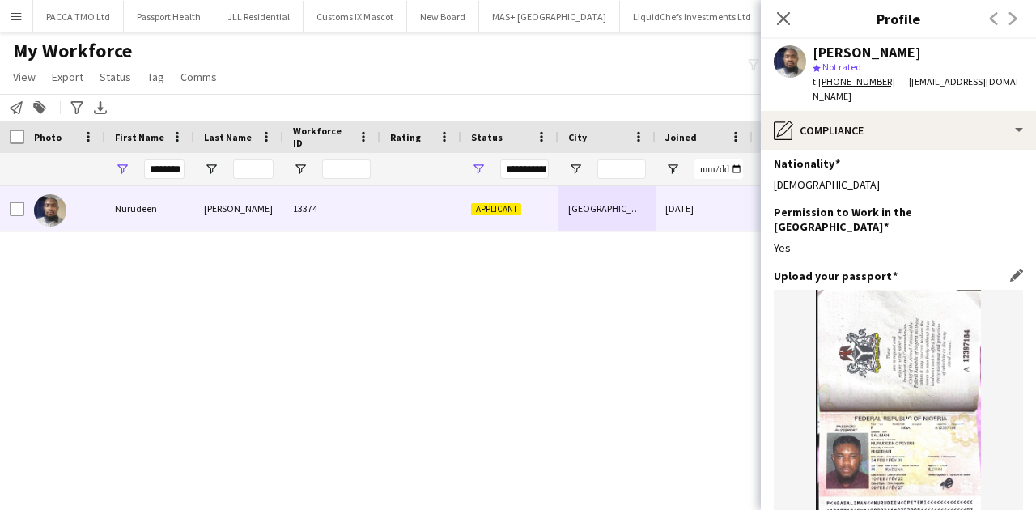
scroll to position [0, 0]
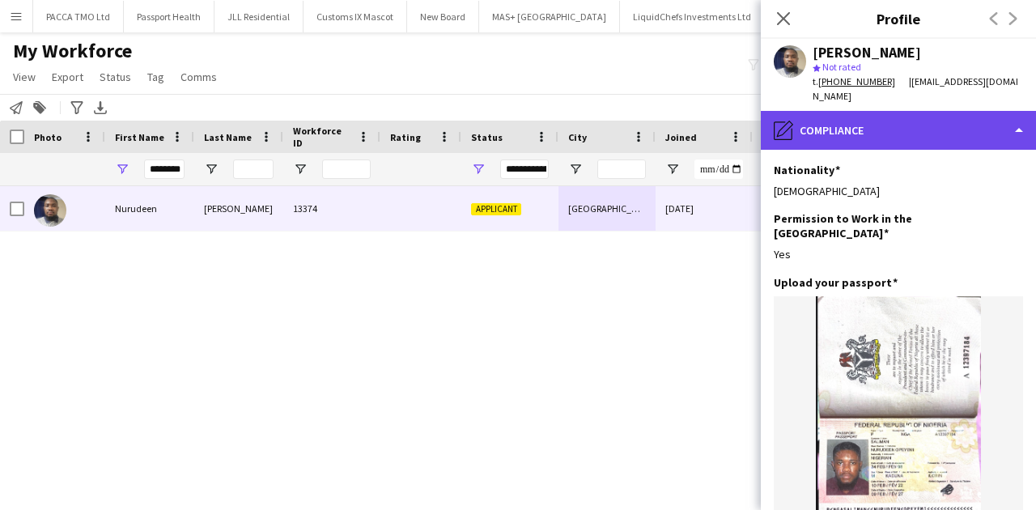
click at [851, 111] on div "pencil4 Compliance" at bounding box center [898, 130] width 275 height 39
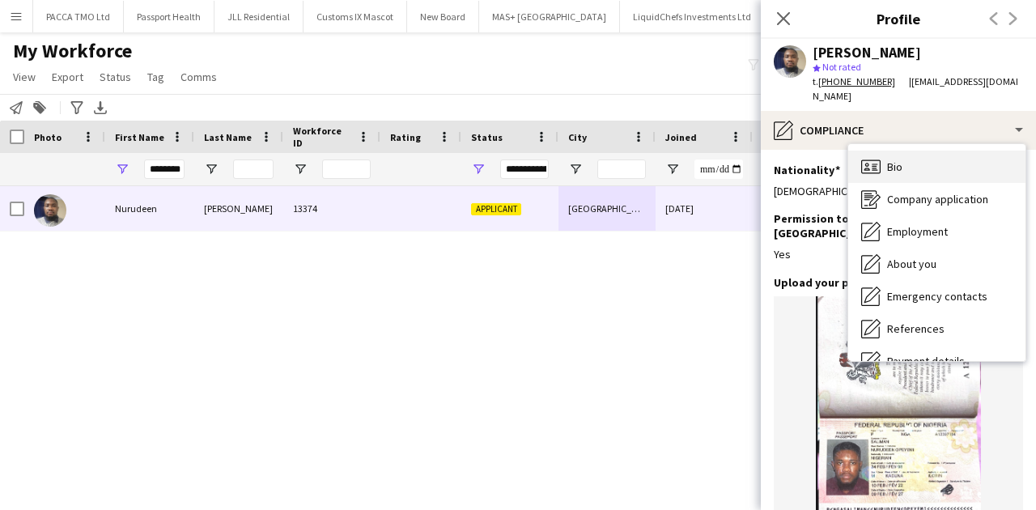
click at [877, 157] on icon "Bio" at bounding box center [870, 166] width 19 height 19
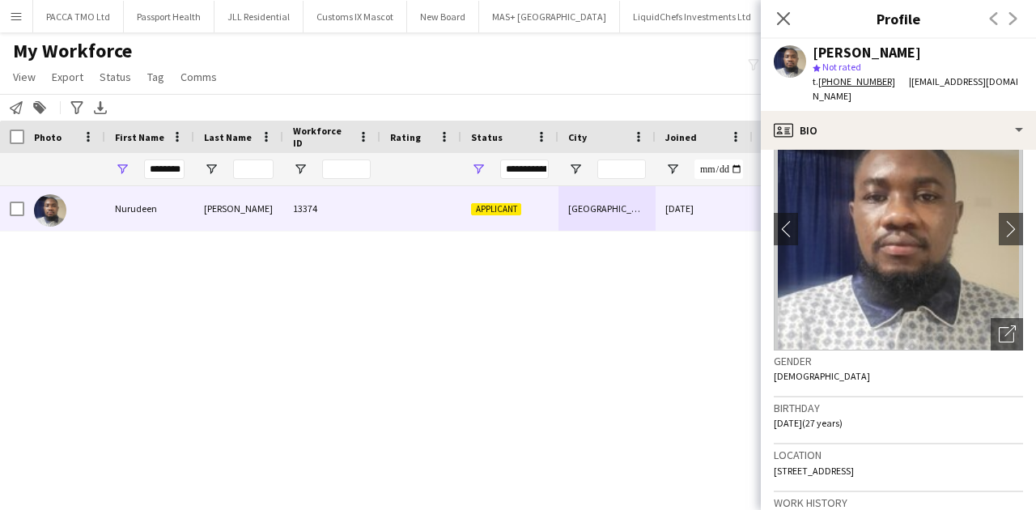
scroll to position [108, 0]
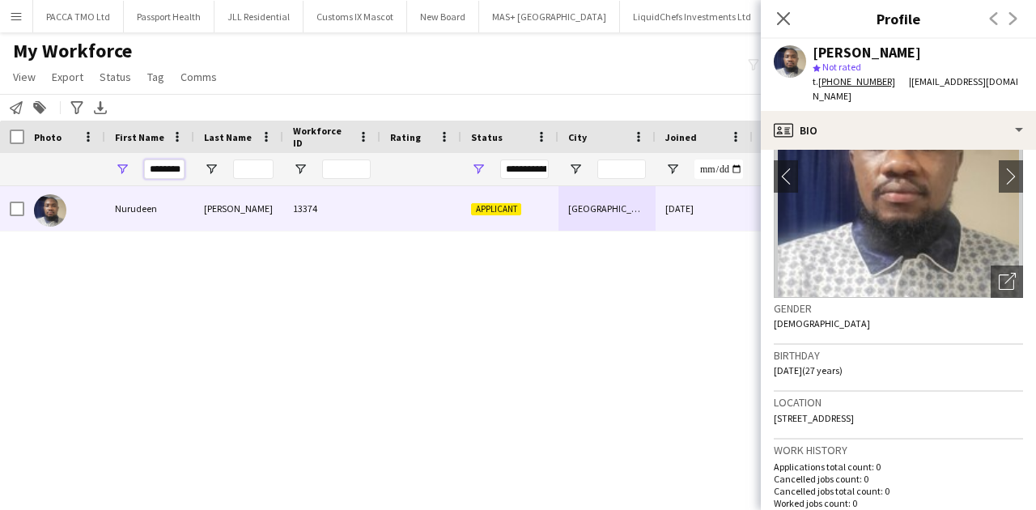
click at [163, 173] on input "********" at bounding box center [164, 168] width 40 height 19
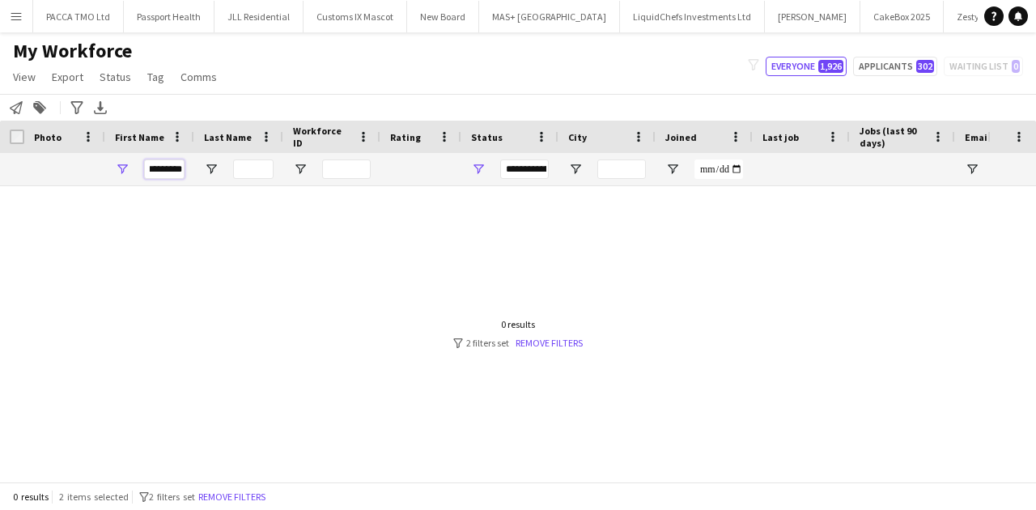
click at [158, 172] on input "*********" at bounding box center [164, 168] width 40 height 19
type input "*********"
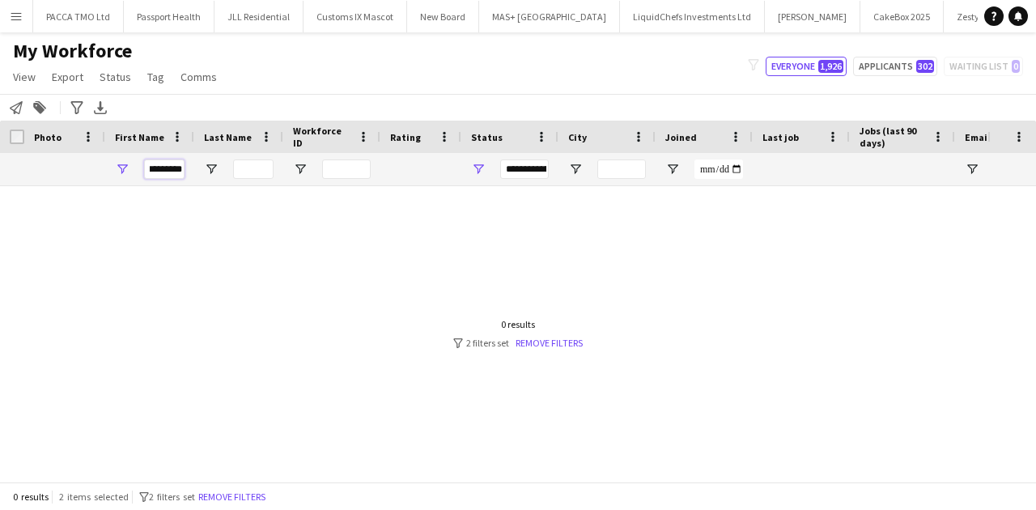
scroll to position [0, 10]
click at [158, 172] on input "*********" at bounding box center [164, 168] width 40 height 19
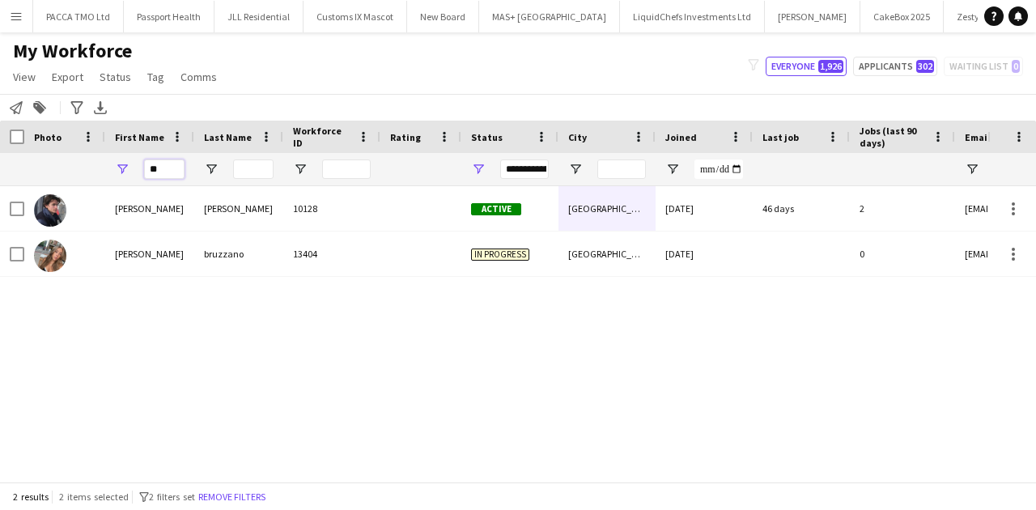
type input "*"
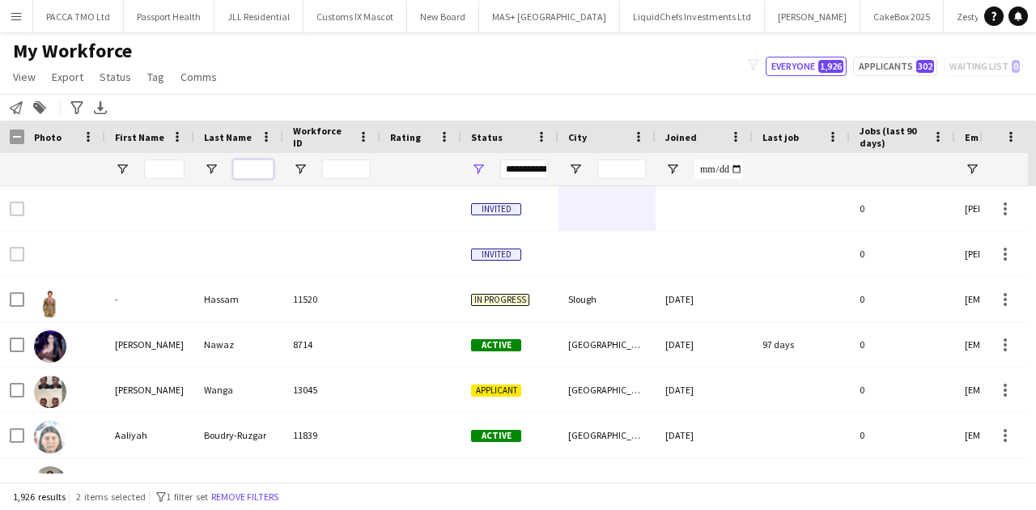
click at [256, 178] on input "Last Name Filter Input" at bounding box center [253, 168] width 40 height 19
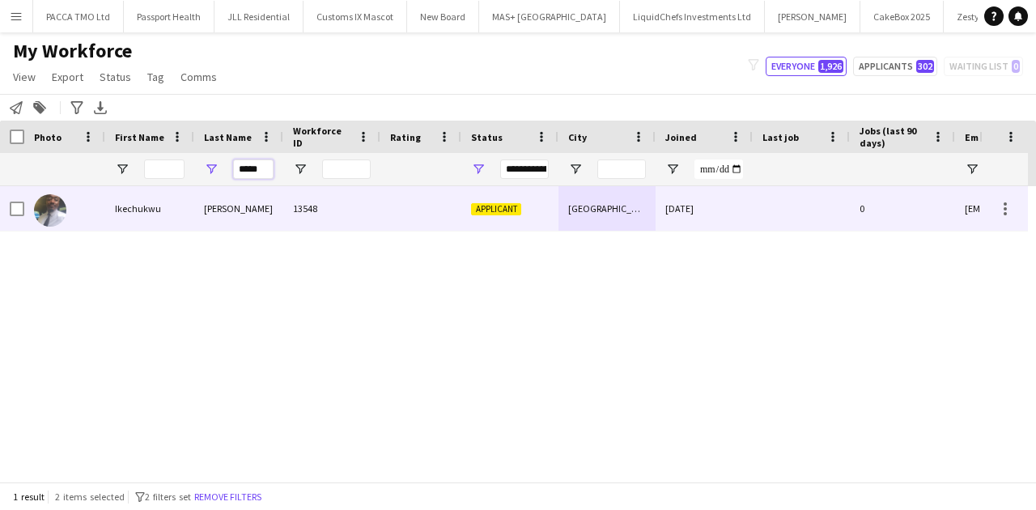
type input "*****"
click at [261, 207] on div "Denis" at bounding box center [238, 208] width 89 height 45
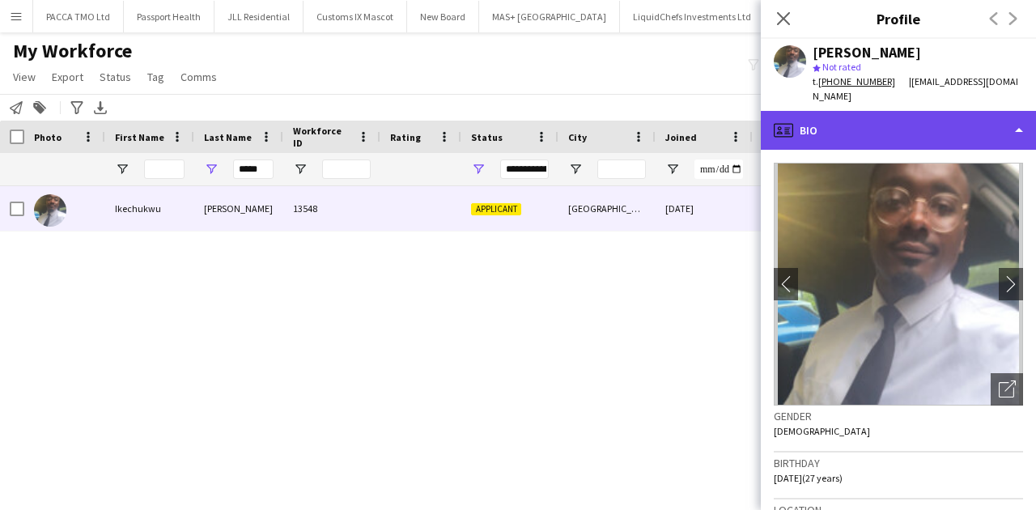
click at [848, 131] on div "profile Bio" at bounding box center [898, 130] width 275 height 39
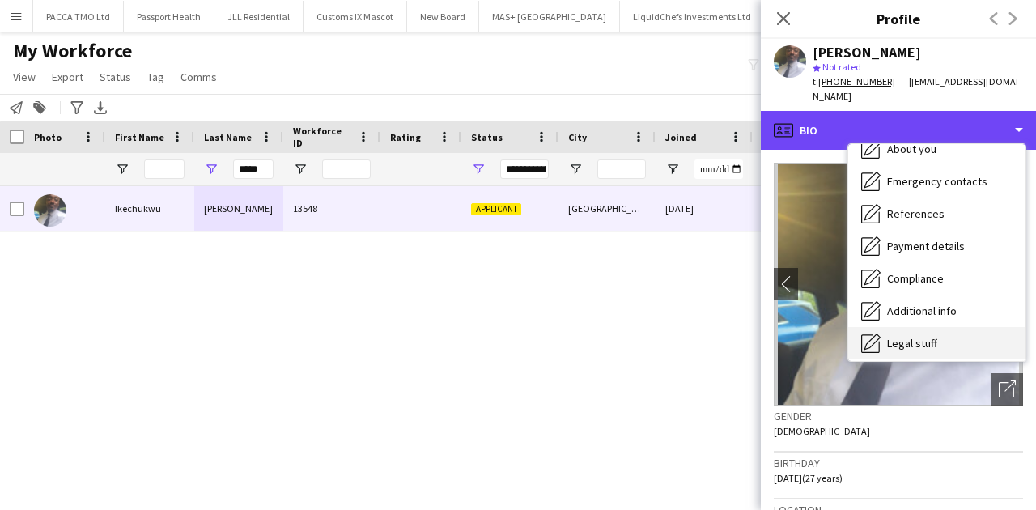
scroll to position [217, 0]
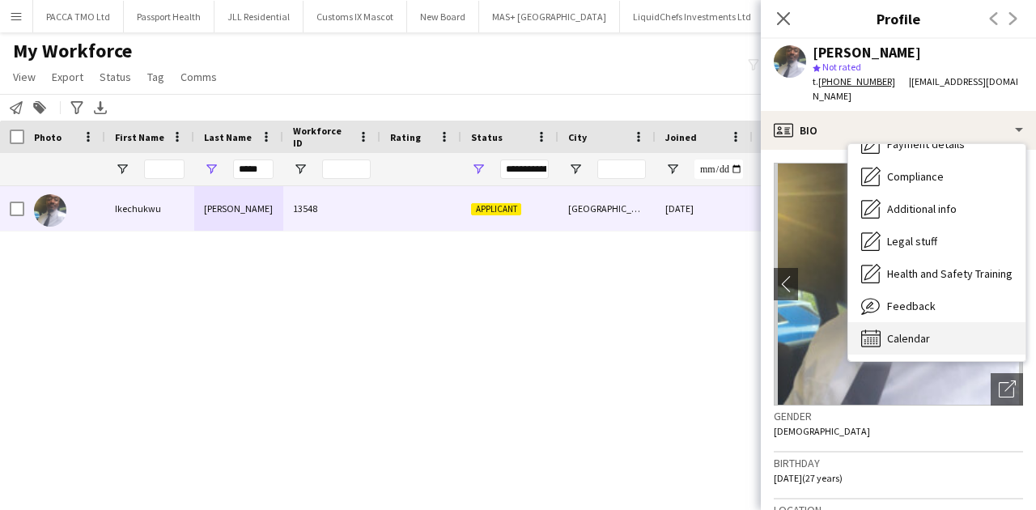
click at [918, 331] on span "Calendar" at bounding box center [908, 338] width 43 height 15
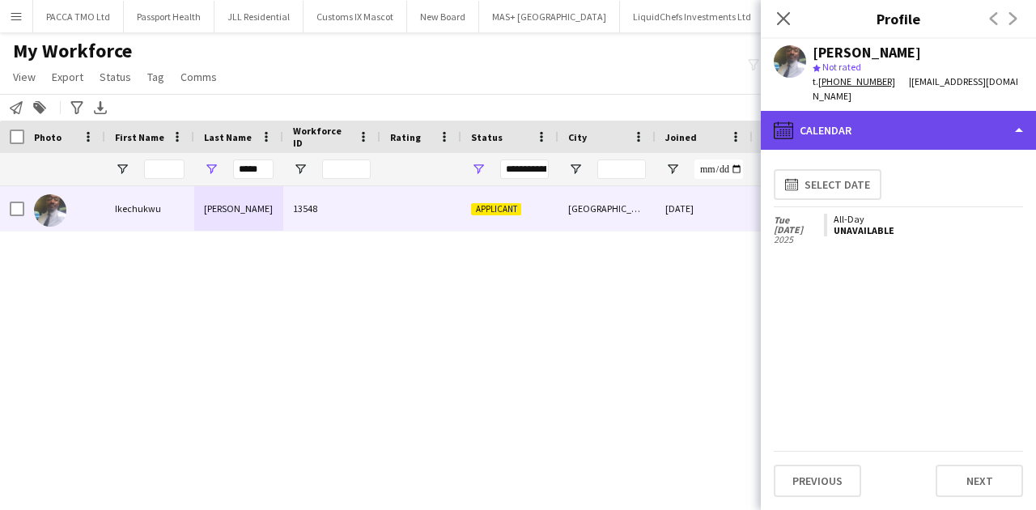
click at [863, 116] on div "calendar-full Calendar" at bounding box center [898, 130] width 275 height 39
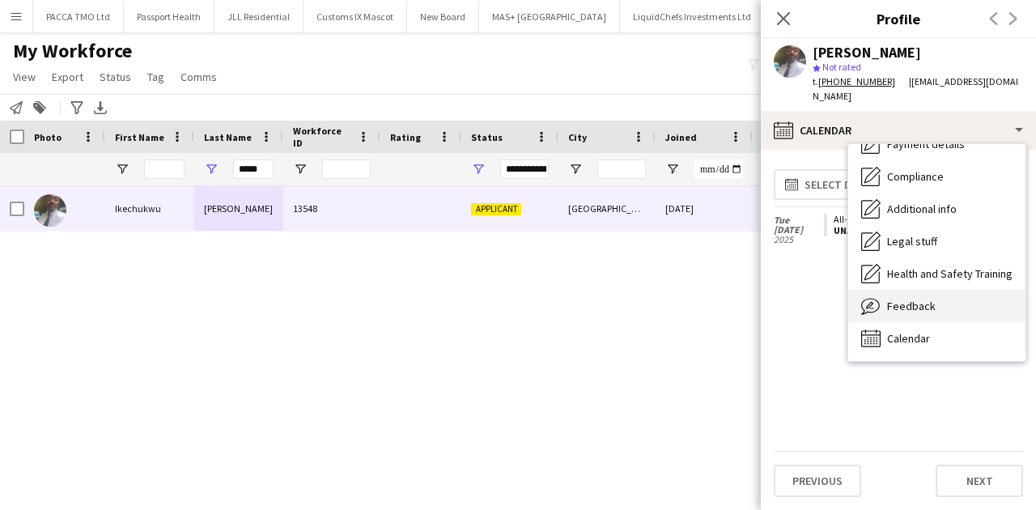
click at [894, 299] on span "Feedback" at bounding box center [911, 306] width 49 height 15
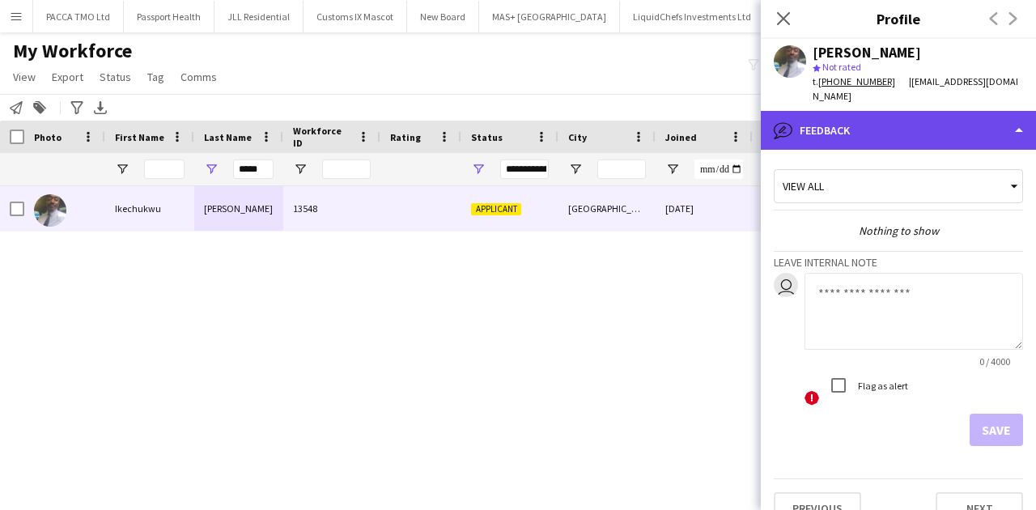
click at [889, 120] on div "bubble-pencil Feedback" at bounding box center [898, 130] width 275 height 39
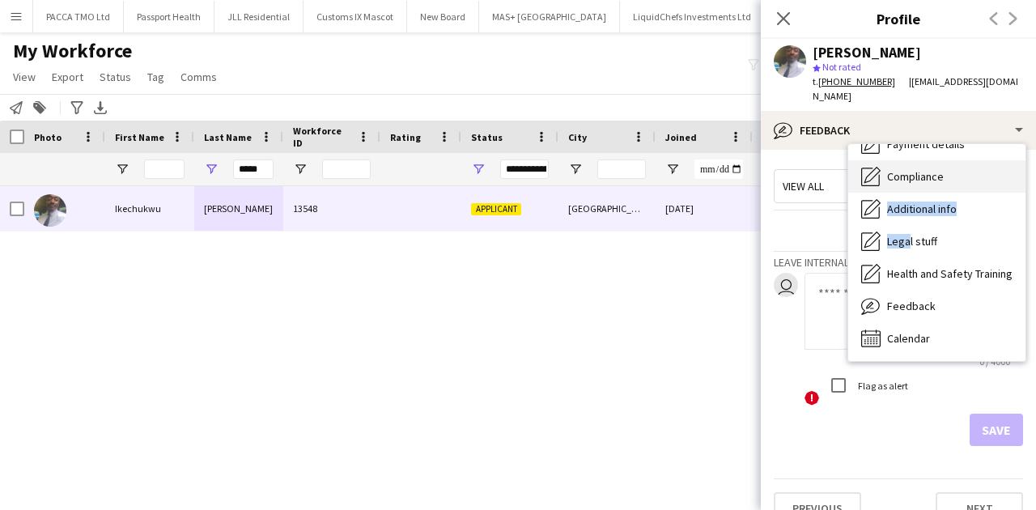
drag, startPoint x: 905, startPoint y: 220, endPoint x: 936, endPoint y: 165, distance: 63.0
click at [936, 165] on div "Bio Bio Company application Company application Employment Employment About you…" at bounding box center [936, 252] width 177 height 217
click at [936, 169] on span "Compliance" at bounding box center [915, 176] width 57 height 15
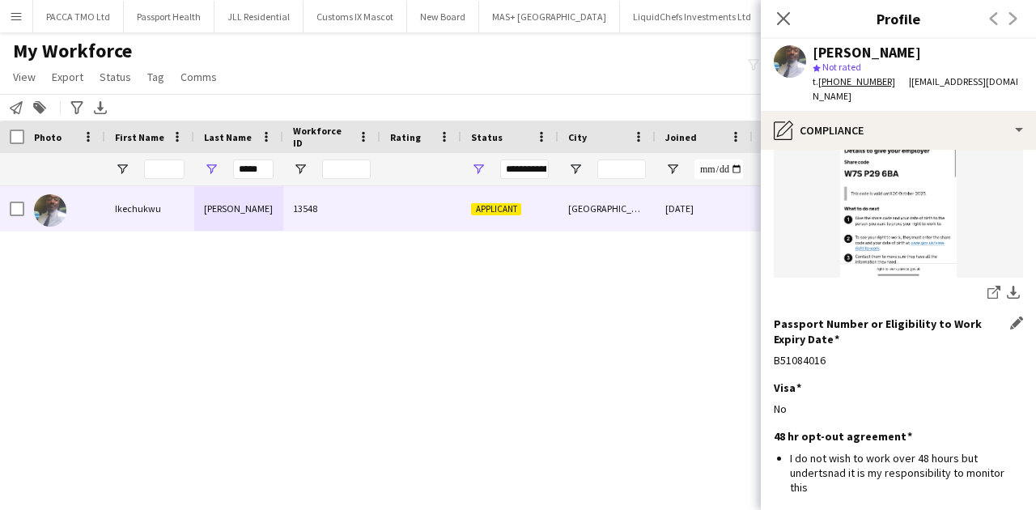
scroll to position [377, 0]
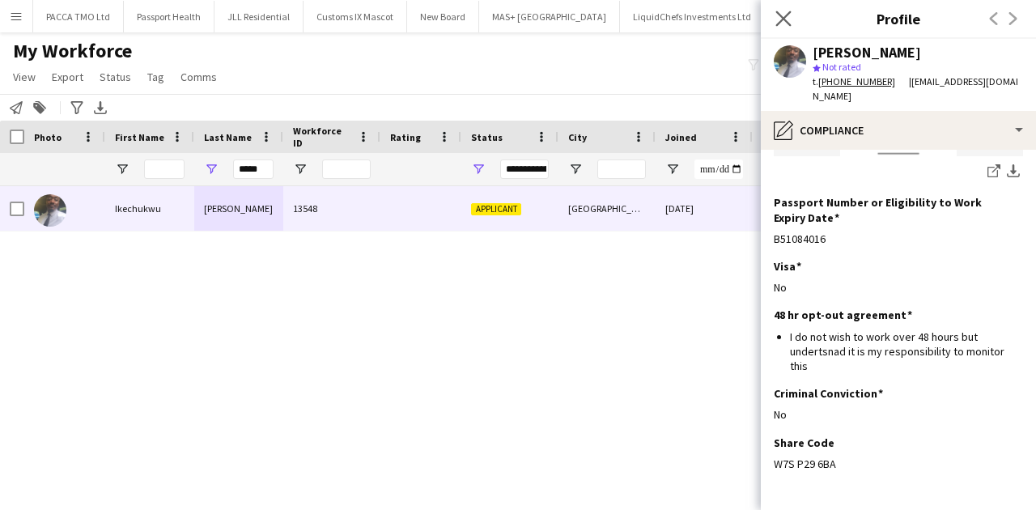
click at [775, 20] on app-icon "Close pop-in" at bounding box center [783, 18] width 23 height 23
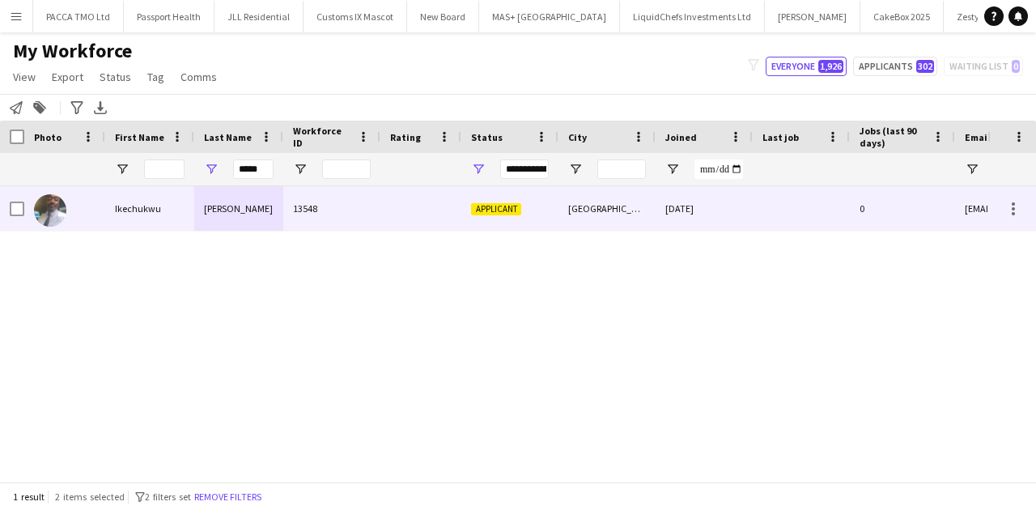
click at [477, 207] on span "Applicant" at bounding box center [496, 209] width 50 height 12
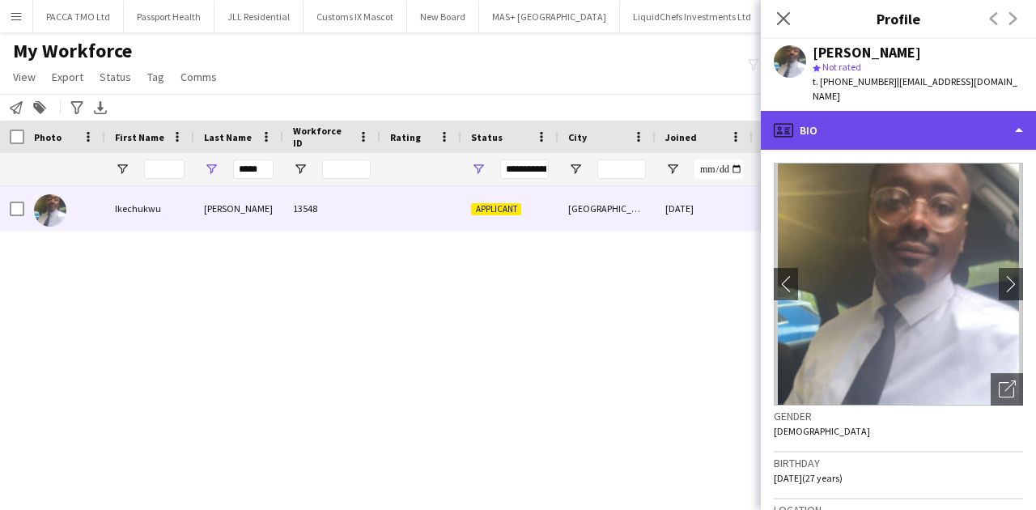
click at [882, 123] on div "profile Bio" at bounding box center [898, 130] width 275 height 39
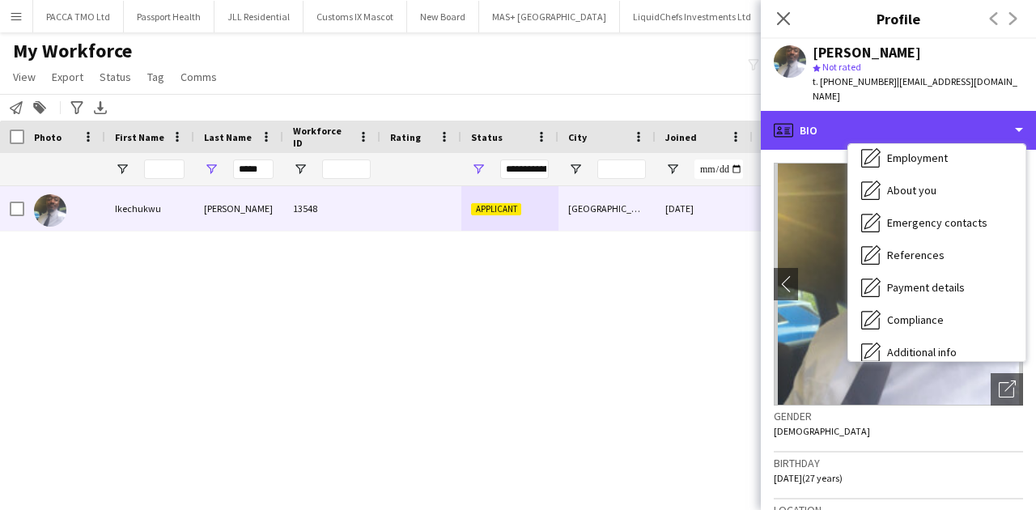
scroll to position [162, 0]
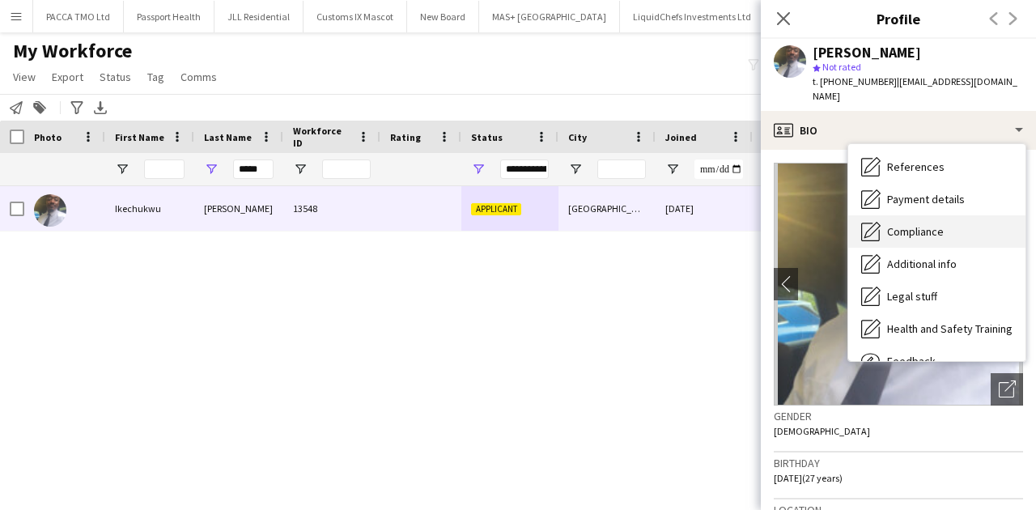
click at [892, 224] on span "Compliance" at bounding box center [915, 231] width 57 height 15
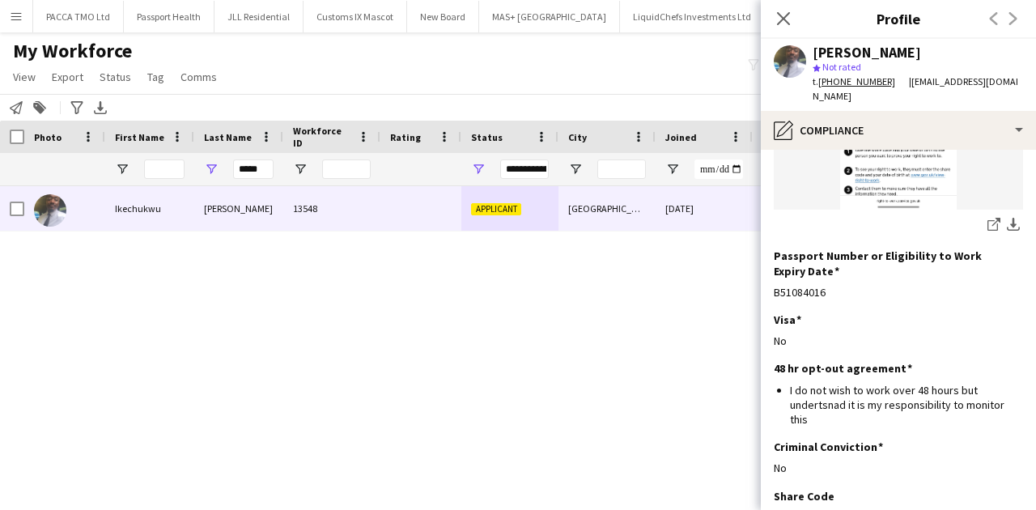
scroll to position [413, 0]
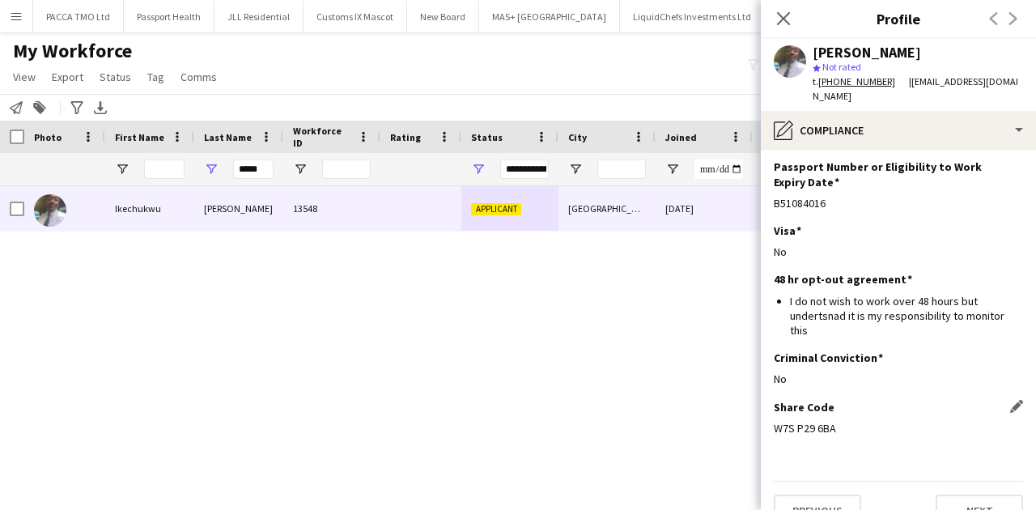
click at [805, 421] on div "W7S P29 6BA" at bounding box center [898, 428] width 249 height 15
click at [778, 21] on icon "Close pop-in" at bounding box center [782, 18] width 15 height 15
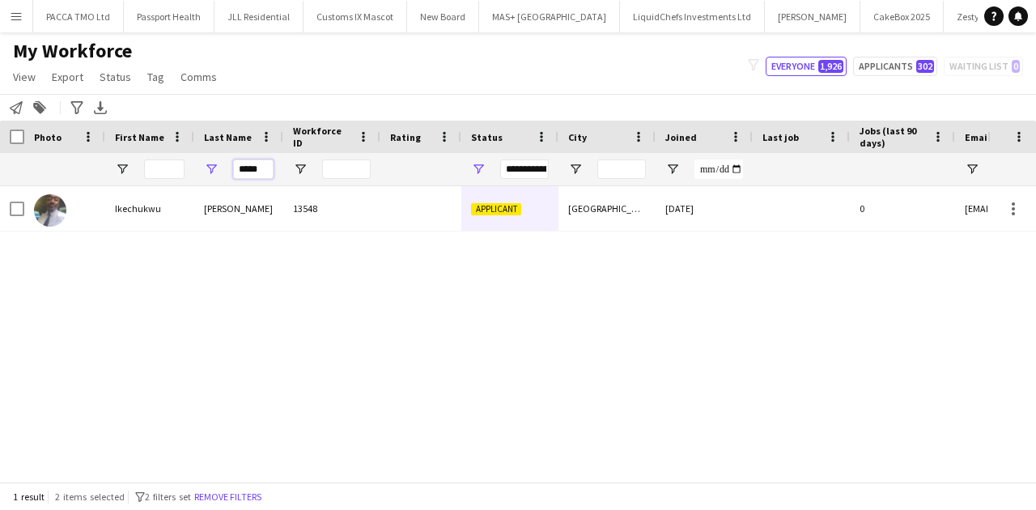
click at [255, 172] on input "*****" at bounding box center [253, 168] width 40 height 19
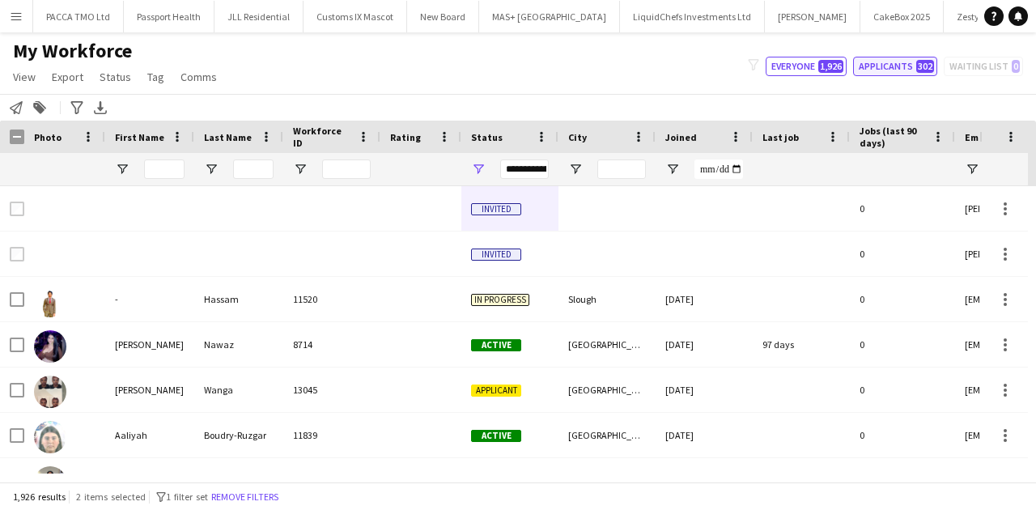
click at [898, 70] on button "Applicants 302" at bounding box center [895, 66] width 84 height 19
type input "**********"
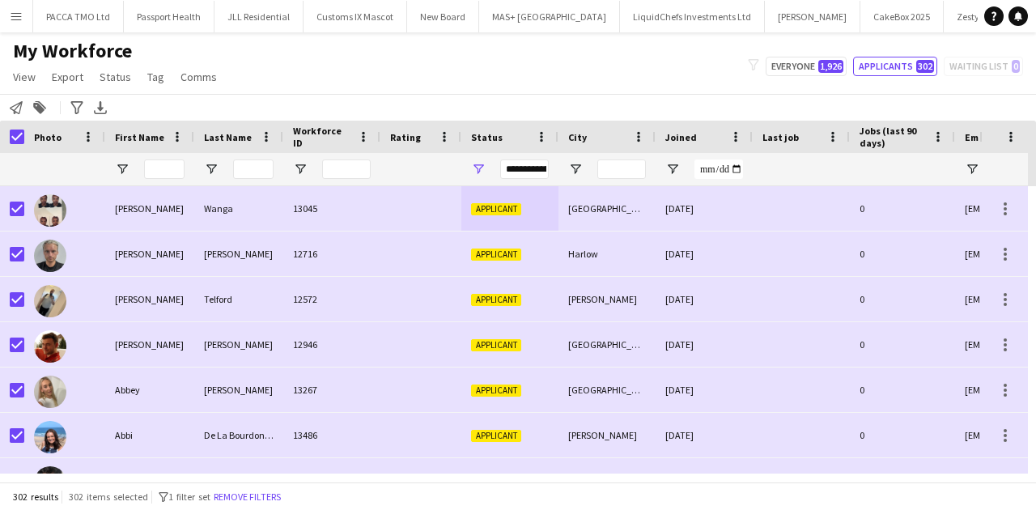
click at [222, 70] on app-page-menu "View Views Default view New view Update view Delete view Edit name Customise vi…" at bounding box center [116, 78] width 233 height 31
click at [202, 74] on span "Comms" at bounding box center [198, 77] width 36 height 15
drag, startPoint x: 224, startPoint y: 113, endPoint x: 380, endPoint y: 110, distance: 155.4
click at [225, 113] on span "Send notification" at bounding box center [226, 111] width 83 height 15
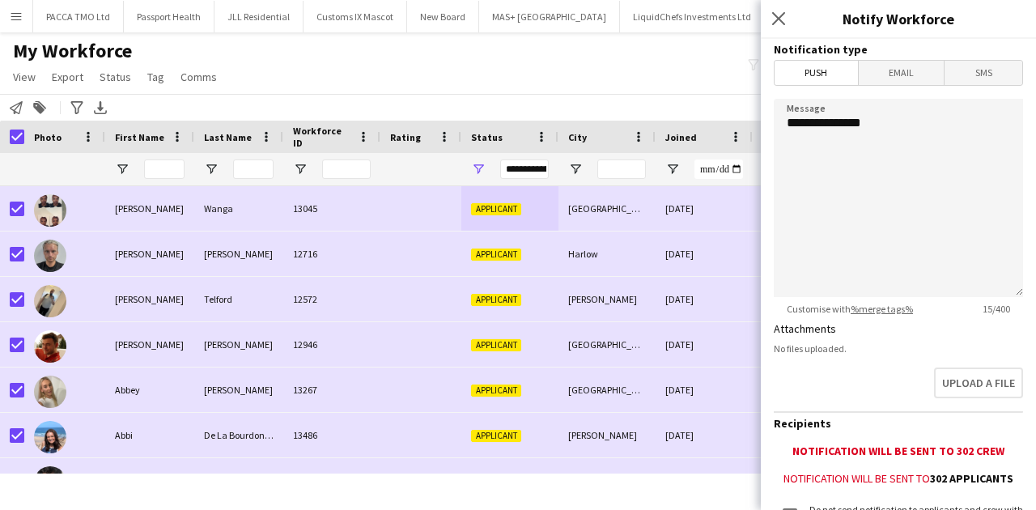
click at [872, 86] on form "**********" at bounding box center [898, 346] width 275 height 615
click at [869, 74] on span "Email" at bounding box center [902, 73] width 86 height 24
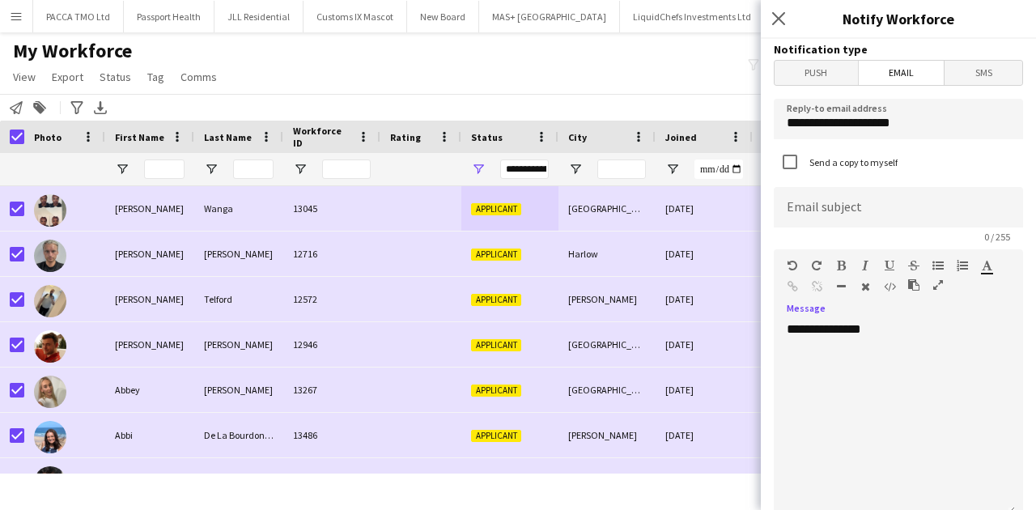
click at [813, 356] on div "**********" at bounding box center [894, 418] width 241 height 194
click at [887, 330] on div "**********" at bounding box center [894, 418] width 241 height 194
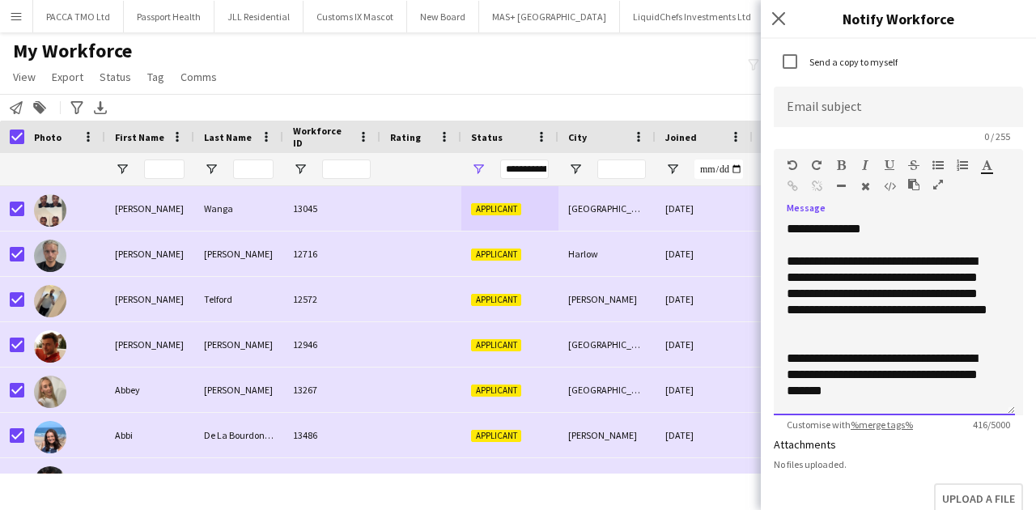
scroll to position [0, 0]
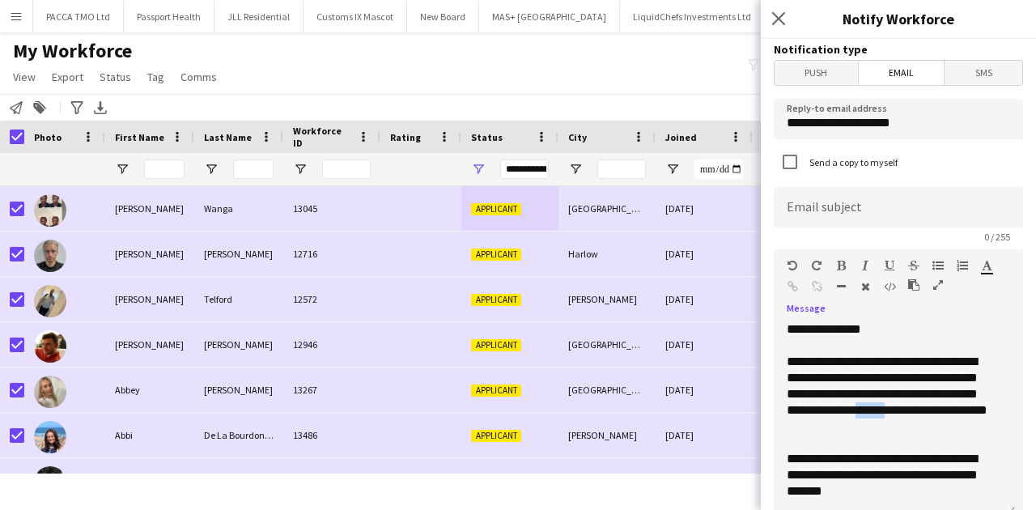
drag, startPoint x: 949, startPoint y: 410, endPoint x: 900, endPoint y: 406, distance: 48.7
click at [900, 406] on div "**********" at bounding box center [890, 394] width 207 height 81
drag, startPoint x: 962, startPoint y: 411, endPoint x: 921, endPoint y: 410, distance: 41.3
click at [921, 410] on div "**********" at bounding box center [890, 394] width 207 height 81
click at [835, 431] on div "**********" at bounding box center [890, 394] width 207 height 81
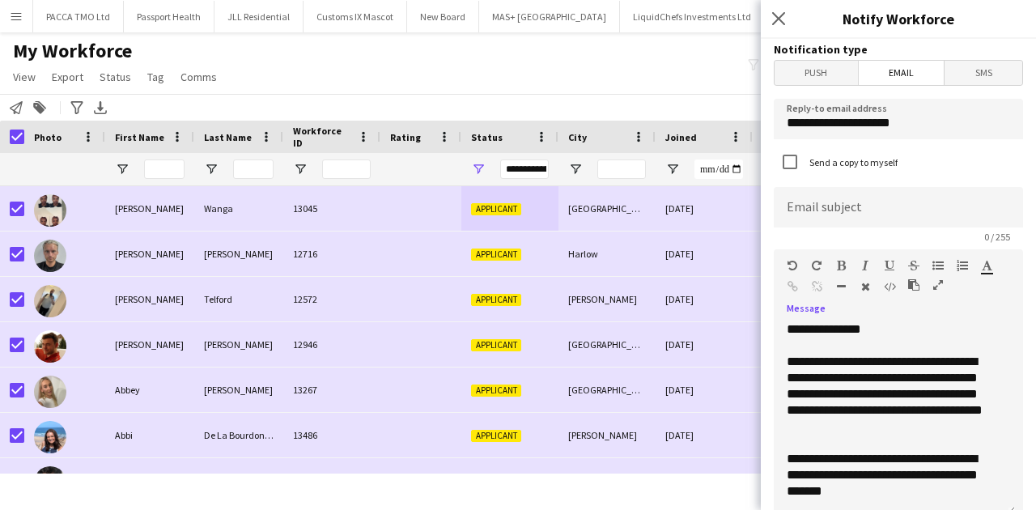
click at [835, 431] on div "**********" at bounding box center [890, 394] width 207 height 81
click at [837, 431] on div "**********" at bounding box center [890, 394] width 207 height 81
click at [819, 416] on div "**********" at bounding box center [890, 394] width 207 height 81
drag, startPoint x: 821, startPoint y: 414, endPoint x: 785, endPoint y: 419, distance: 35.9
click at [785, 419] on div "**********" at bounding box center [894, 418] width 241 height 194
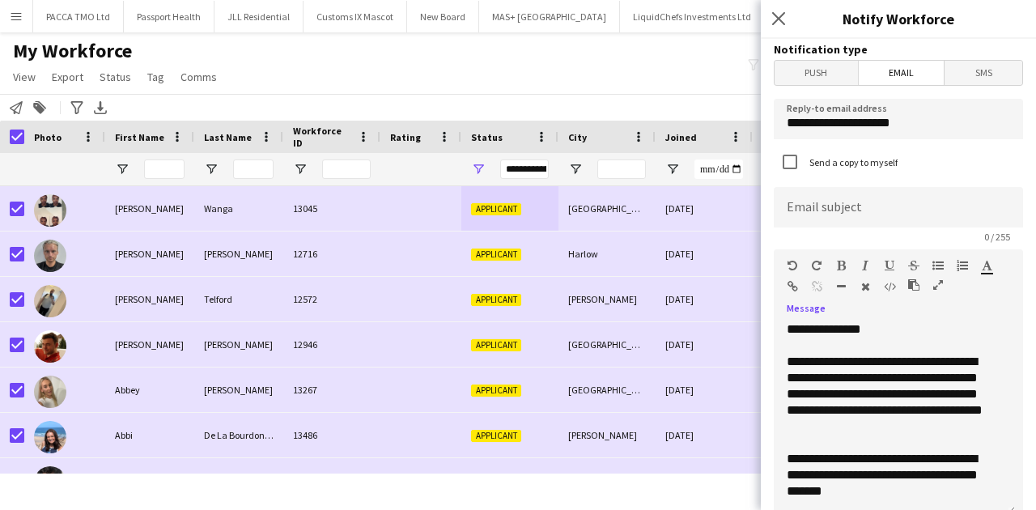
click at [788, 413] on div "**********" at bounding box center [890, 394] width 207 height 81
drag, startPoint x: 788, startPoint y: 413, endPoint x: 814, endPoint y: 412, distance: 25.9
click at [814, 412] on div "**********" at bounding box center [890, 394] width 207 height 81
click at [819, 412] on div "**********" at bounding box center [890, 394] width 207 height 81
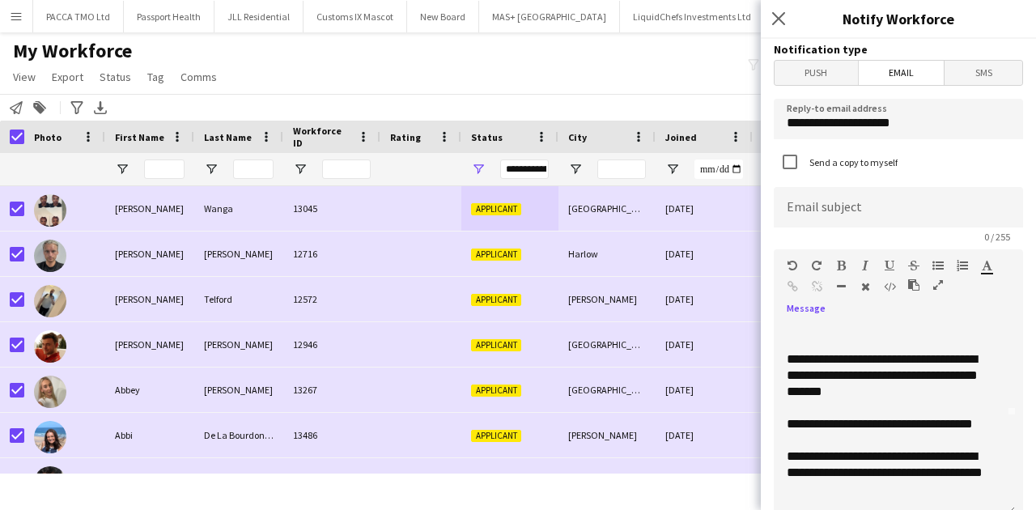
scroll to position [126, 0]
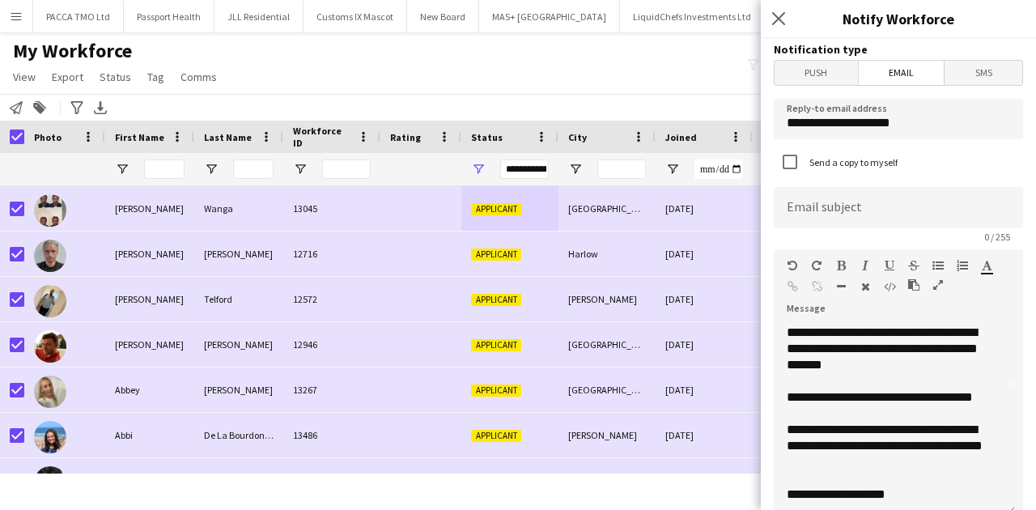
click at [903, 500] on div "**********" at bounding box center [890, 494] width 207 height 16
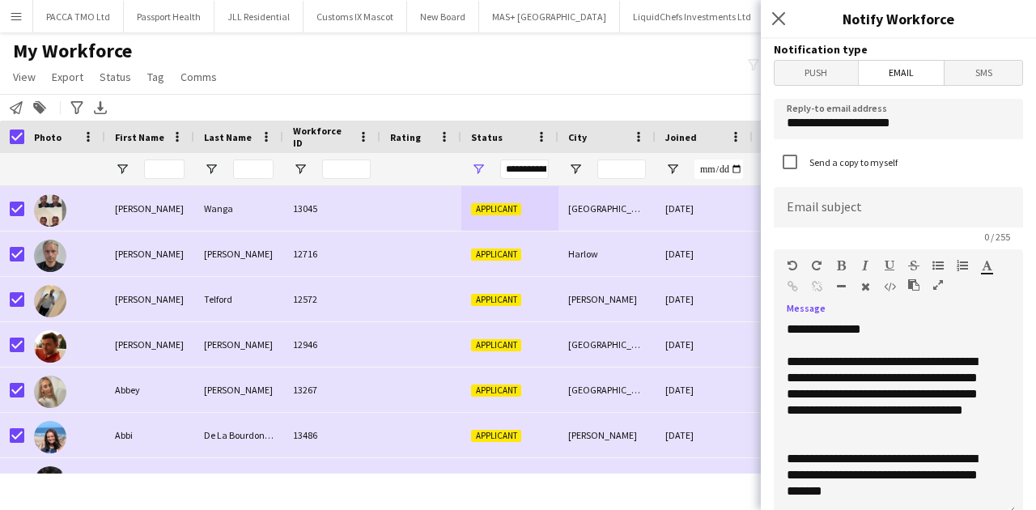
scroll to position [0, 0]
click at [838, 210] on input at bounding box center [898, 207] width 249 height 40
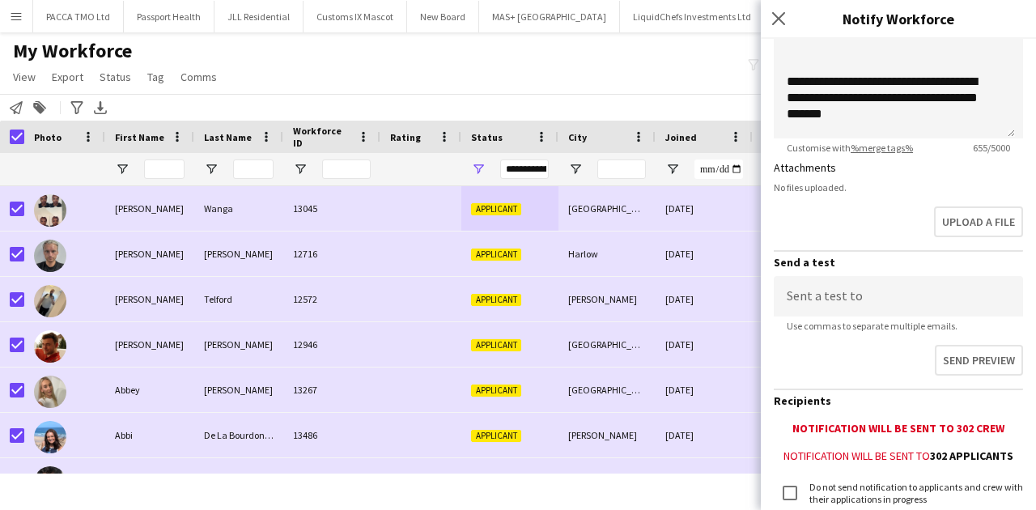
scroll to position [499, 0]
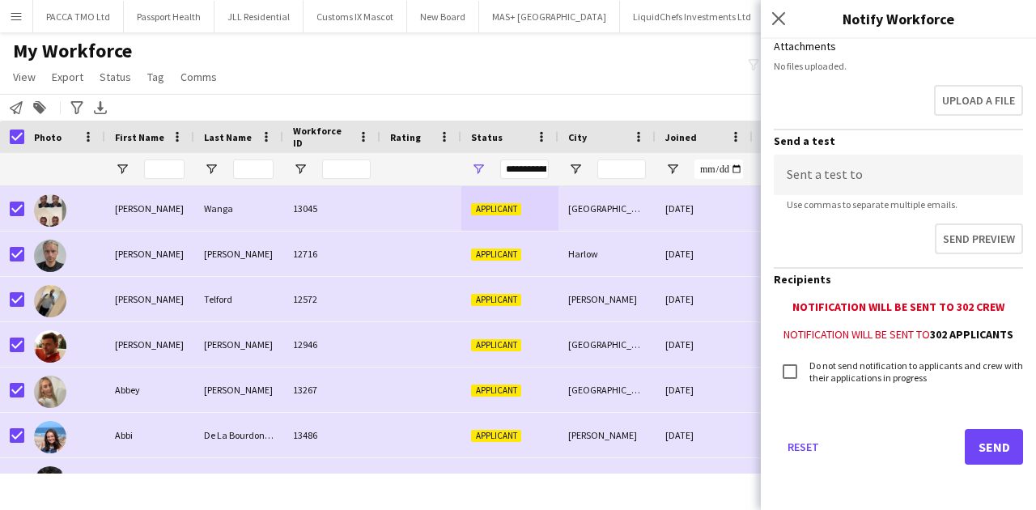
type input "**********"
click at [983, 437] on button "Send" at bounding box center [994, 447] width 58 height 36
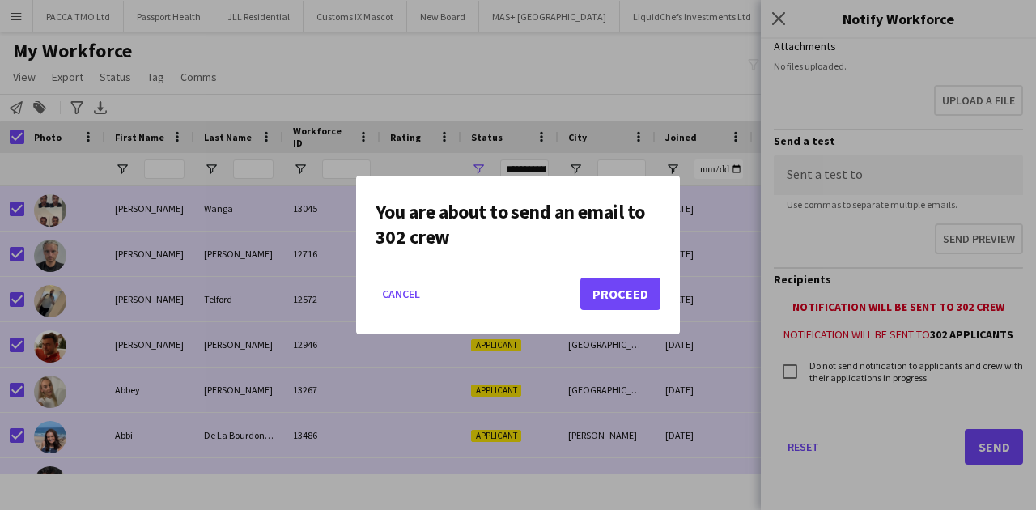
click at [622, 310] on mat-dialog-actions "Cancel Proceed" at bounding box center [518, 299] width 285 height 69
click at [620, 300] on button "Proceed" at bounding box center [620, 294] width 80 height 32
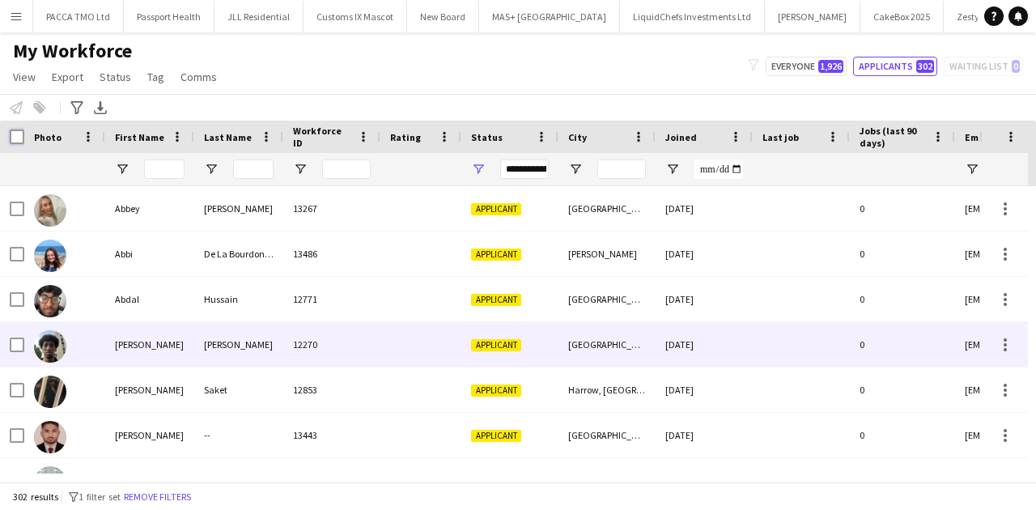
scroll to position [0, 0]
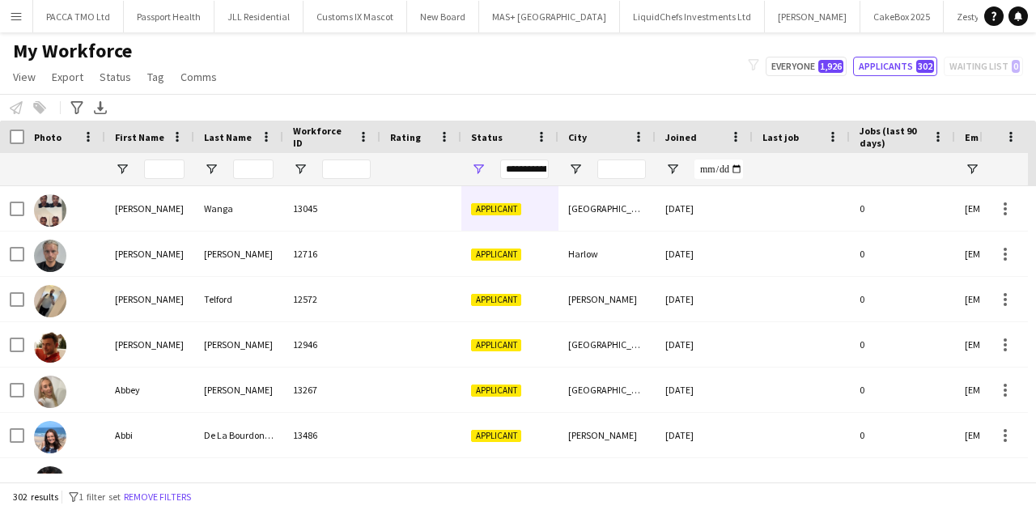
click at [475, 159] on div "**********" at bounding box center [509, 169] width 97 height 32
click at [475, 168] on span "Open Filter Menu" at bounding box center [478, 169] width 15 height 15
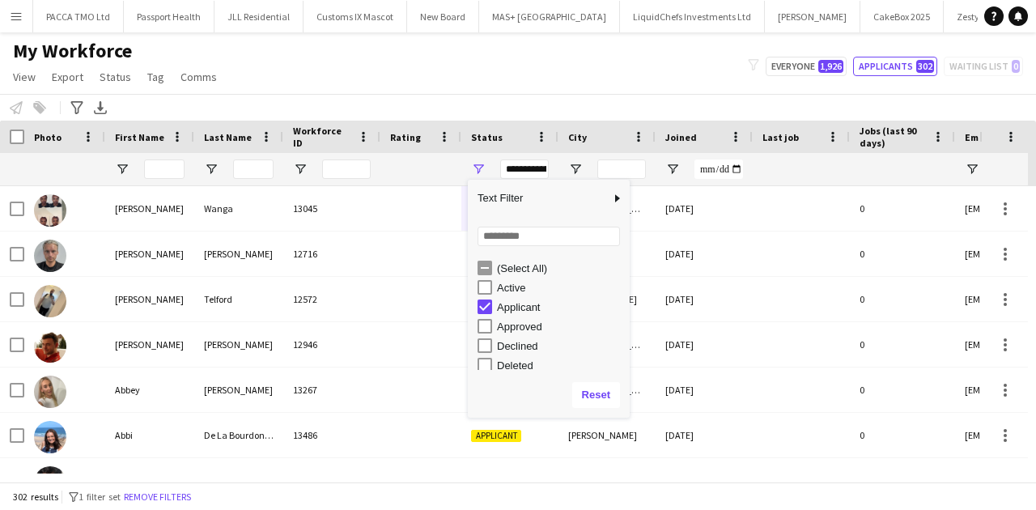
click at [494, 261] on div "(Select All)" at bounding box center [554, 267] width 152 height 19
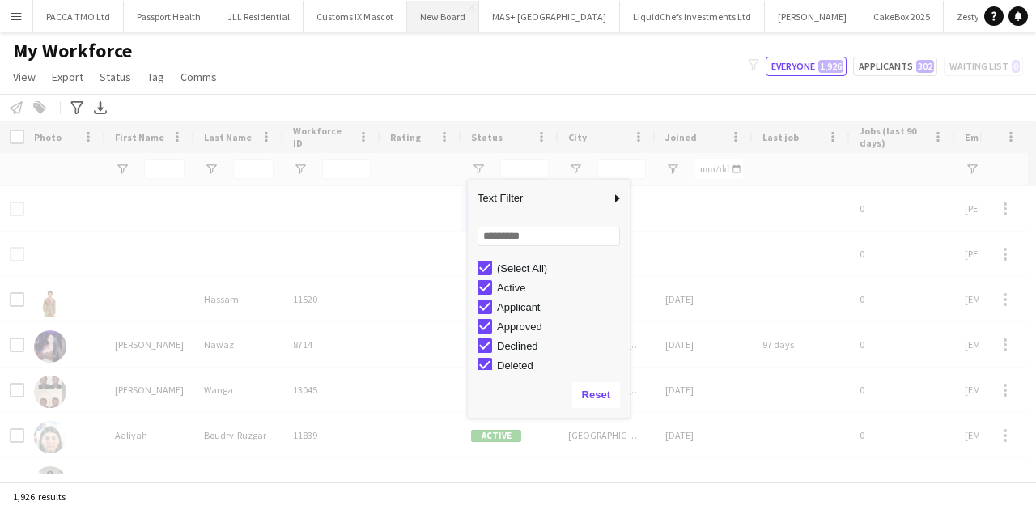
click at [439, 5] on button "New Board Close" at bounding box center [443, 17] width 72 height 32
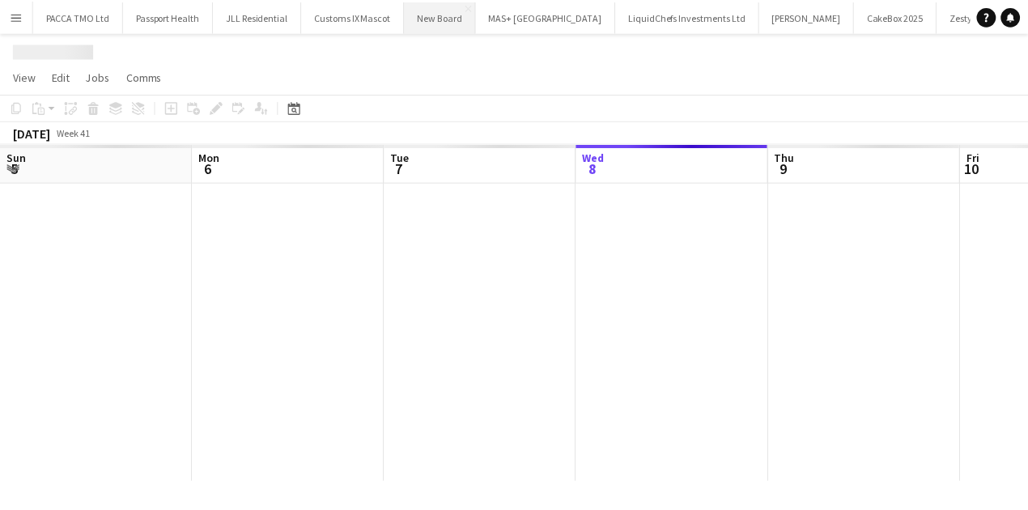
scroll to position [0, 387]
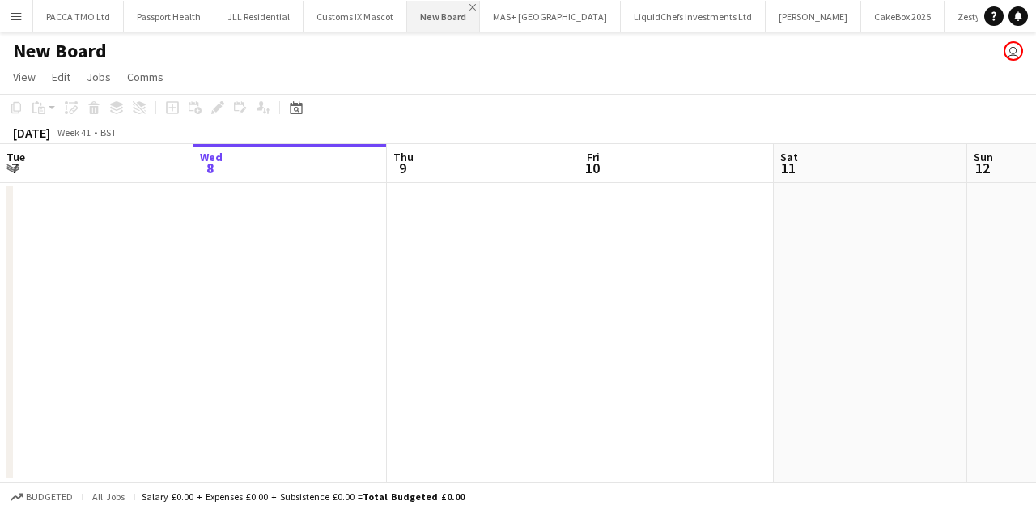
click at [469, 5] on app-icon "Close" at bounding box center [472, 7] width 6 height 6
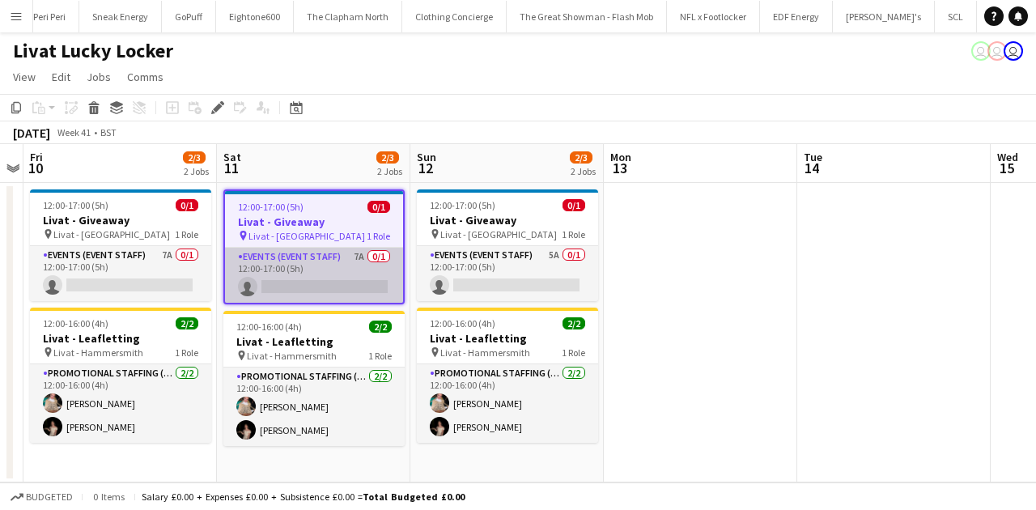
click at [346, 274] on app-card-role "Events (Event Staff) 7A 0/1 12:00-17:00 (5h) single-neutral-actions" at bounding box center [314, 275] width 178 height 55
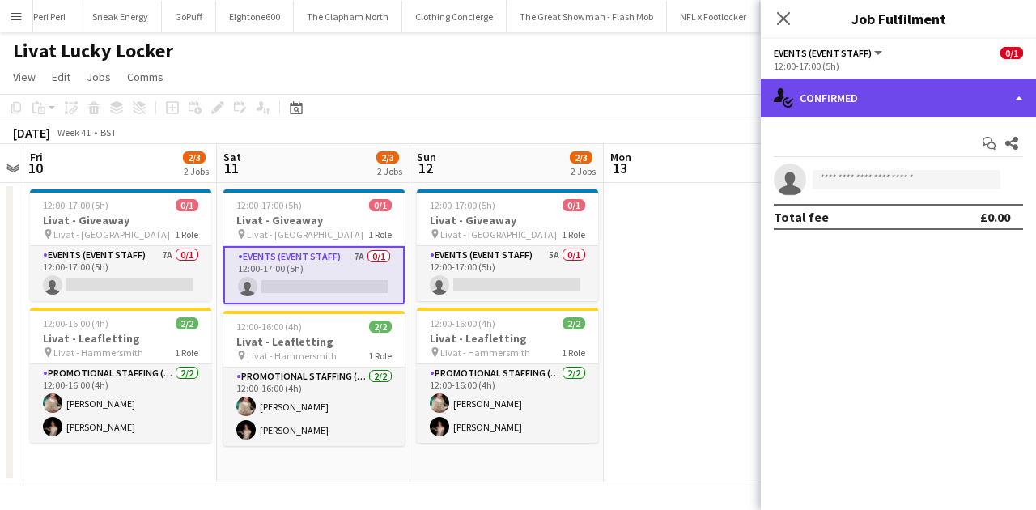
click at [876, 105] on div "single-neutral-actions-check-2 Confirmed" at bounding box center [898, 98] width 275 height 39
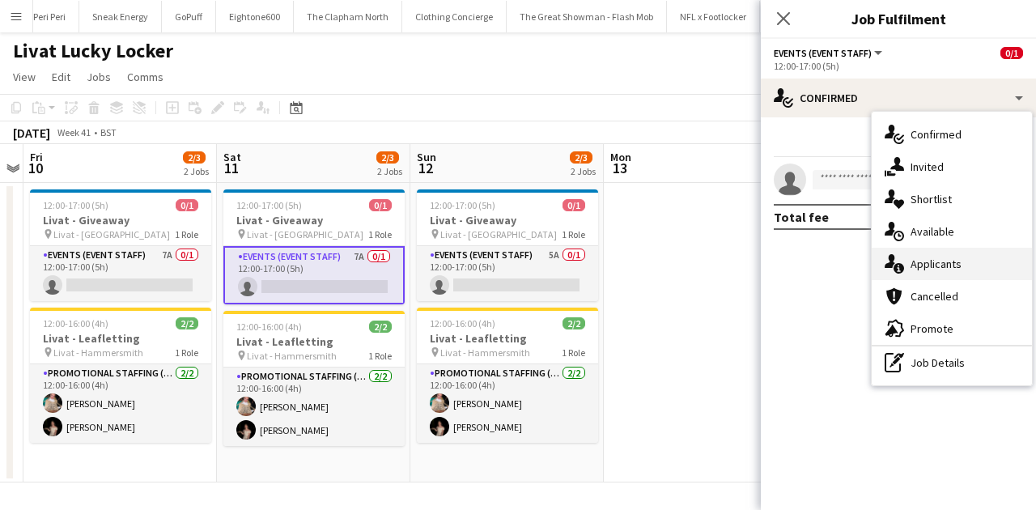
click at [923, 256] on div "single-neutral-actions-information Applicants" at bounding box center [952, 264] width 160 height 32
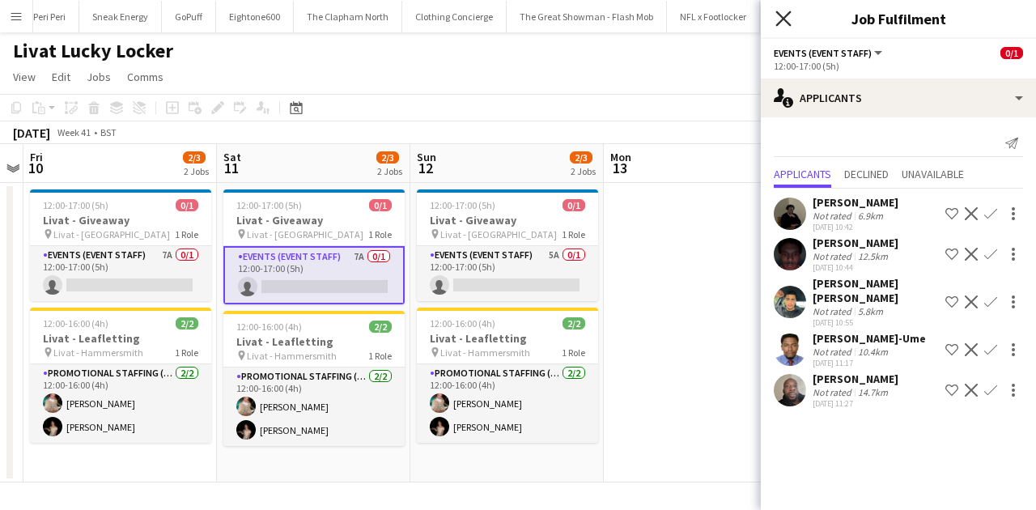
click at [782, 24] on icon "Close pop-in" at bounding box center [782, 18] width 15 height 15
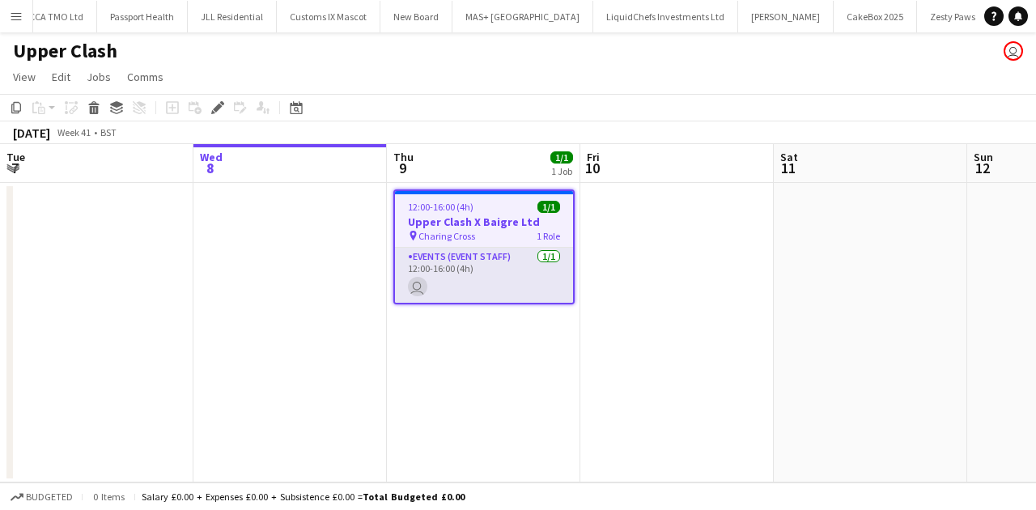
scroll to position [0, 565]
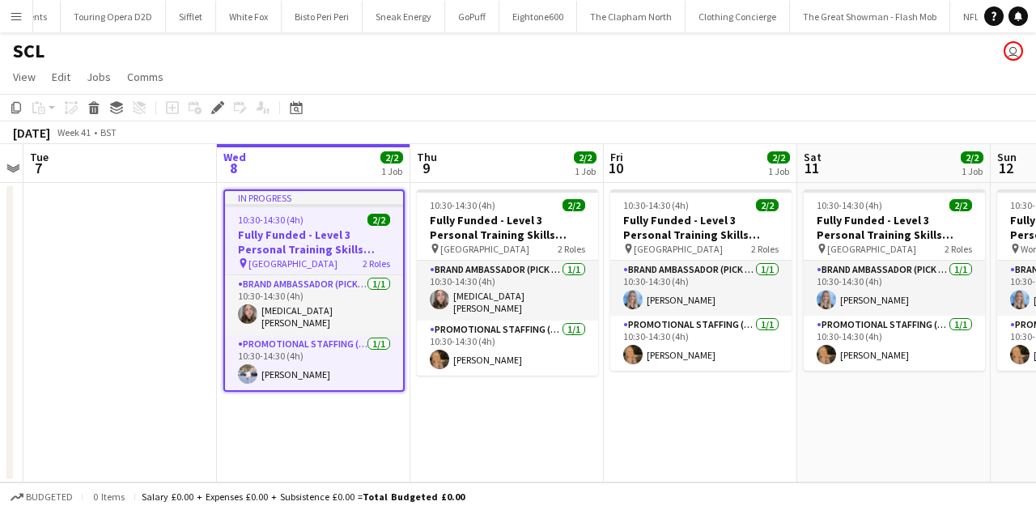
scroll to position [0, 2754]
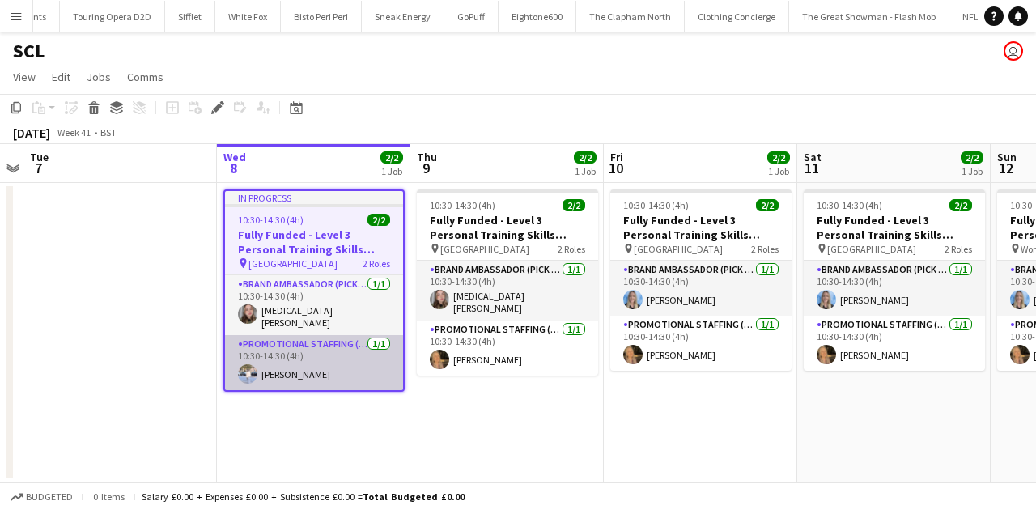
click at [321, 378] on app-card-role "Promotional Staffing (Brand Ambassadors) [DATE] 10:30-14:30 (4h) [PERSON_NAME]" at bounding box center [314, 362] width 178 height 55
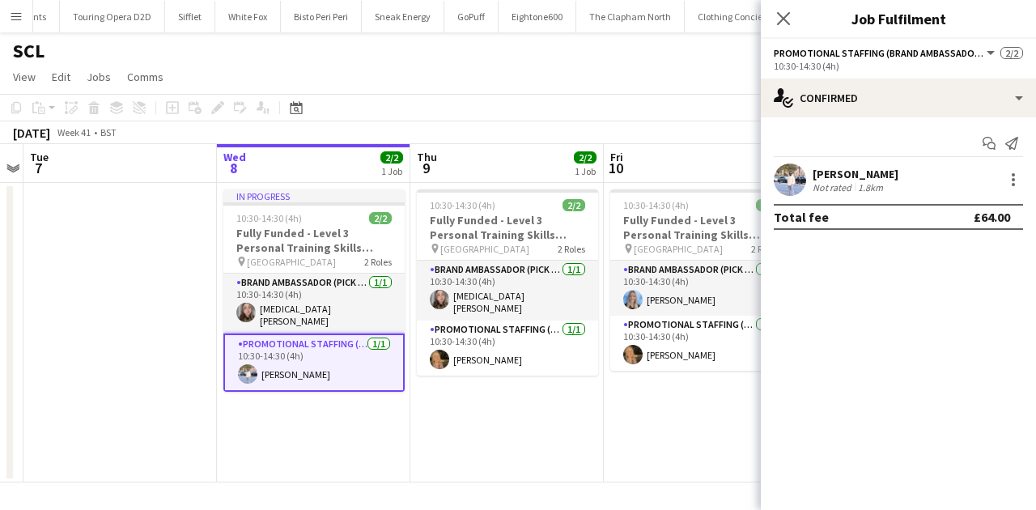
click at [869, 167] on div "[PERSON_NAME]" at bounding box center [856, 174] width 86 height 15
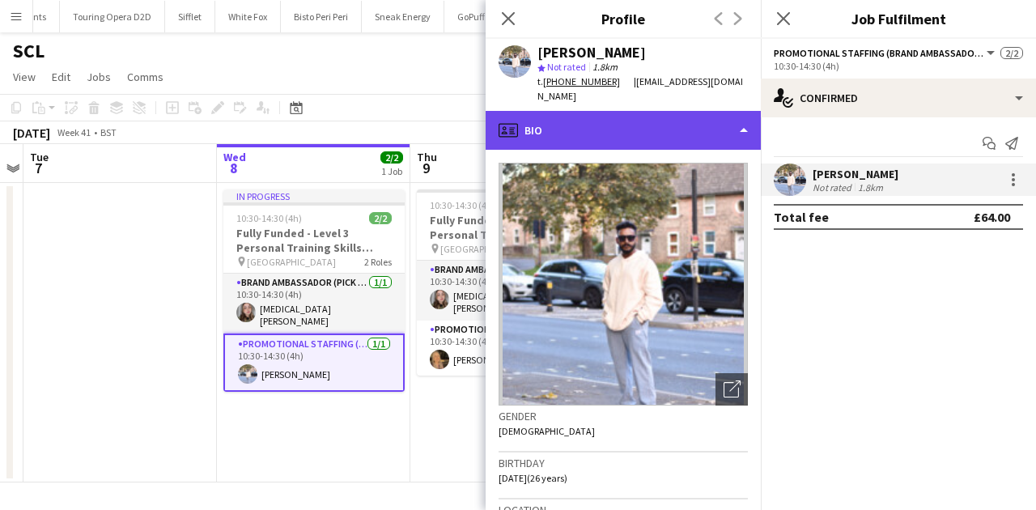
click at [703, 133] on div "profile Bio" at bounding box center [623, 130] width 275 height 39
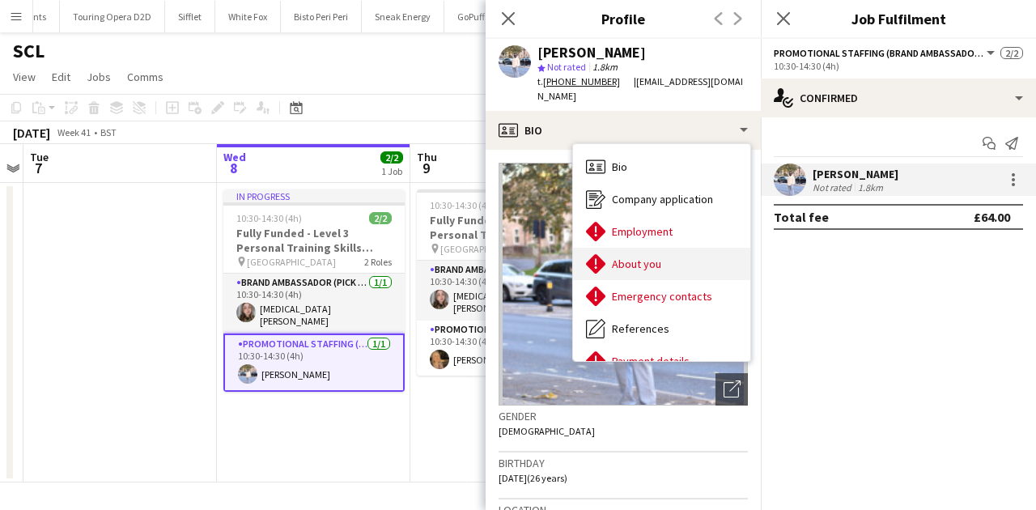
click at [711, 256] on div "About you About you" at bounding box center [661, 264] width 177 height 32
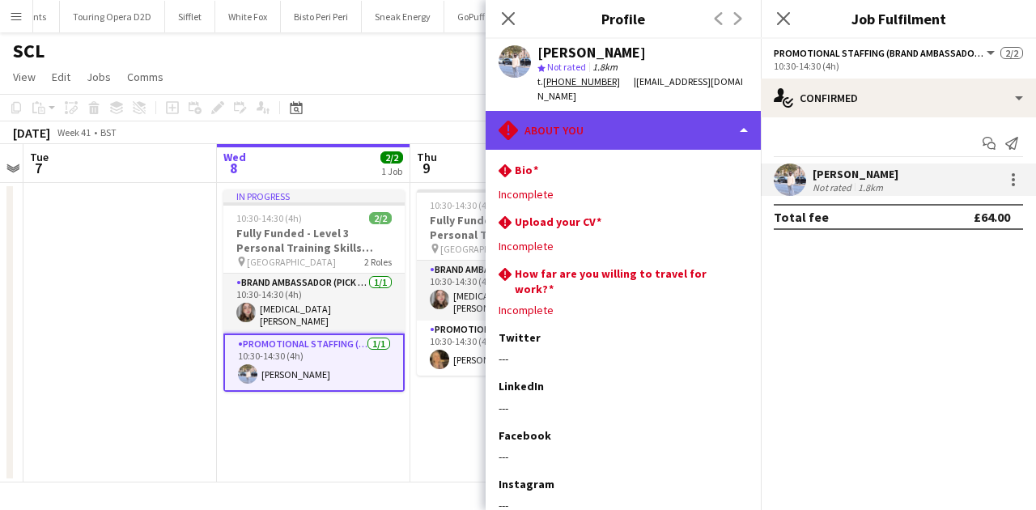
click at [657, 129] on div "rhombus-alert About you" at bounding box center [623, 130] width 275 height 39
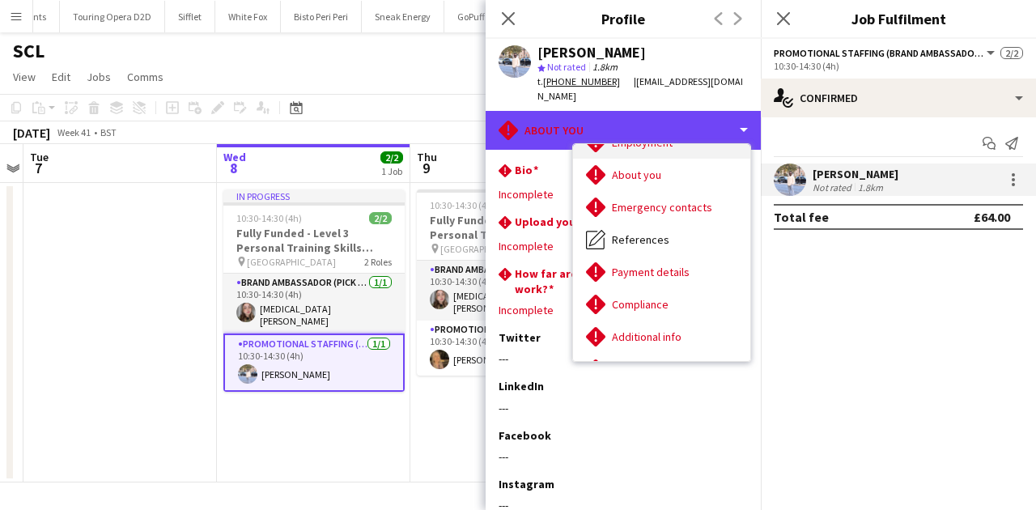
scroll to position [90, 0]
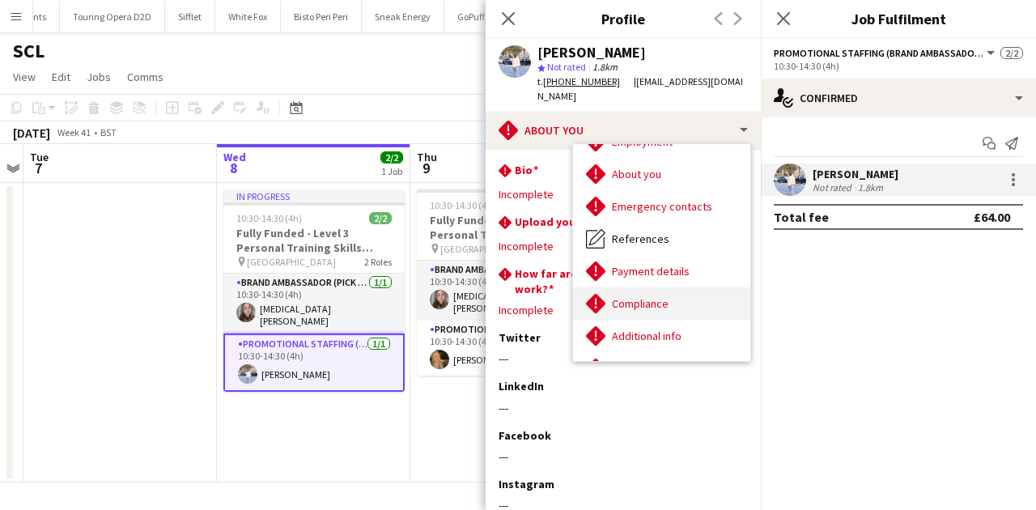
click at [679, 304] on div "Compliance Compliance" at bounding box center [661, 303] width 177 height 32
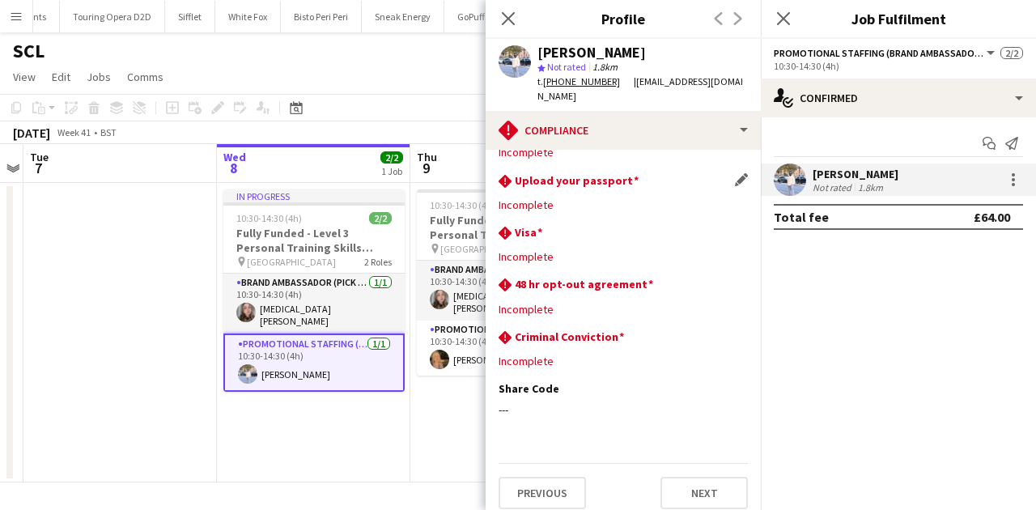
scroll to position [0, 0]
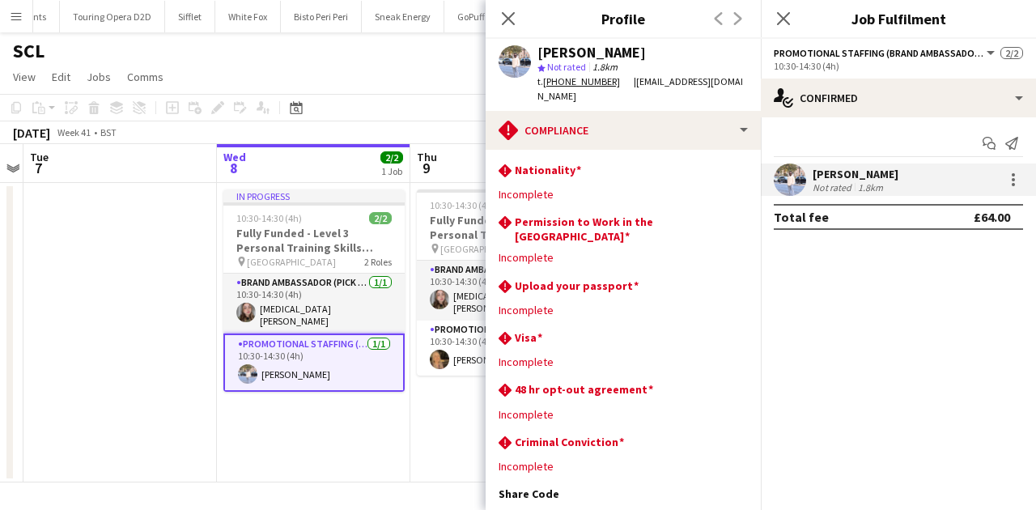
click at [610, 151] on app-section-data-types "rhombus-alert Nationality Edit this field Incomplete rhombus-alert Permission t…" at bounding box center [623, 330] width 275 height 360
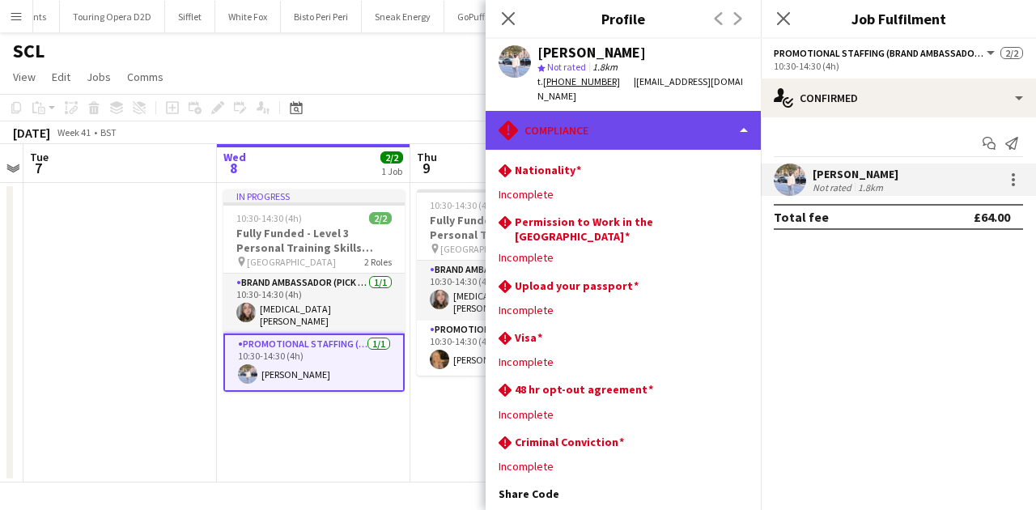
click at [609, 136] on div "rhombus-alert Compliance" at bounding box center [623, 130] width 275 height 39
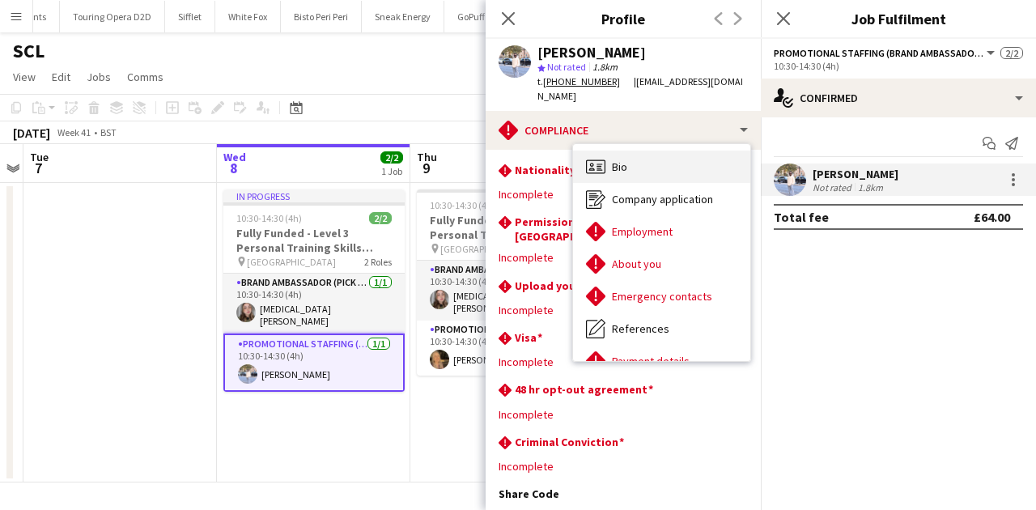
click at [657, 171] on div "Bio Bio" at bounding box center [661, 167] width 177 height 32
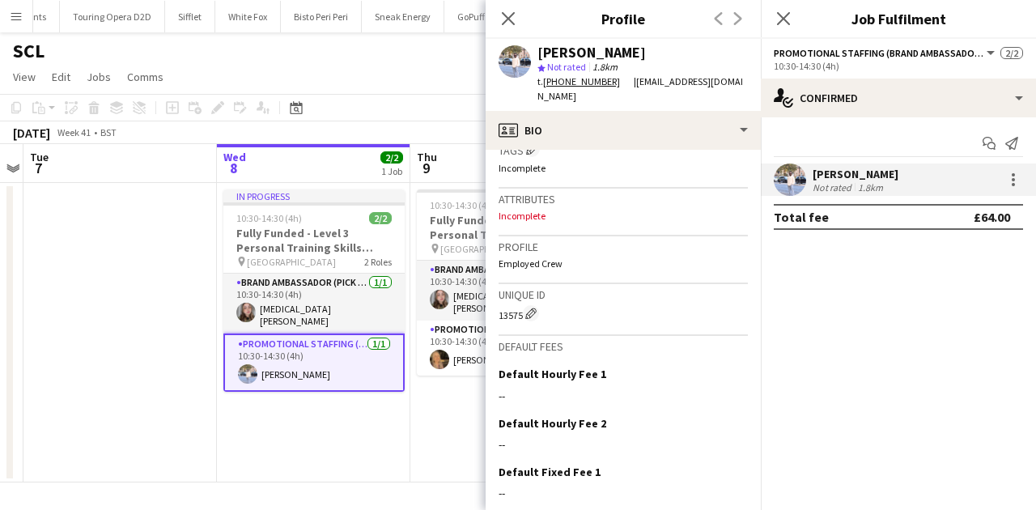
scroll to position [636, 0]
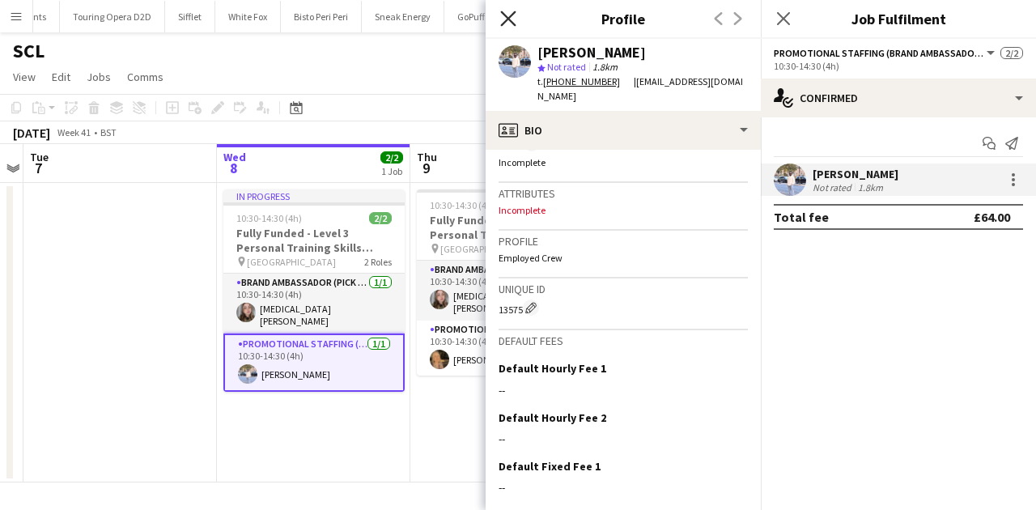
click at [509, 21] on icon "Close pop-in" at bounding box center [507, 18] width 15 height 15
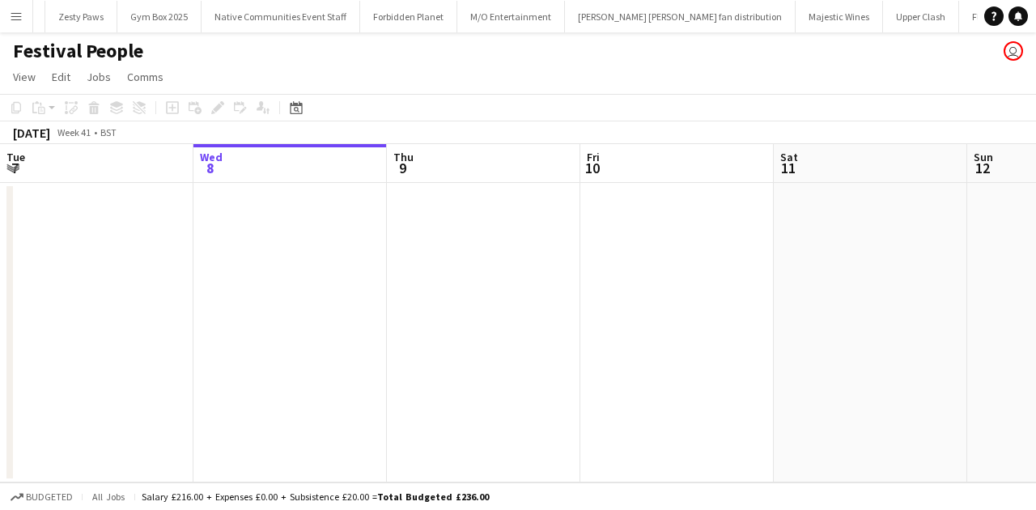
scroll to position [0, 830]
click at [9, 19] on button "Menu" at bounding box center [16, 16] width 32 height 32
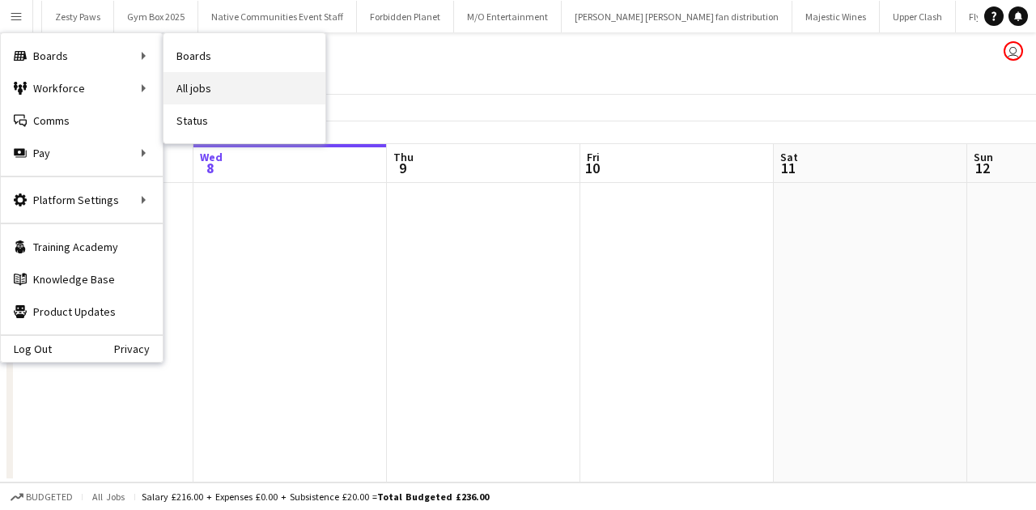
click at [193, 77] on link "All jobs" at bounding box center [244, 88] width 162 height 32
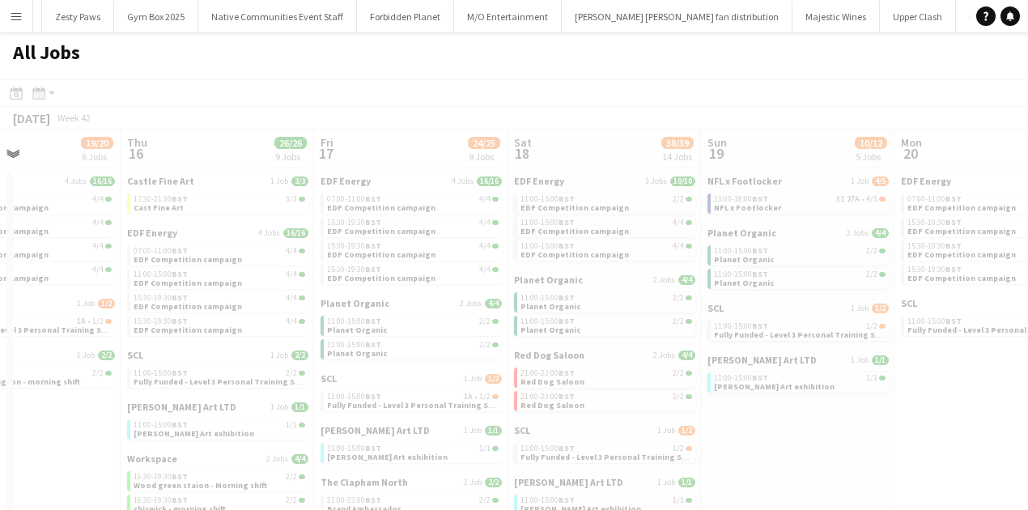
scroll to position [0, 460]
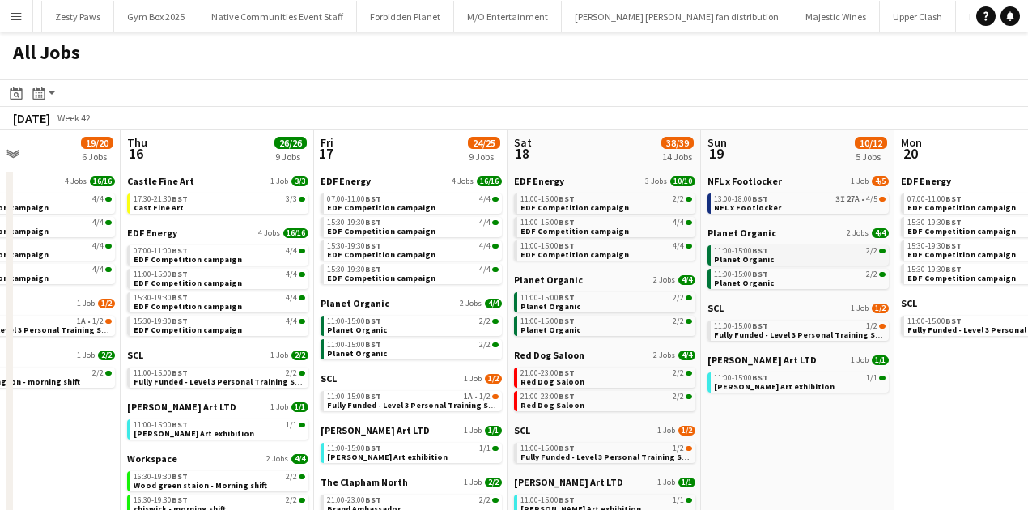
click at [746, 257] on span "Planet Organic" at bounding box center [744, 259] width 60 height 11
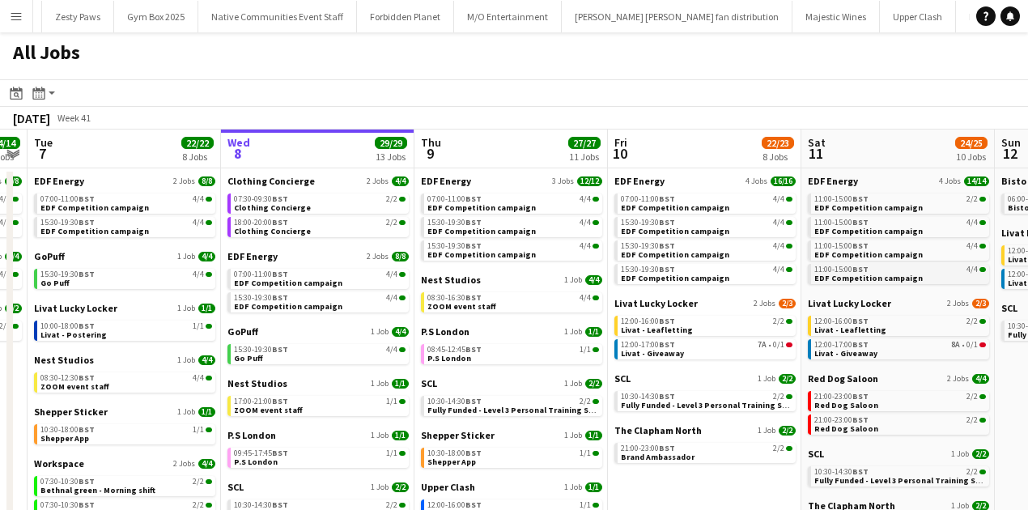
scroll to position [0, 506]
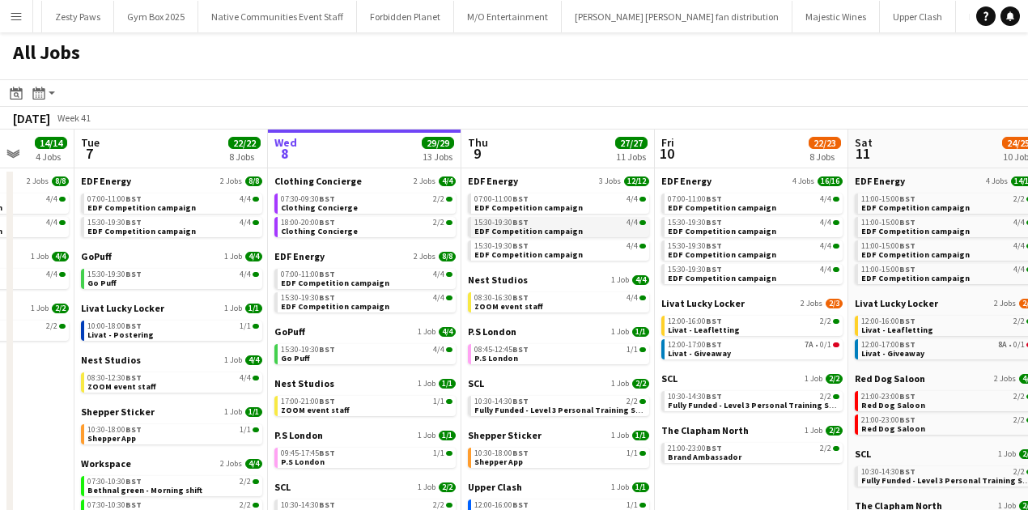
click at [536, 223] on div "15:30-19:30 BST 4/4" at bounding box center [560, 223] width 172 height 8
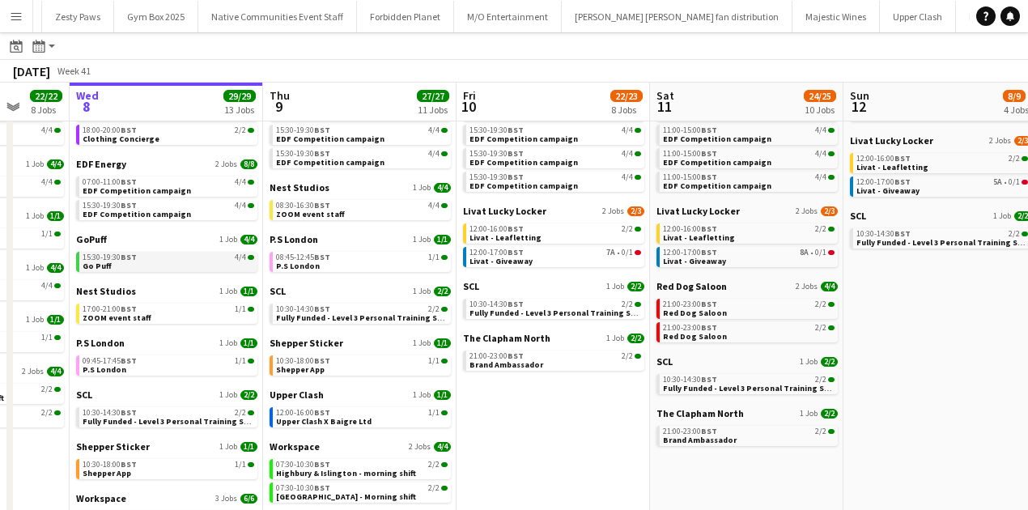
scroll to position [0, 705]
click at [678, 257] on span "Livat - Giveaway" at bounding box center [693, 261] width 63 height 11
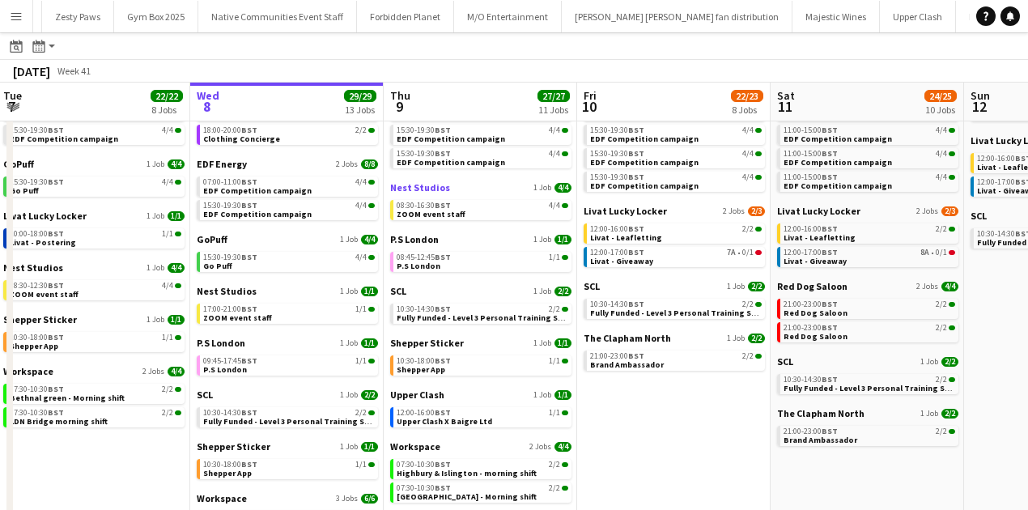
scroll to position [0, 568]
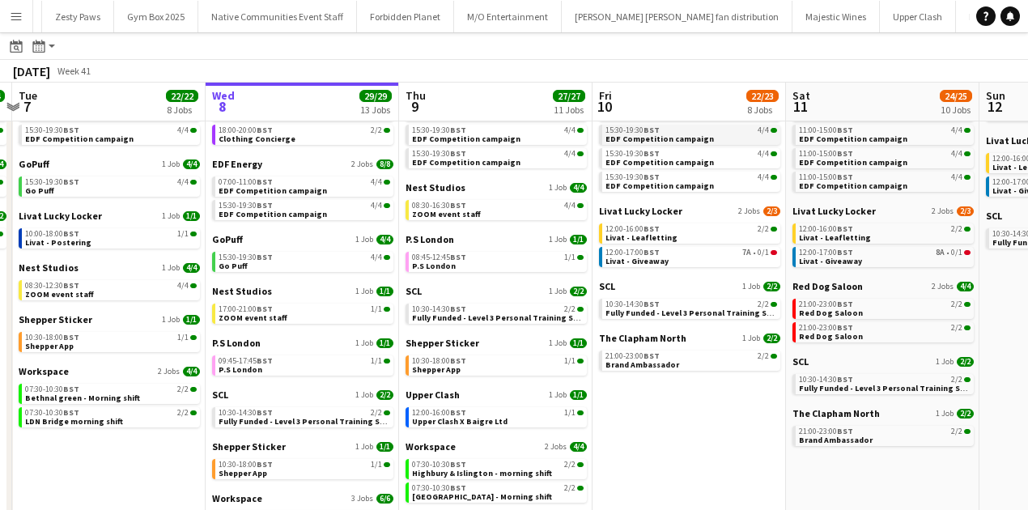
click at [641, 138] on span "EDF Competition campaign" at bounding box center [659, 139] width 108 height 11
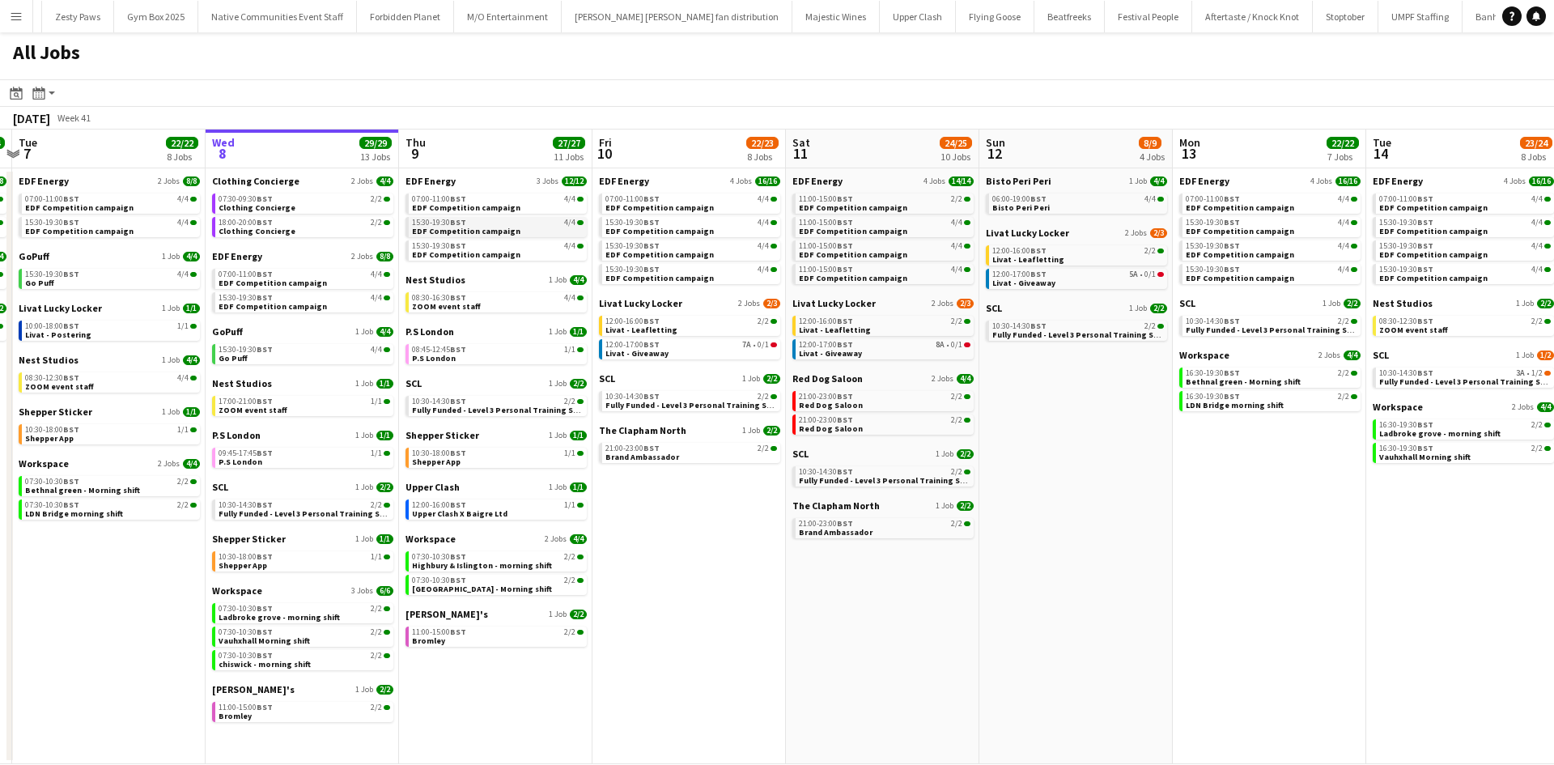
click at [462, 232] on span "EDF Competition campaign" at bounding box center [466, 231] width 108 height 11
click at [461, 509] on div "Workspace 2 Jobs 4/4 07:30-10:30 BST 2/2 Highbury & Islington - morning shift 0…" at bounding box center [495, 570] width 181 height 75
click at [459, 509] on span "Wood green station - Morning shift" at bounding box center [482, 589] width 140 height 11
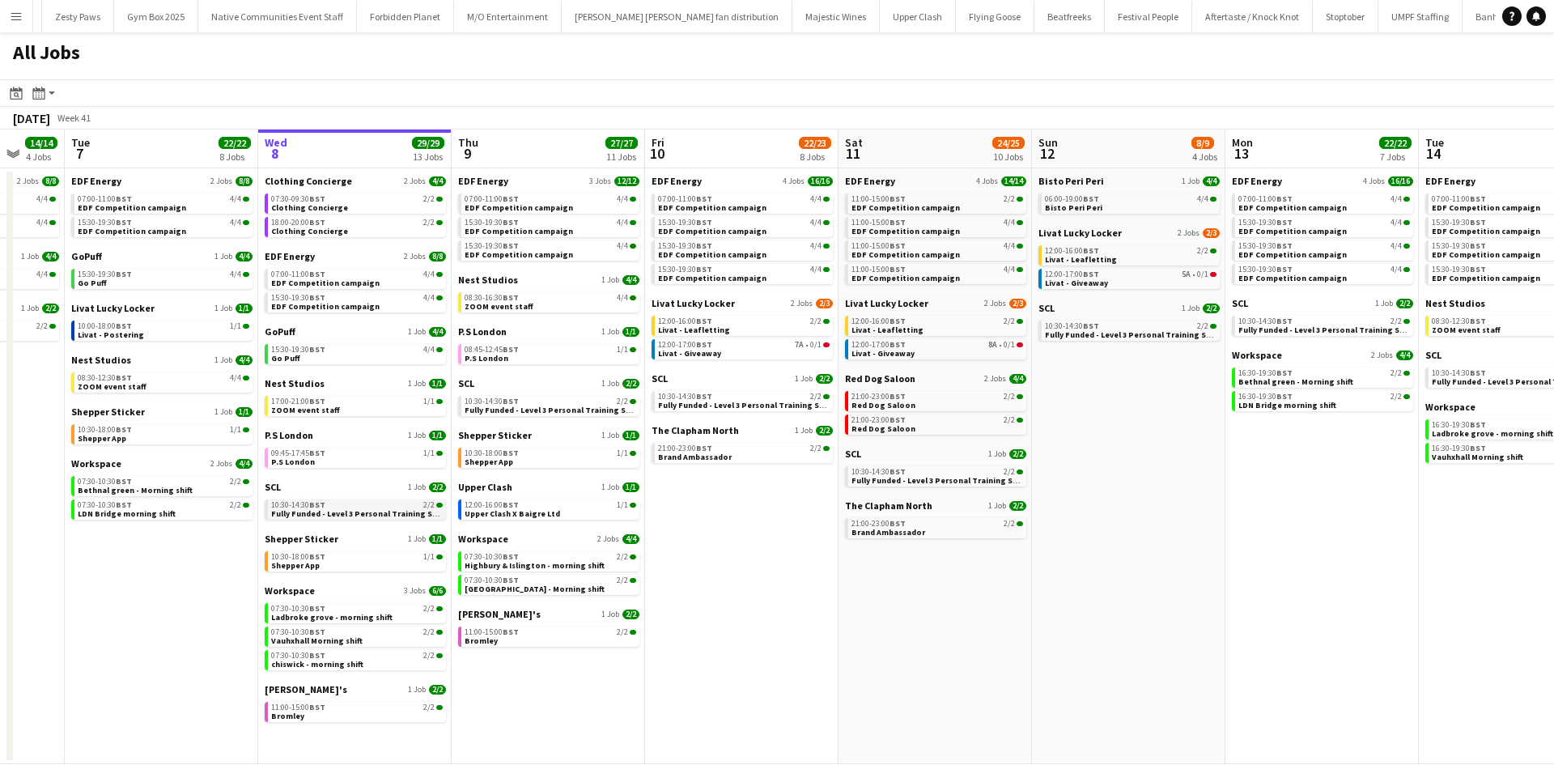
click at [333, 509] on span "Fully Funded - Level 3 Personal Training Skills Bootcamp" at bounding box center [381, 513] width 221 height 11
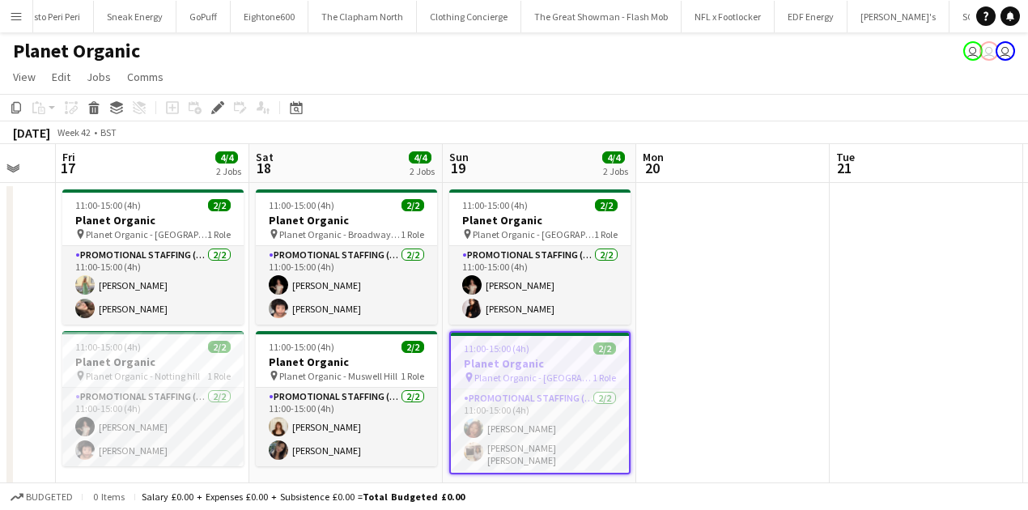
scroll to position [0, 330]
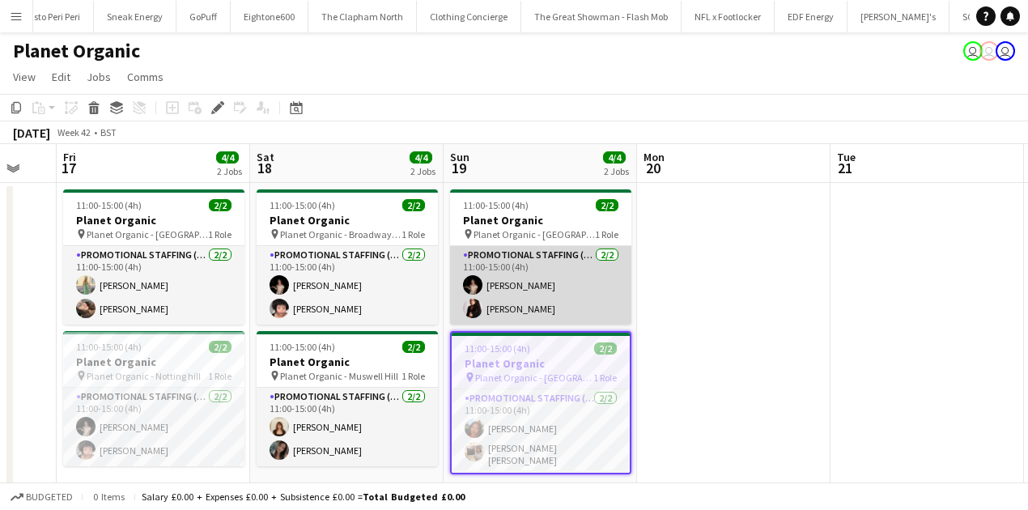
click at [492, 299] on app-card-role "Promotional Staffing (Brand Ambassadors) [DATE] 11:00-15:00 (4h) [PERSON_NAME]" at bounding box center [540, 285] width 181 height 79
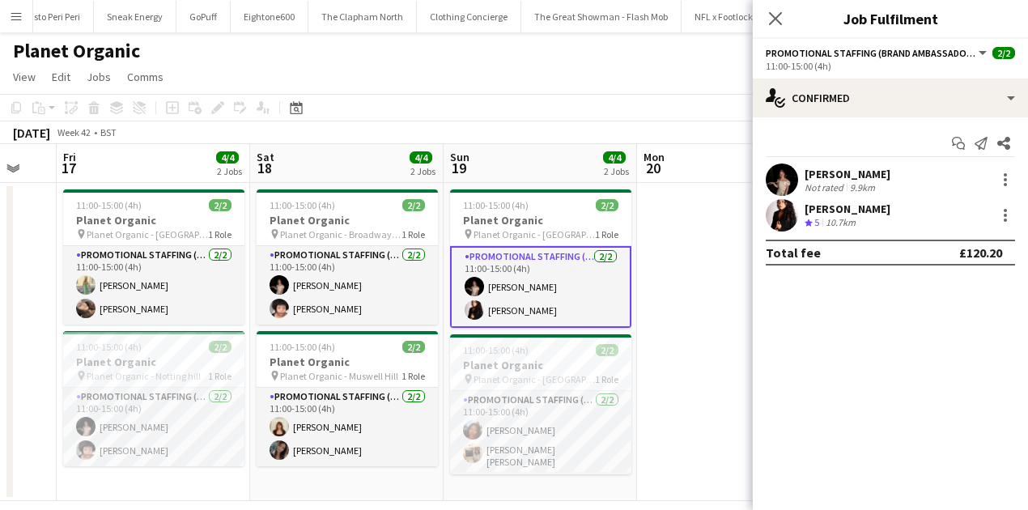
click at [848, 206] on div "[PERSON_NAME]" at bounding box center [848, 209] width 86 height 15
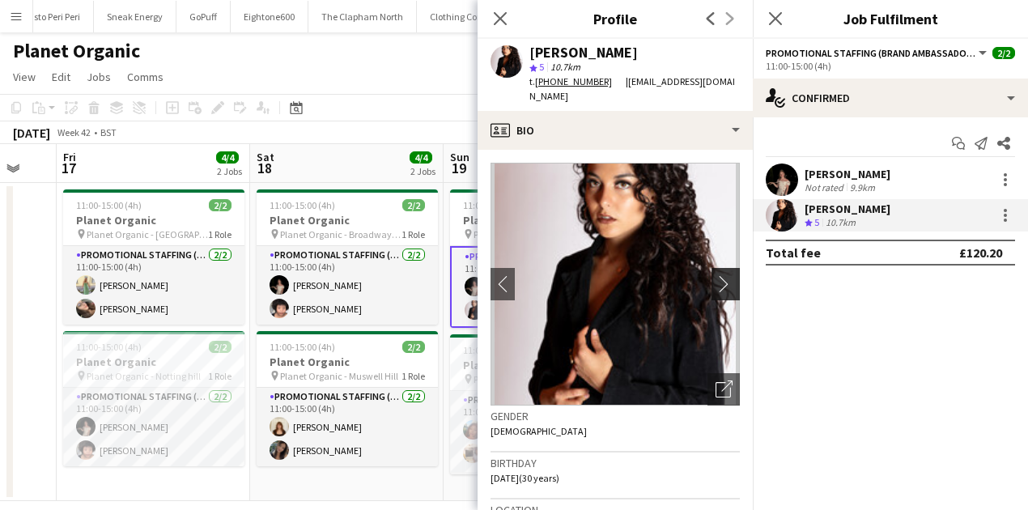
click at [716, 275] on app-icon "chevron-right" at bounding box center [727, 283] width 25 height 17
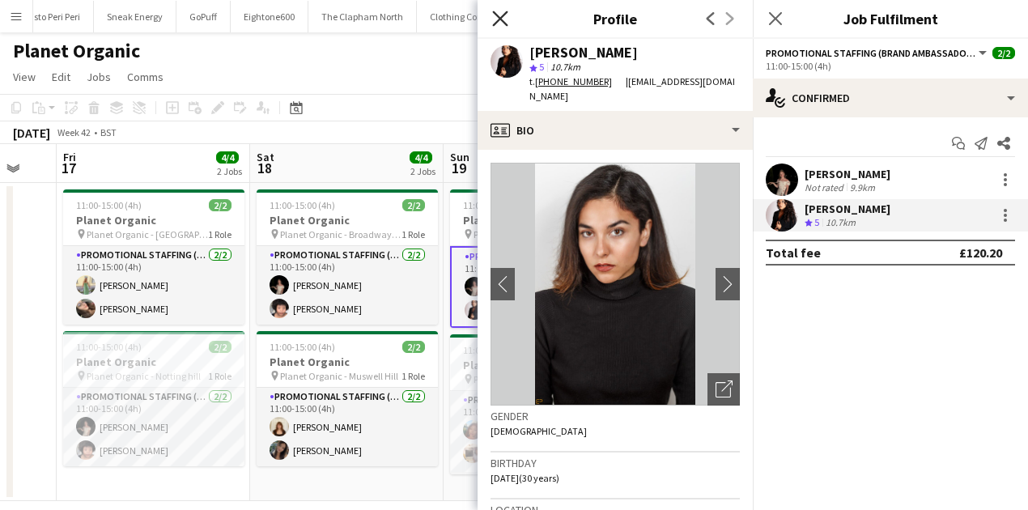
click at [496, 22] on icon at bounding box center [499, 18] width 15 height 15
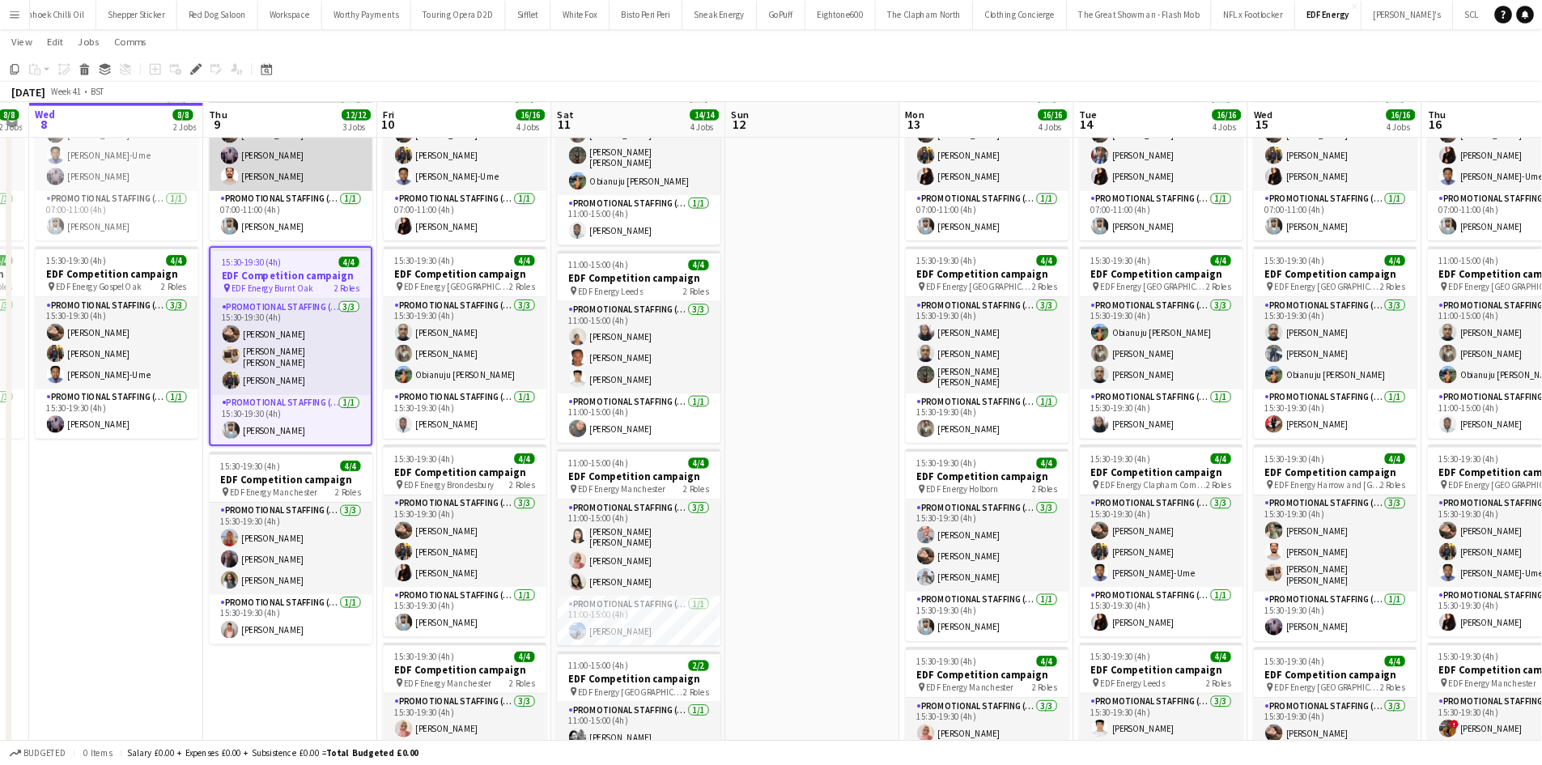
scroll to position [0, 549]
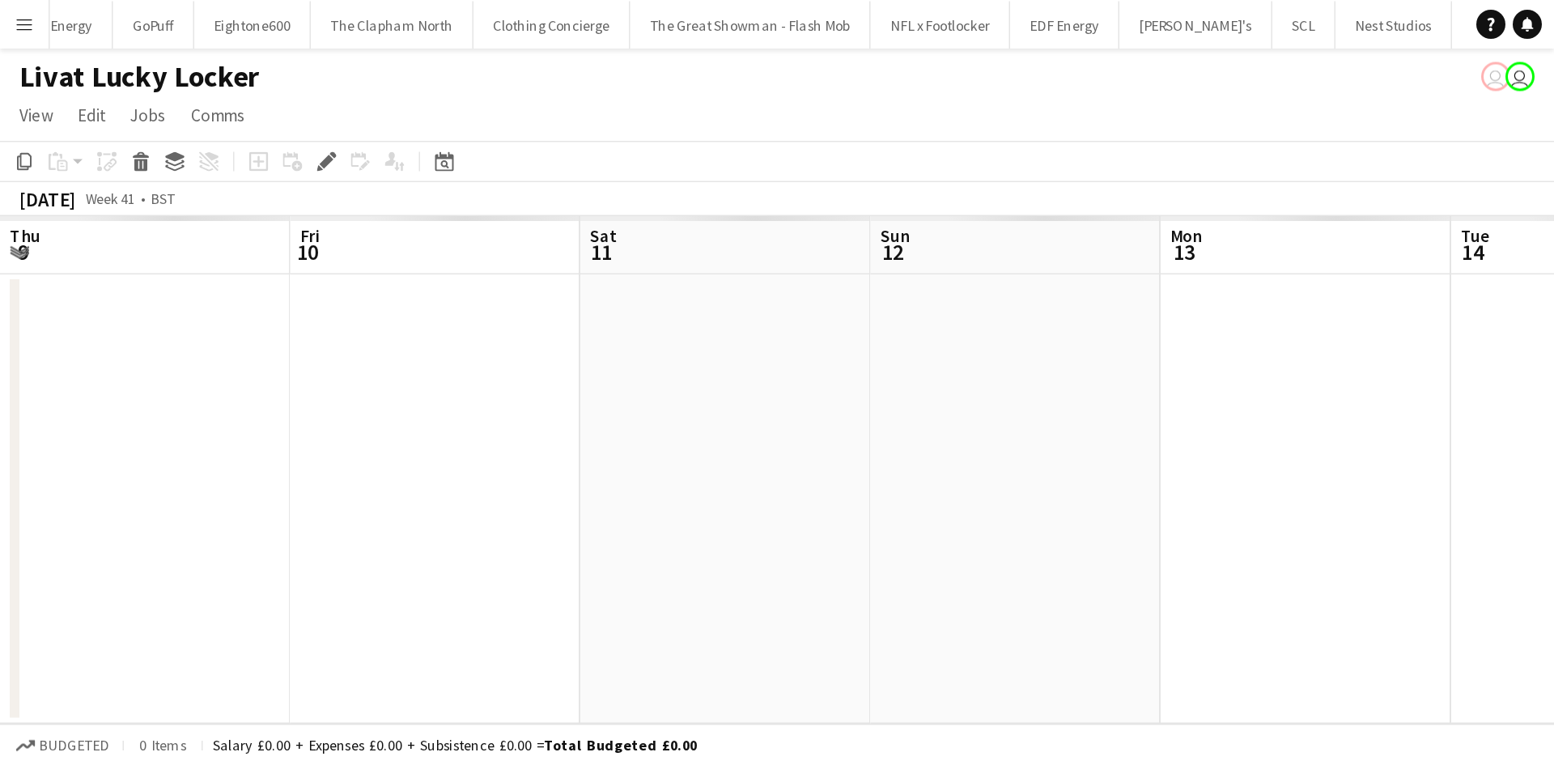
scroll to position [0, 557]
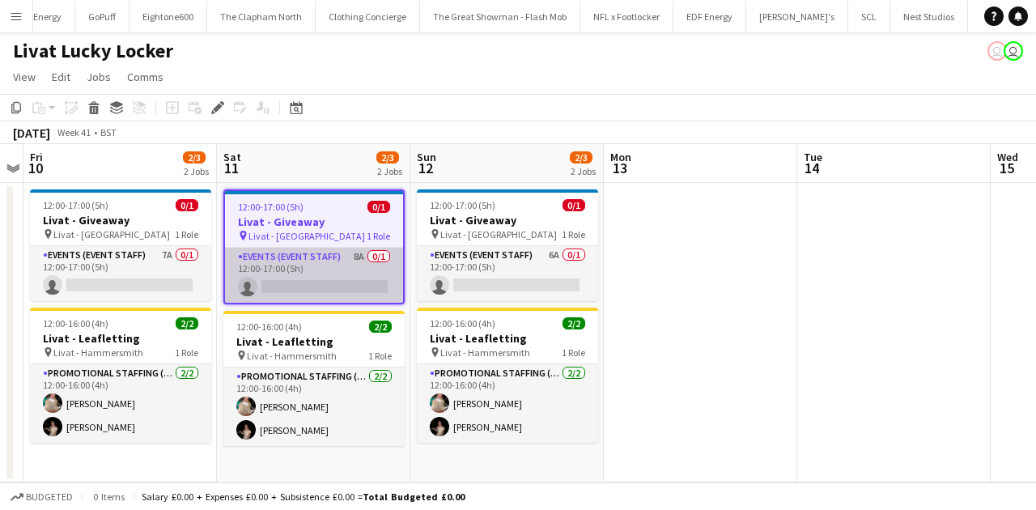
click at [354, 275] on app-card-role "Events (Event Staff) 8A 0/1 12:00-17:00 (5h) single-neutral-actions" at bounding box center [314, 275] width 178 height 55
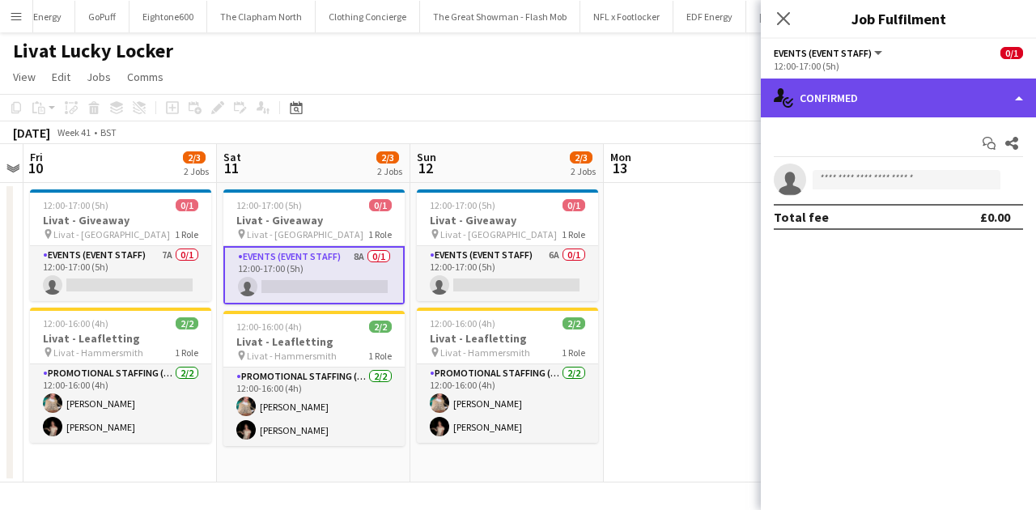
click at [911, 86] on div "single-neutral-actions-check-2 Confirmed" at bounding box center [898, 98] width 275 height 39
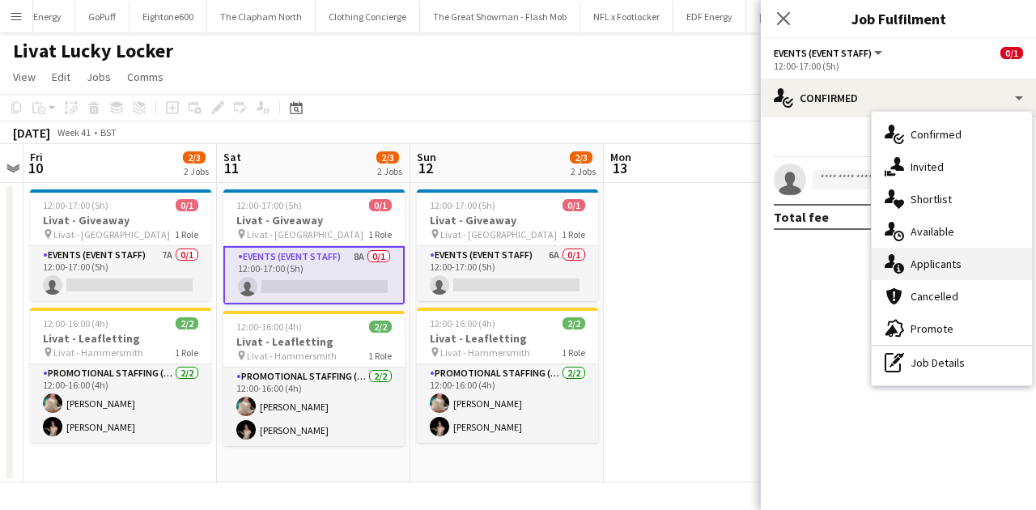
click at [962, 270] on div "single-neutral-actions-information Applicants" at bounding box center [952, 264] width 160 height 32
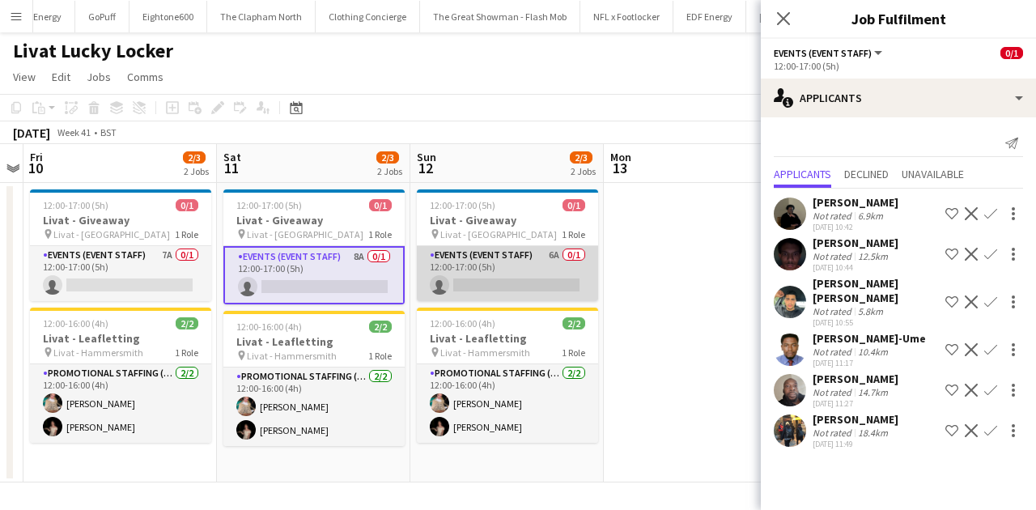
click at [514, 285] on app-card-role "Events (Event Staff) 6A 0/1 12:00-17:00 (5h) single-neutral-actions" at bounding box center [507, 273] width 181 height 55
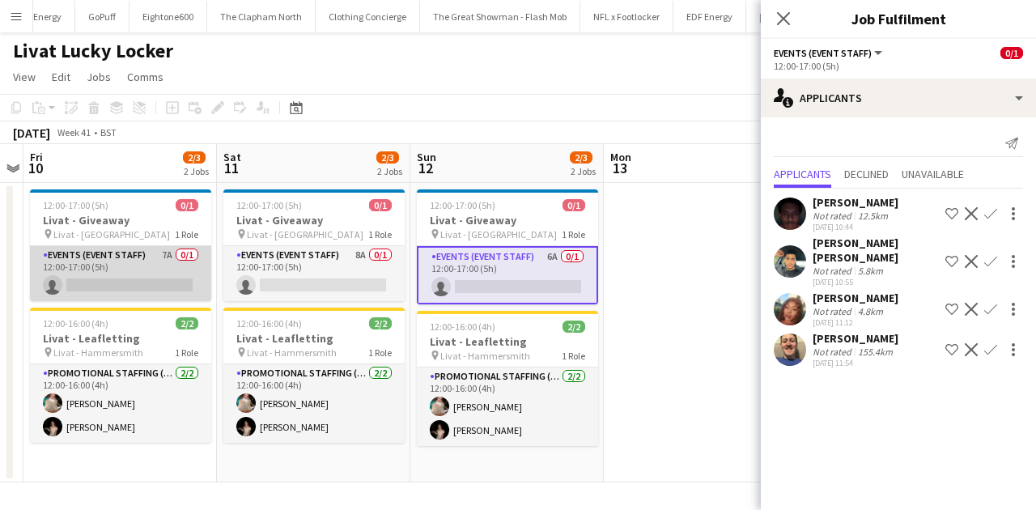
click at [163, 269] on app-card-role "Events (Event Staff) 7A 0/1 12:00-17:00 (5h) single-neutral-actions" at bounding box center [120, 273] width 181 height 55
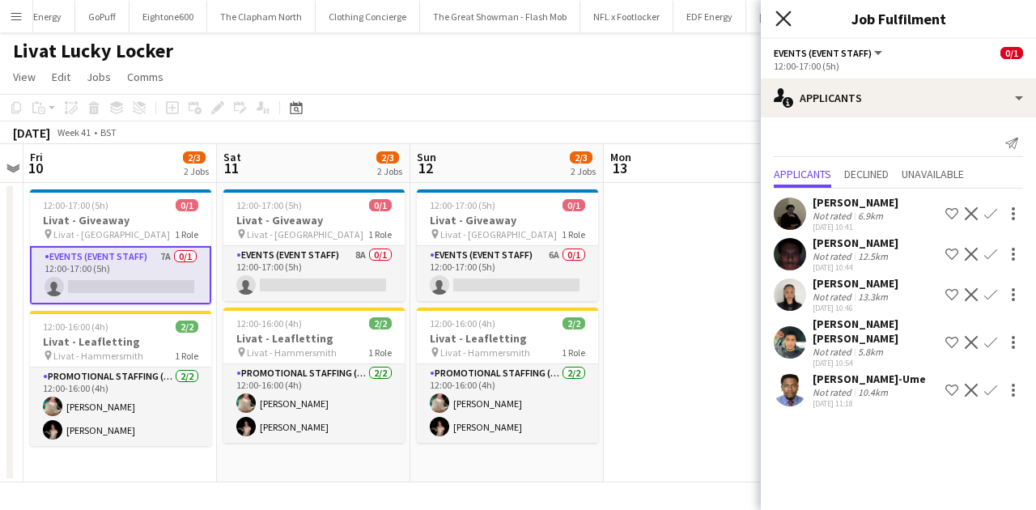
click at [781, 23] on icon "Close pop-in" at bounding box center [782, 18] width 15 height 15
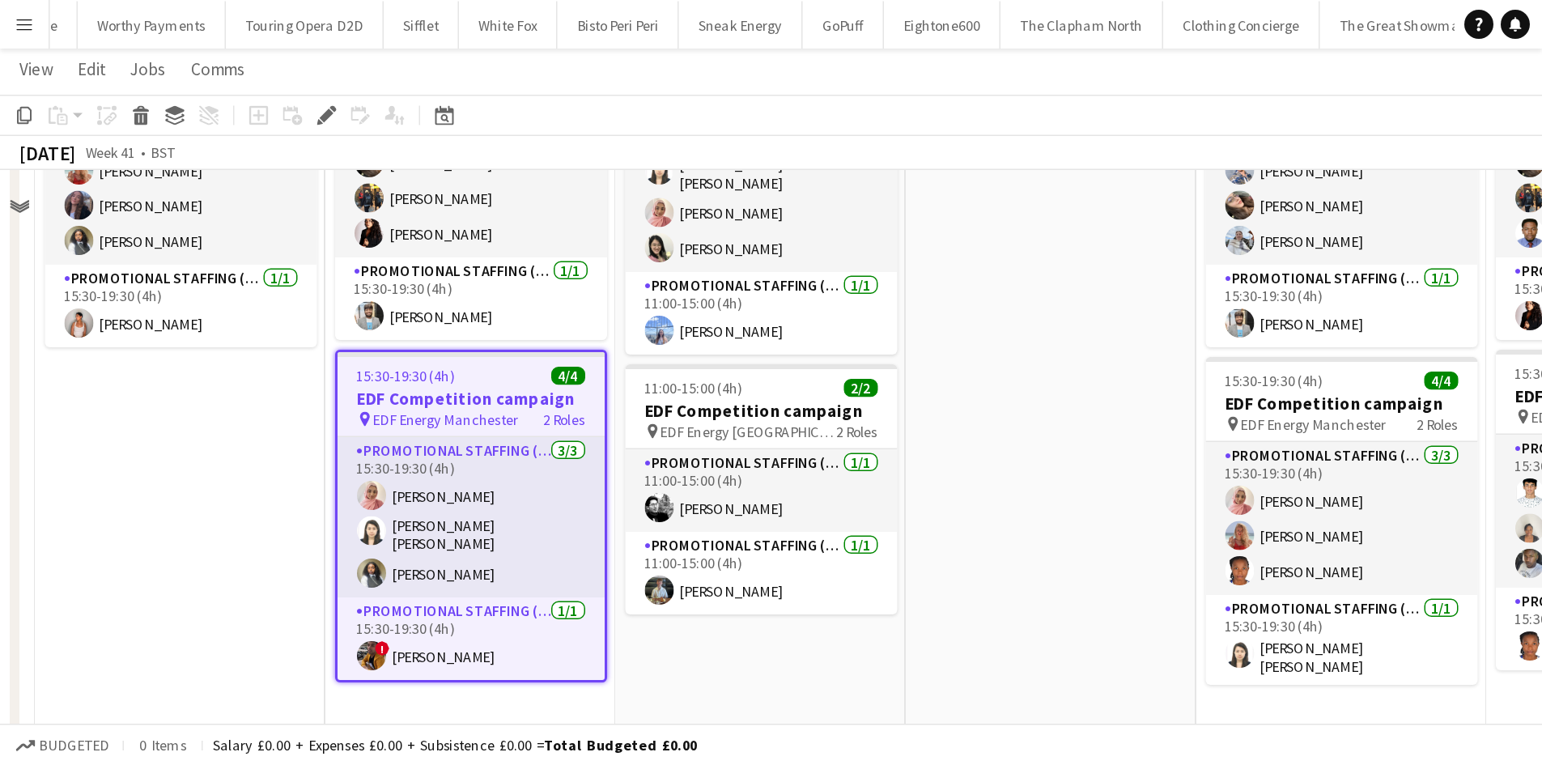
scroll to position [392, 0]
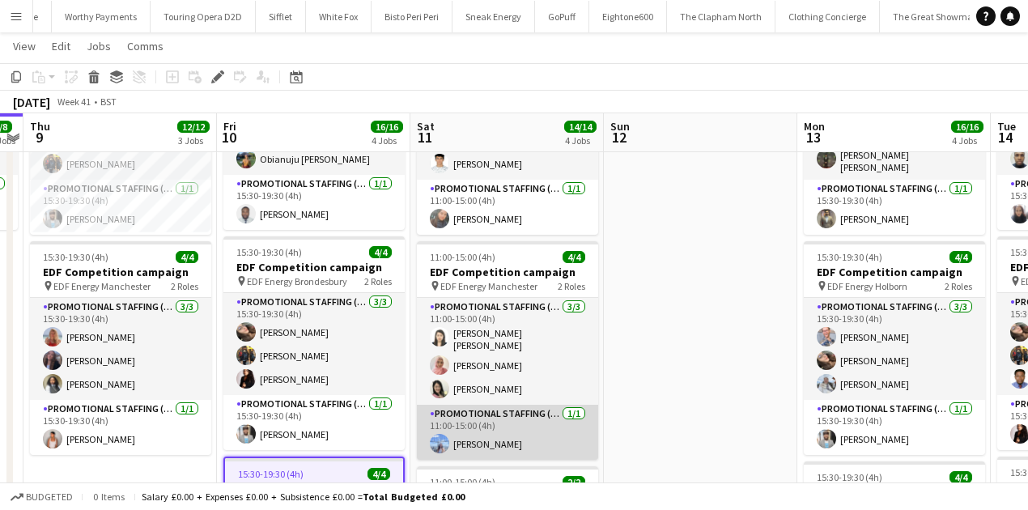
click at [461, 421] on app-card-role "Promotional Staffing (Team Leader) [DATE] 11:00-15:00 (4h) [PERSON_NAME]" at bounding box center [507, 432] width 181 height 55
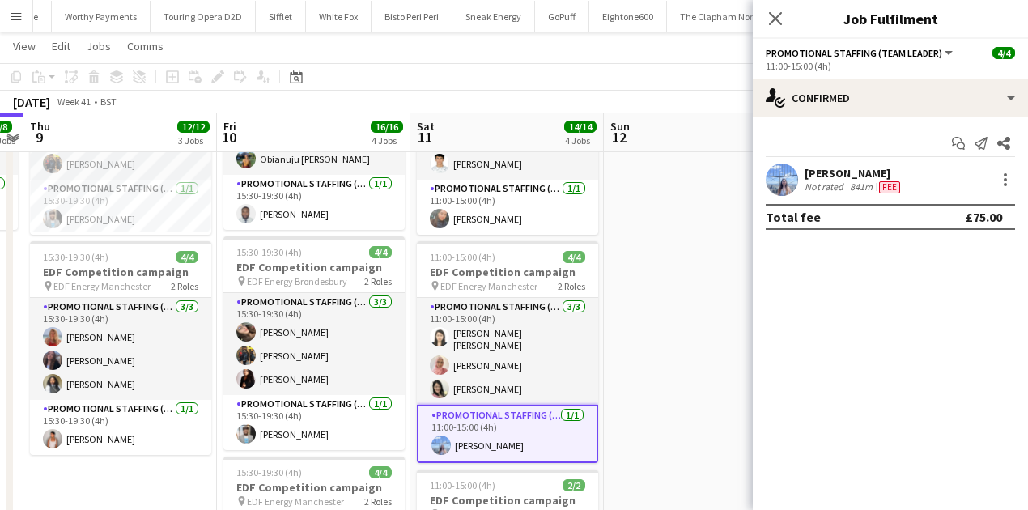
drag, startPoint x: 845, startPoint y: 167, endPoint x: 843, endPoint y: 177, distance: 10.6
click at [843, 176] on div "[PERSON_NAME]" at bounding box center [854, 173] width 99 height 15
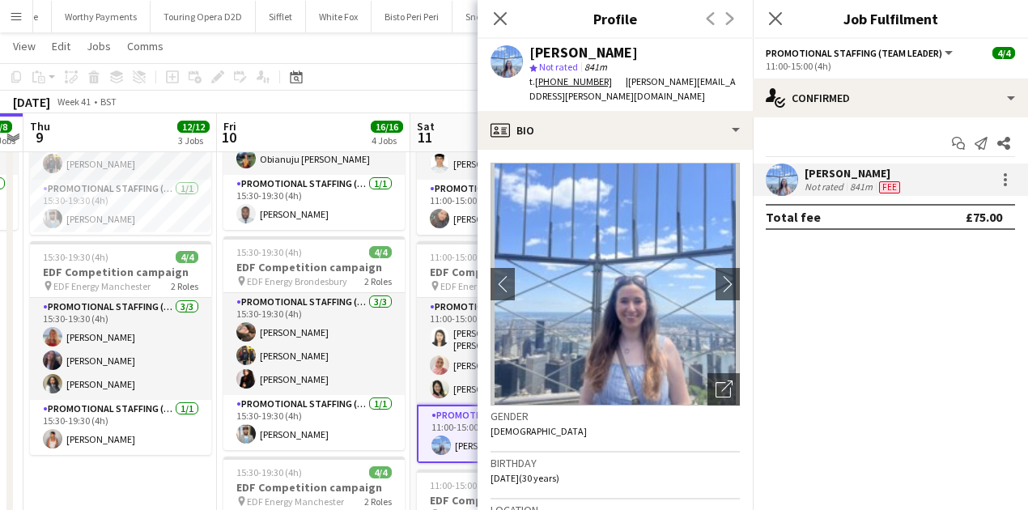
click at [570, 52] on div "[PERSON_NAME]" at bounding box center [583, 52] width 108 height 15
click at [499, 22] on icon "Close pop-in" at bounding box center [499, 18] width 15 height 15
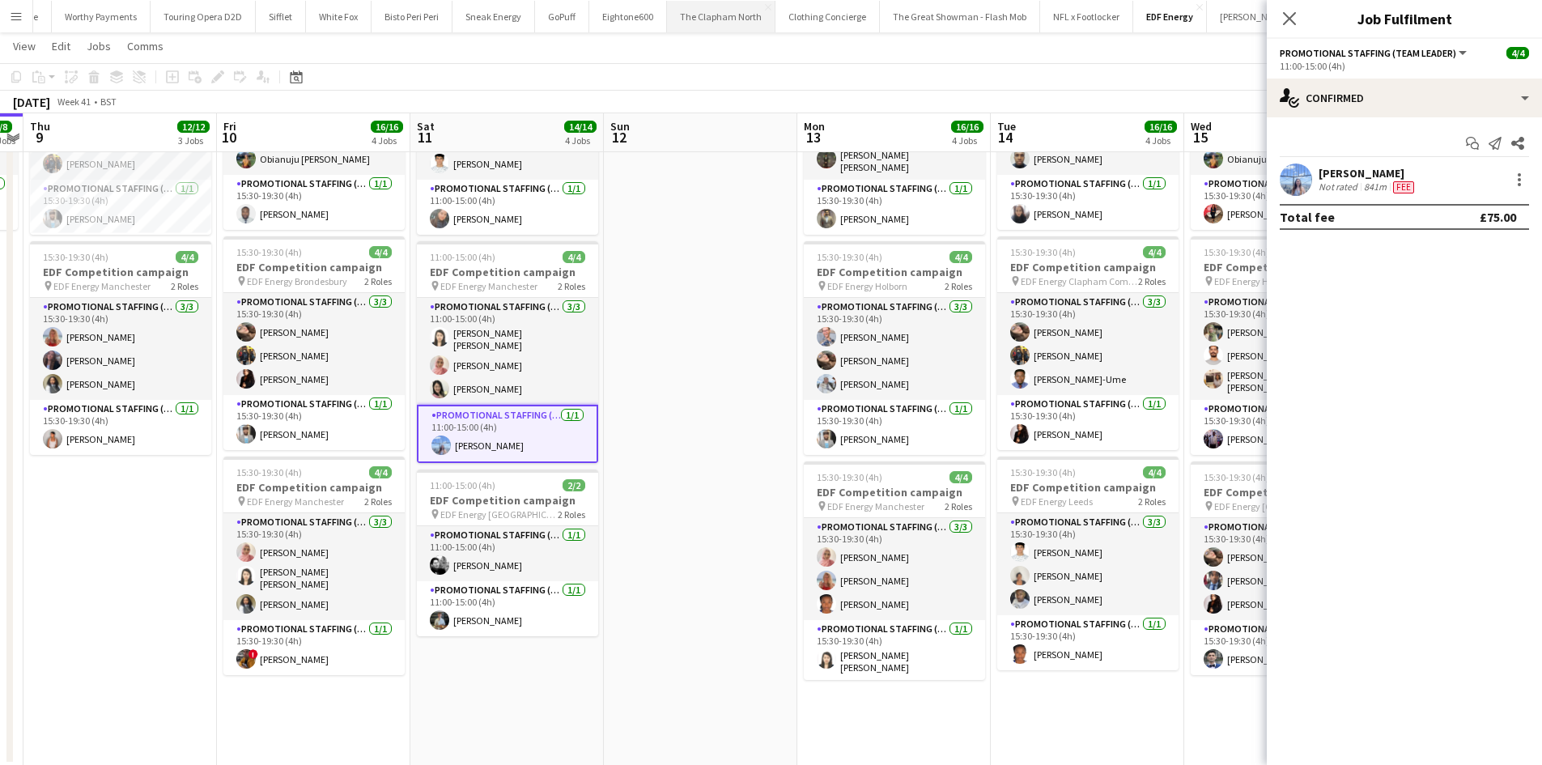
scroll to position [0, 557]
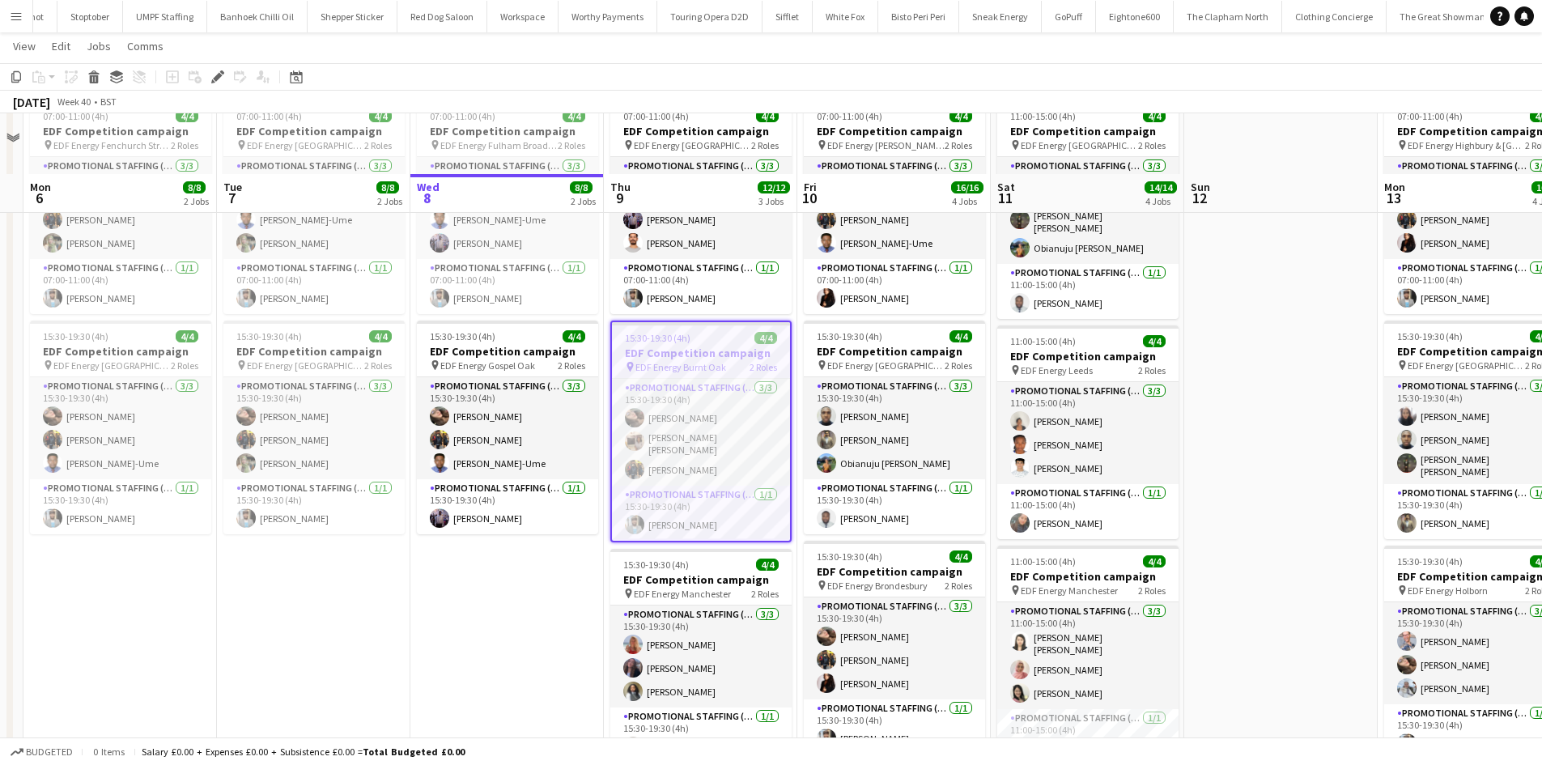
scroll to position [148, 0]
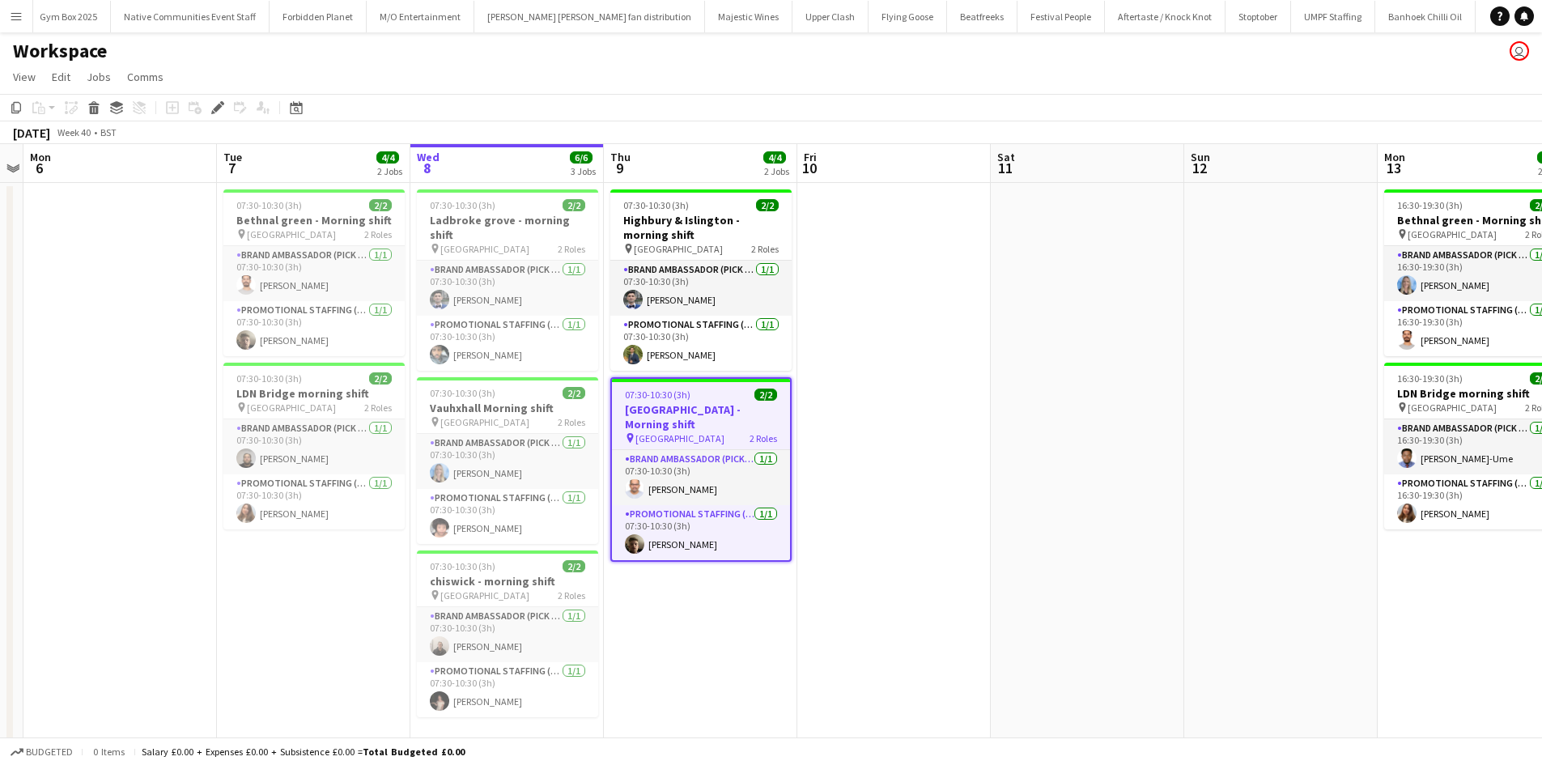
scroll to position [0, 938]
click at [699, 469] on app-card-role "Brand Ambassador (Pick up) [DATE] 07:30-10:30 (3h) [PERSON_NAME]" at bounding box center [701, 477] width 178 height 55
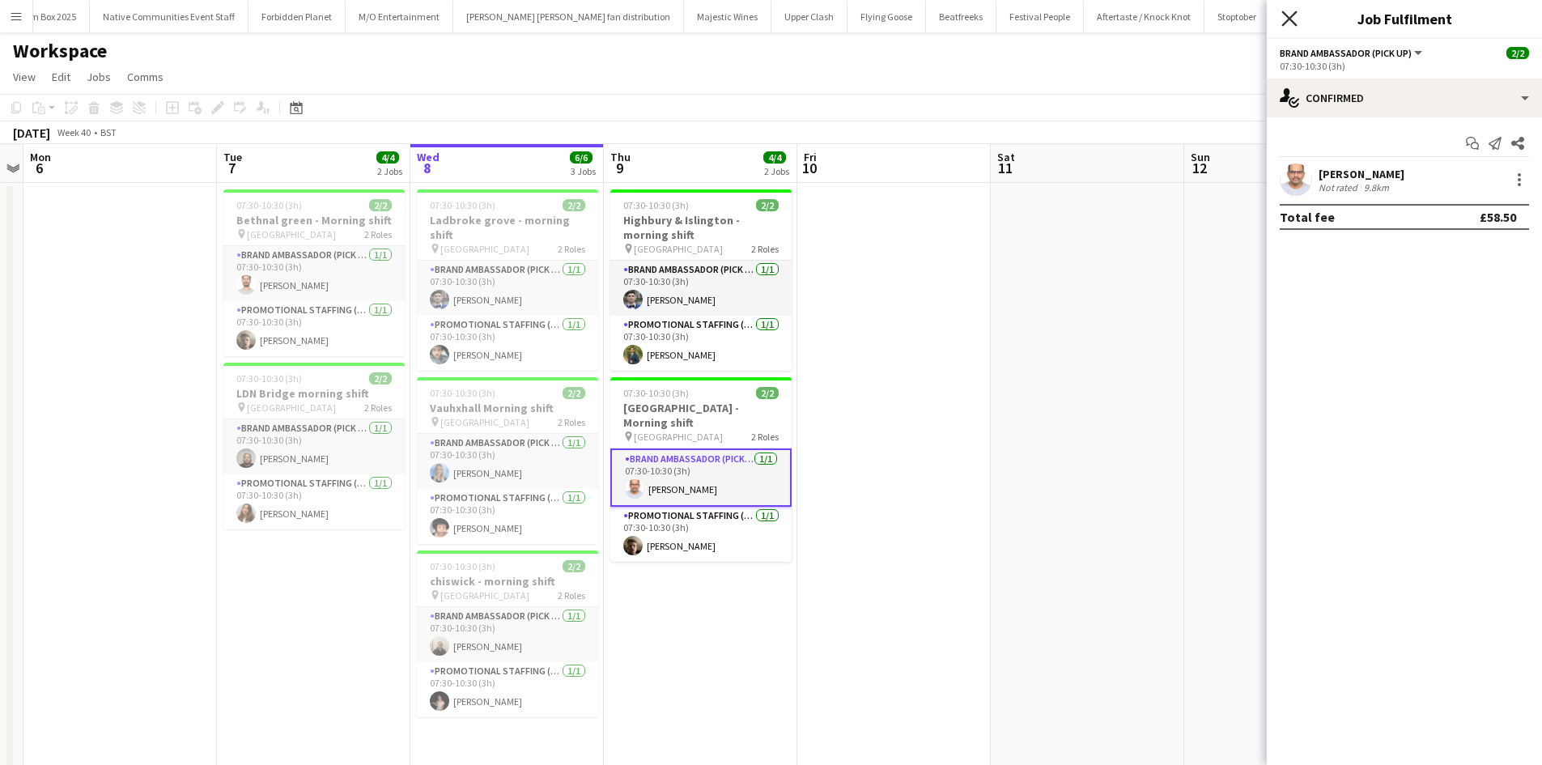
click at [1288, 12] on icon "Close pop-in" at bounding box center [1288, 18] width 15 height 15
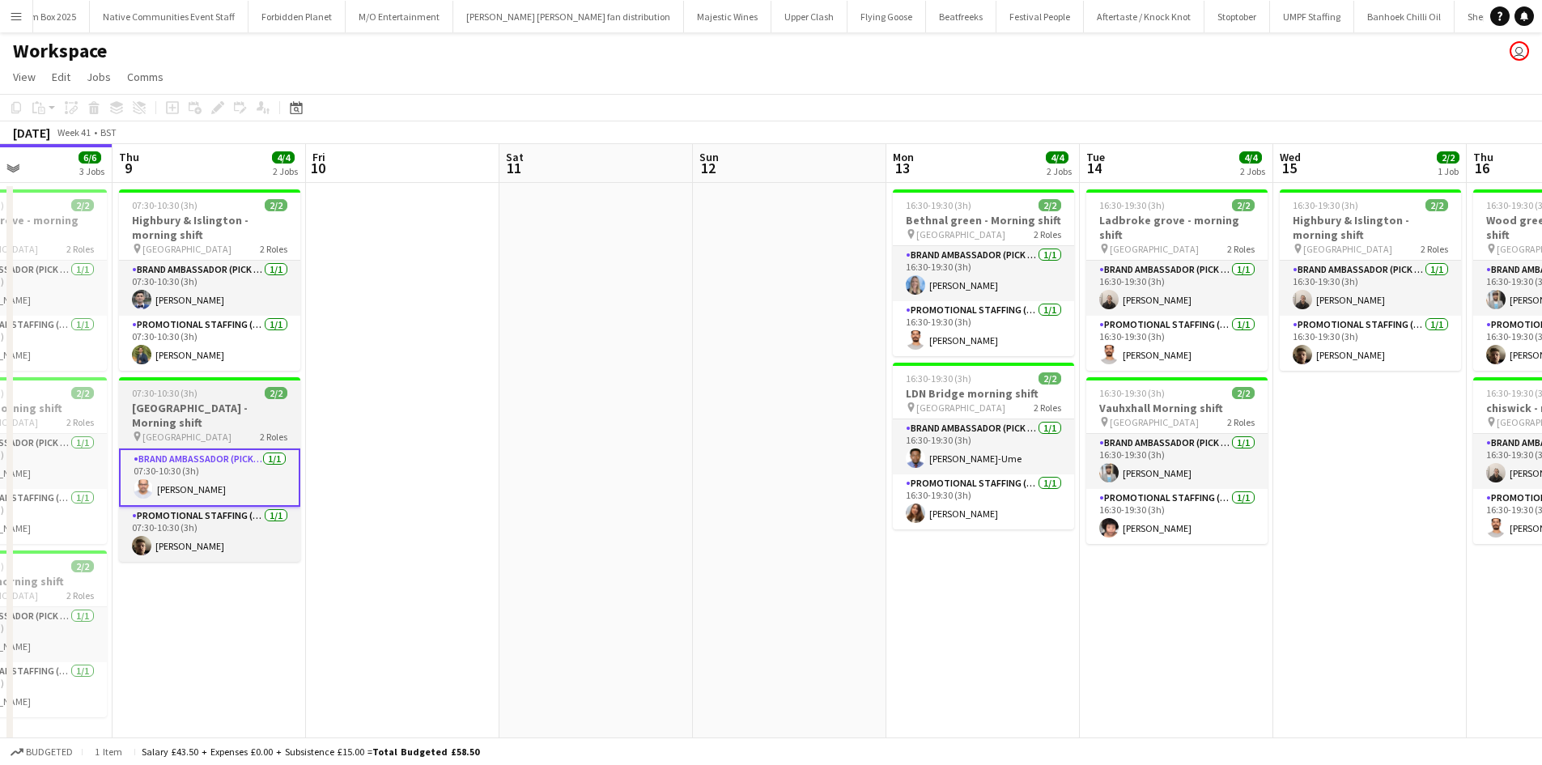
scroll to position [0, 662]
click at [256, 423] on h3 "[GEOGRAPHIC_DATA] - Morning shift" at bounding box center [208, 415] width 181 height 29
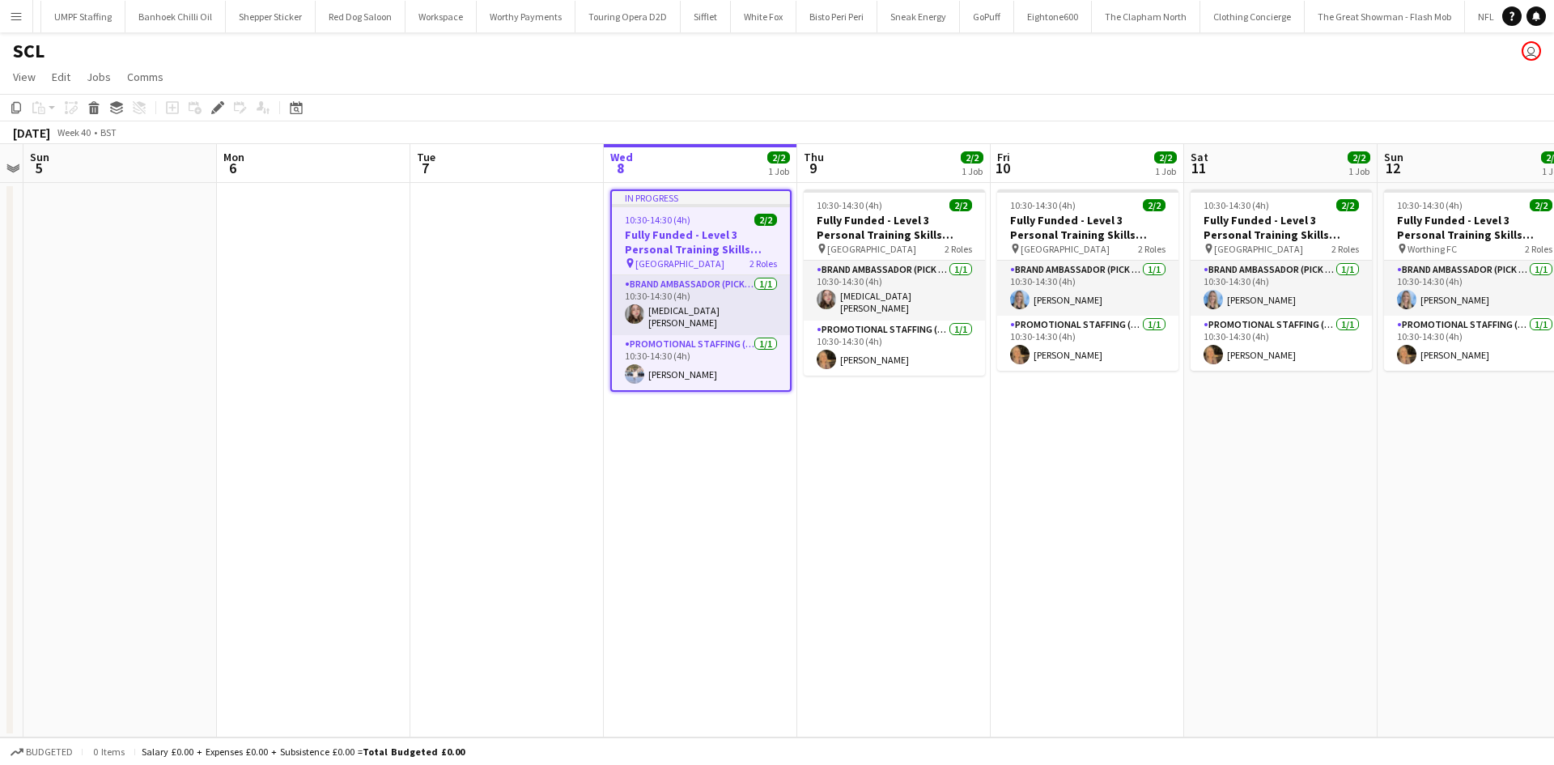
scroll to position [0, 2177]
